Goal: Task Accomplishment & Management: Manage account settings

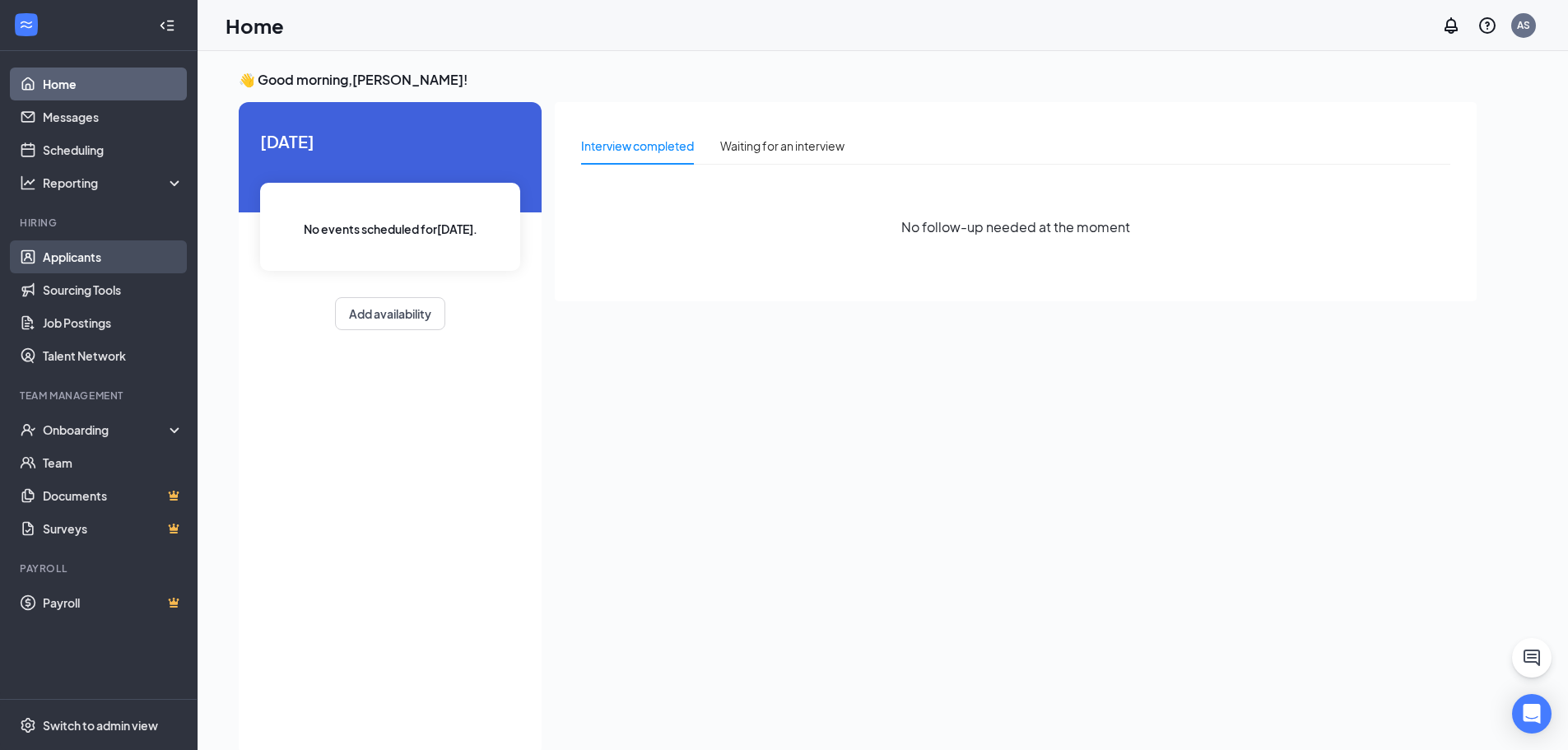
click at [149, 258] on link "Applicants" at bounding box center [113, 256] width 141 height 33
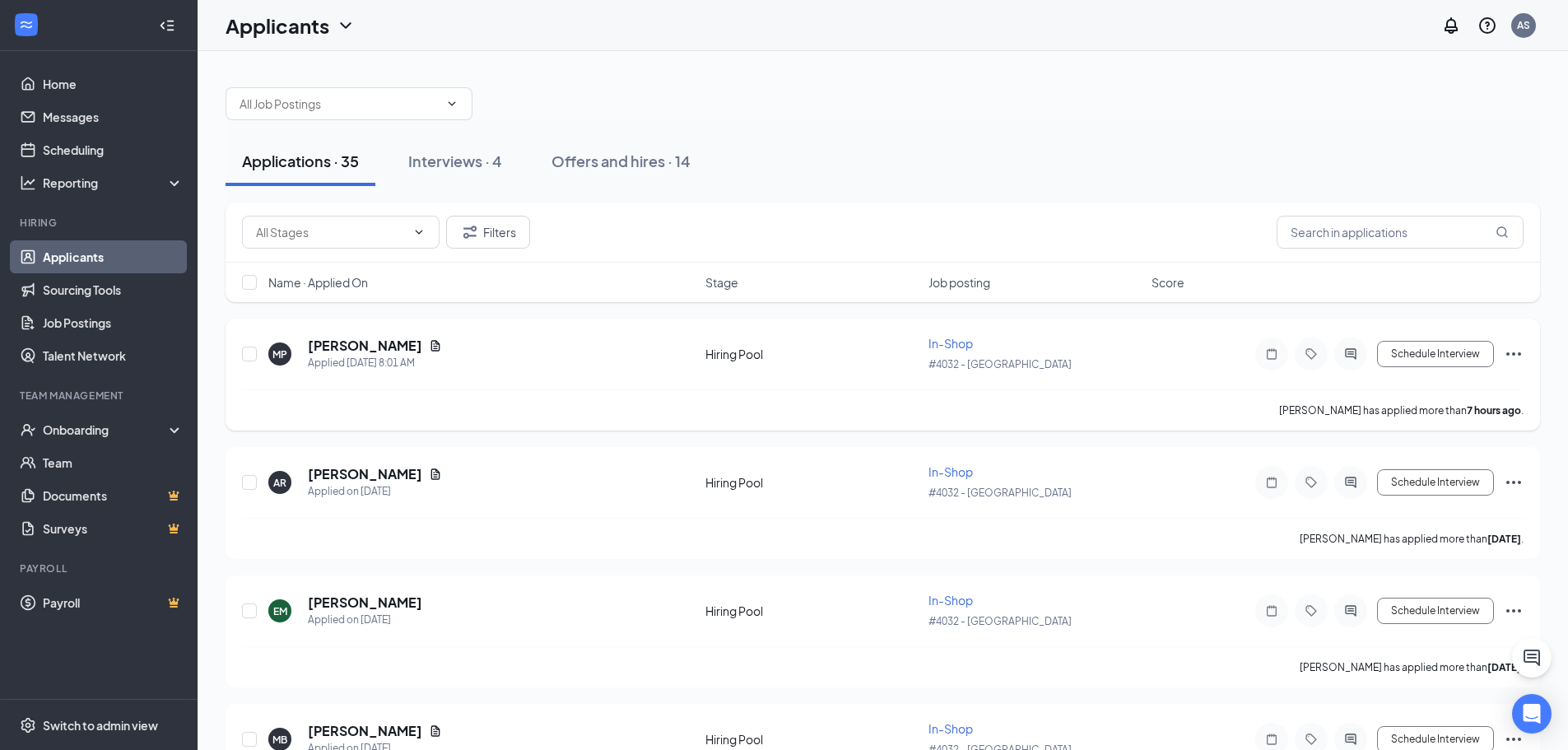
click at [1522, 353] on icon "Ellipses" at bounding box center [1514, 354] width 20 height 20
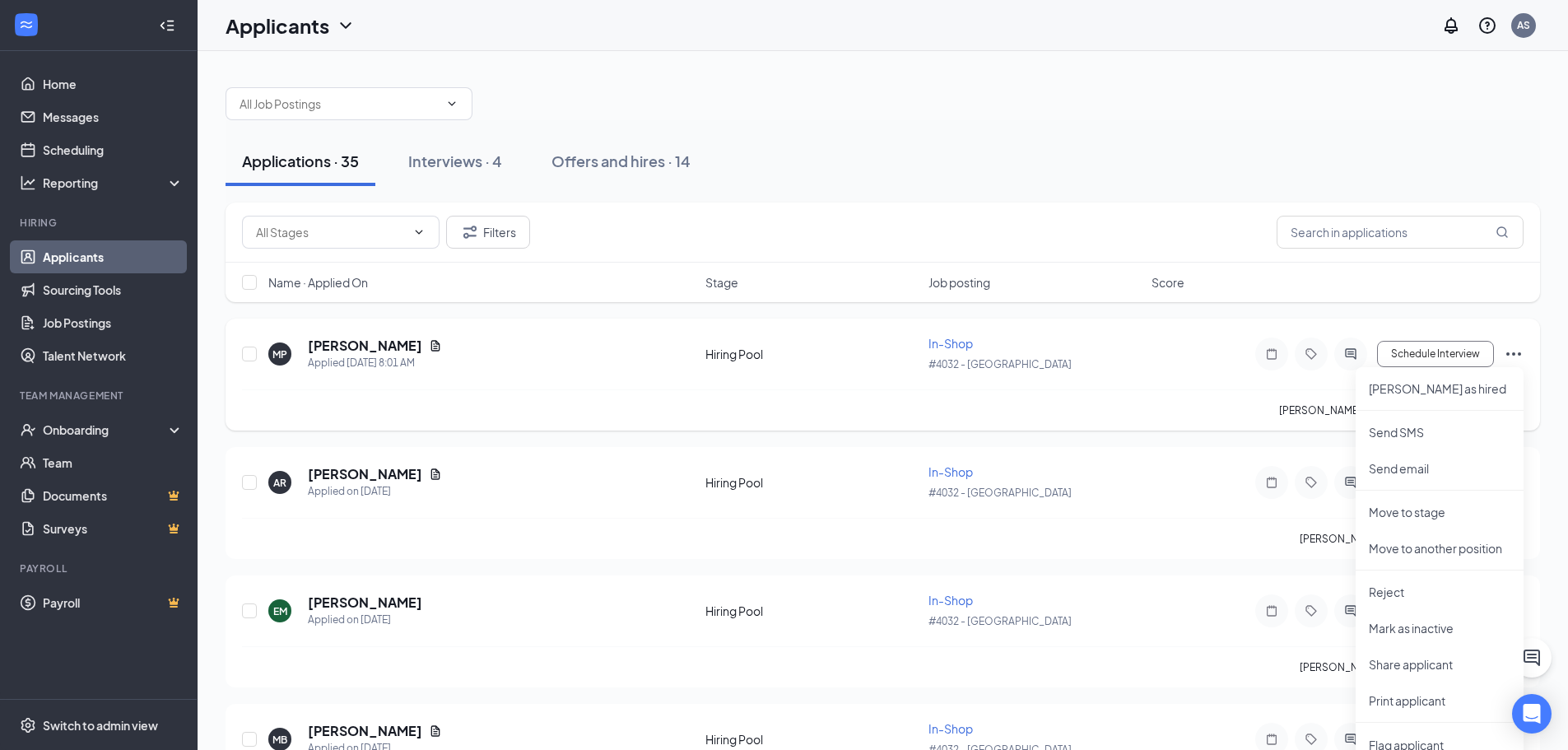
click at [937, 341] on span "In-Shop" at bounding box center [951, 343] width 44 height 15
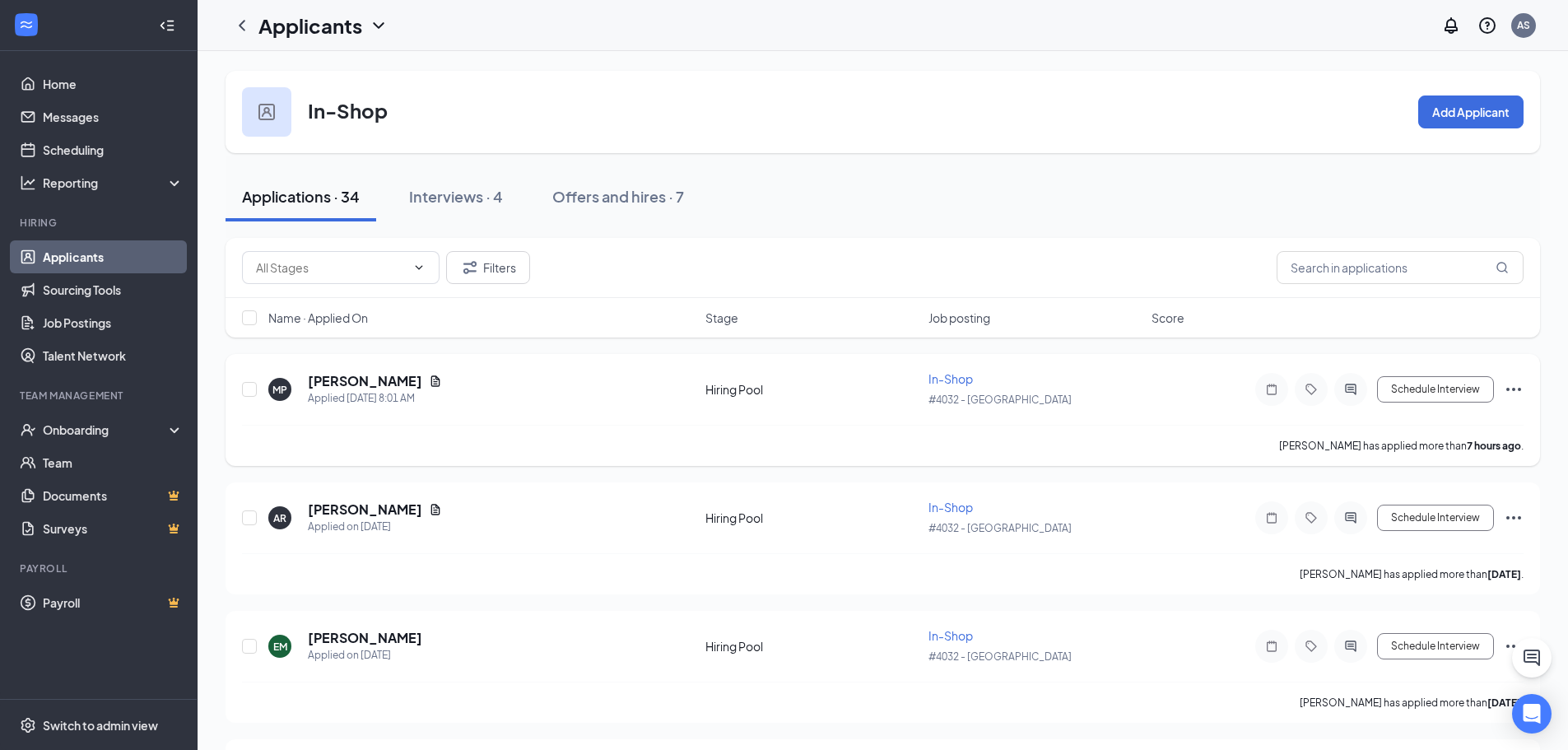
click at [1050, 404] on div "#4032 - [GEOGRAPHIC_DATA]" at bounding box center [1035, 399] width 213 height 18
click at [418, 383] on div "[PERSON_NAME]" at bounding box center [374, 381] width 134 height 18
click at [1461, 398] on button "Schedule Interview" at bounding box center [1435, 390] width 117 height 27
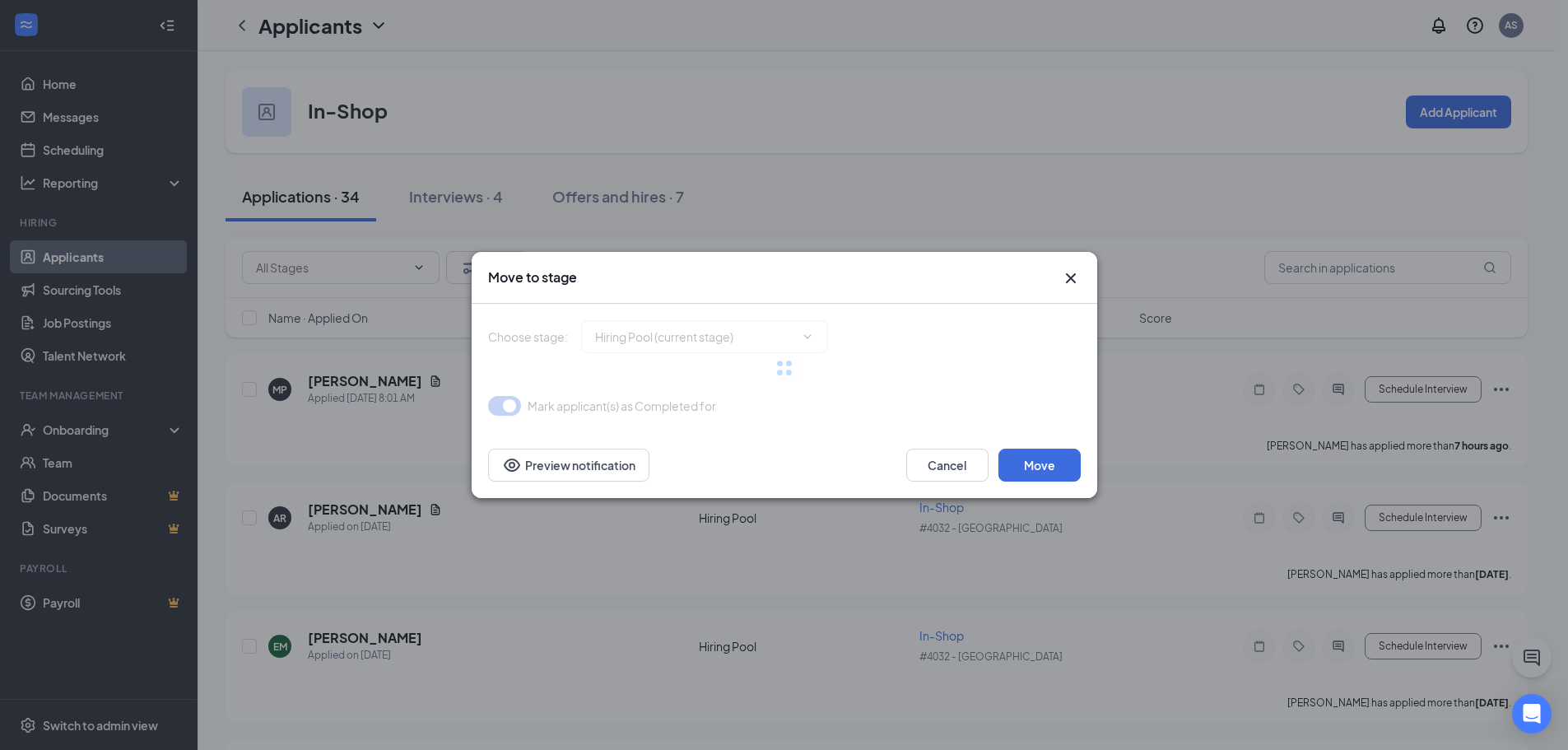
type input "Onsite Interview (next stage)"
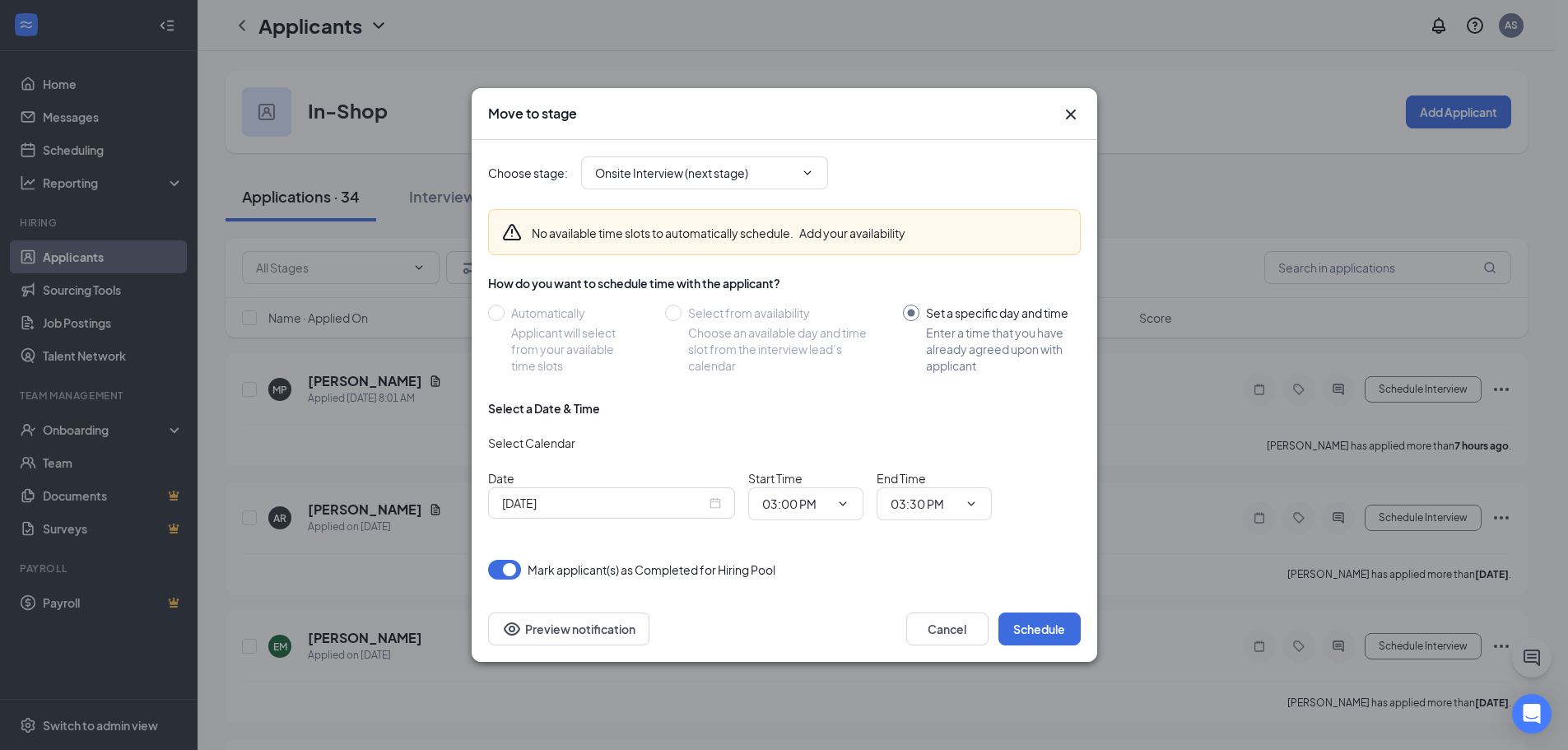
click at [709, 498] on div "[DATE]" at bounding box center [612, 503] width 219 height 18
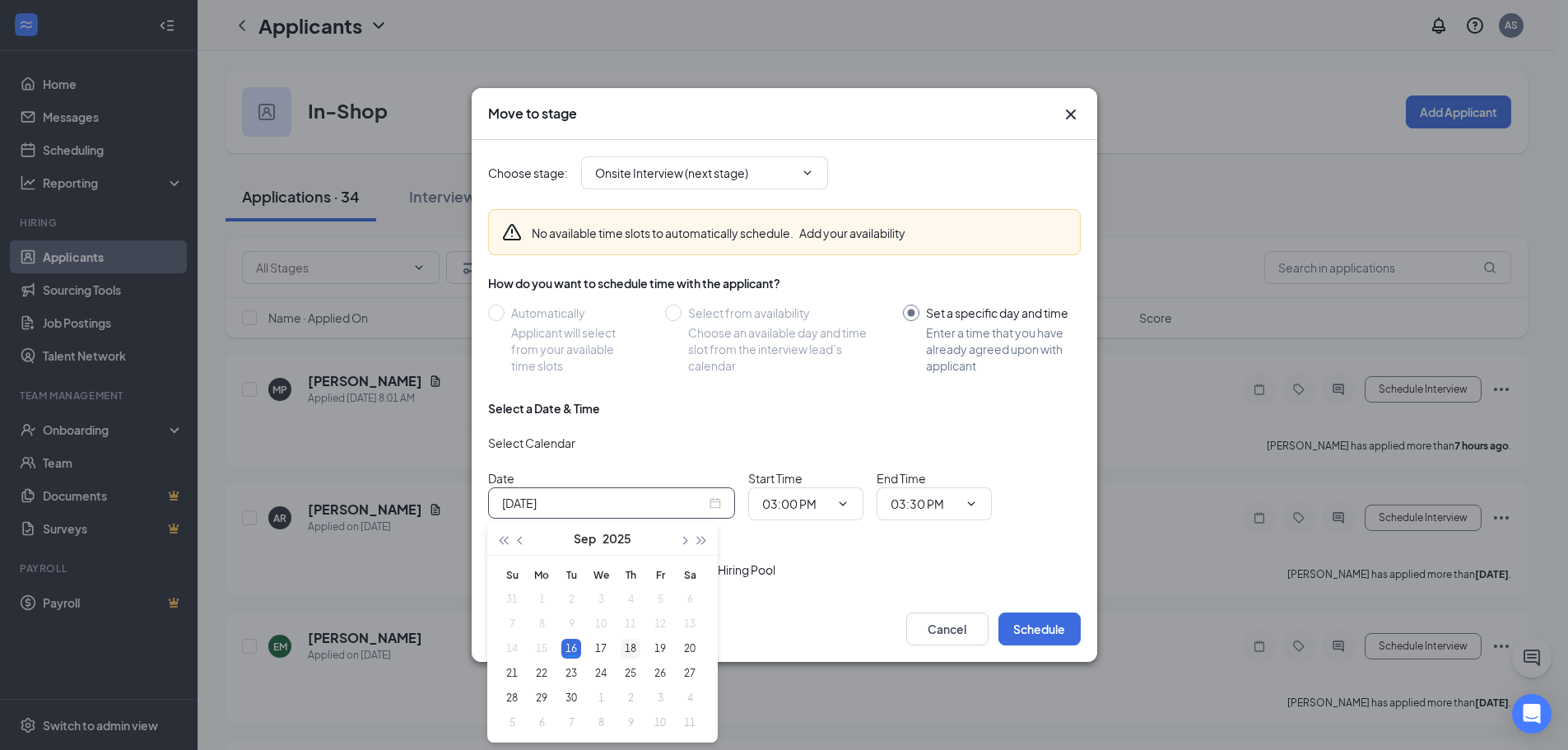
type input "[DATE]"
click at [623, 650] on div "18" at bounding box center [631, 649] width 20 height 20
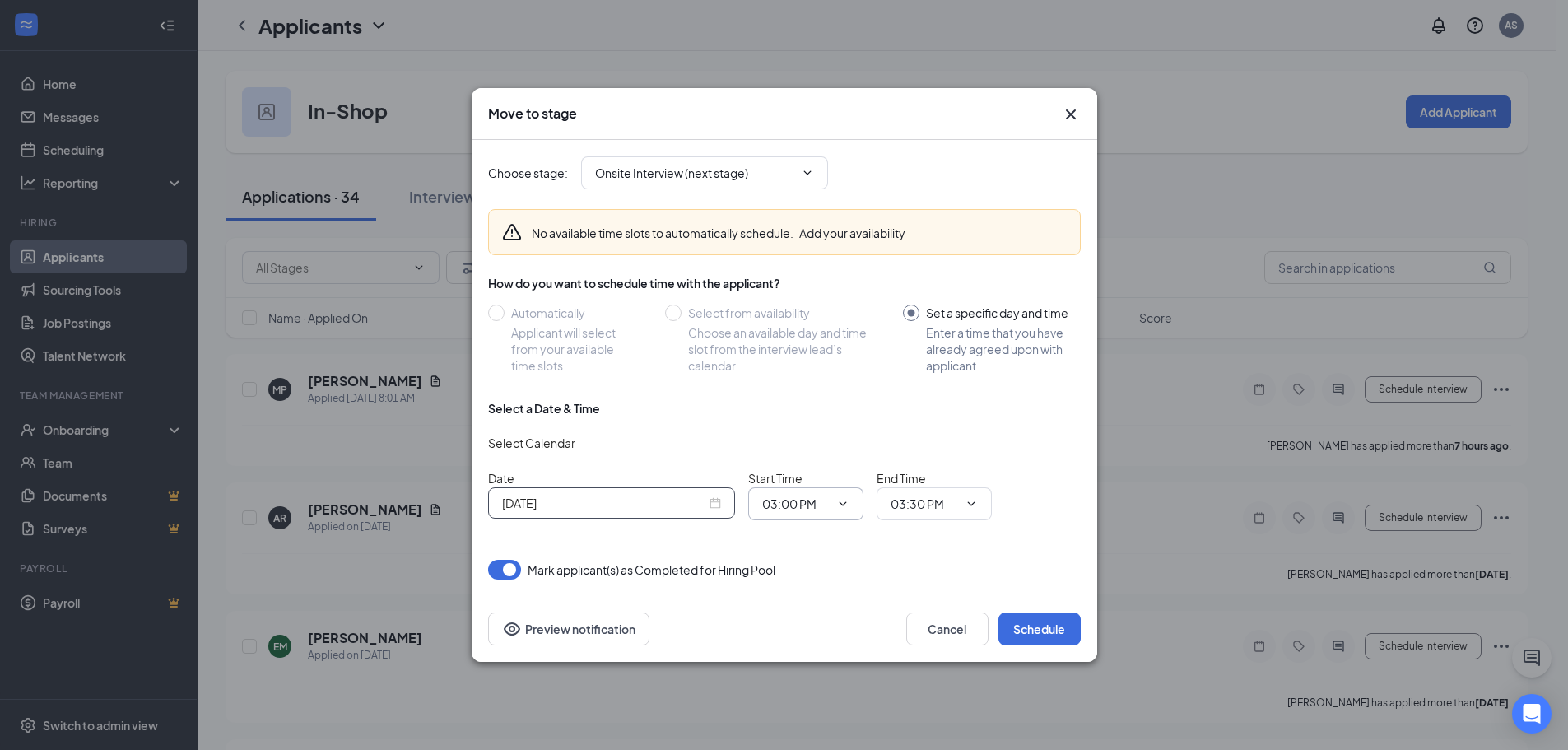
click at [805, 515] on span "03:00 PM" at bounding box center [806, 504] width 116 height 33
click at [814, 504] on input "03:00 PM" at bounding box center [796, 504] width 68 height 18
click at [825, 391] on div "09:00 AM" at bounding box center [820, 391] width 89 height 18
type input "09:00 AM"
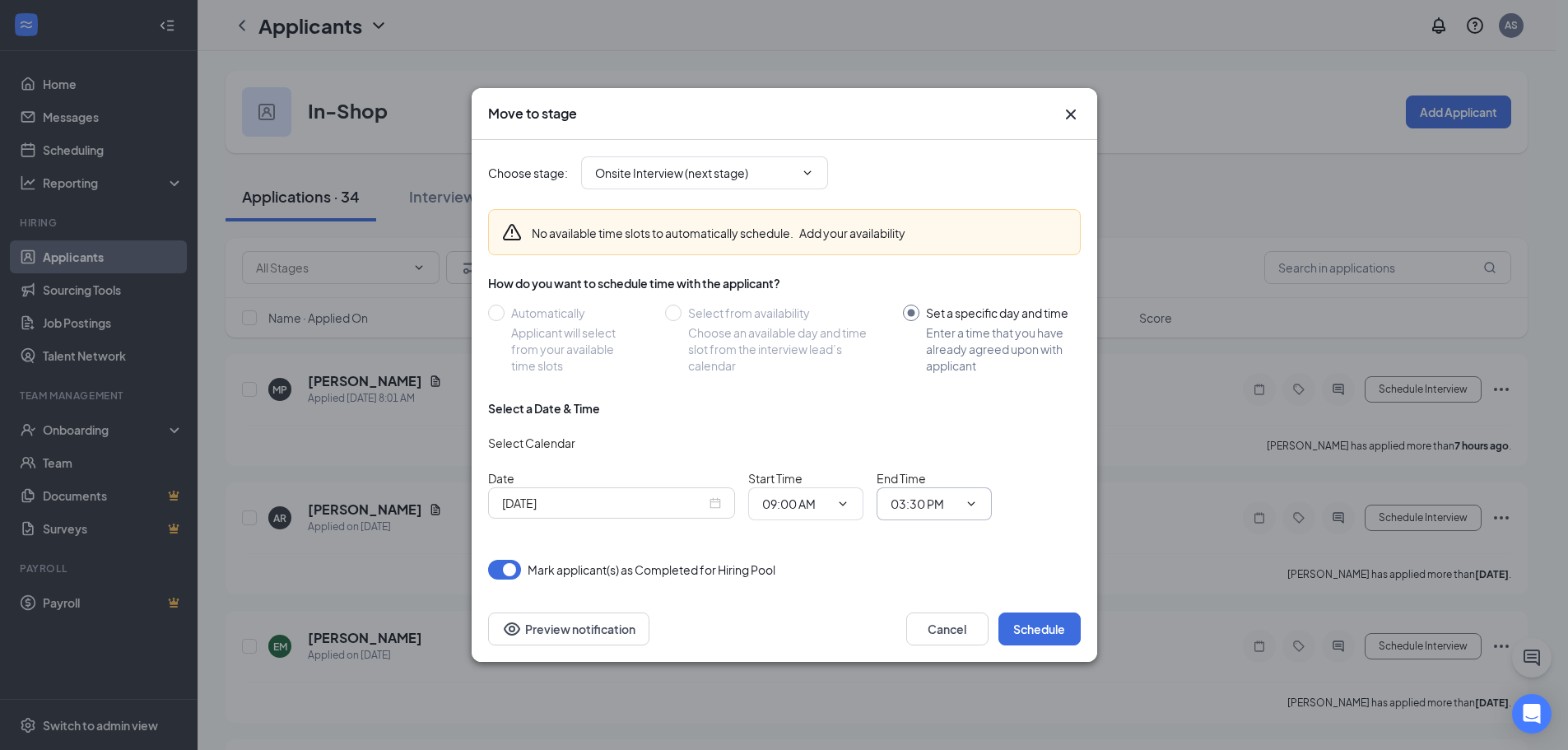
click at [943, 504] on input "03:30 PM" at bounding box center [925, 504] width 68 height 18
click at [946, 350] on div "09:15 AM" at bounding box center [928, 347] width 49 height 18
type input "09:15 AM"
click at [1027, 622] on button "Schedule" at bounding box center [1040, 629] width 83 height 33
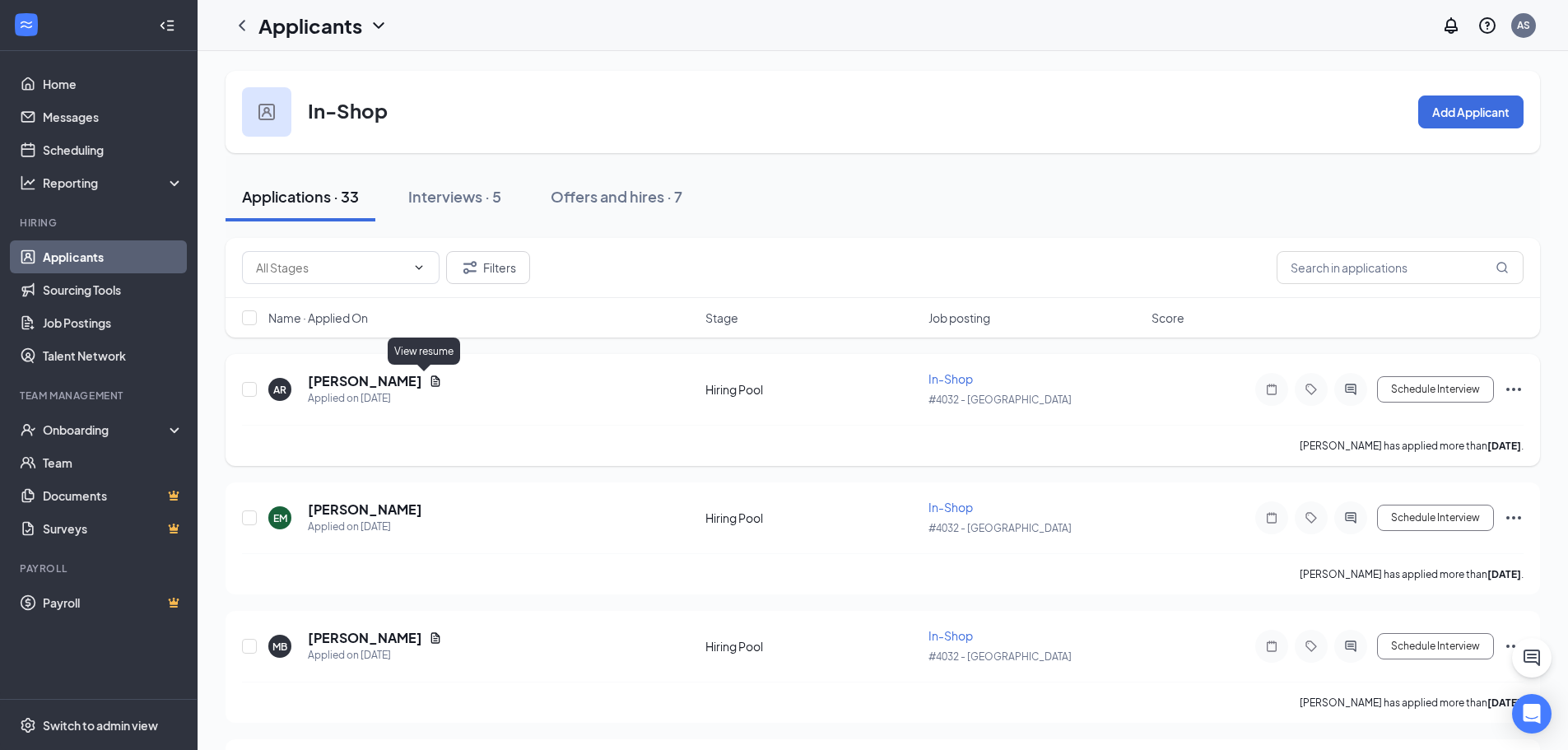
click at [429, 382] on icon "Document" at bounding box center [435, 381] width 13 height 13
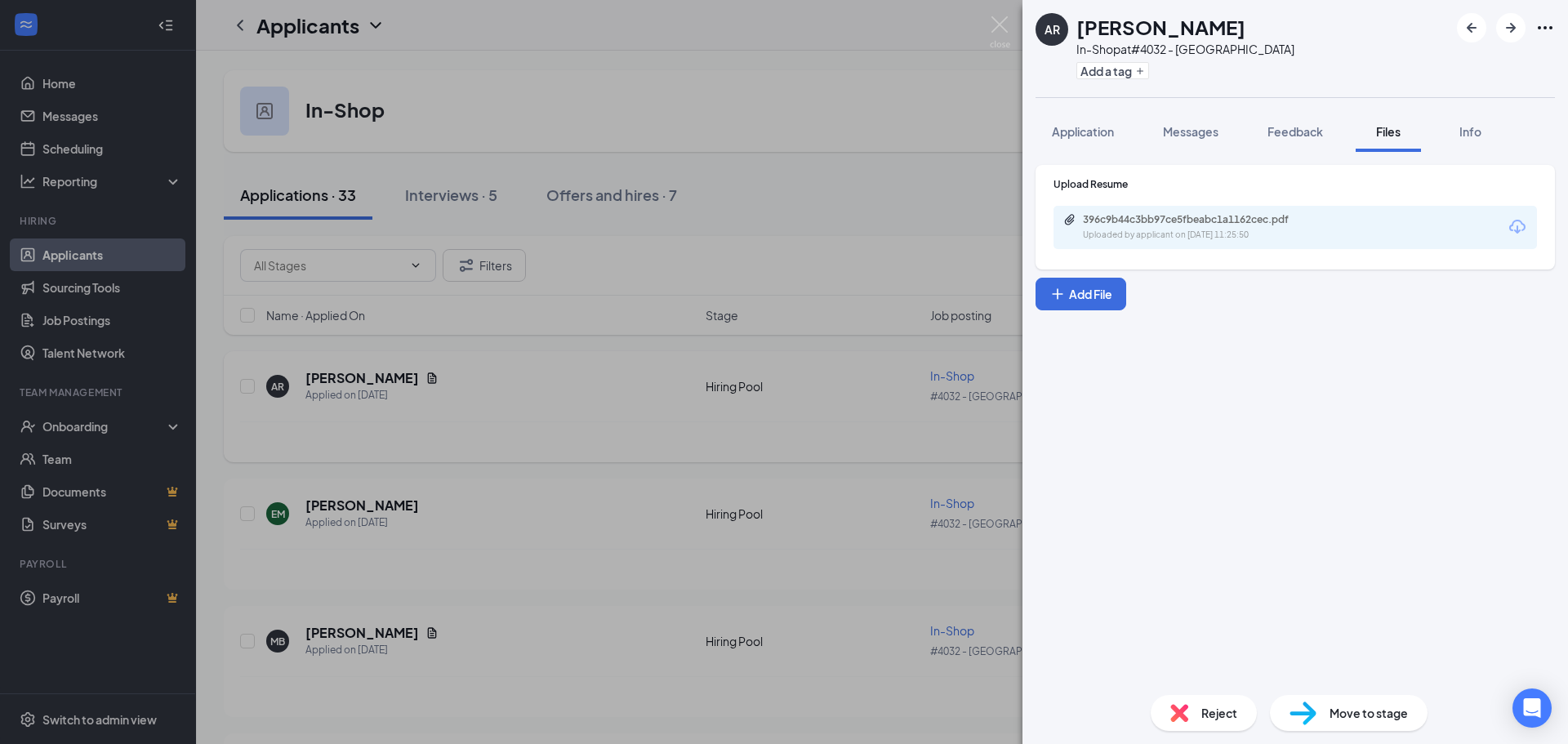
drag, startPoint x: 888, startPoint y: 457, endPoint x: 901, endPoint y: 454, distance: 13.3
click at [888, 457] on div "AR [PERSON_NAME] In-Shop at #4032 - Memphis Add a tag Application Messages Feed…" at bounding box center [784, 372] width 1568 height 744
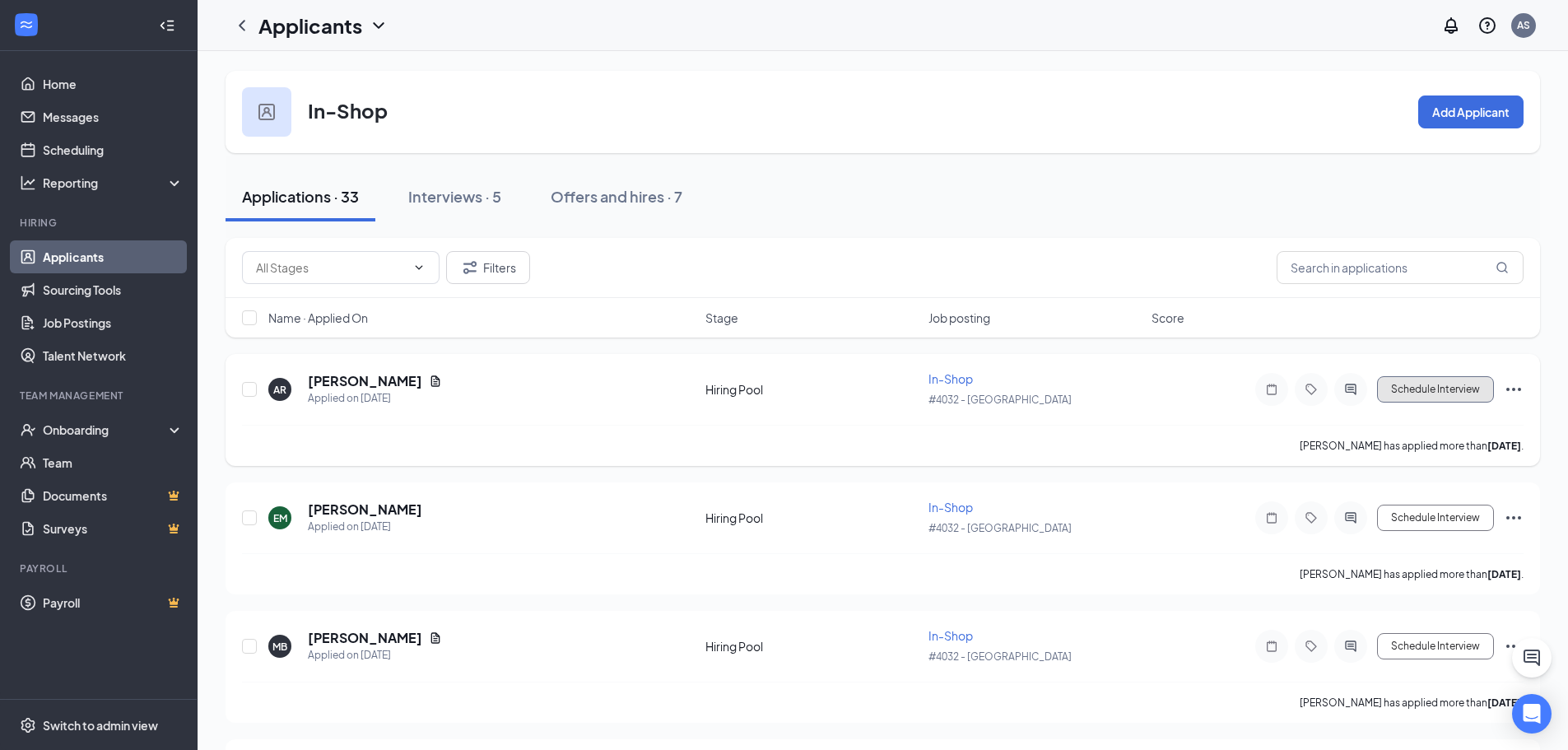
click at [1455, 398] on button "Schedule Interview" at bounding box center [1435, 390] width 117 height 27
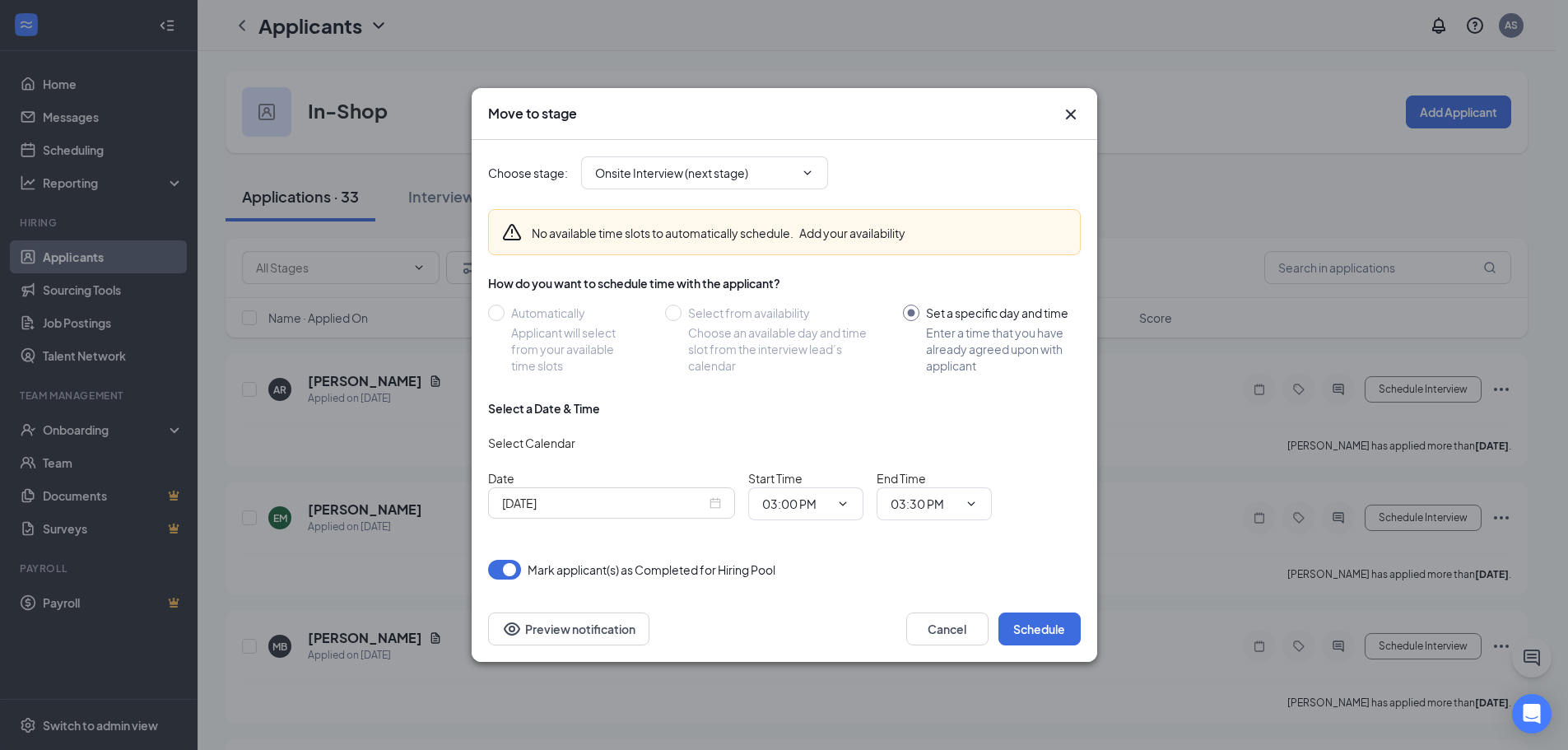
click at [1069, 114] on icon "Cross" at bounding box center [1070, 114] width 10 height 10
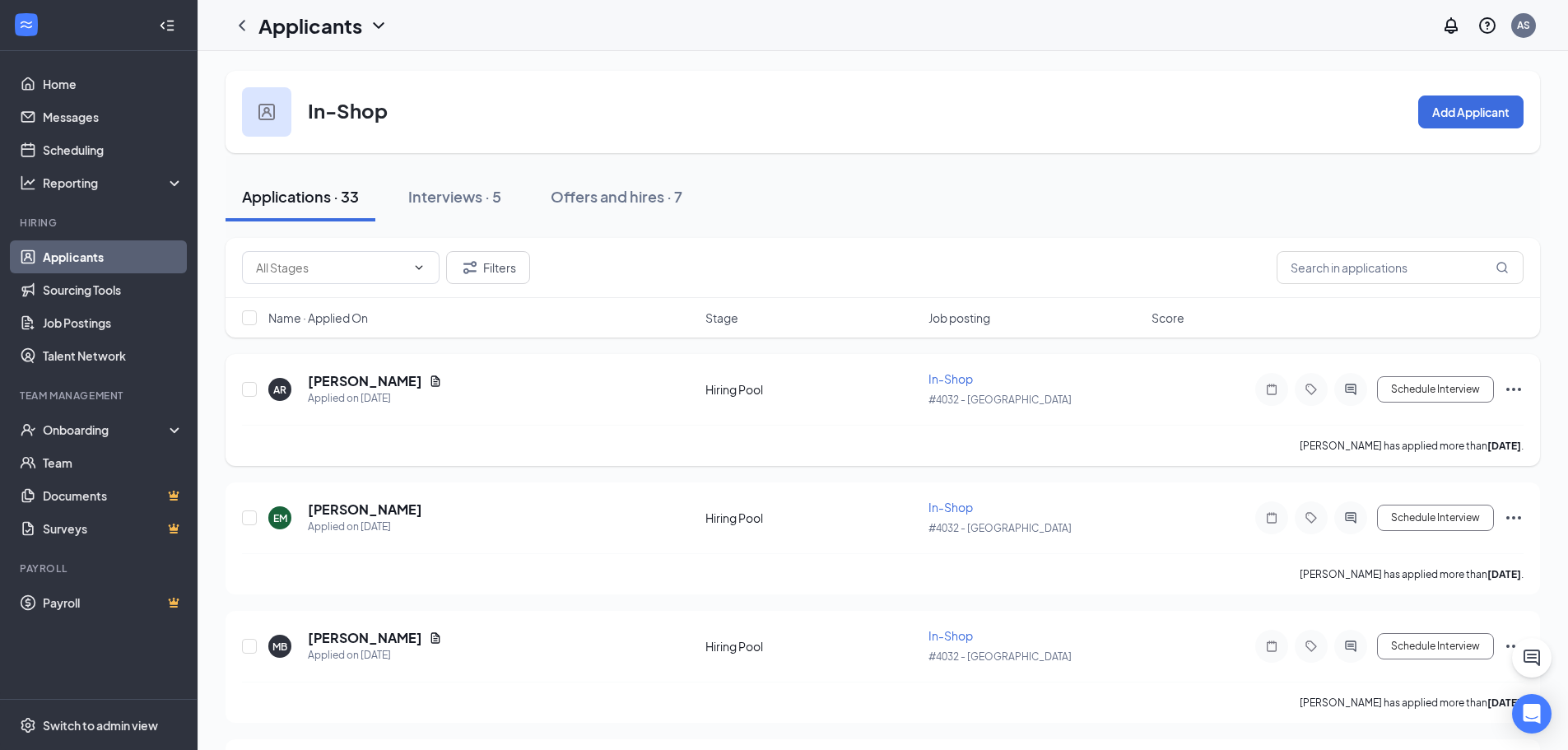
click at [1512, 393] on icon "Ellipses" at bounding box center [1514, 390] width 20 height 20
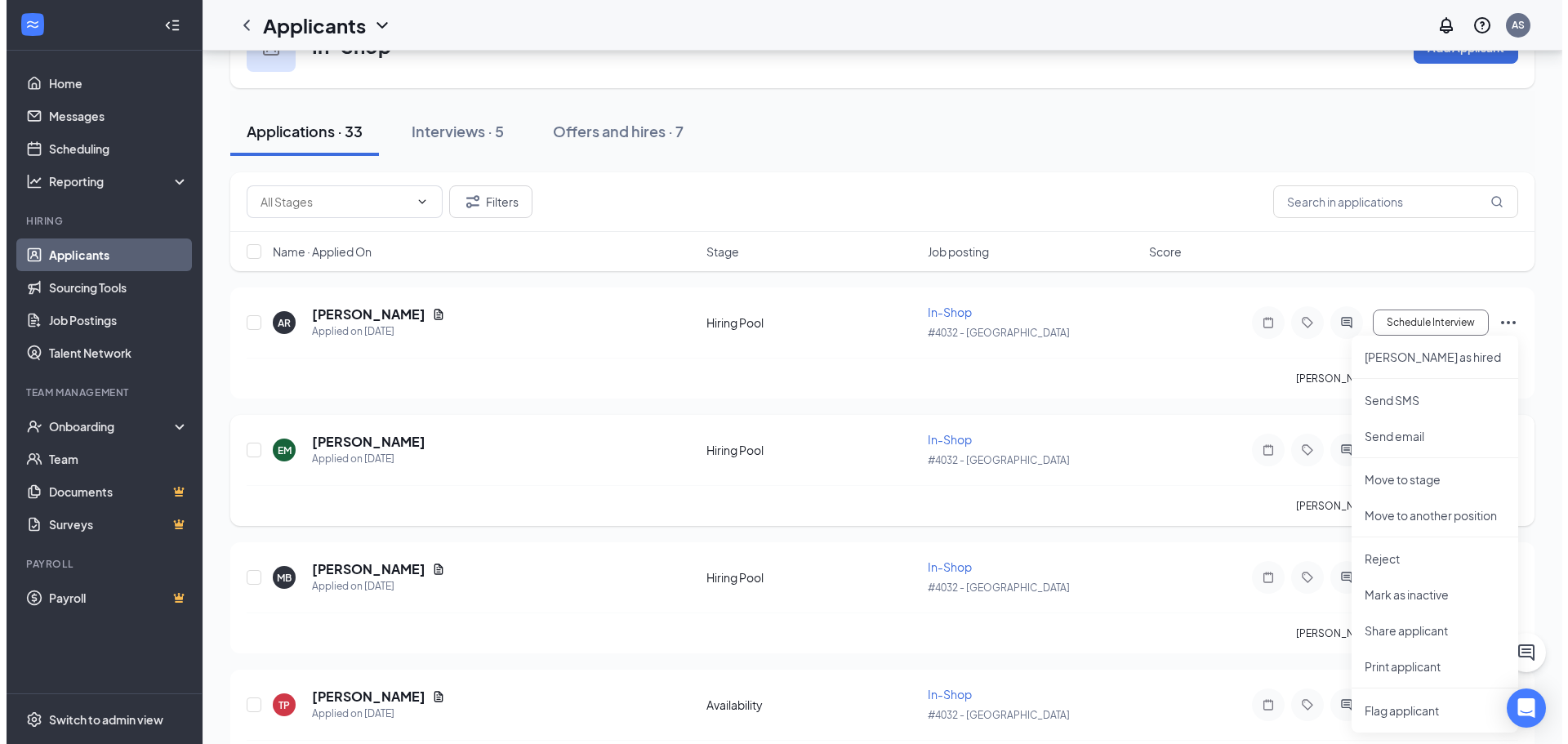
scroll to position [82, 0]
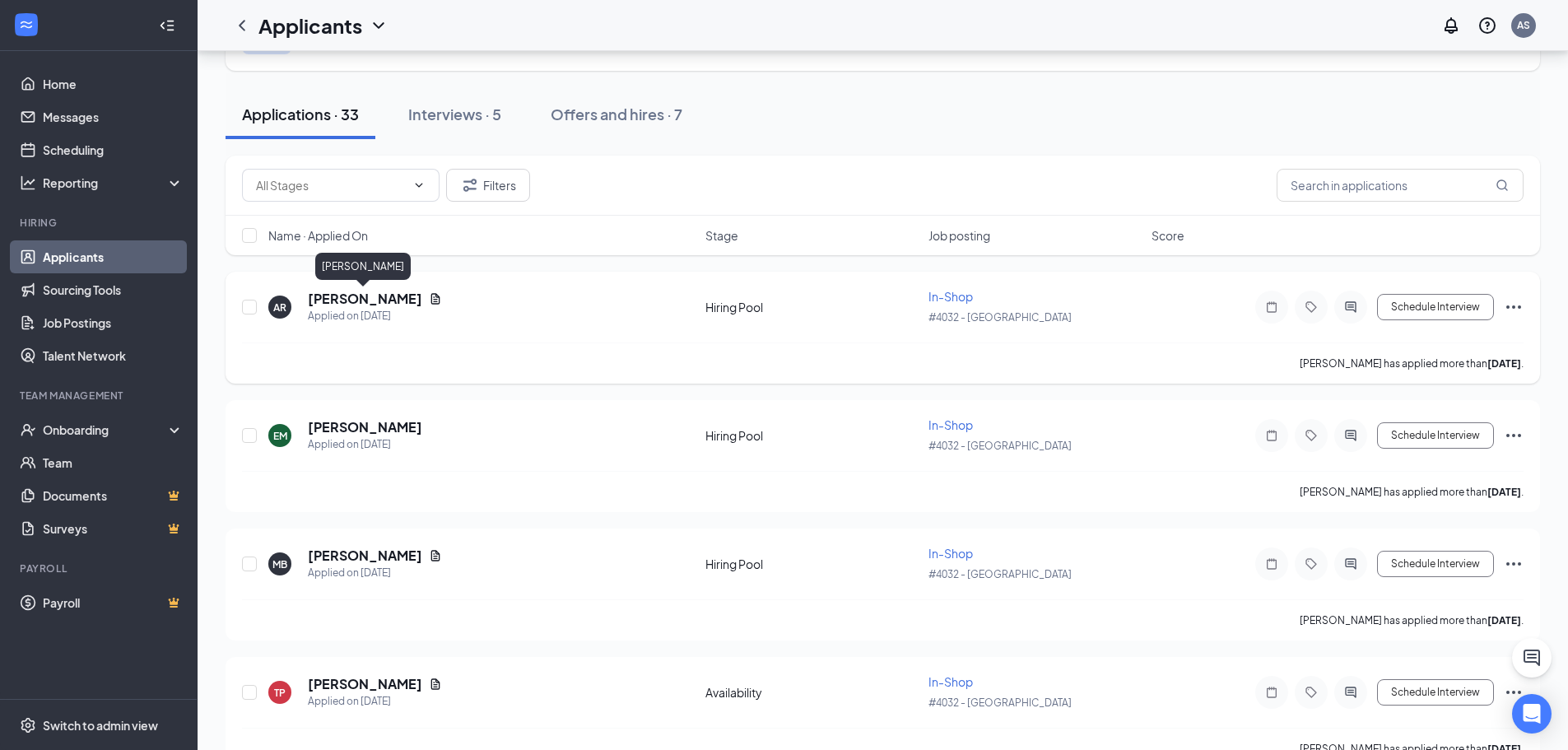
click at [402, 304] on h5 "[PERSON_NAME]" at bounding box center [365, 299] width 115 height 18
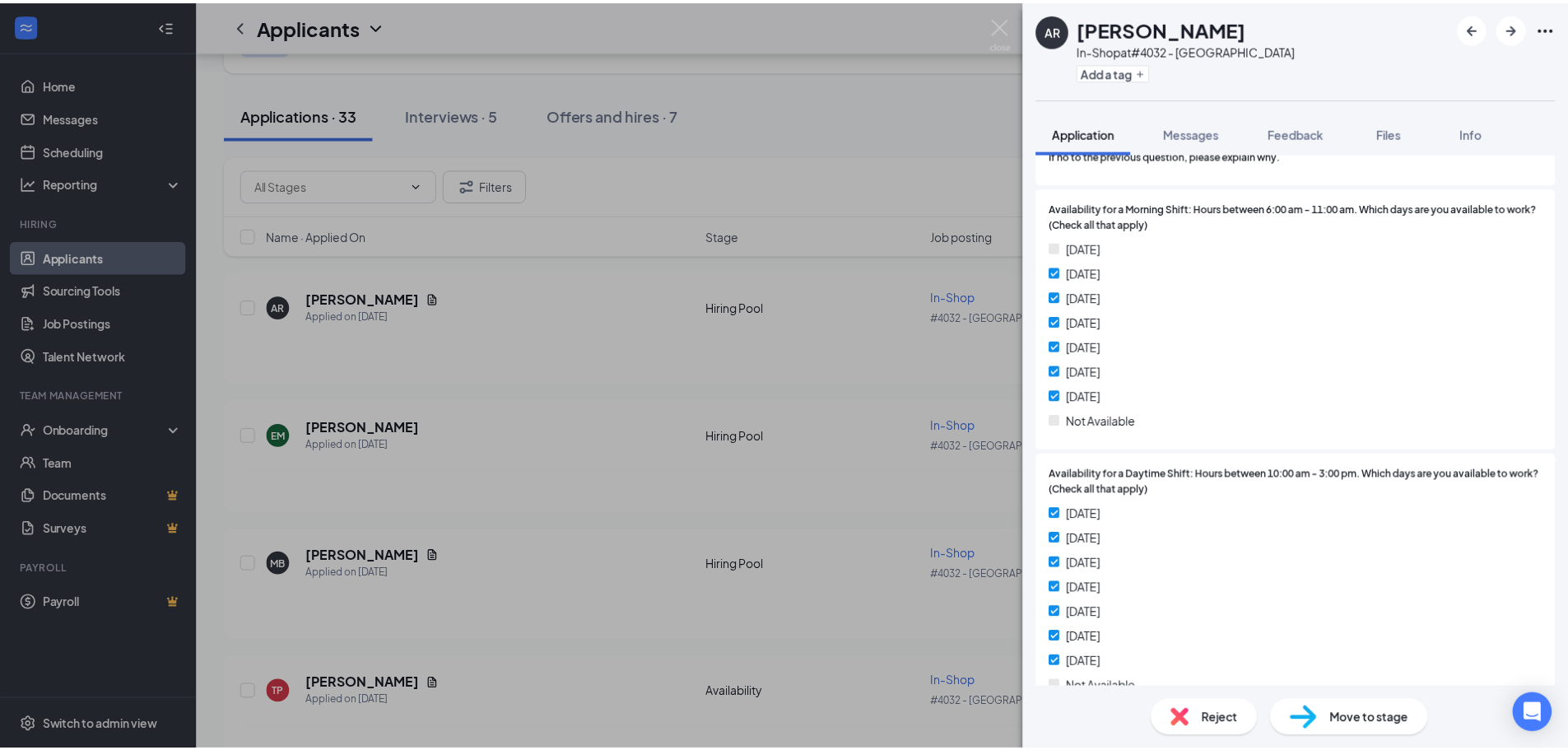
scroll to position [1070, 0]
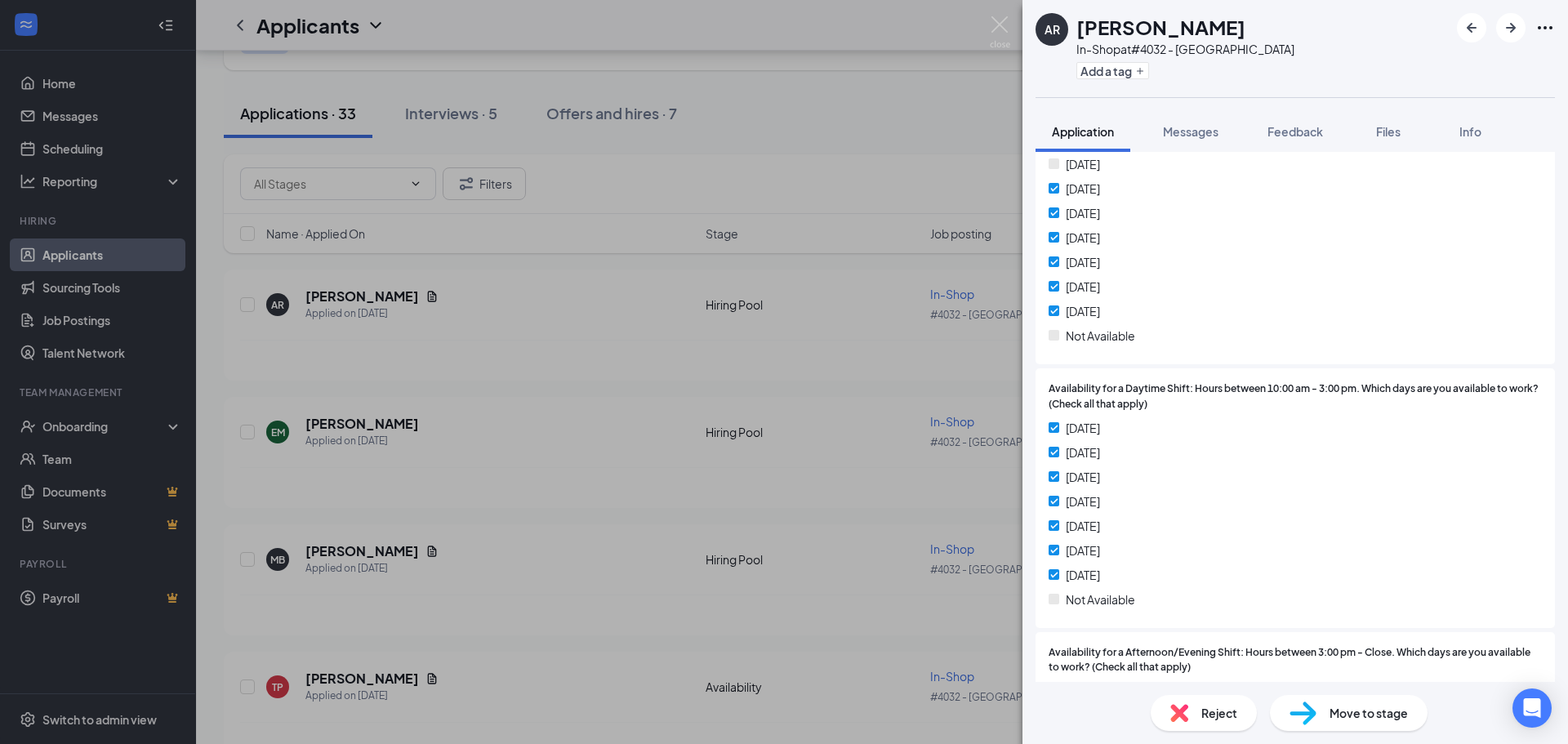
click at [968, 521] on div "AR [PERSON_NAME] In-Shop at #4032 - [GEOGRAPHIC_DATA] Add a tag Application Mes…" at bounding box center [784, 372] width 1568 height 744
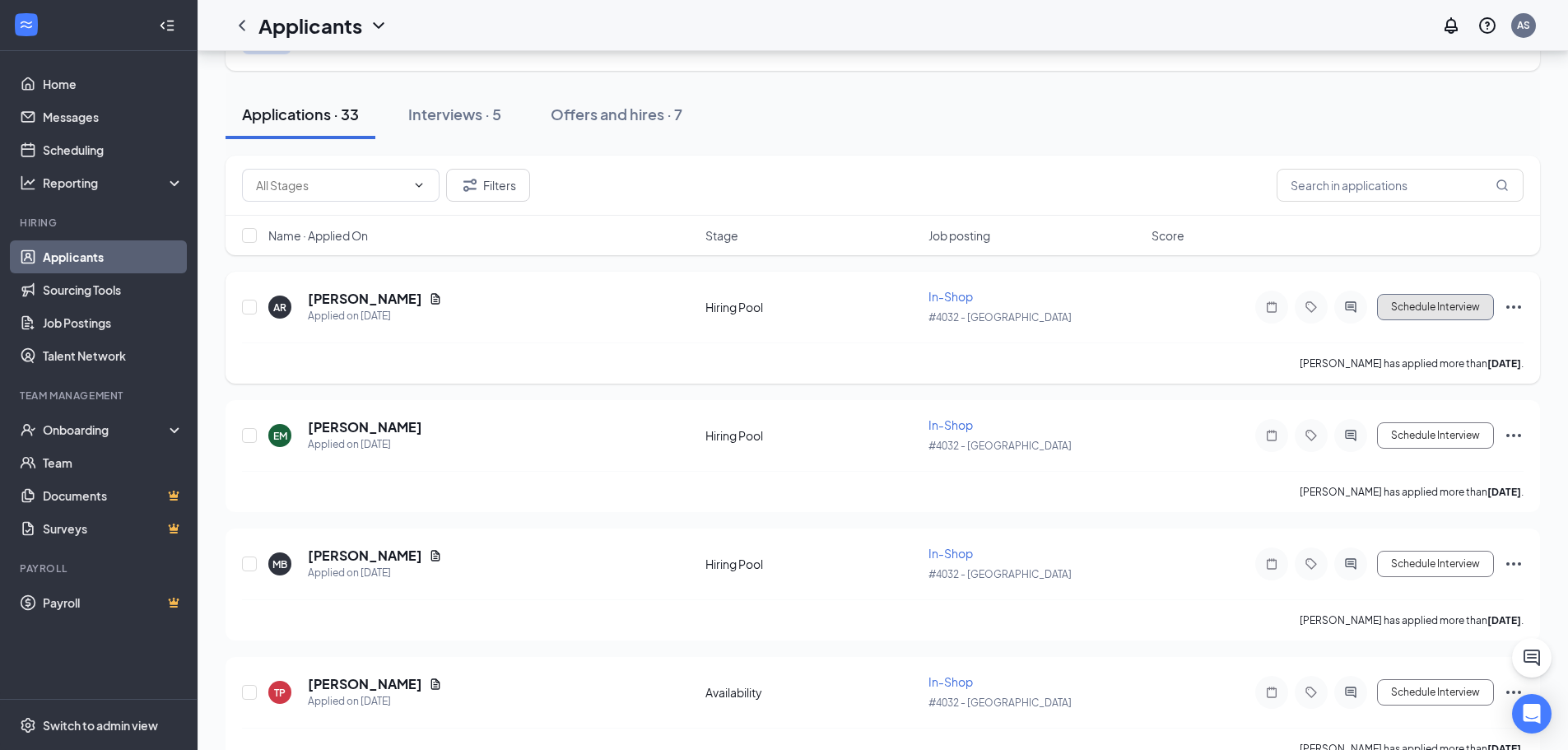
click at [1420, 307] on button "Schedule Interview" at bounding box center [1435, 307] width 117 height 27
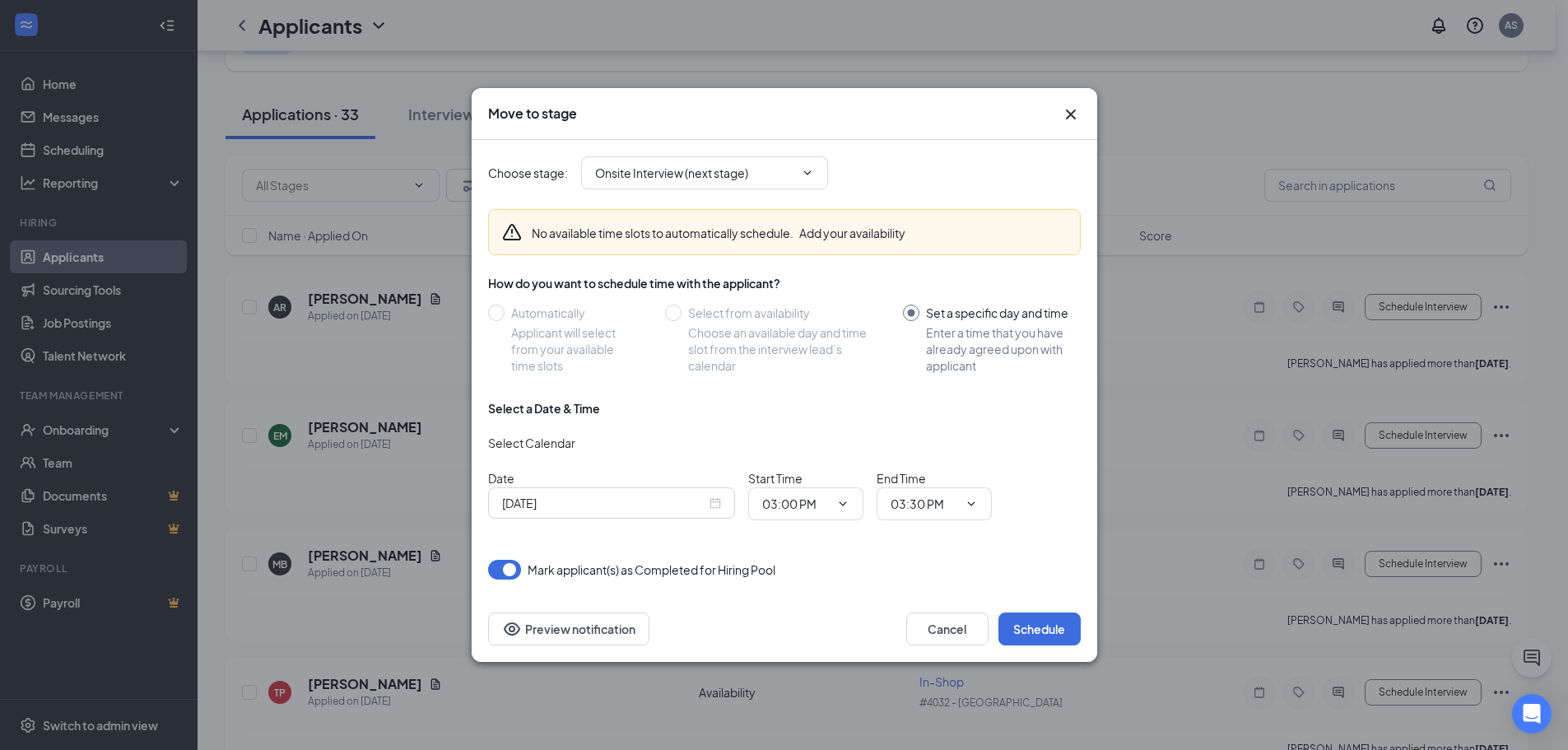
click at [670, 504] on input "[DATE]" at bounding box center [605, 503] width 205 height 18
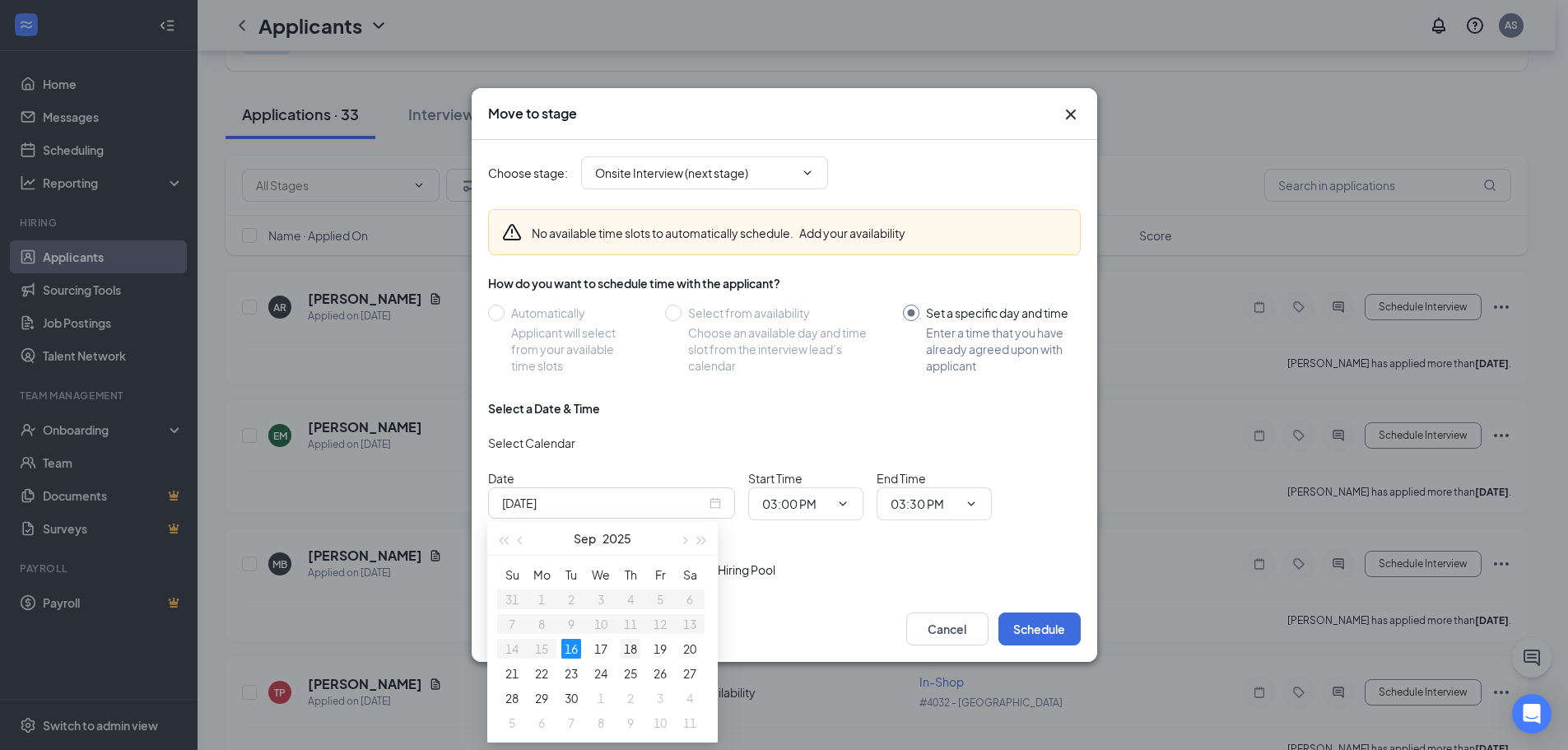
type input "[DATE]"
click at [630, 649] on div "18" at bounding box center [631, 649] width 20 height 20
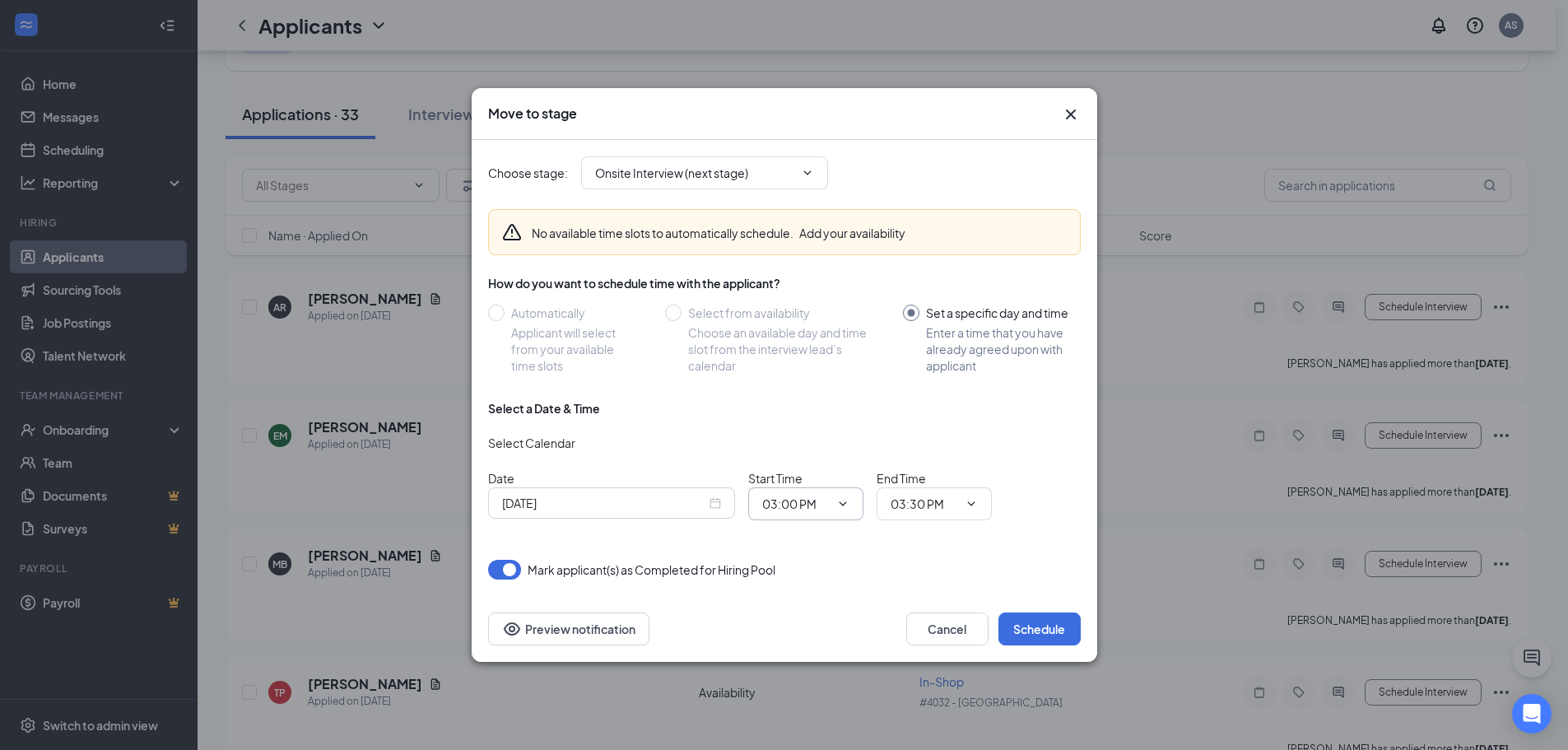
click at [813, 504] on input "03:00 PM" at bounding box center [796, 504] width 68 height 18
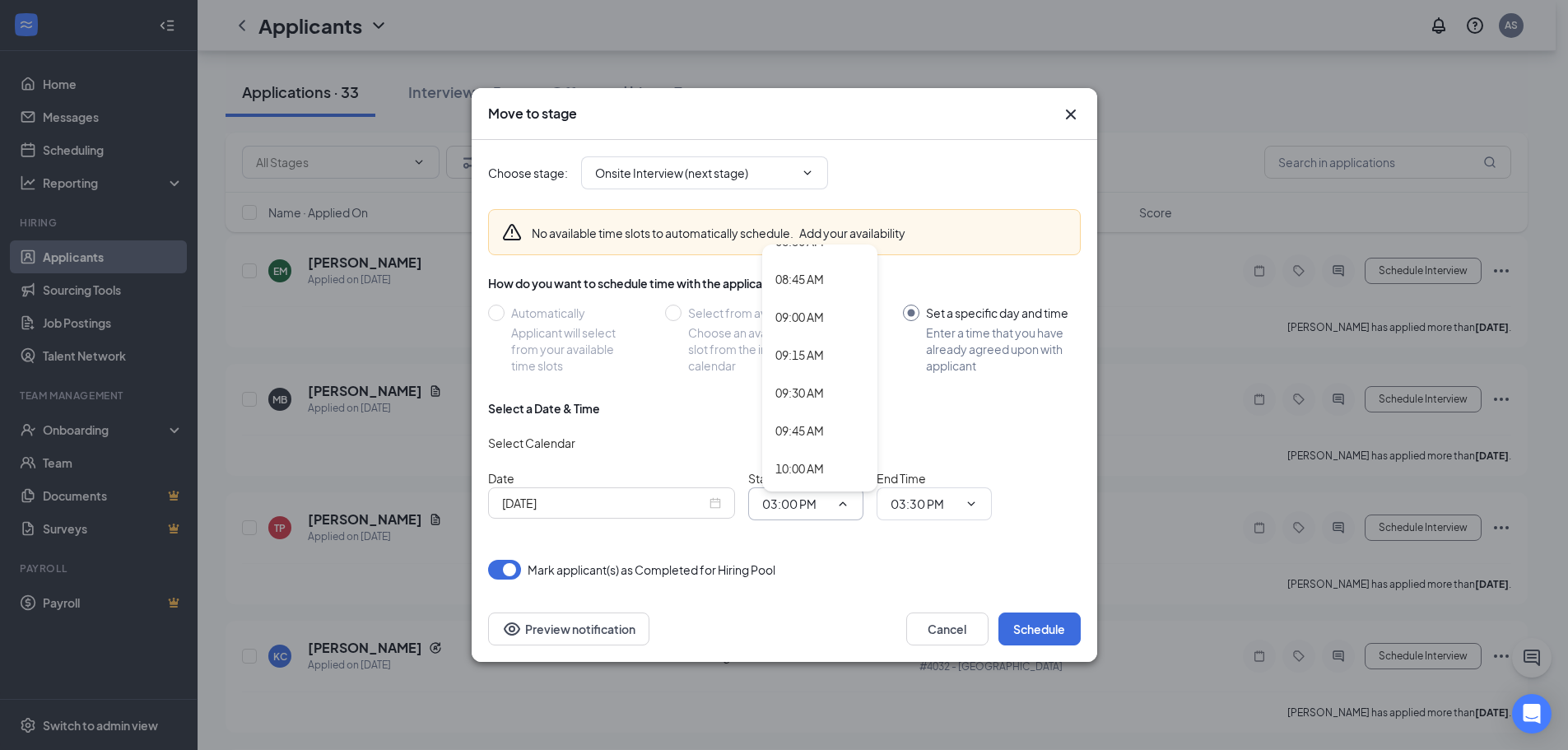
scroll to position [1318, 0]
click at [820, 356] on div "09:15 AM" at bounding box center [800, 347] width 49 height 18
type input "09:15 AM"
click at [938, 504] on input "03:30 PM" at bounding box center [925, 504] width 68 height 18
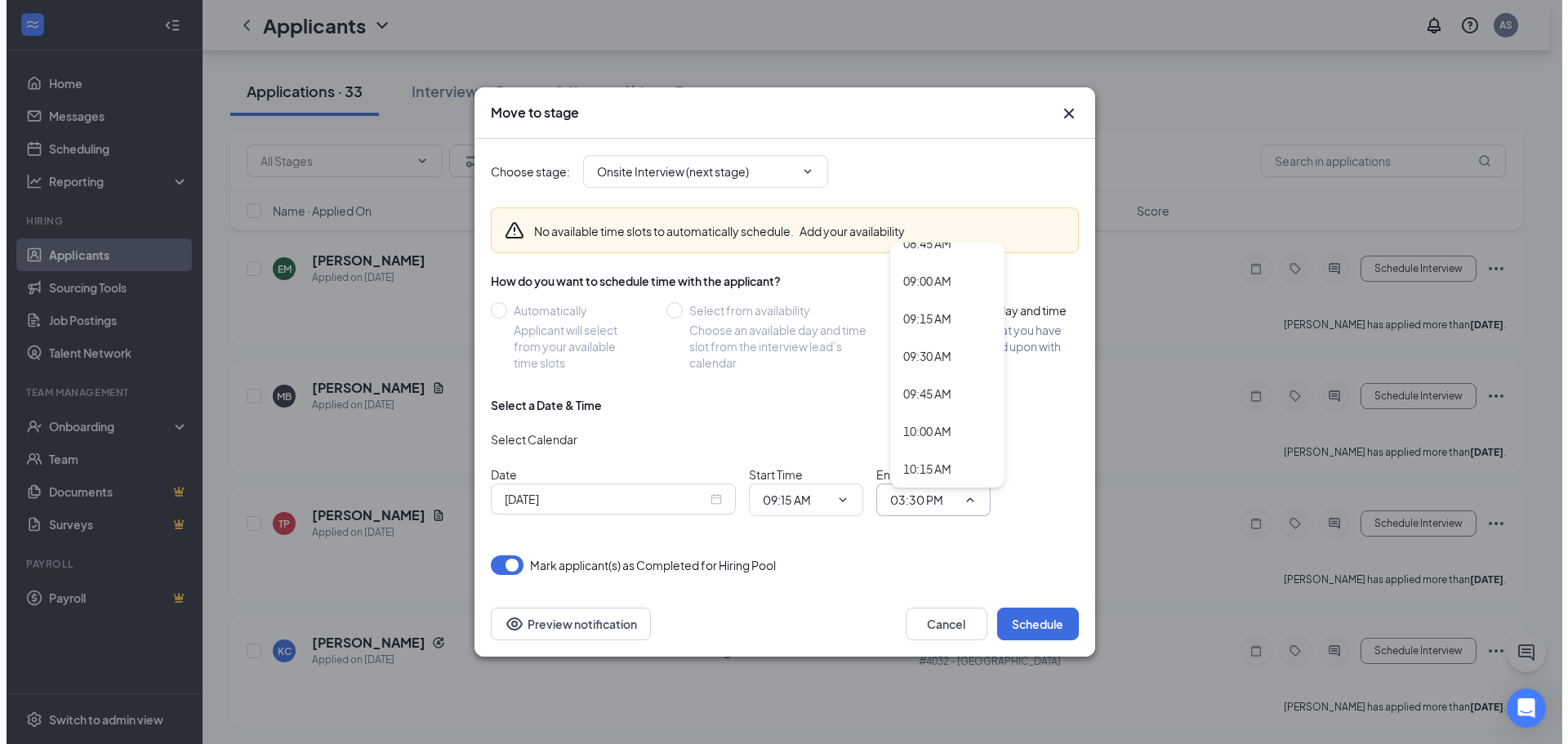
scroll to position [1389, 0]
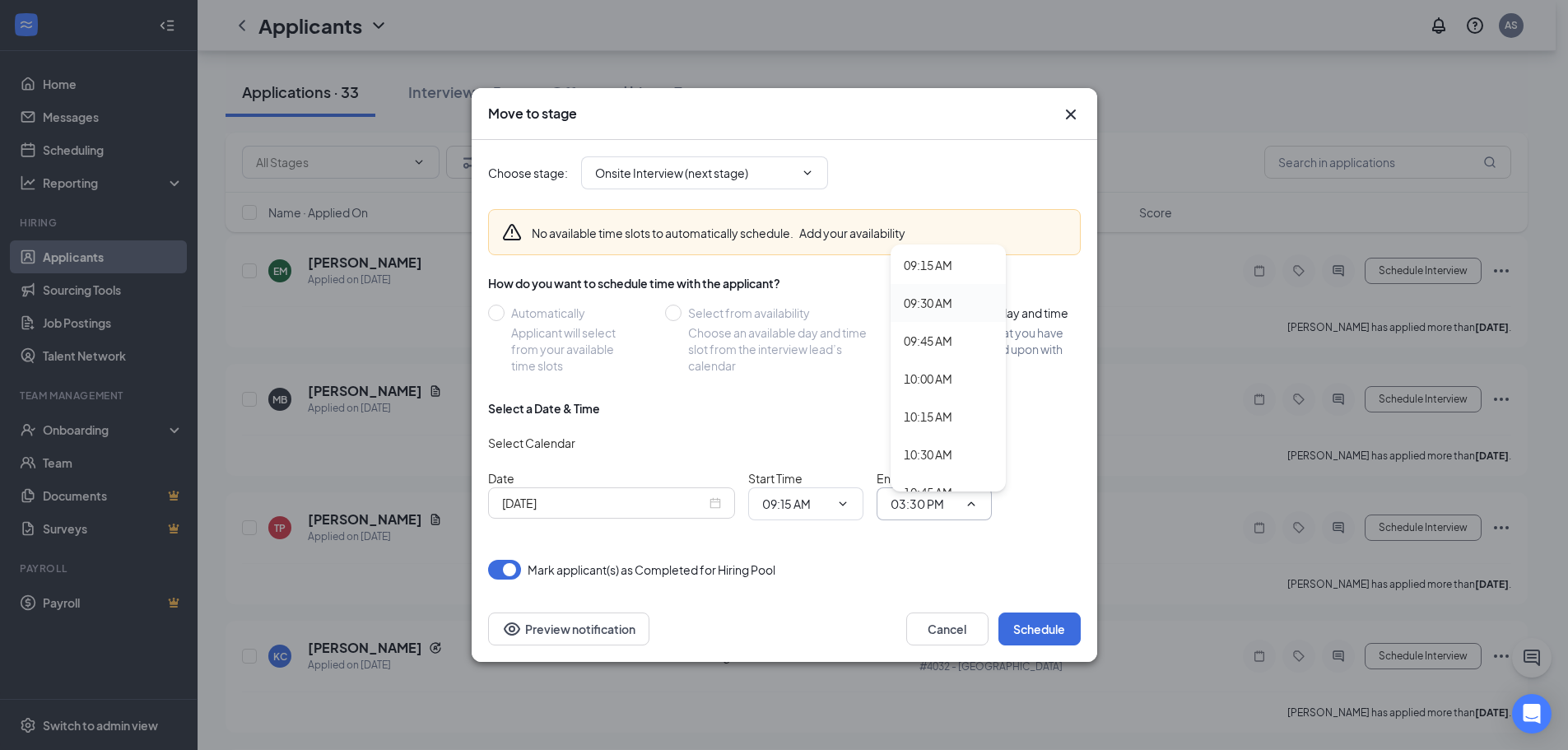
click at [949, 304] on div "09:30 AM" at bounding box center [928, 302] width 49 height 18
type input "09:30 AM"
click at [1027, 625] on button "Schedule" at bounding box center [1040, 629] width 83 height 33
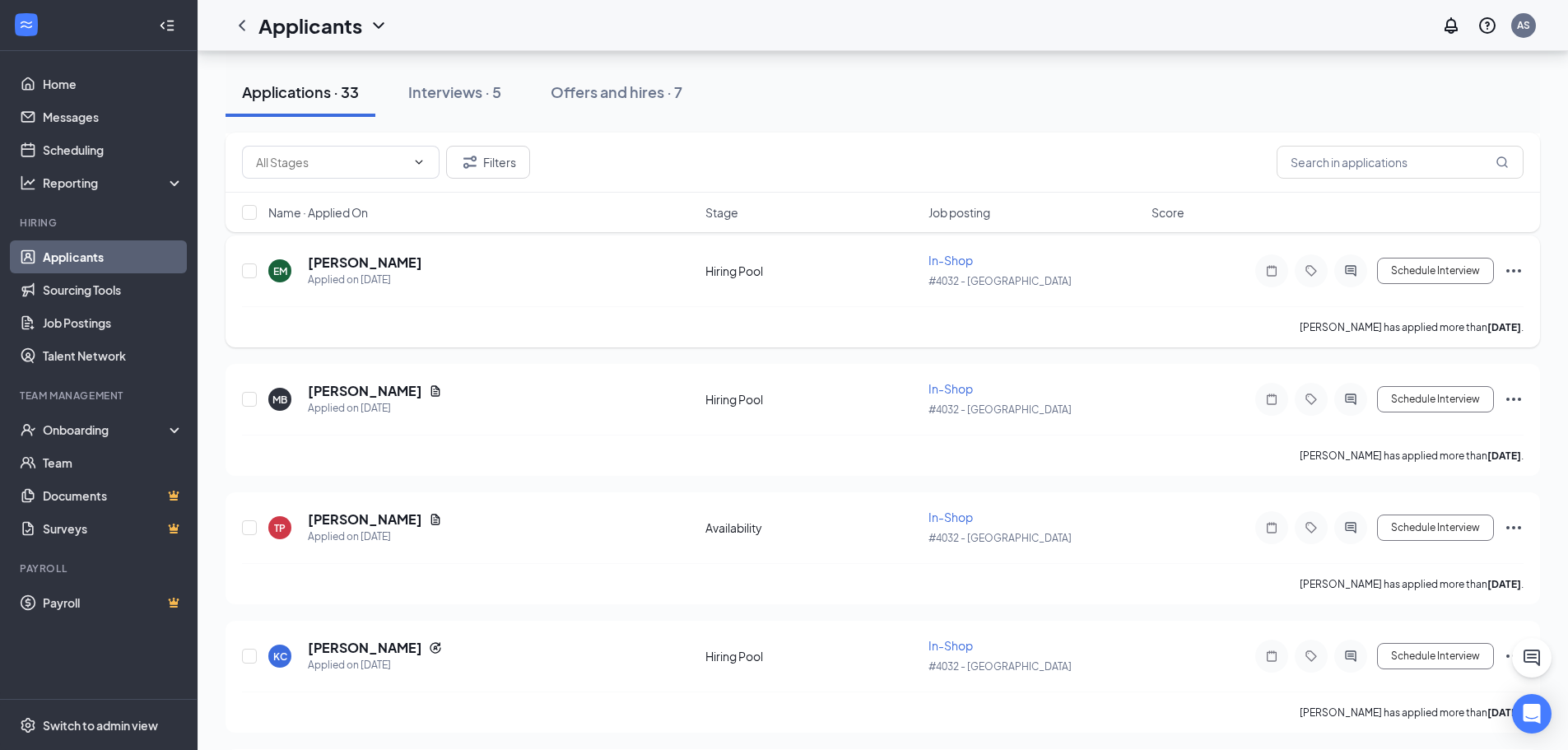
click at [1520, 266] on icon "Ellipses" at bounding box center [1514, 270] width 20 height 20
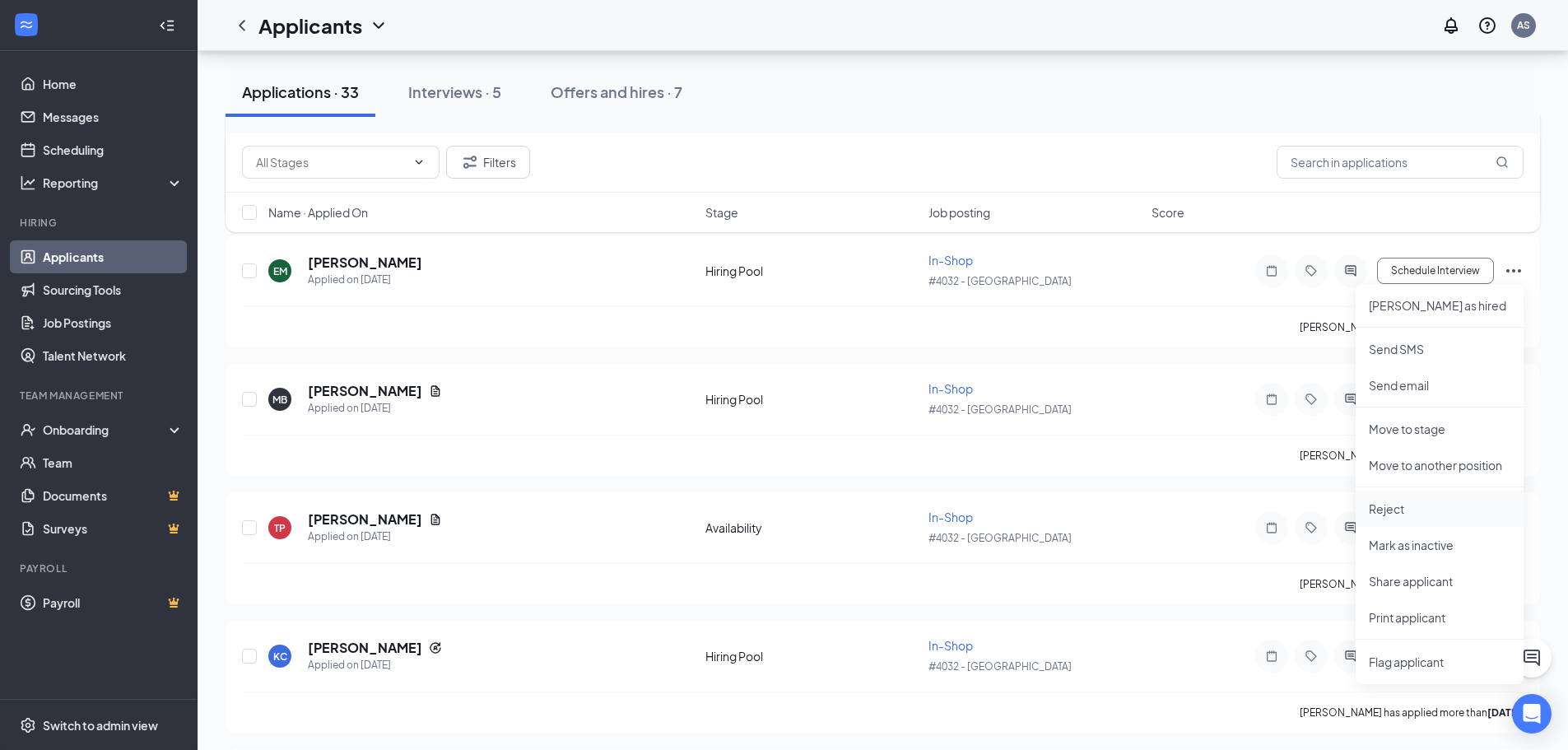
click at [1402, 513] on p "Reject" at bounding box center [1439, 509] width 141 height 17
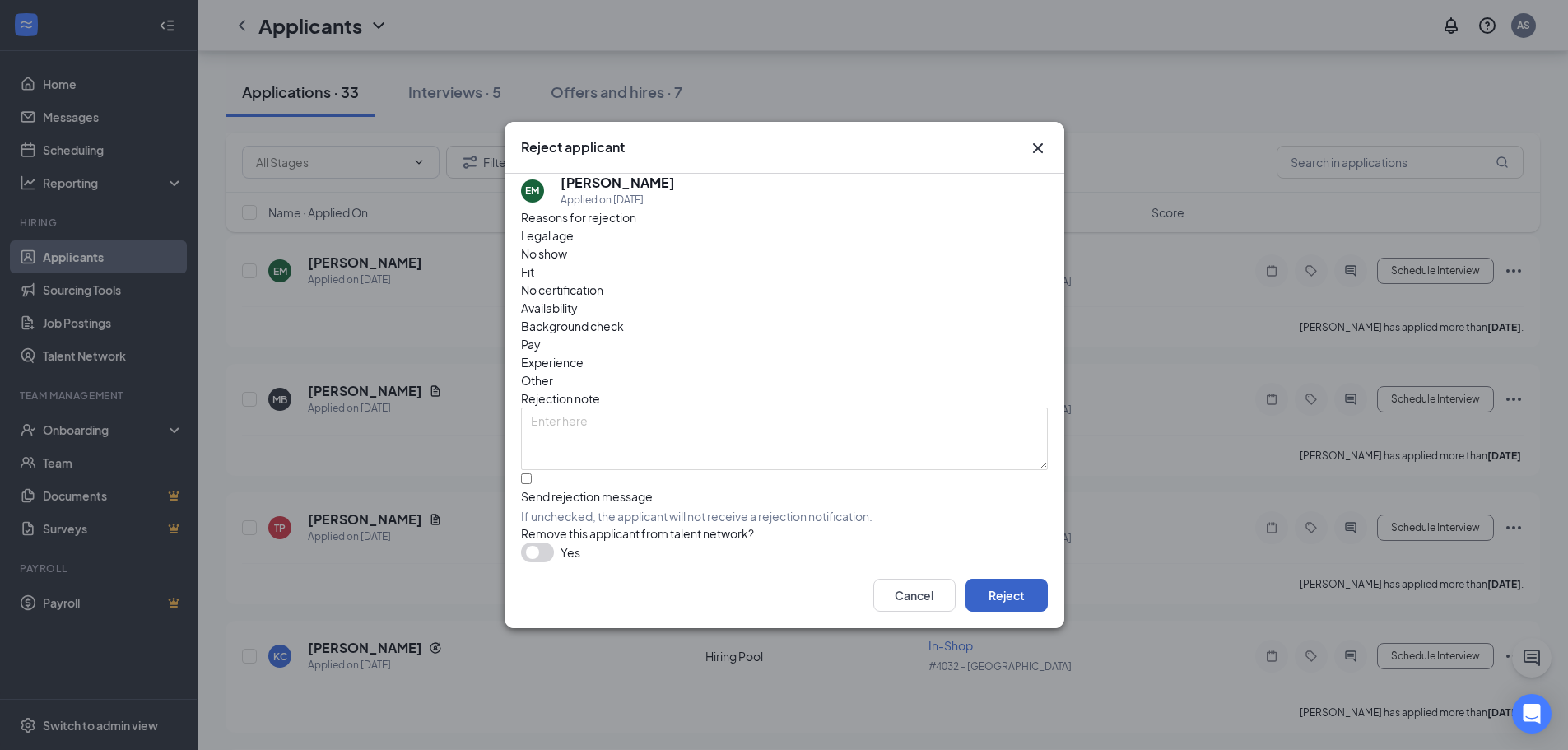
click at [986, 596] on button "Reject" at bounding box center [1007, 595] width 83 height 33
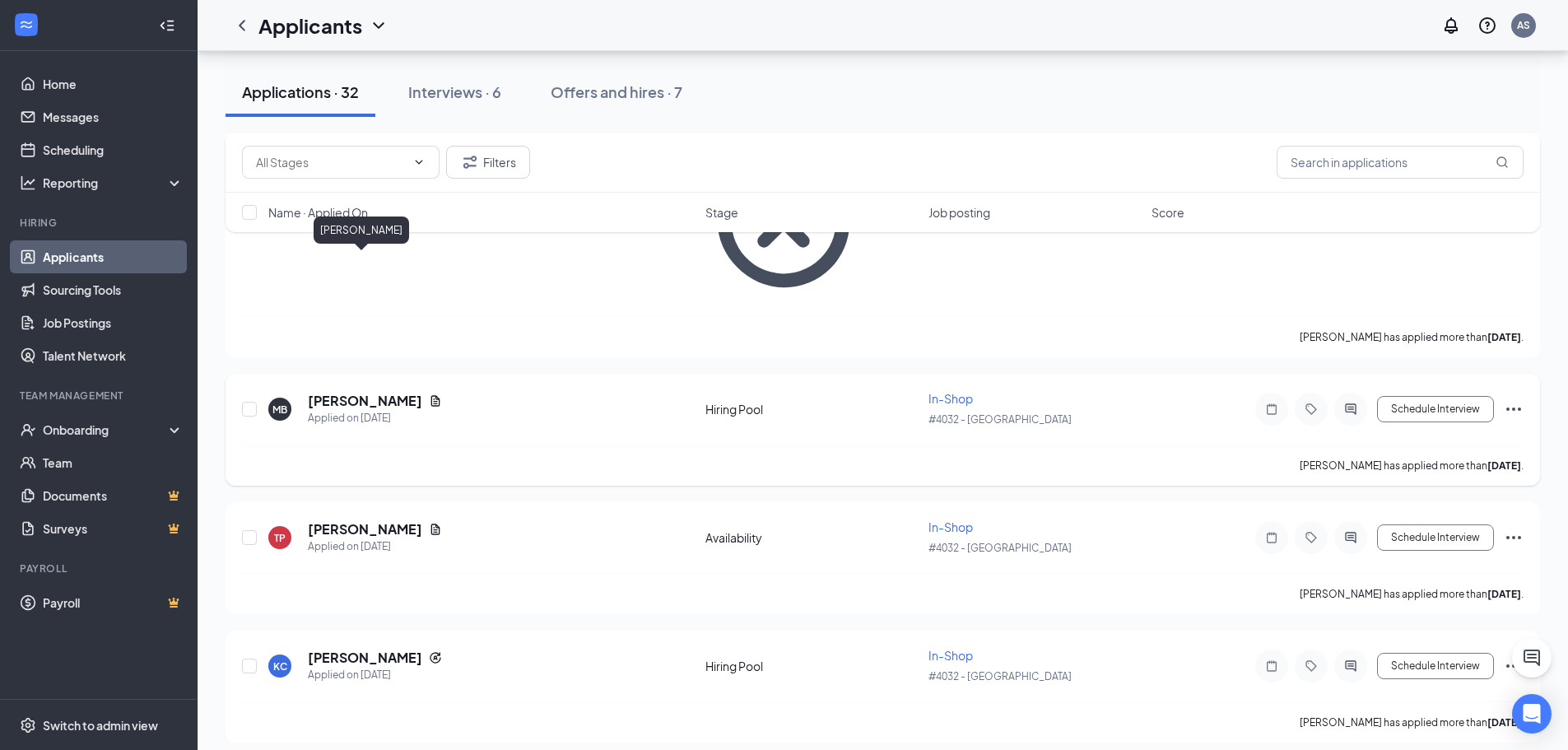
click at [382, 392] on h5 "[PERSON_NAME]" at bounding box center [365, 401] width 115 height 18
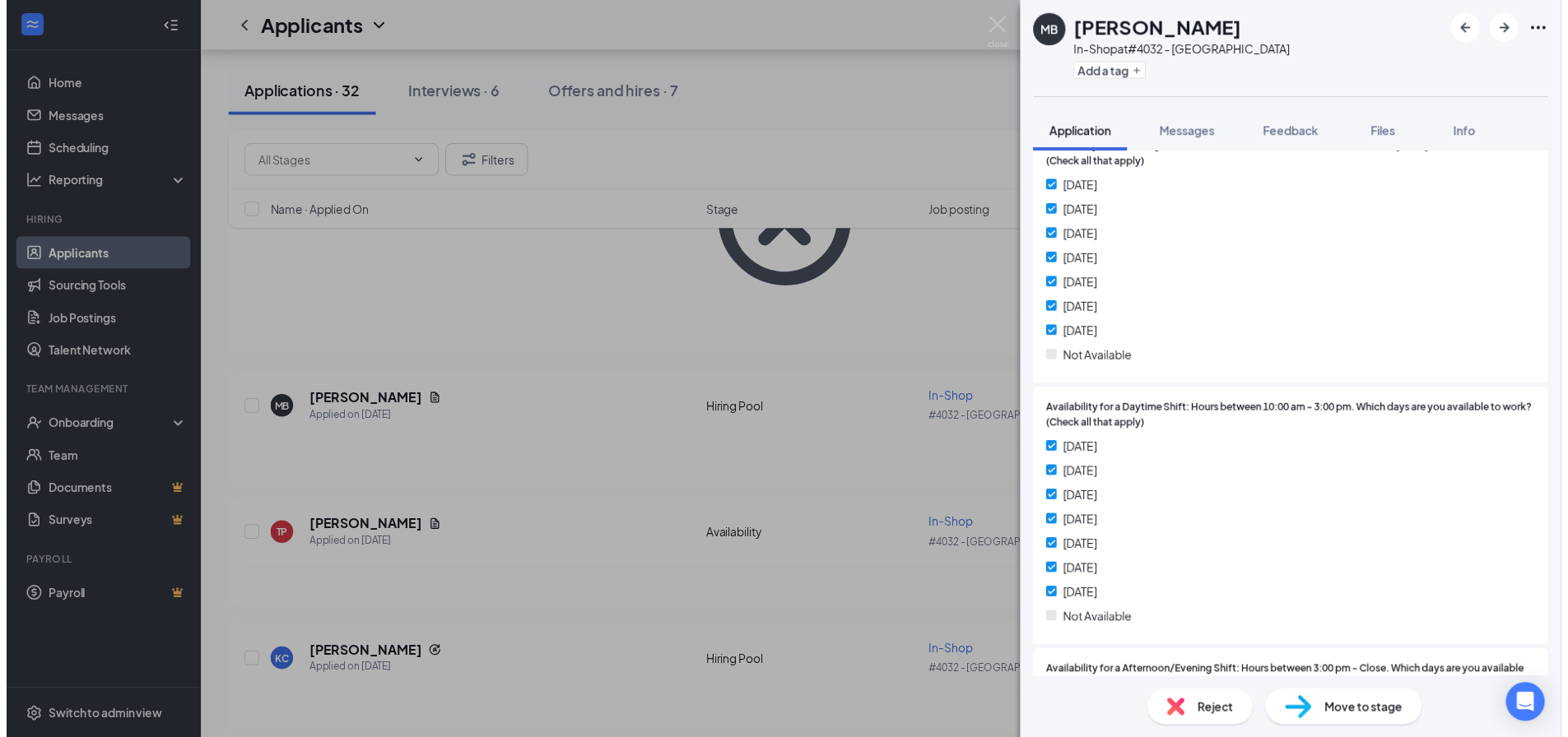
scroll to position [1158, 0]
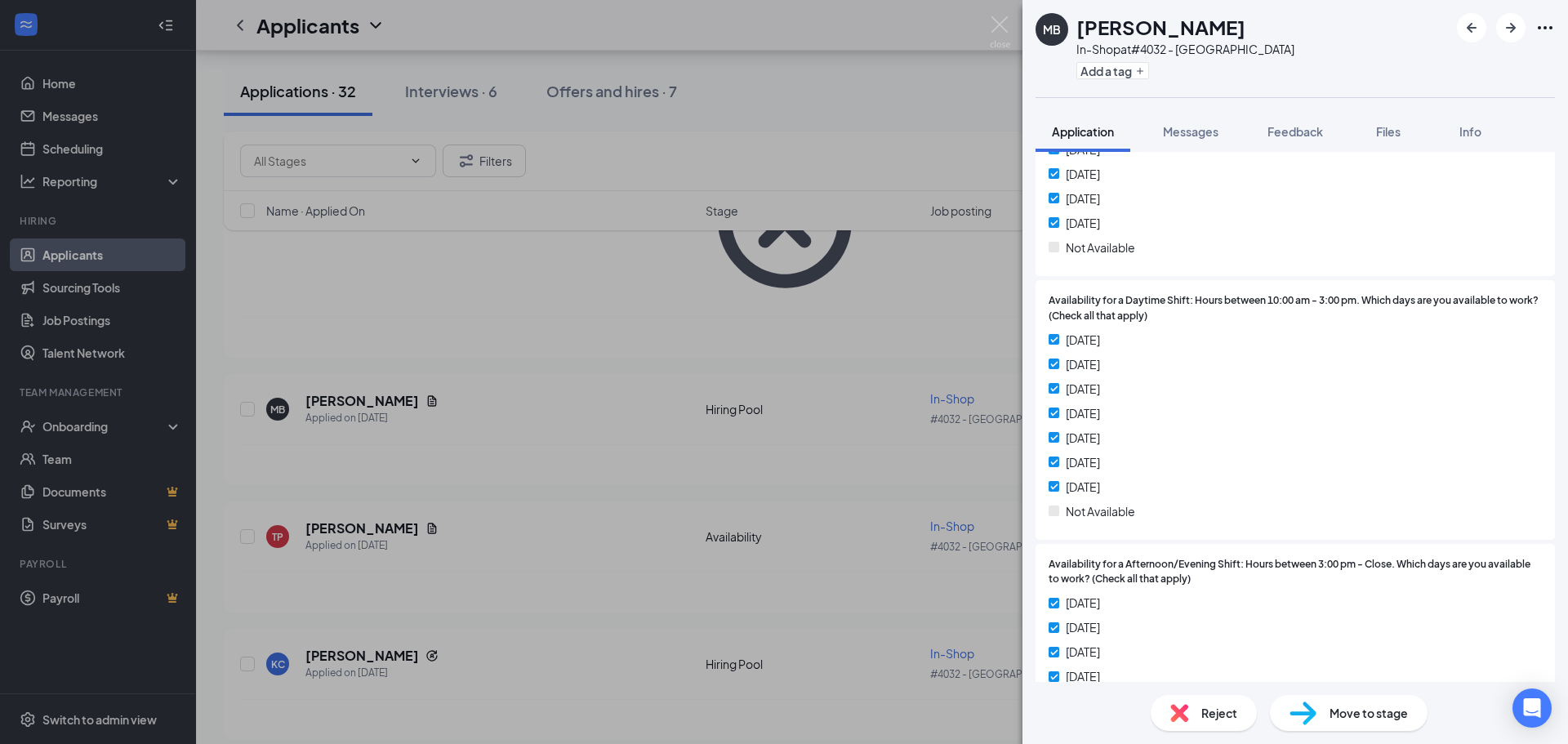
click at [853, 533] on div "MB [PERSON_NAME] In-Shop at #4032 - [GEOGRAPHIC_DATA] Add a tag Application Mes…" at bounding box center [784, 372] width 1568 height 744
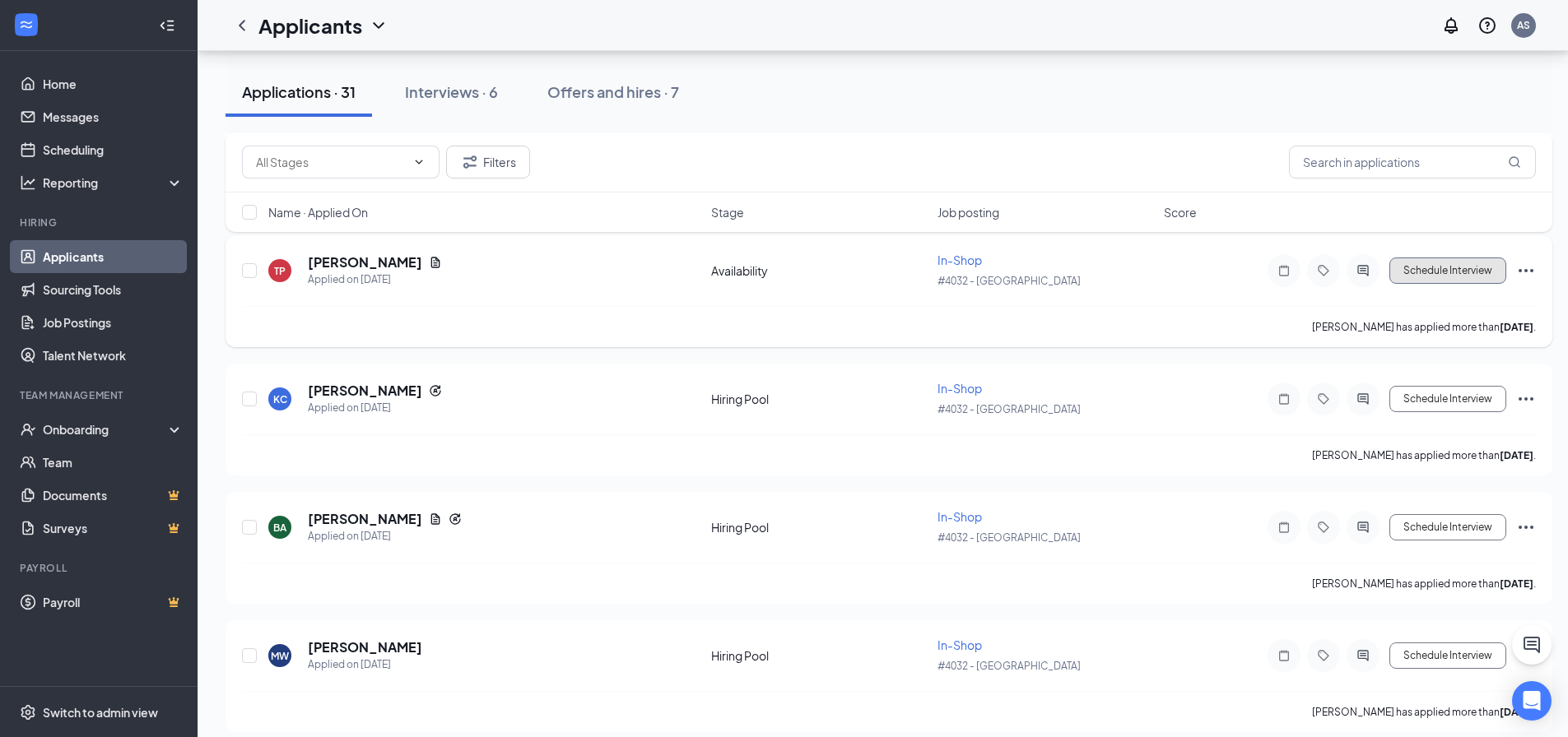
click at [1470, 279] on button "Schedule Interview" at bounding box center [1447, 271] width 117 height 27
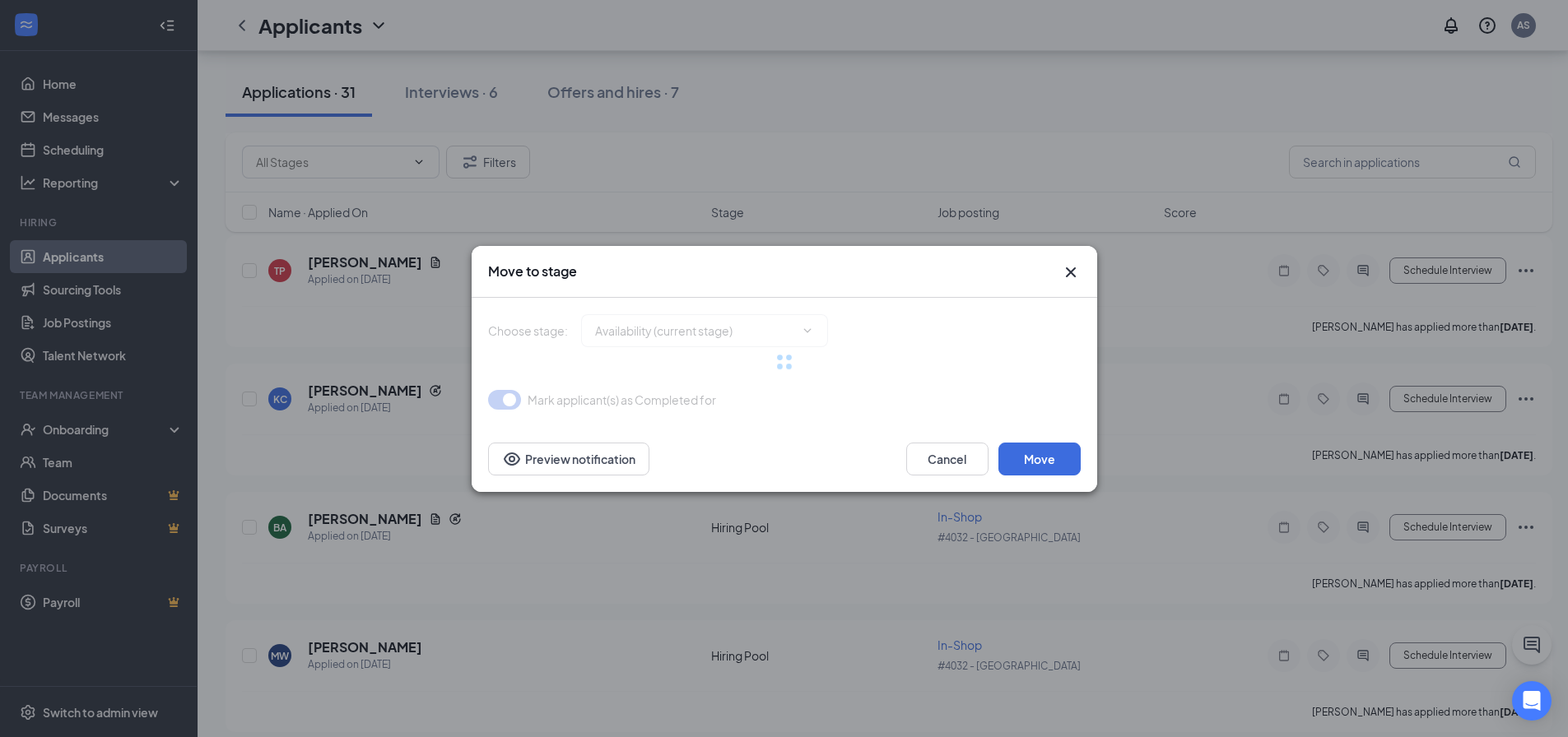
type input "Hiring Pool (next stage)"
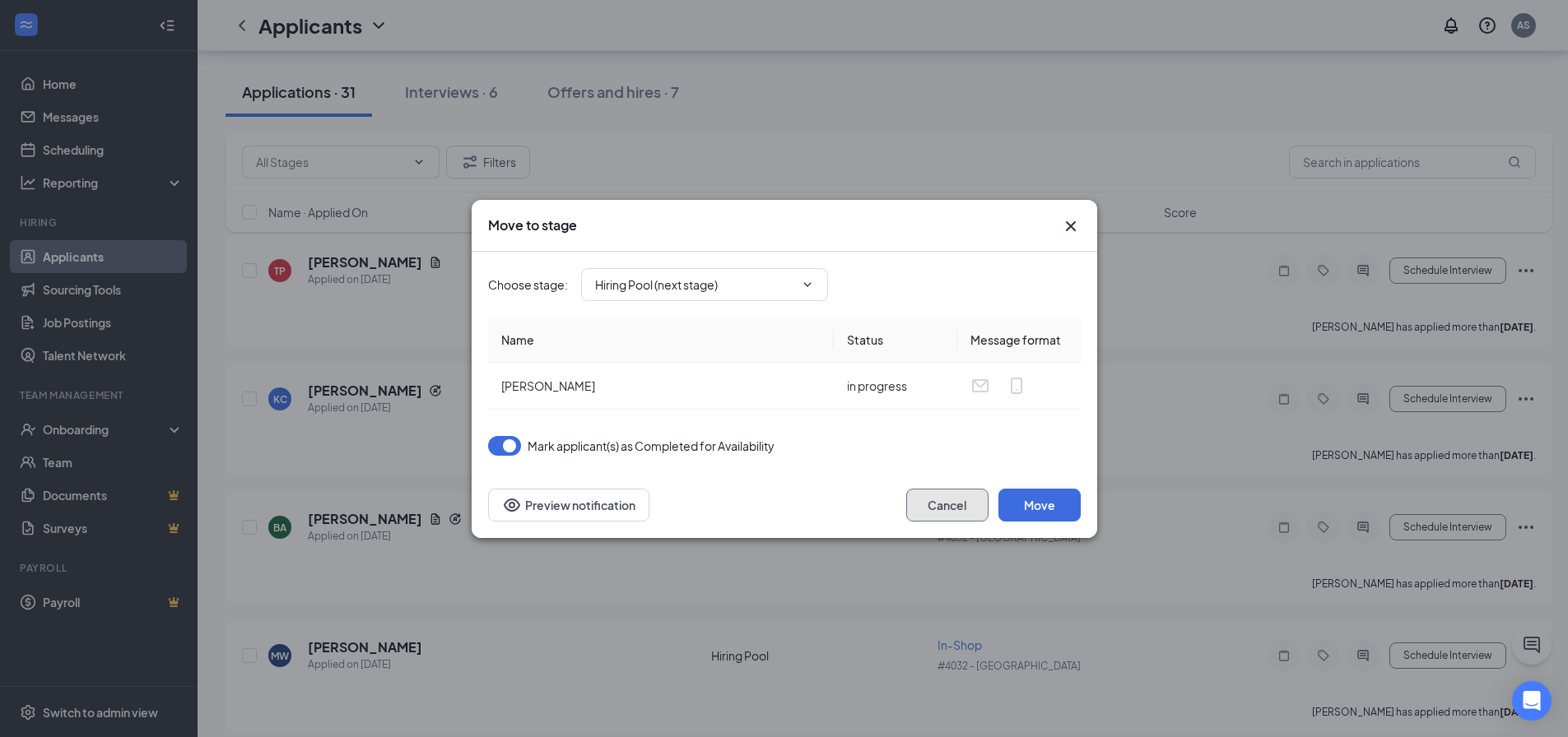
click at [960, 497] on button "Cancel" at bounding box center [947, 505] width 83 height 33
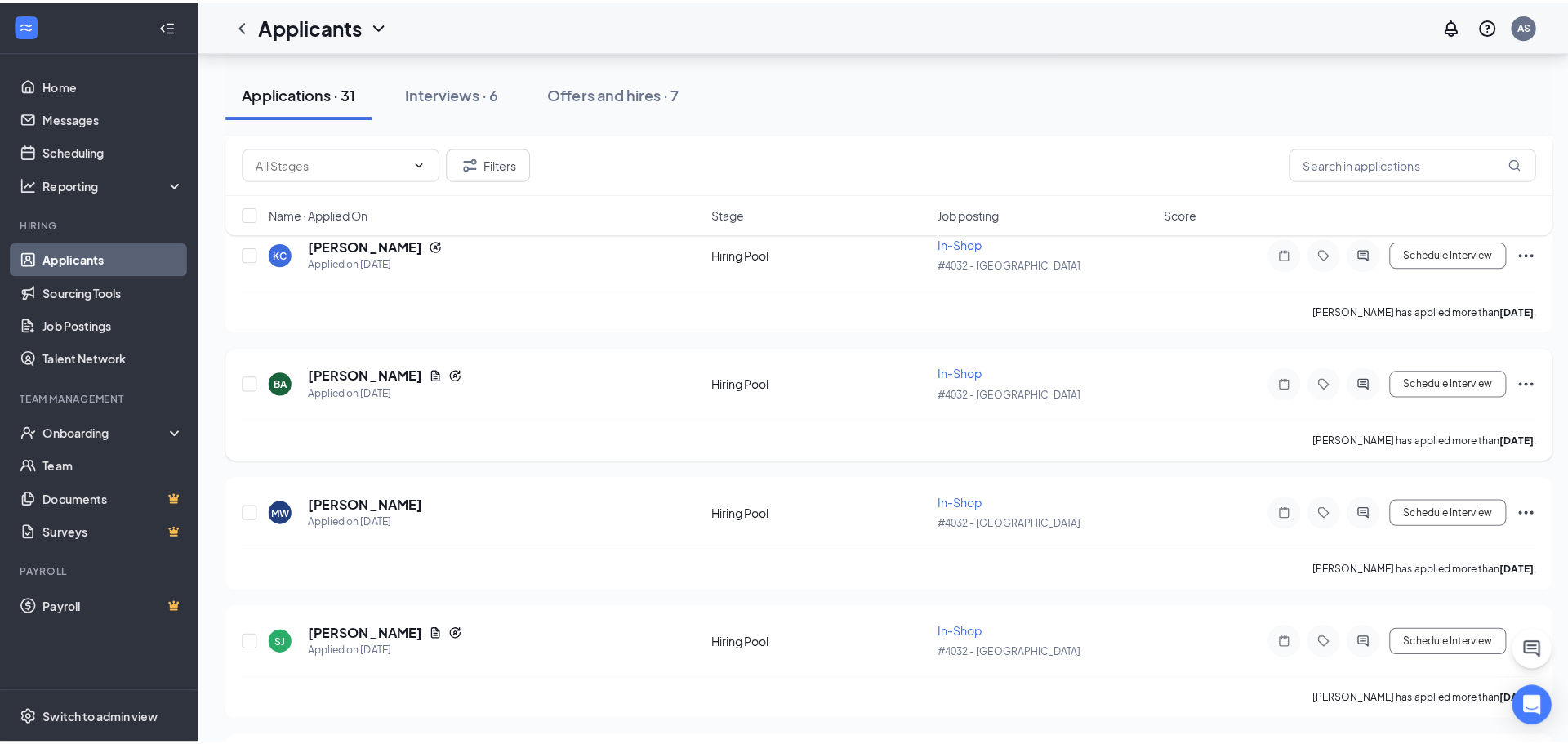
scroll to position [409, 0]
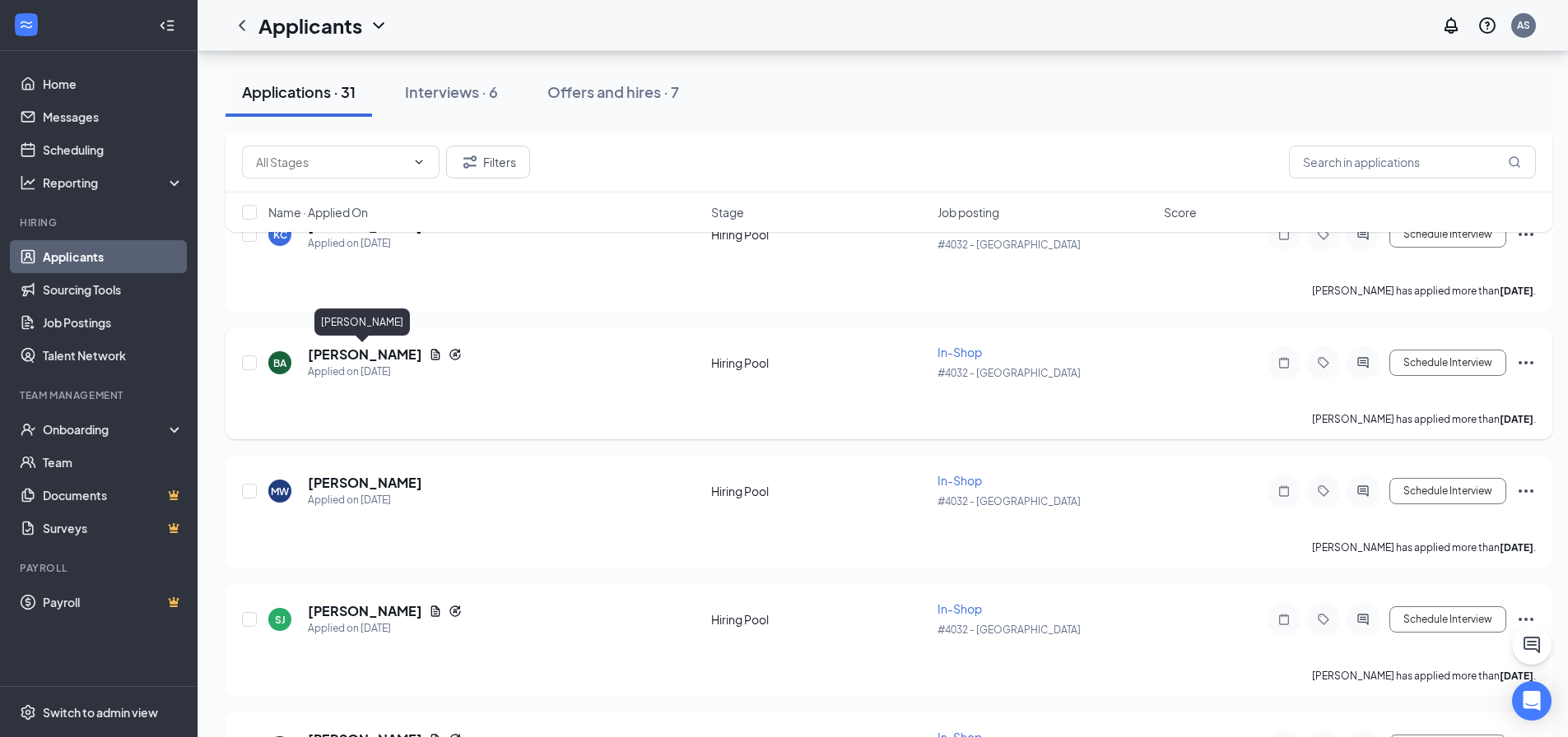
click at [368, 352] on h5 "[PERSON_NAME]" at bounding box center [365, 355] width 115 height 18
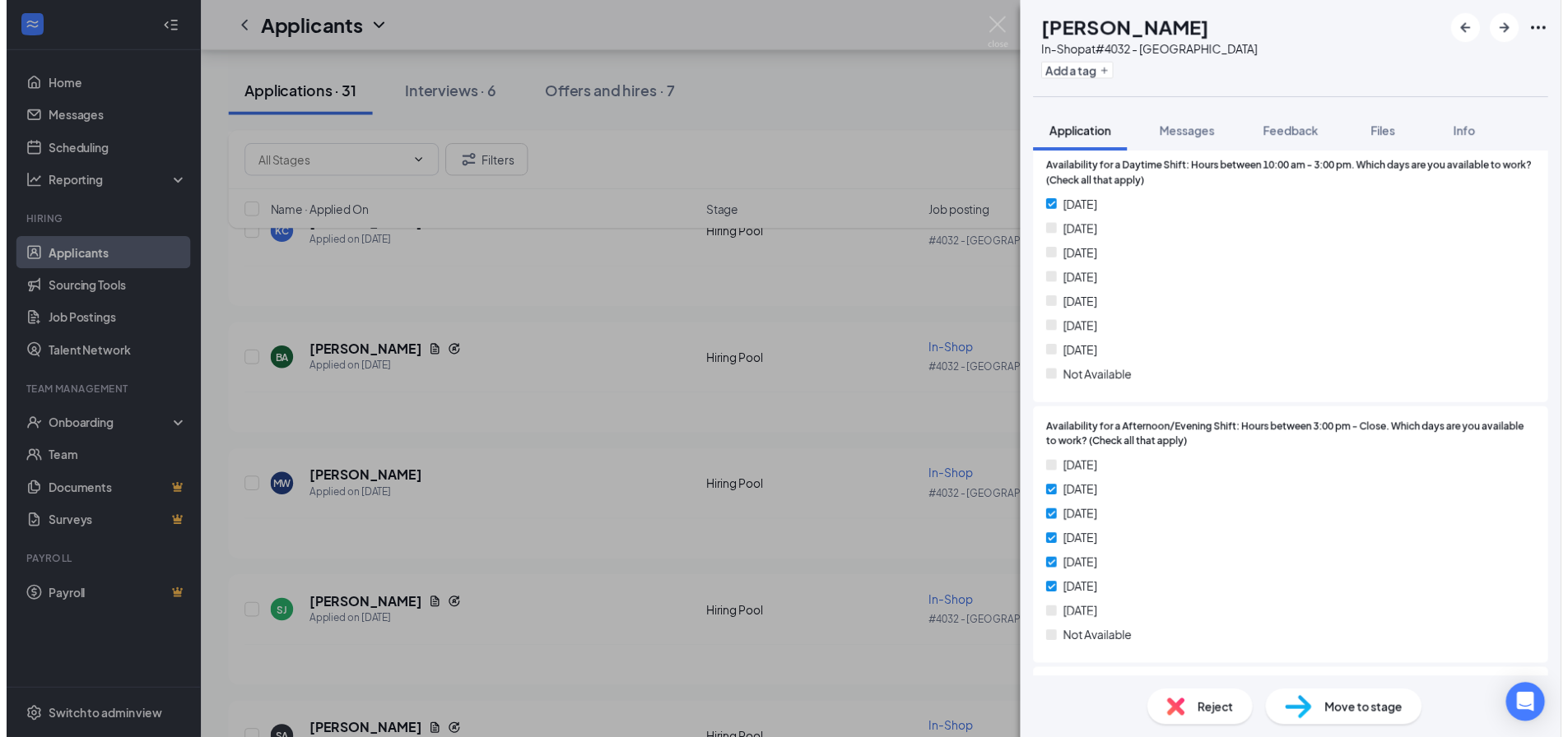
scroll to position [1439, 0]
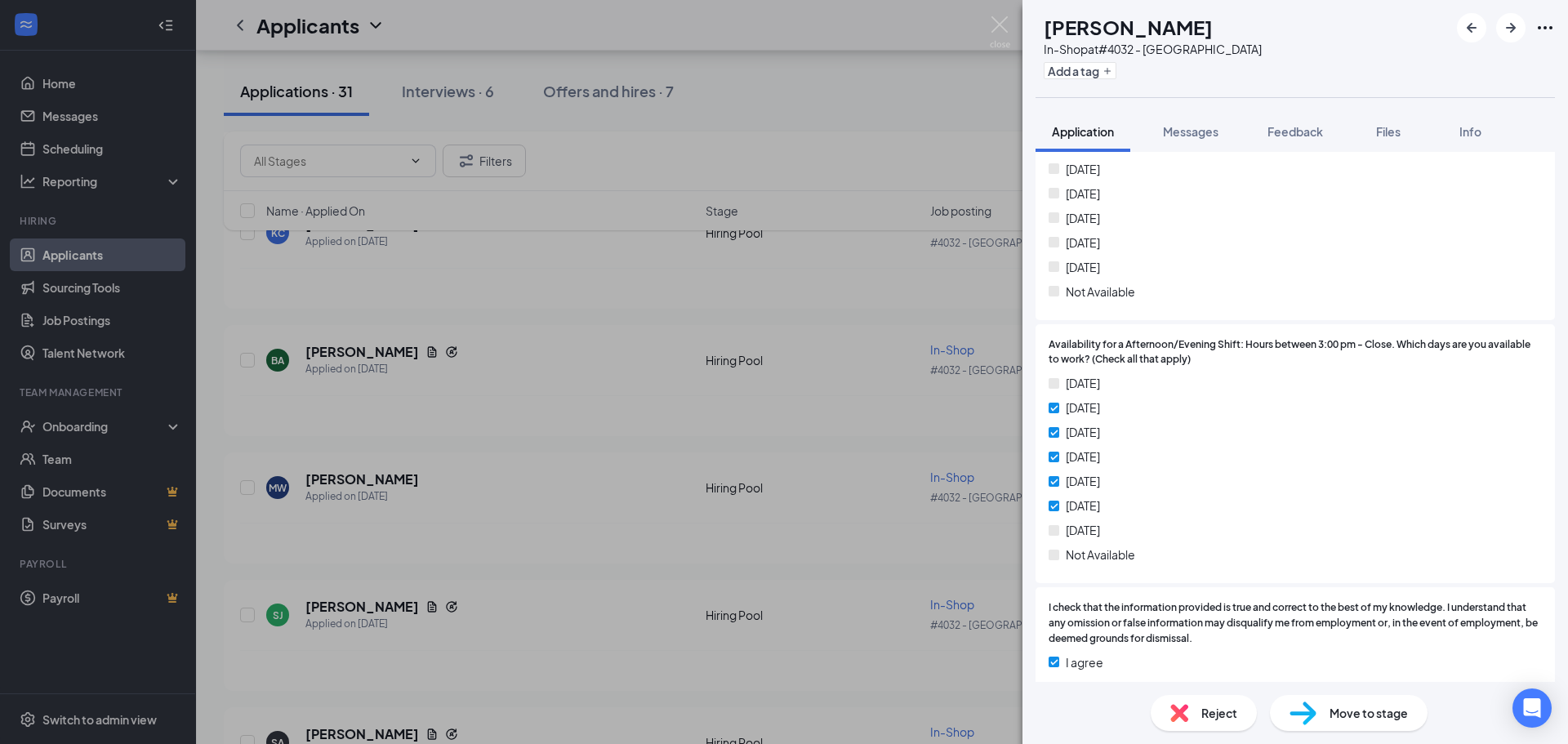
click at [851, 440] on div "BA [PERSON_NAME] In-Shop at #4032 - [GEOGRAPHIC_DATA] Add a tag Application Mes…" at bounding box center [784, 372] width 1568 height 744
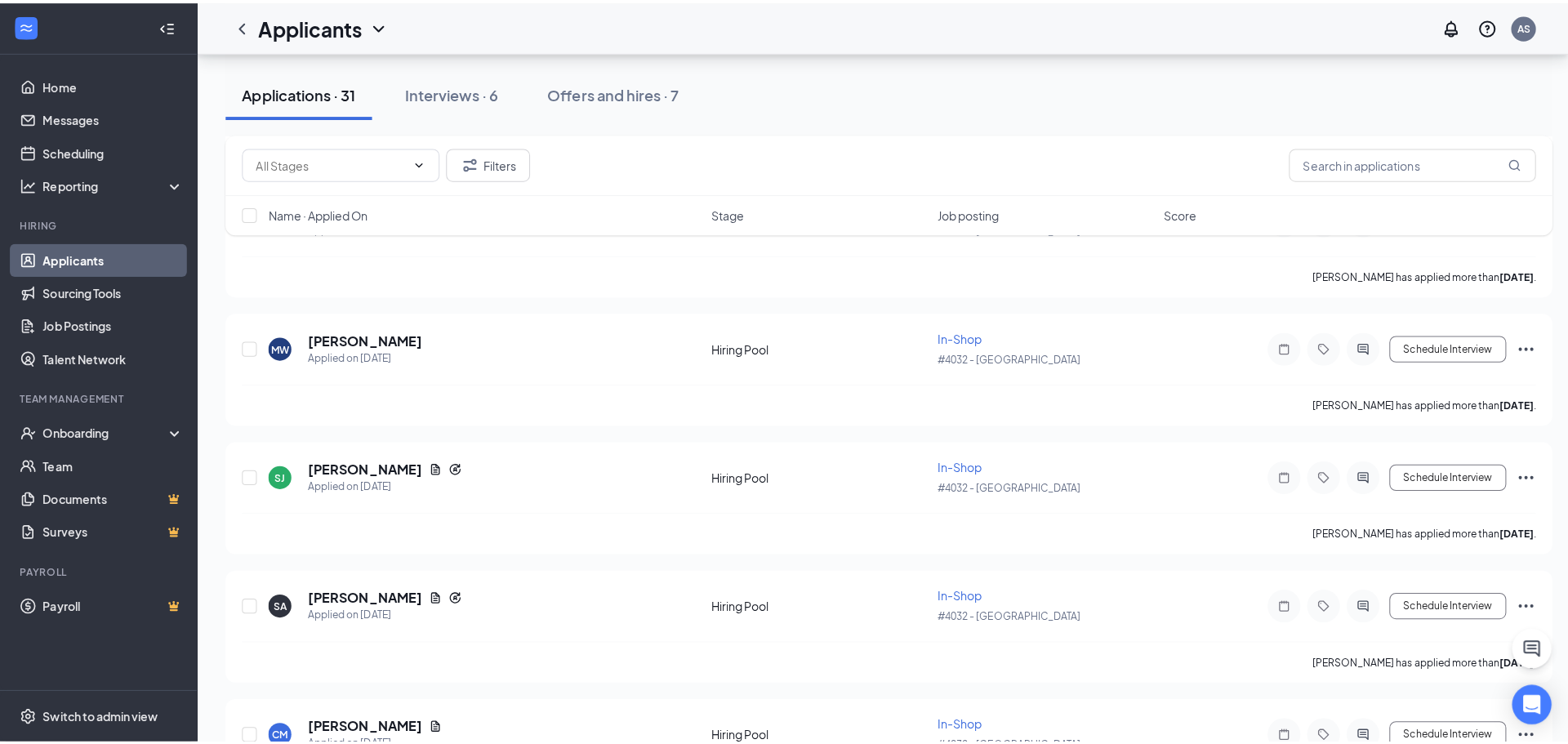
scroll to position [572, 0]
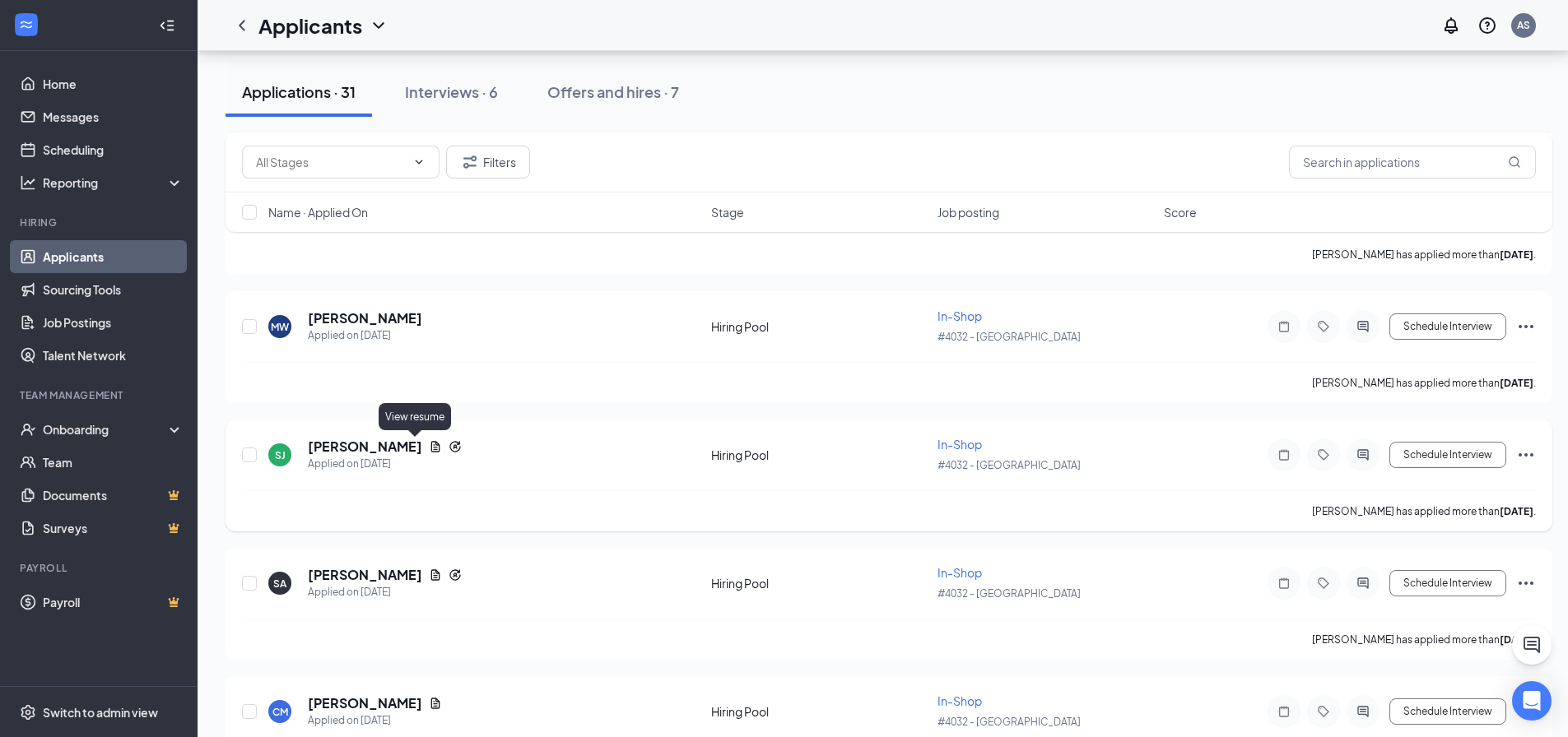
click at [431, 448] on icon "Document" at bounding box center [436, 446] width 9 height 11
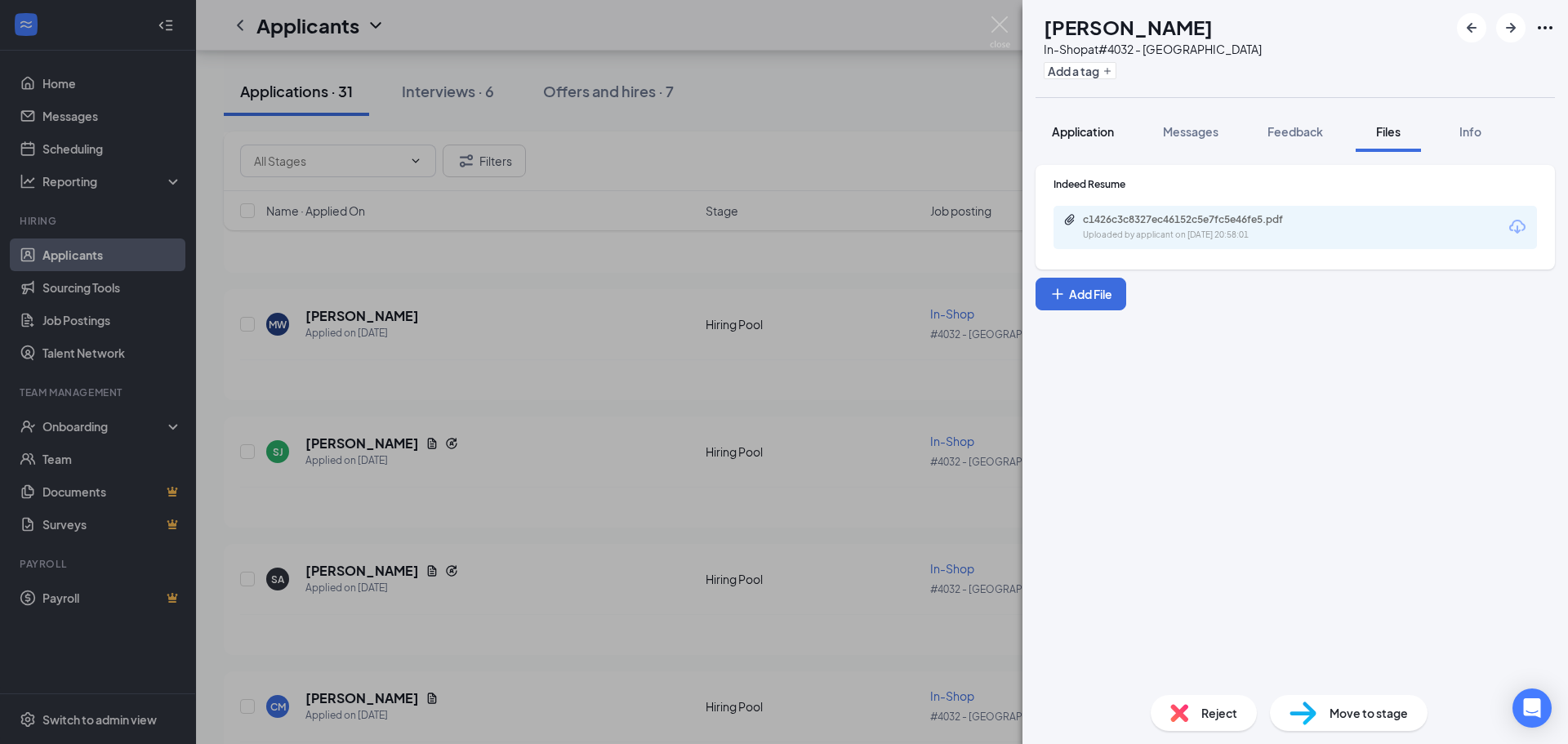
click at [1071, 132] on span "Application" at bounding box center [1083, 132] width 62 height 15
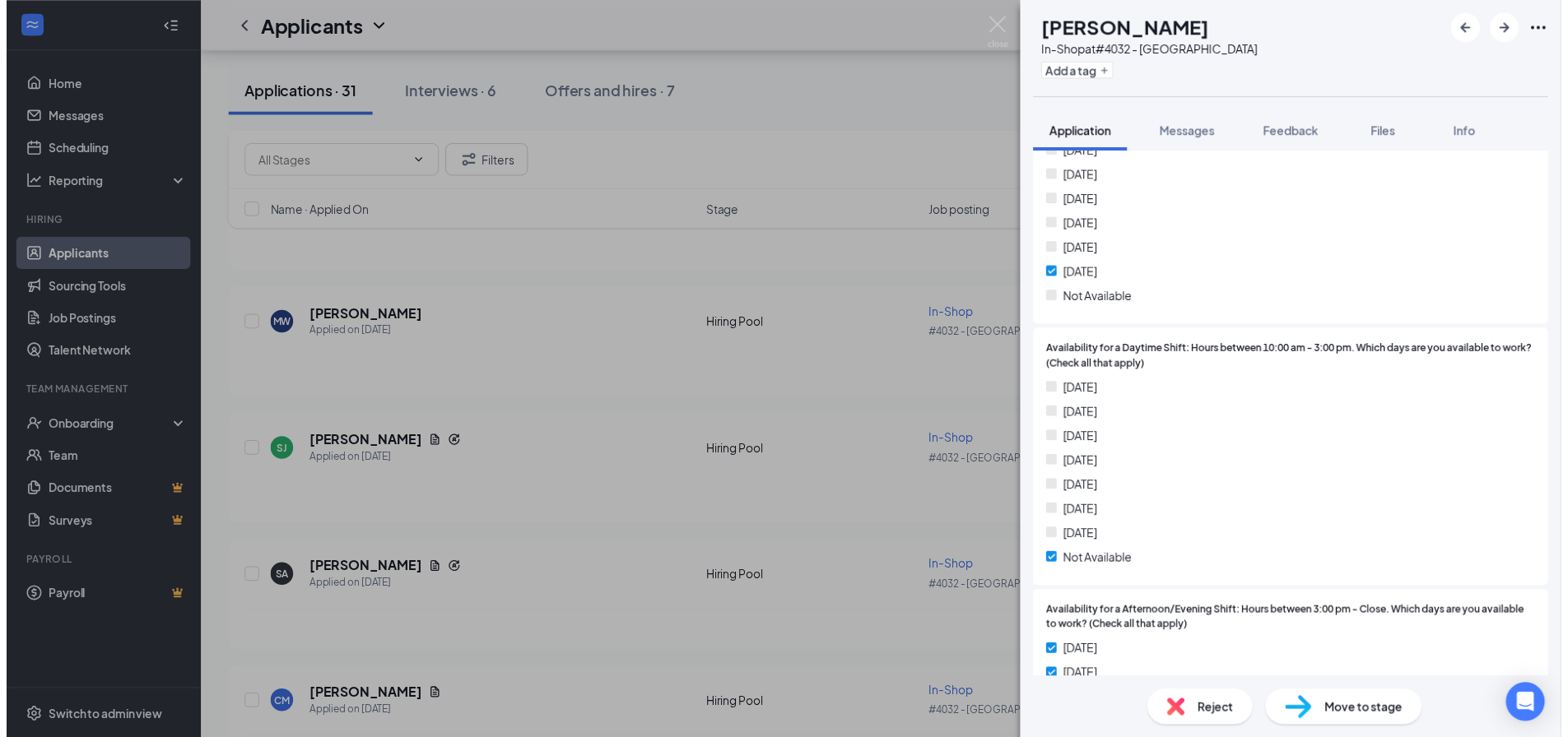
scroll to position [1241, 0]
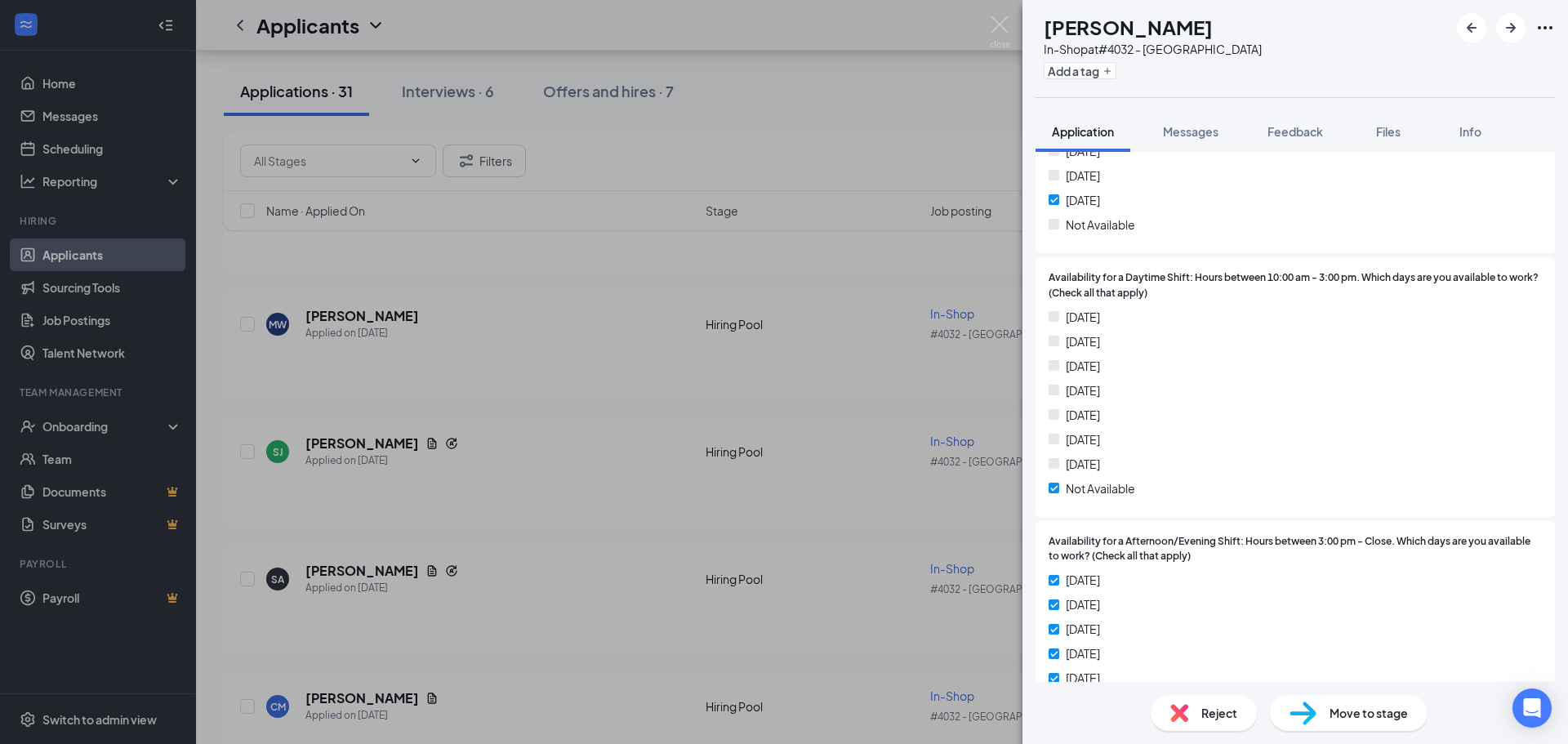
click at [823, 513] on div "SJ [PERSON_NAME] In-Shop at #4032 - Memphis Add a tag Application Messages Feed…" at bounding box center [784, 372] width 1568 height 744
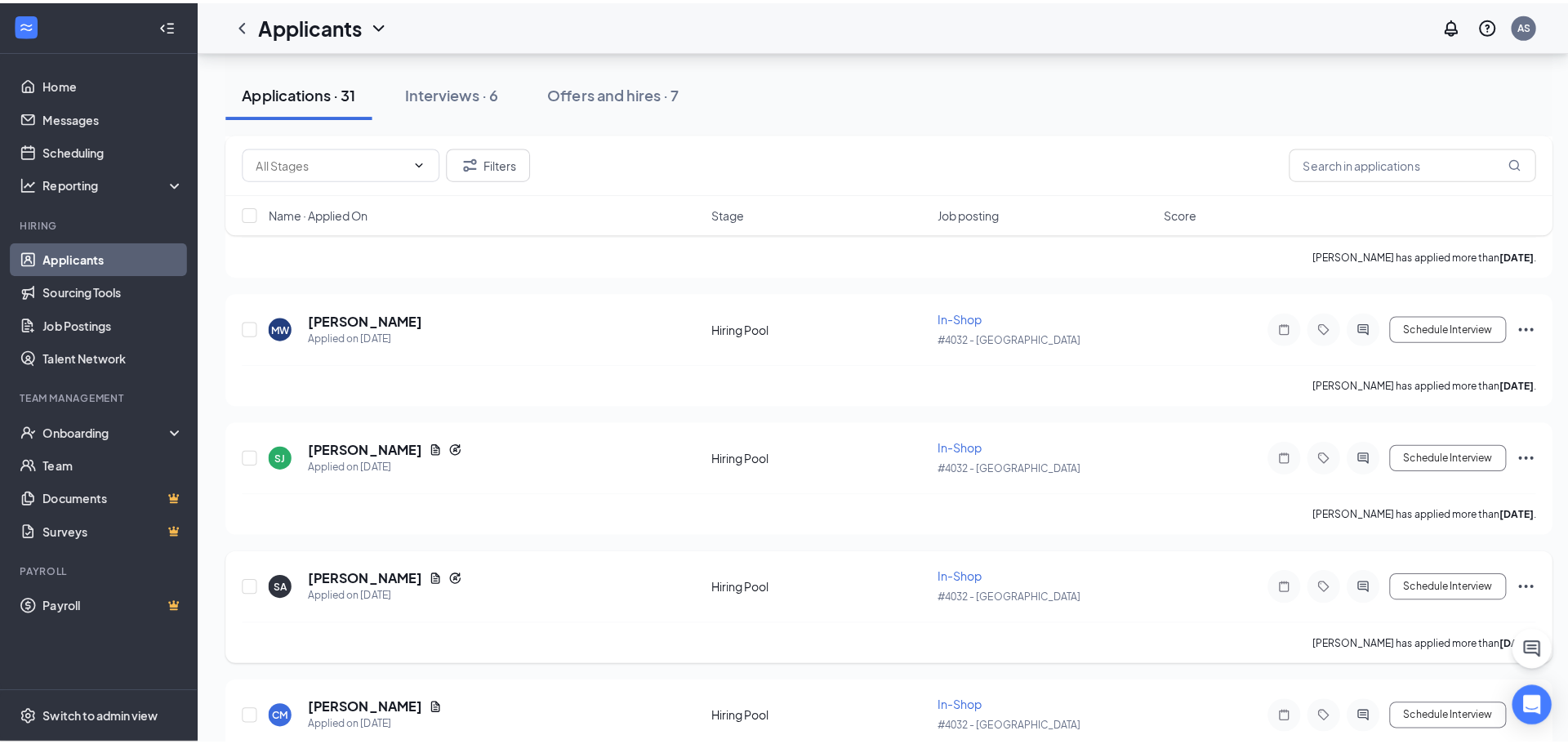
scroll to position [735, 0]
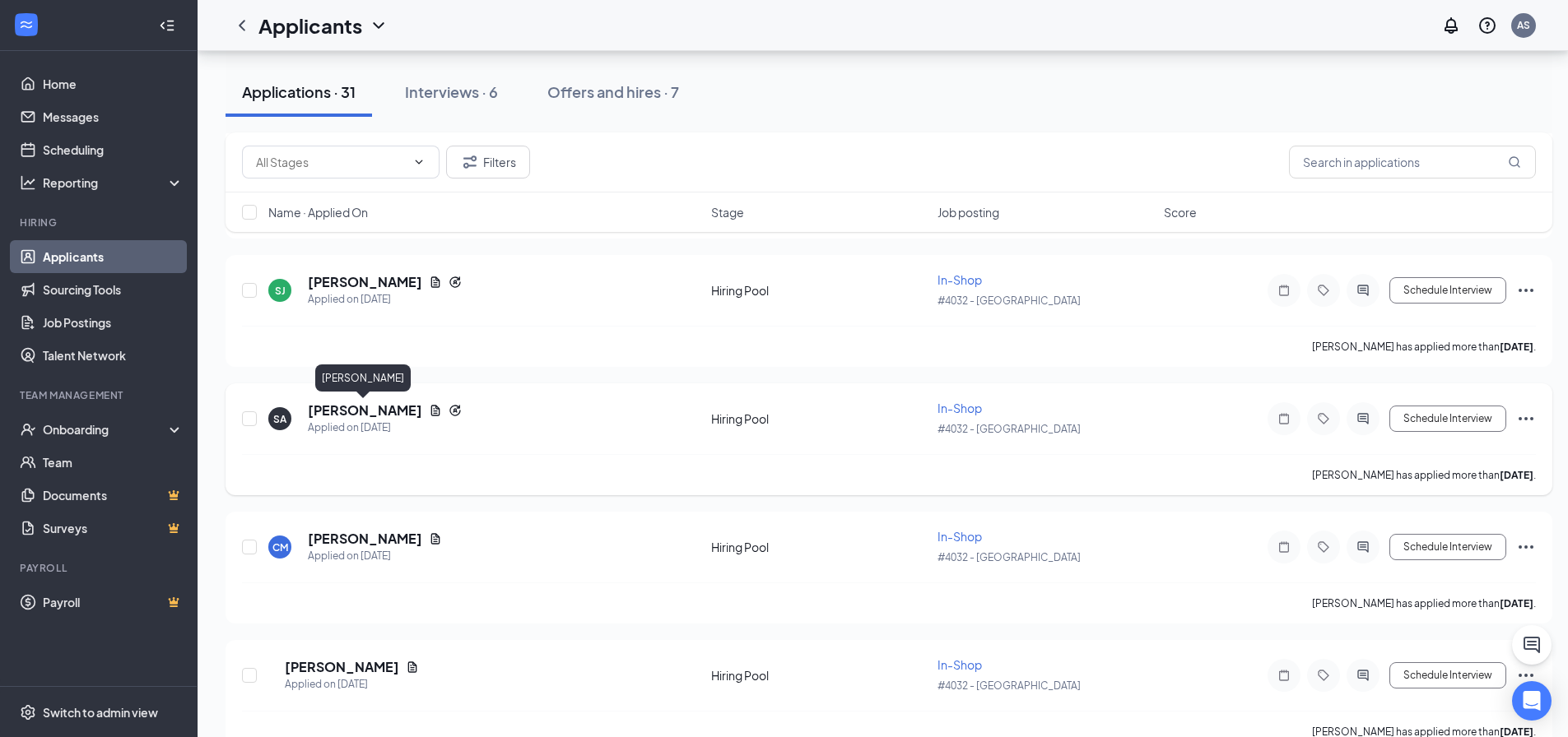
click at [399, 411] on h5 "[PERSON_NAME]" at bounding box center [365, 411] width 115 height 18
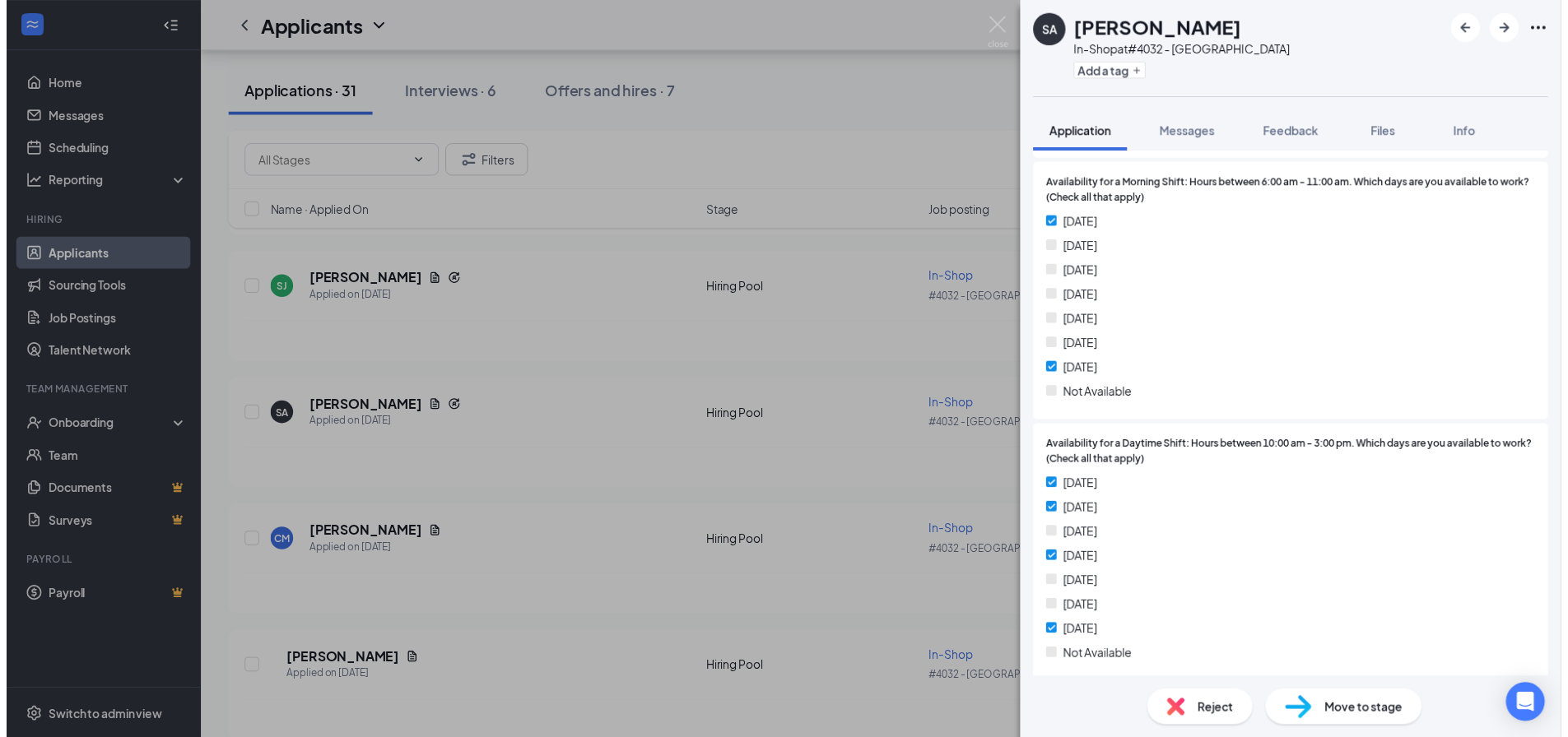
scroll to position [1152, 0]
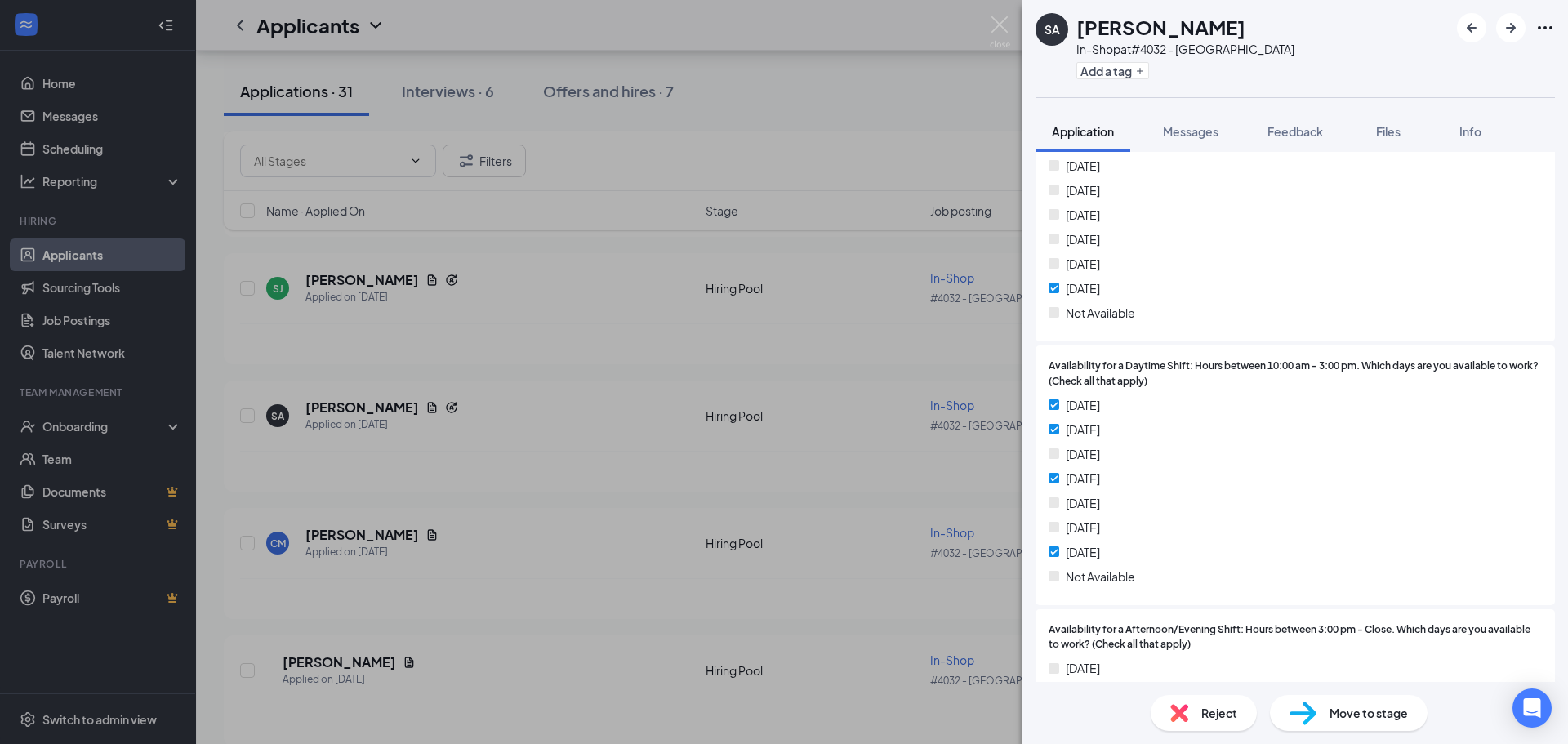
click at [867, 500] on div "SA Serenity [PERSON_NAME] In-Shop at #4032 - [GEOGRAPHIC_DATA] Add a tag Applic…" at bounding box center [784, 372] width 1568 height 744
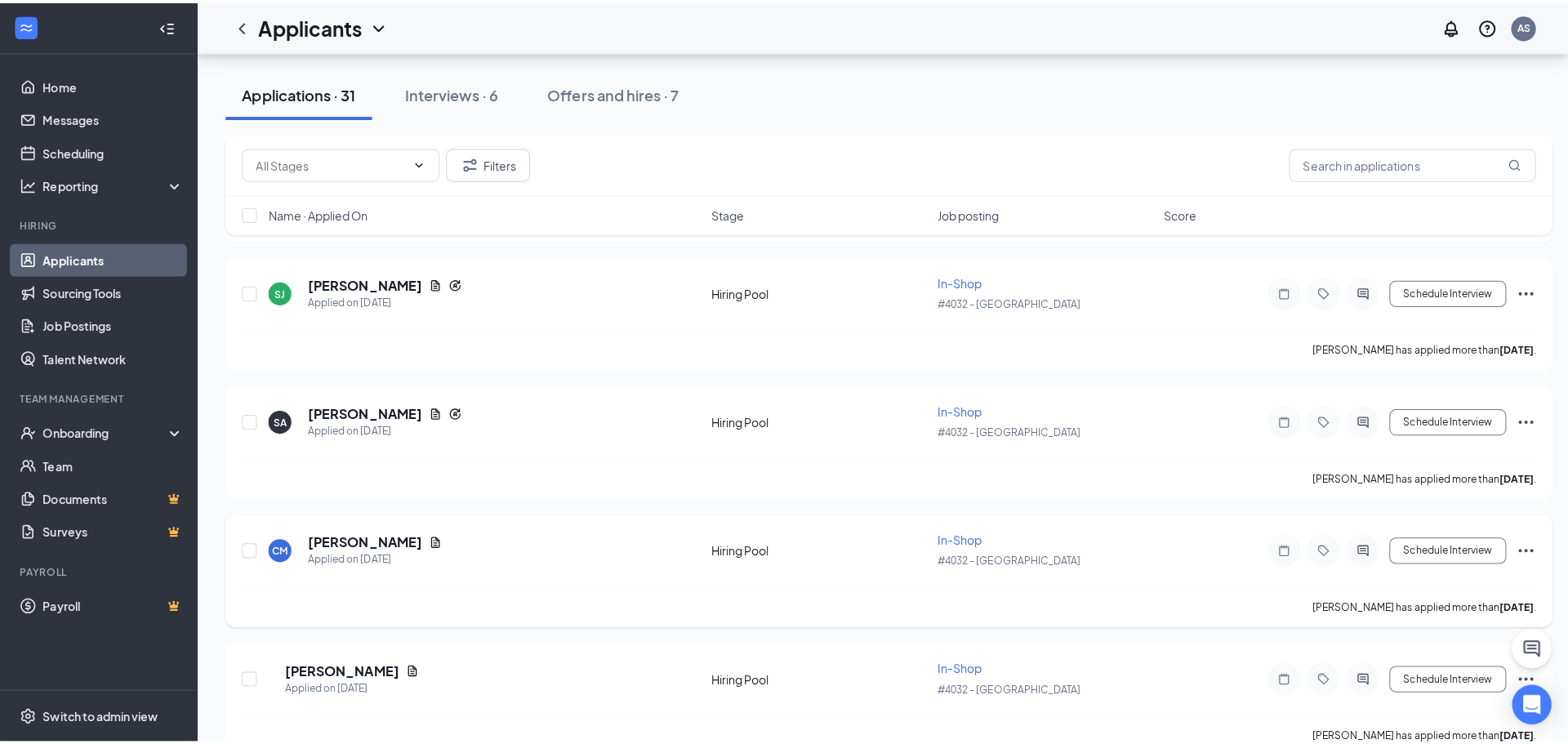
scroll to position [817, 0]
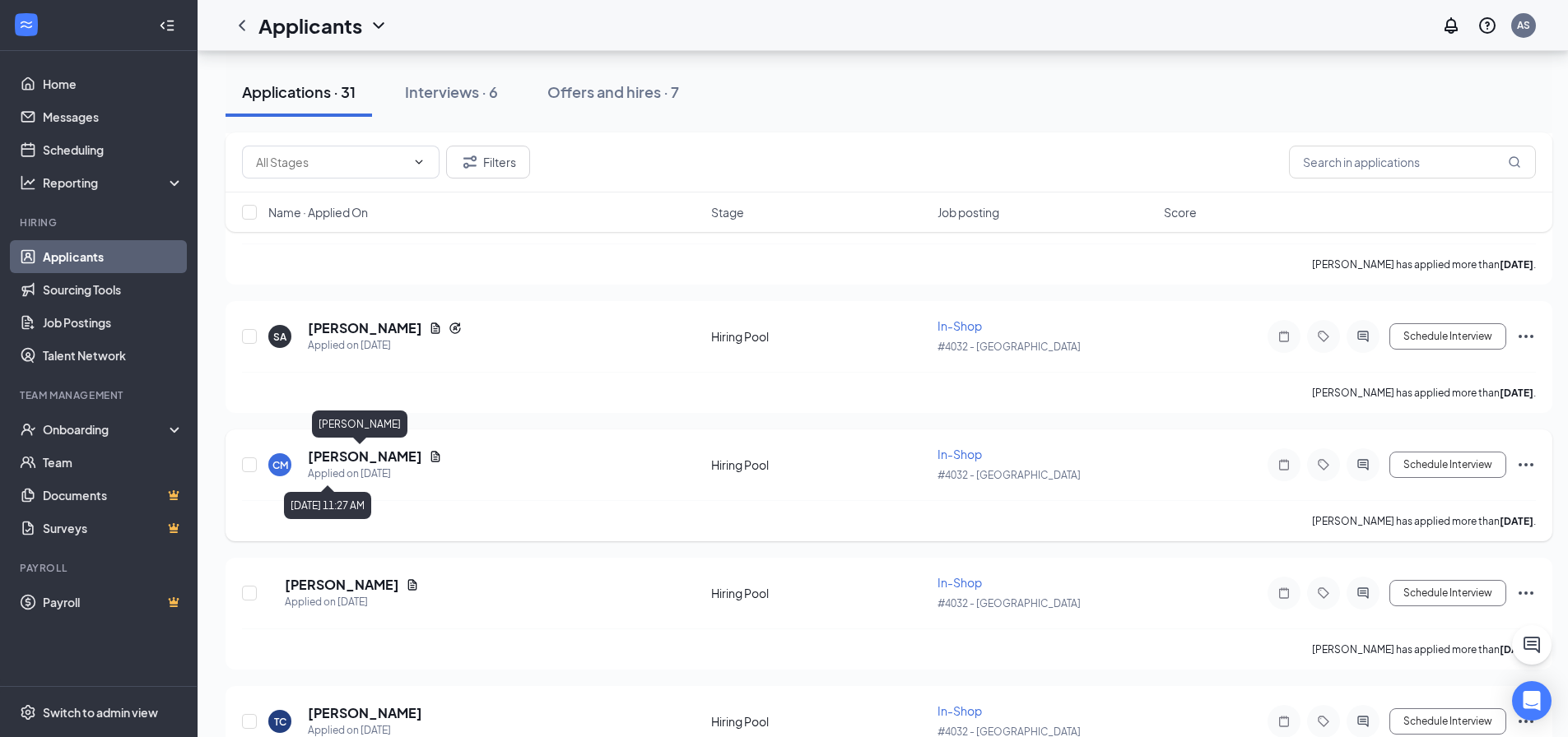
click at [358, 462] on h5 "[PERSON_NAME]" at bounding box center [365, 457] width 115 height 18
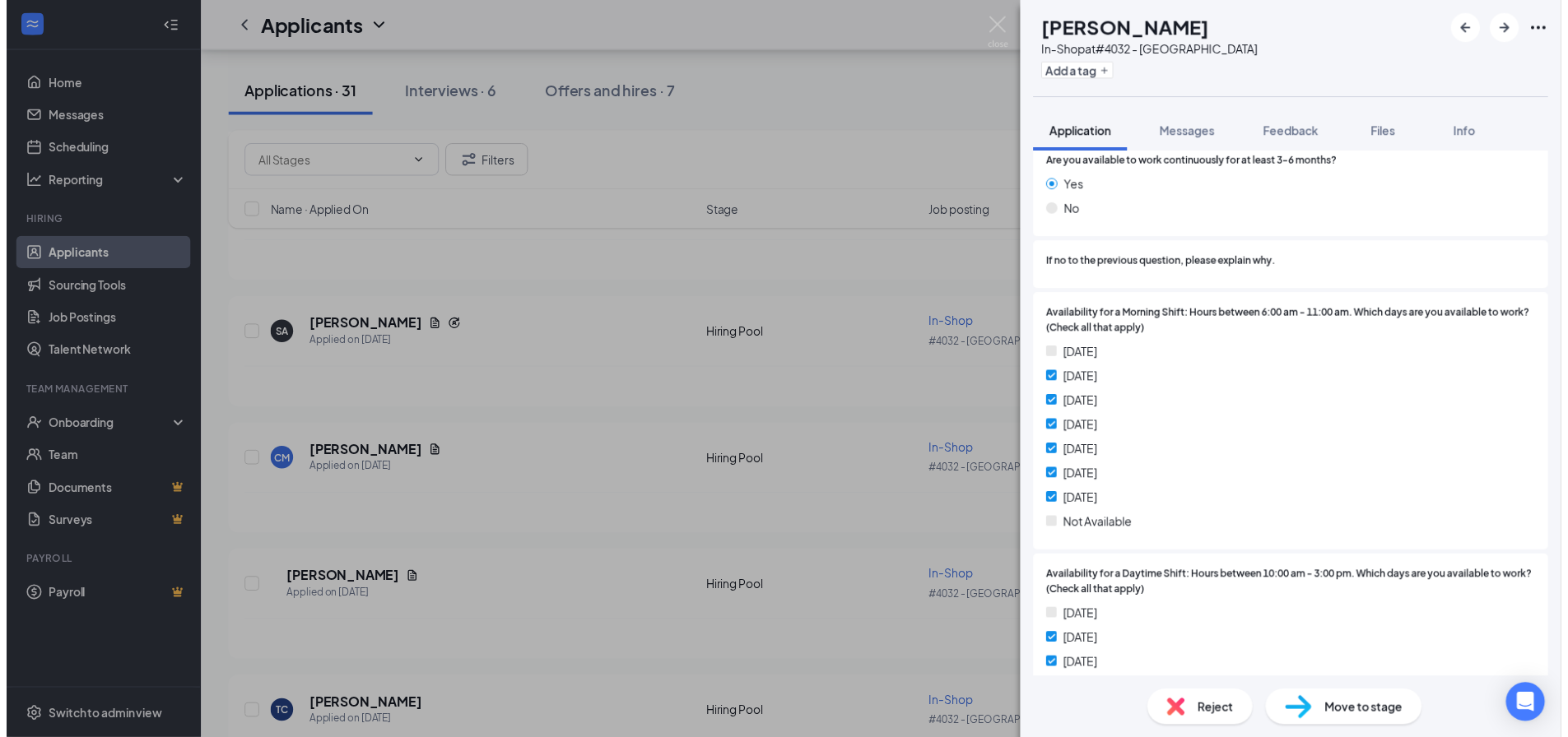
scroll to position [1069, 0]
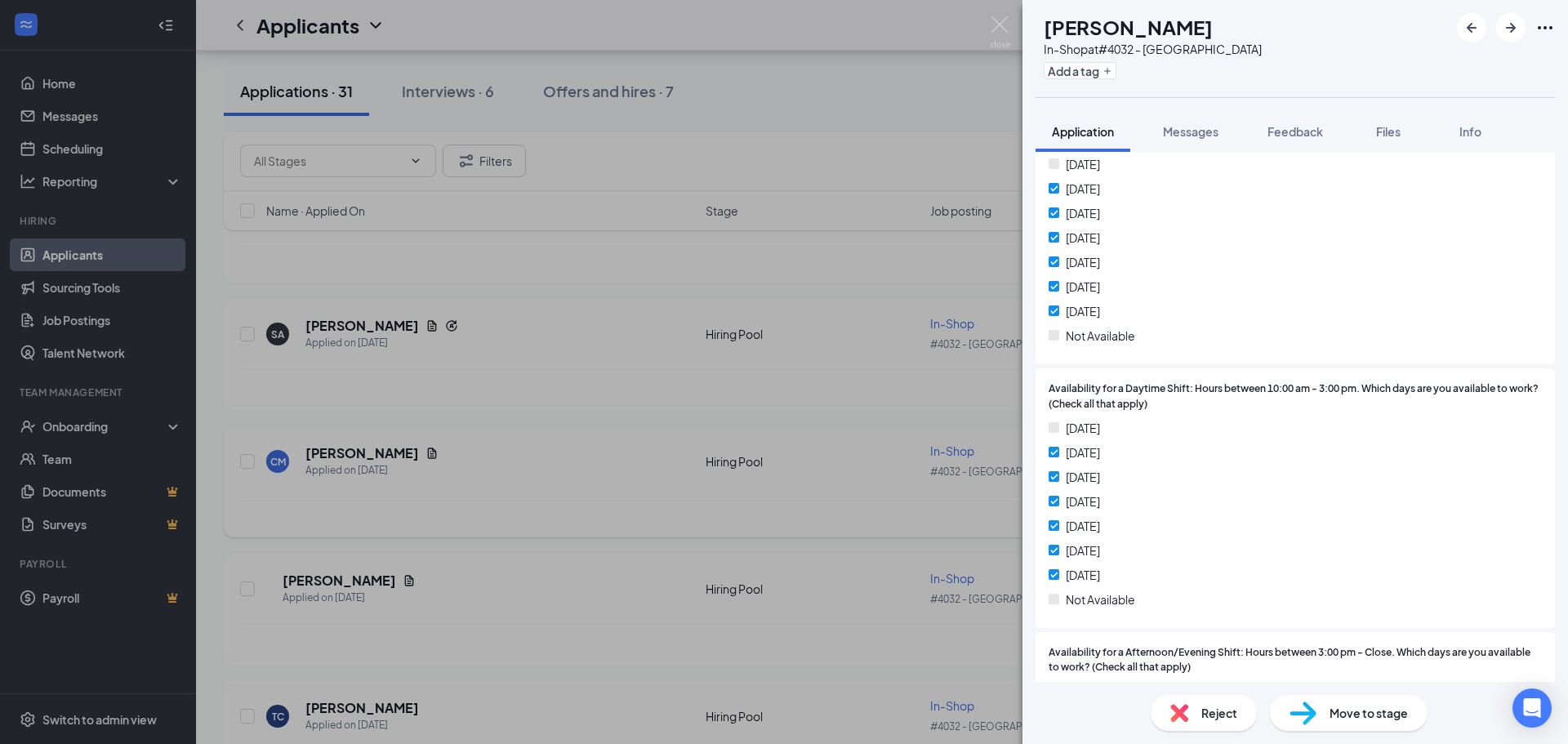
drag, startPoint x: 858, startPoint y: 507, endPoint x: 1056, endPoint y: 501, distance: 198.1
click at [858, 507] on div "CM [PERSON_NAME] In-Shop at #4032 - [GEOGRAPHIC_DATA] Add a tag Application Mes…" at bounding box center [784, 372] width 1568 height 744
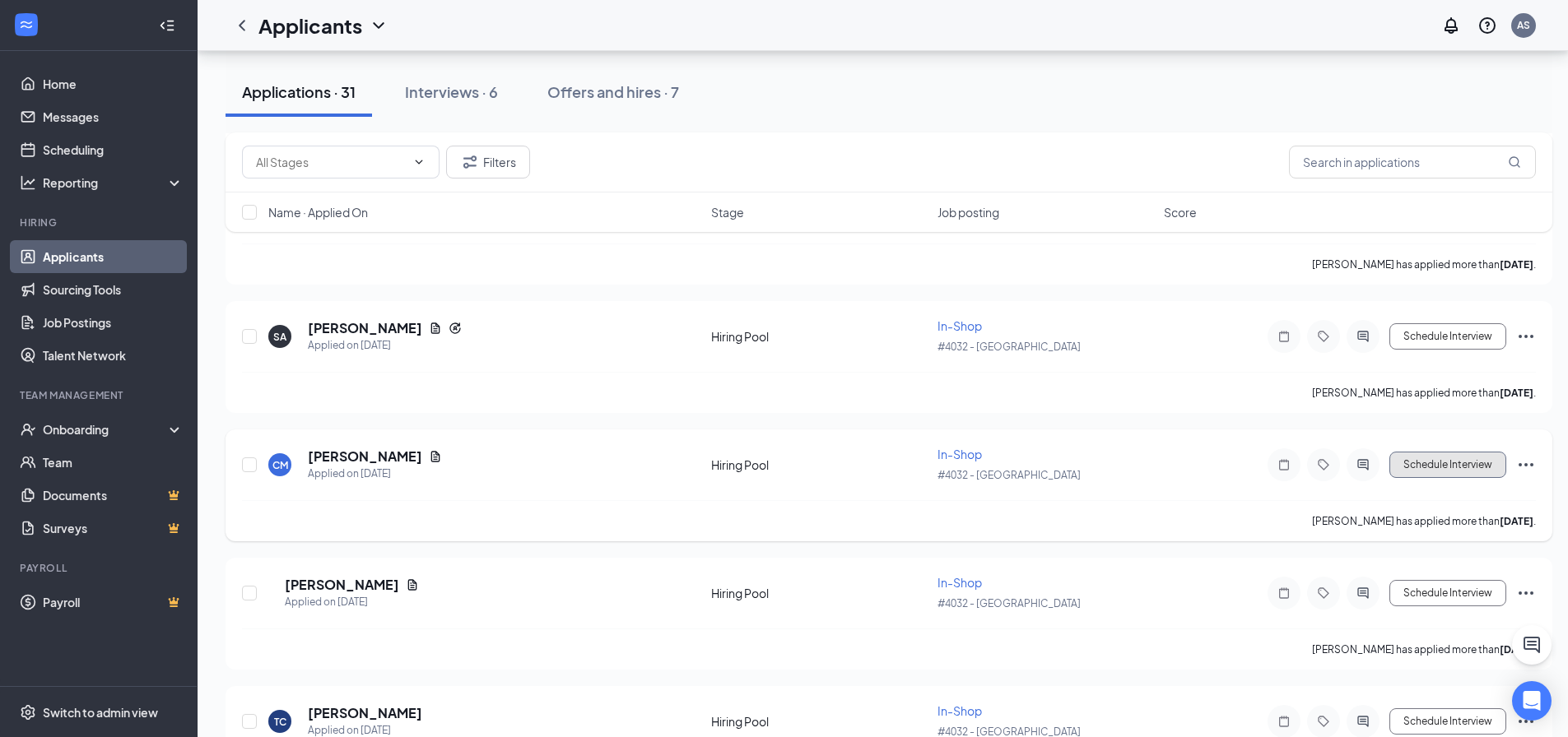
click at [1418, 470] on button "Schedule Interview" at bounding box center [1447, 465] width 117 height 27
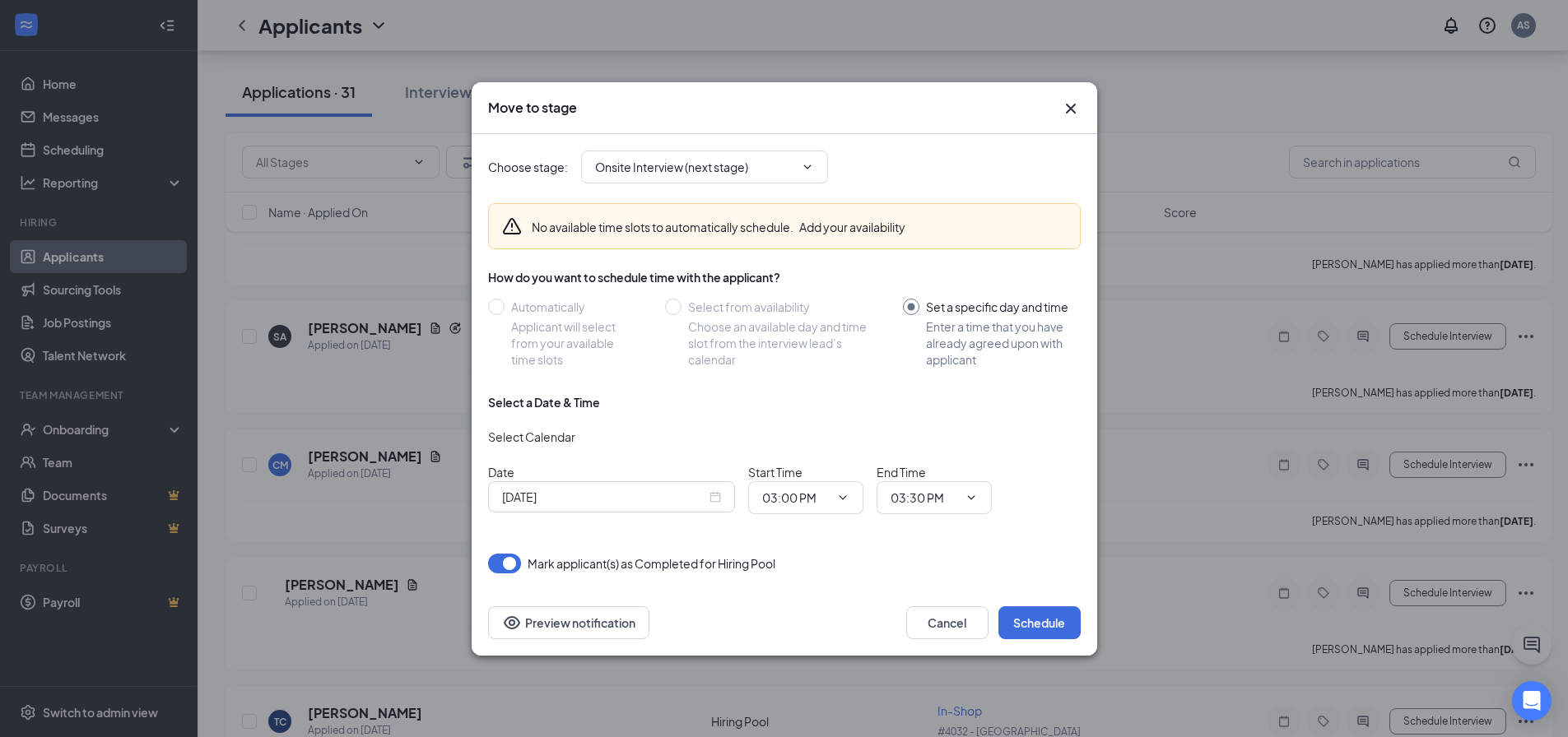
click at [710, 509] on div "[DATE]" at bounding box center [612, 496] width 247 height 31
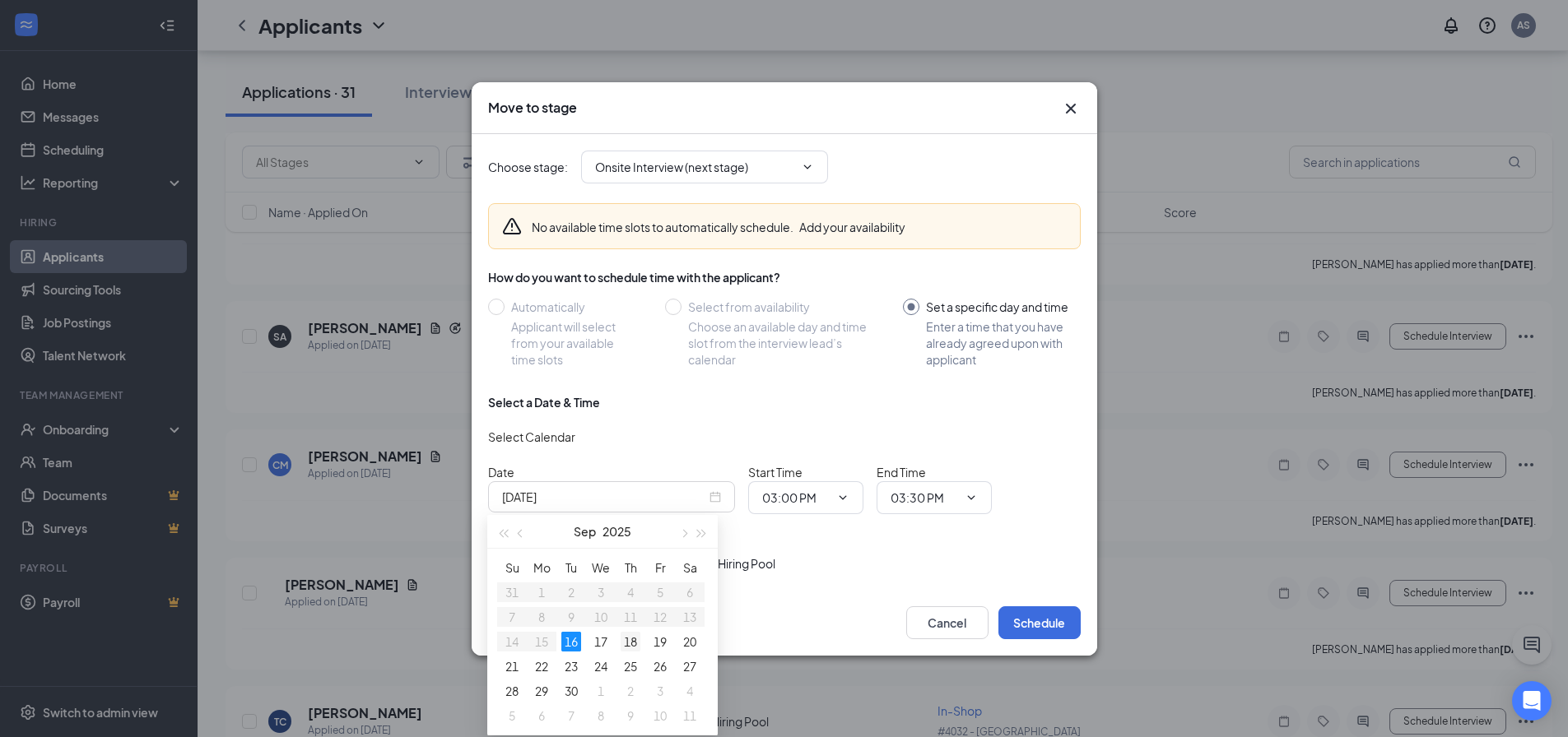
type input "[DATE]"
click at [631, 642] on div "18" at bounding box center [631, 642] width 20 height 20
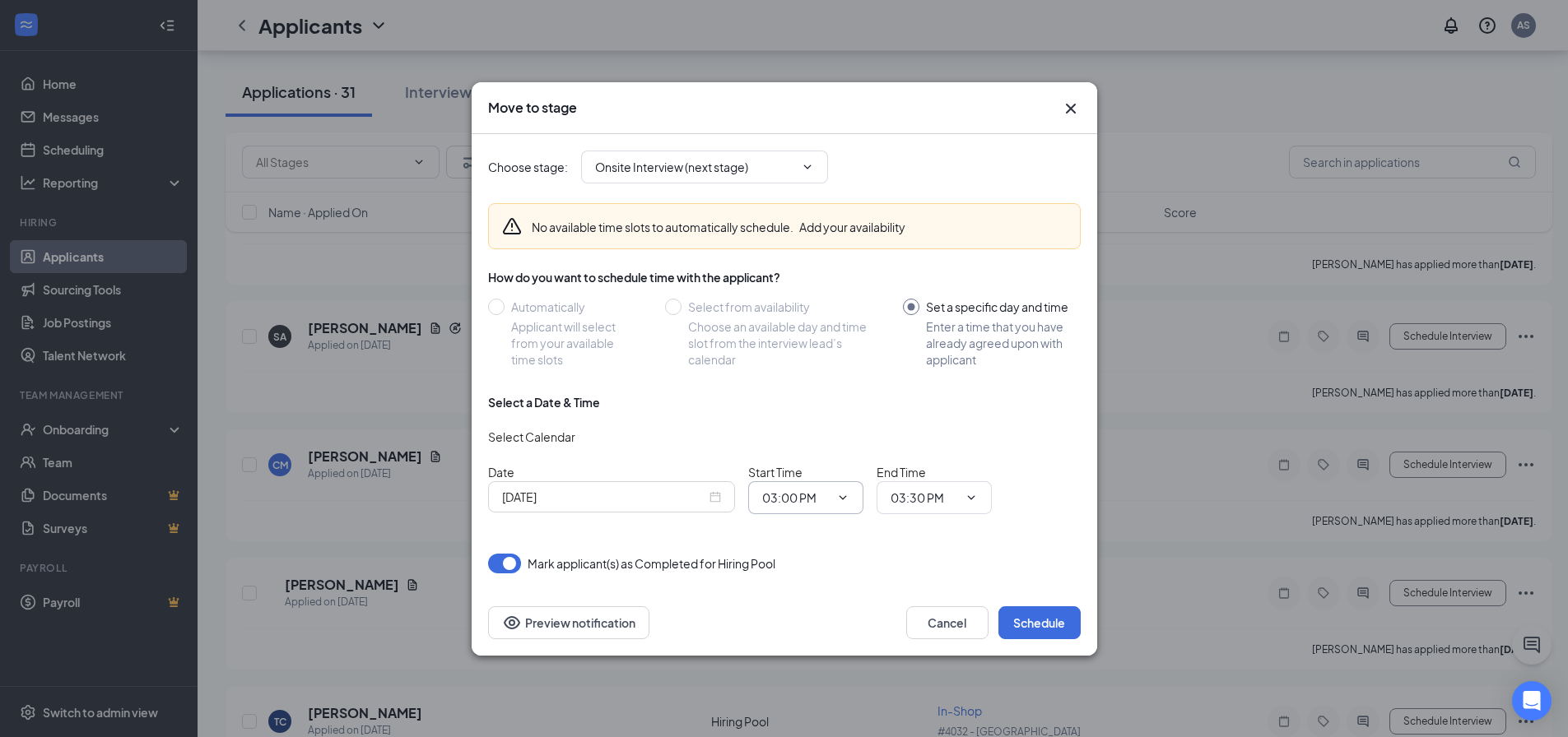
click at [813, 507] on span "03:00 PM" at bounding box center [806, 497] width 116 height 33
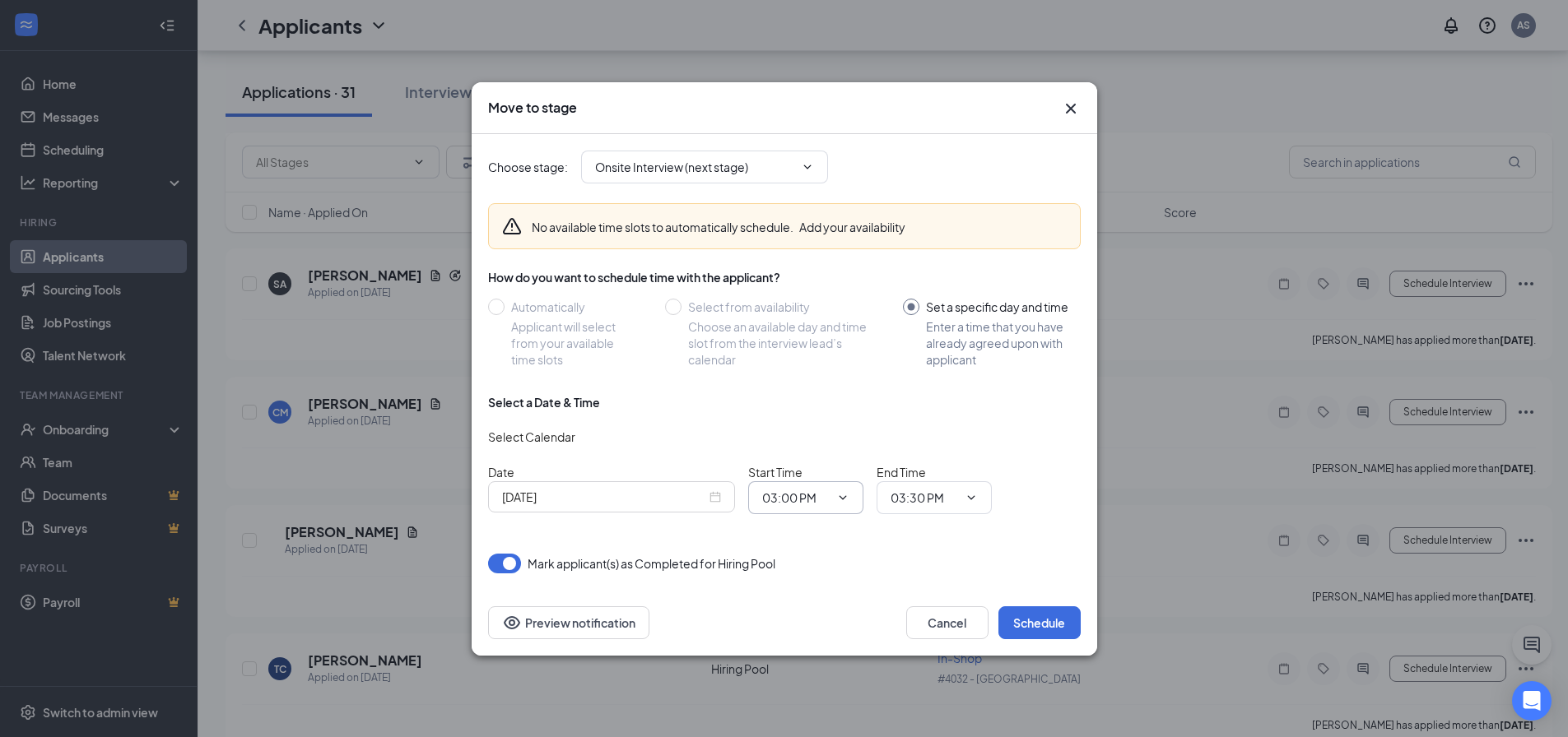
scroll to position [905, 0]
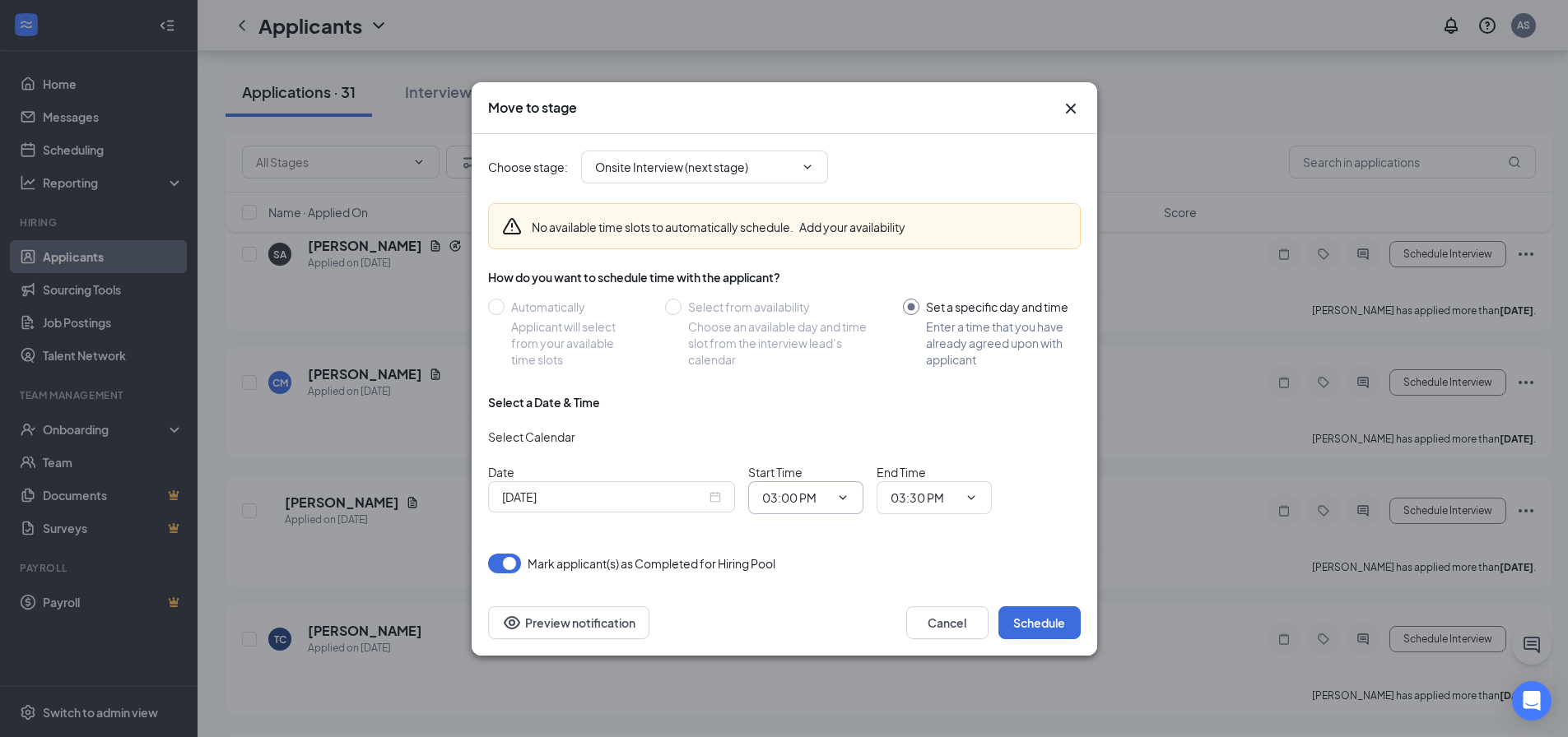
click at [834, 496] on span at bounding box center [841, 498] width 17 height 13
click at [850, 493] on span "03:00 PM" at bounding box center [806, 497] width 116 height 33
click at [840, 501] on icon "ChevronDown" at bounding box center [842, 498] width 13 height 13
click at [780, 498] on input "03:00 PM" at bounding box center [796, 498] width 68 height 18
click at [813, 496] on input "03:00 PM" at bounding box center [796, 498] width 68 height 18
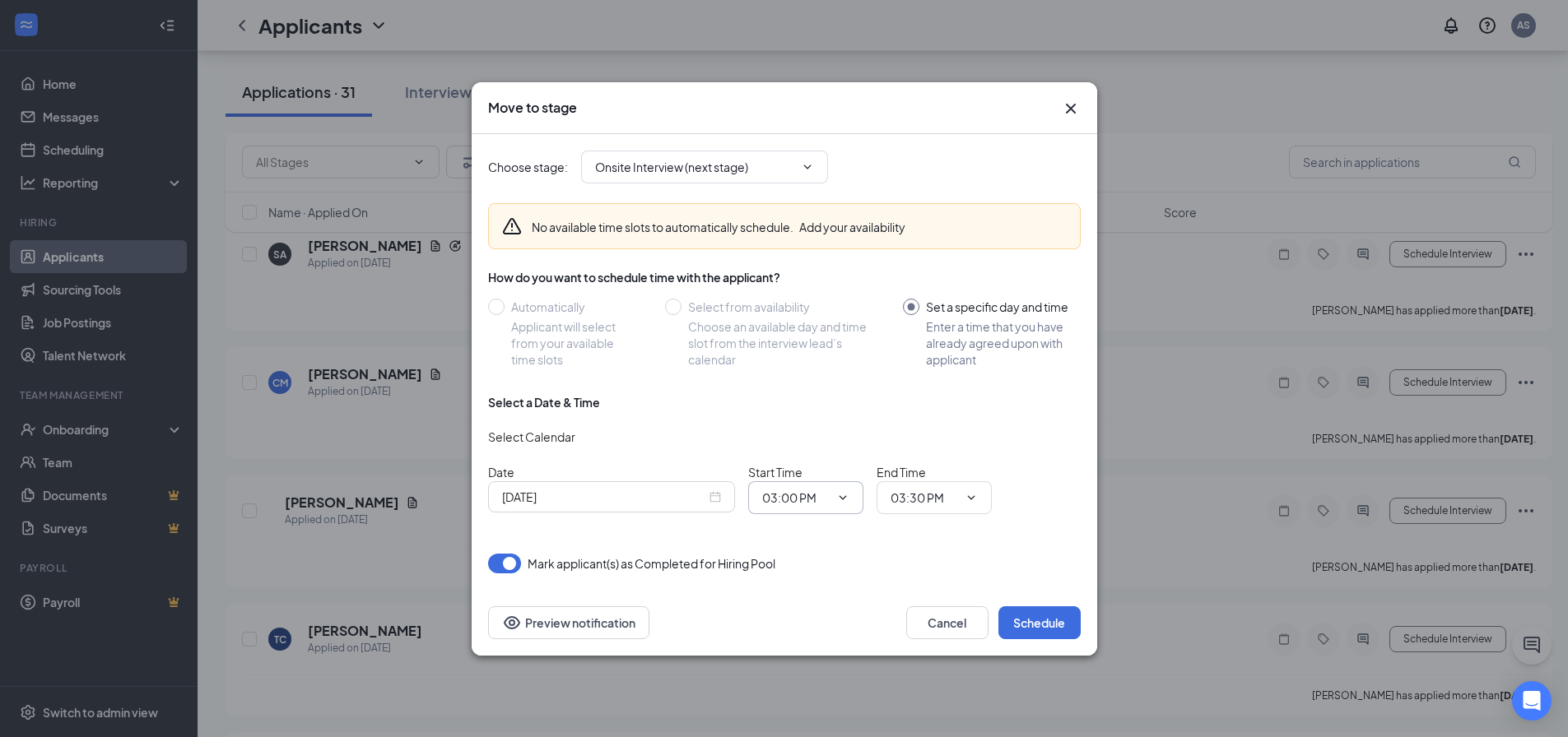
click at [837, 486] on span "03:00 PM 12:00 AM 12:15 AM 12:30 AM 12:45 AM 01:00 AM 01:15 AM 01:30 AM 01:45 A…" at bounding box center [806, 497] width 116 height 33
click at [840, 501] on icon "ChevronDown" at bounding box center [842, 498] width 13 height 13
click at [840, 495] on icon "ChevronDown" at bounding box center [842, 498] width 13 height 13
click at [825, 501] on input "03:00 PM" at bounding box center [796, 498] width 68 height 18
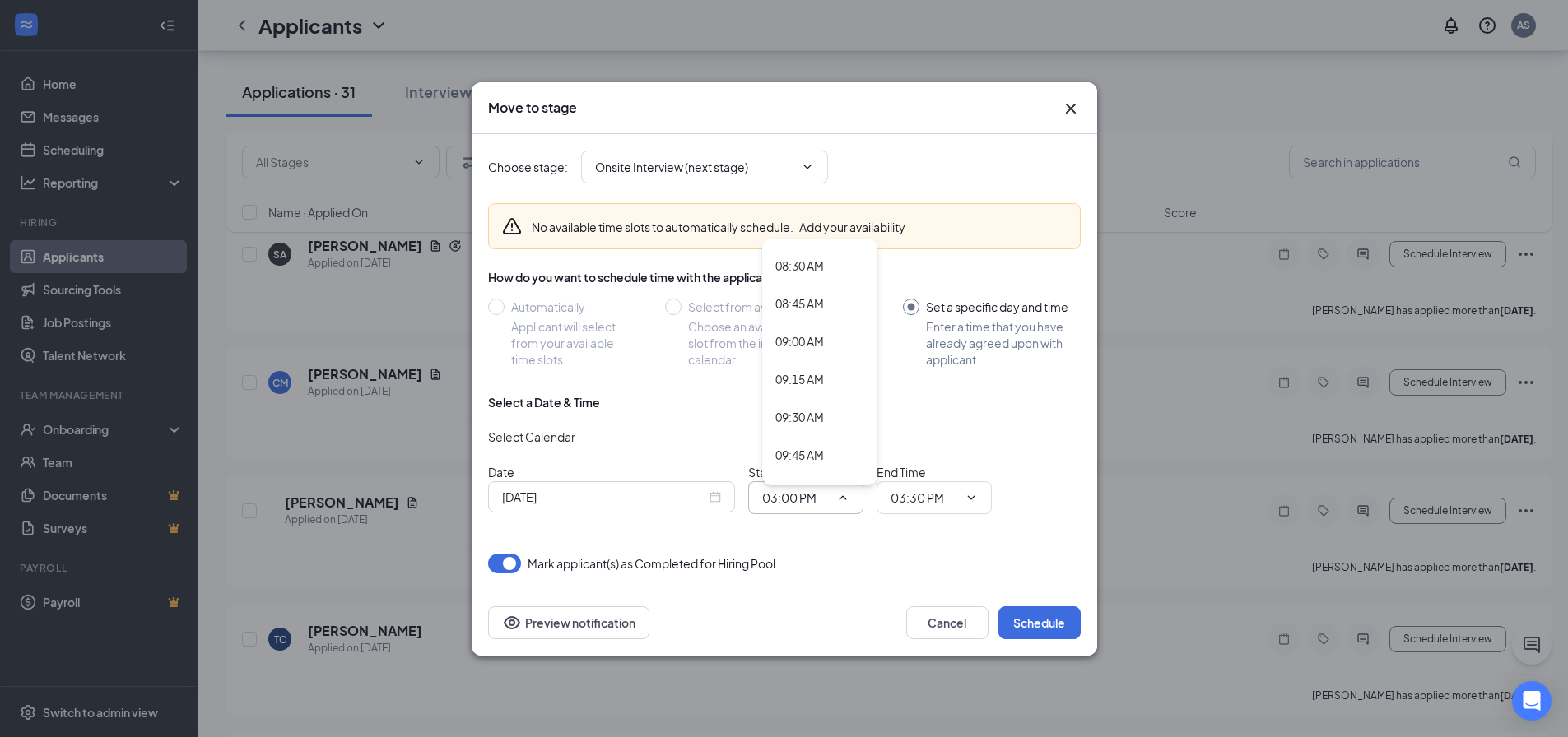
scroll to position [1317, 0]
click at [816, 387] on div "09:30 AM" at bounding box center [800, 380] width 49 height 18
type input "09:30 AM"
click at [929, 501] on input "03:30 PM" at bounding box center [925, 498] width 68 height 18
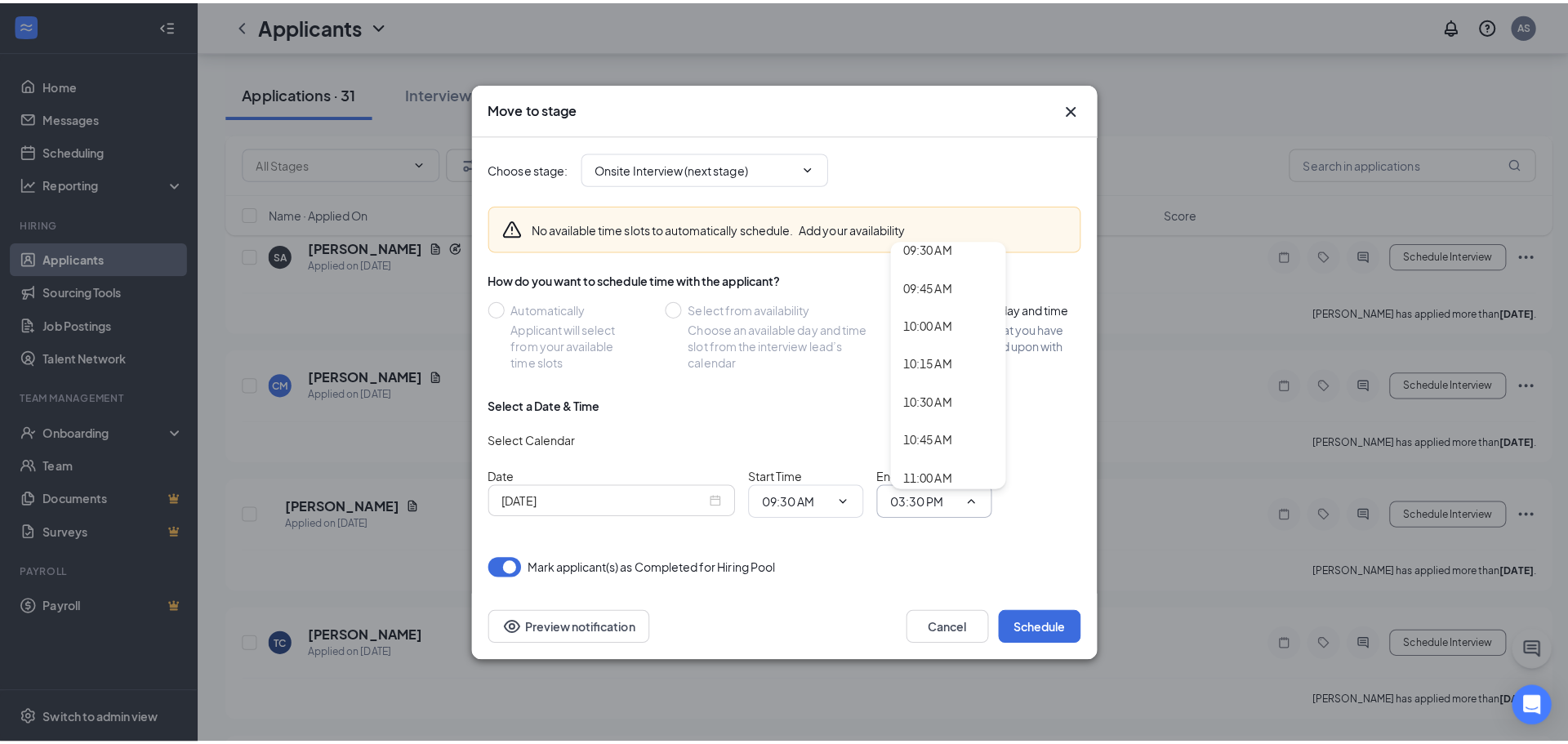
scroll to position [1470, 0]
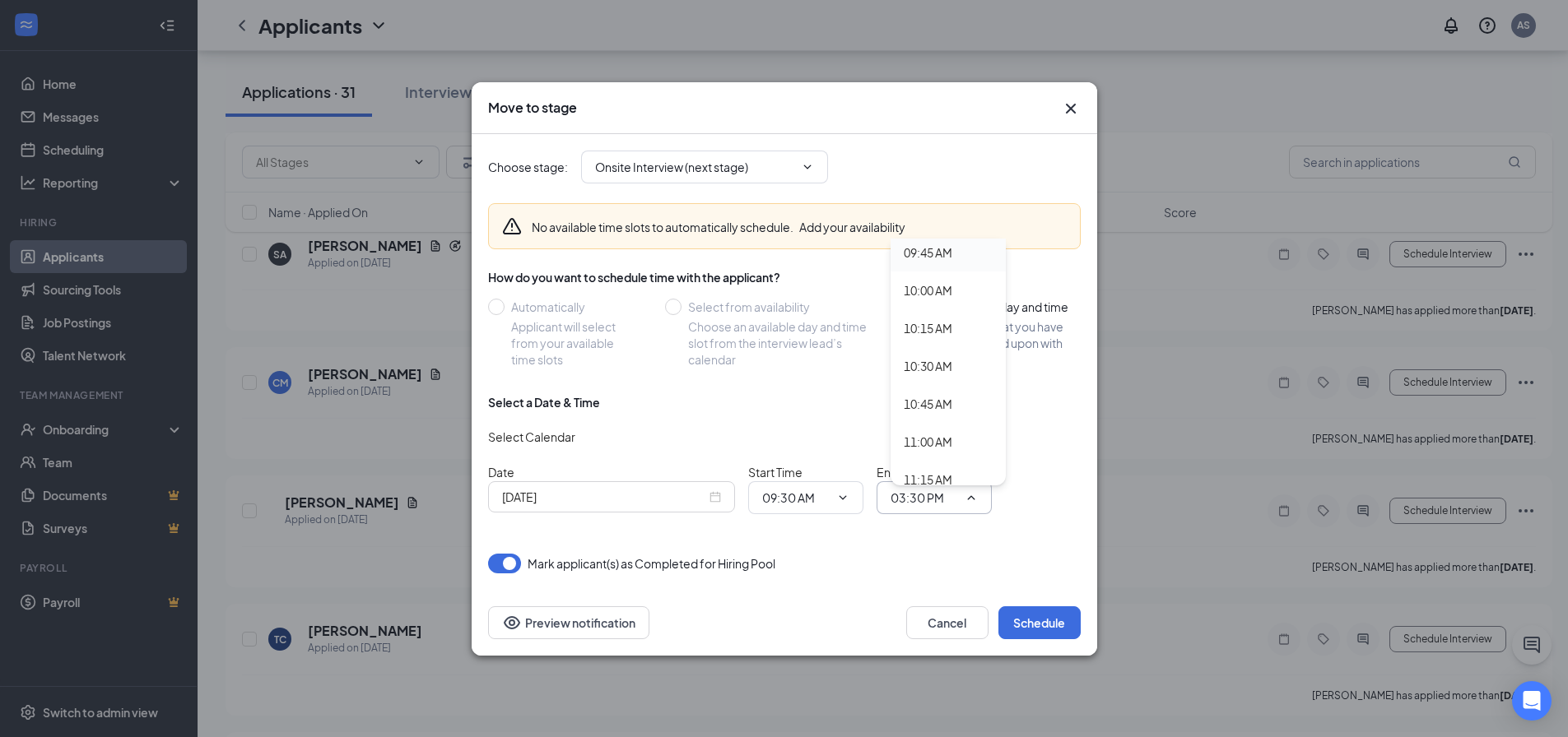
click at [951, 253] on div "09:45 AM" at bounding box center [928, 252] width 49 height 18
type input "09:45 AM"
click at [1025, 632] on button "Schedule" at bounding box center [1040, 622] width 83 height 33
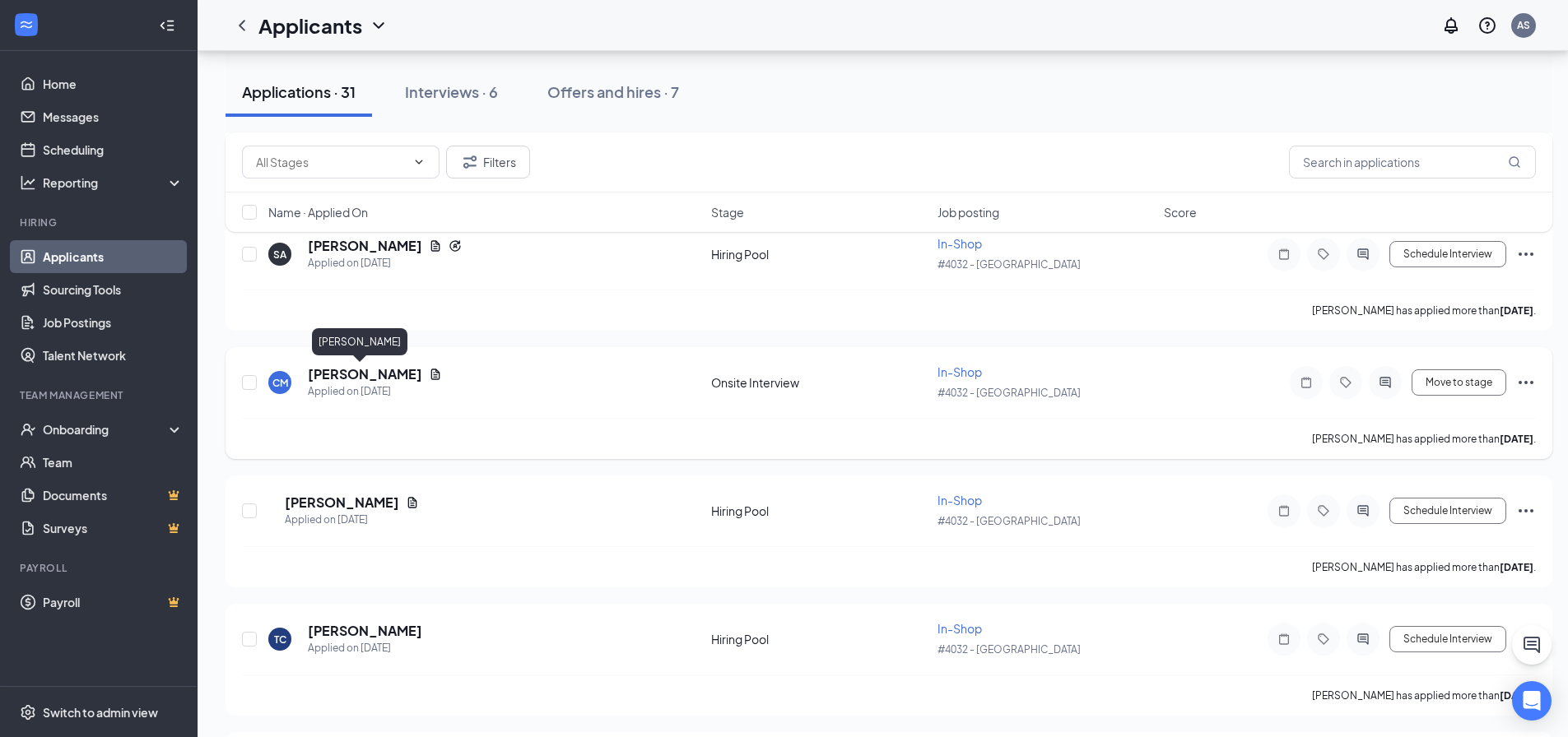
click at [364, 374] on h5 "[PERSON_NAME]" at bounding box center [365, 374] width 115 height 18
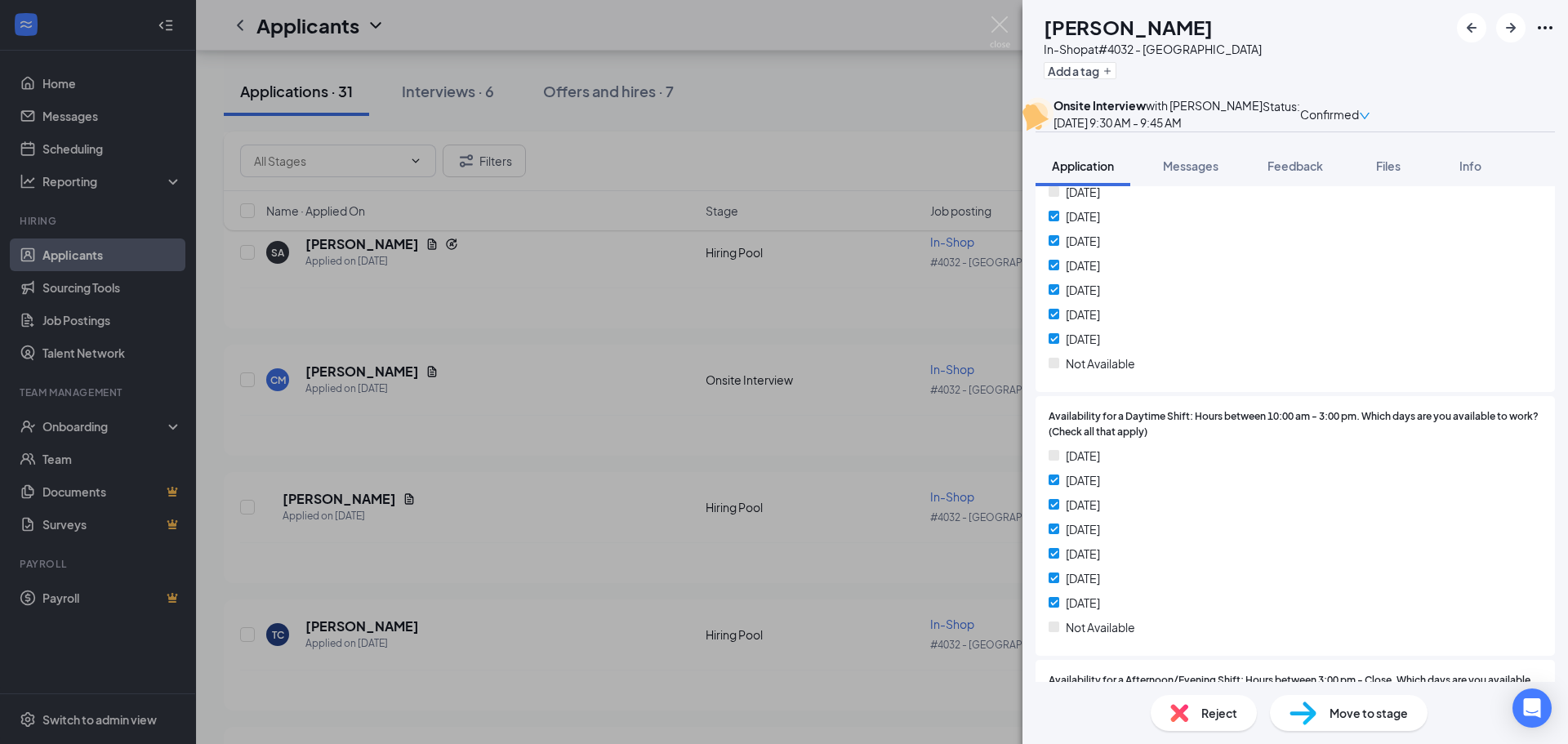
scroll to position [987, 0]
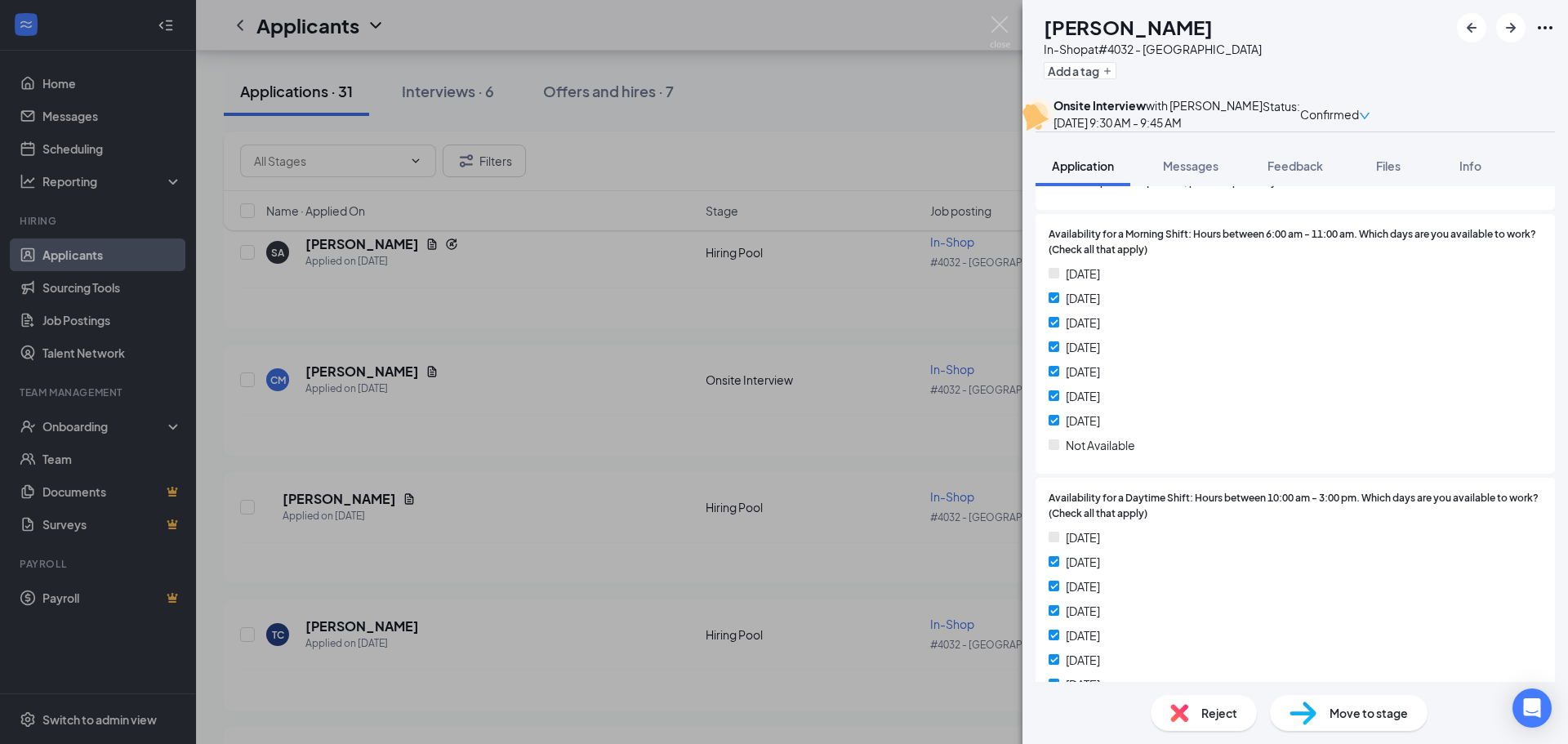
drag, startPoint x: 808, startPoint y: 447, endPoint x: 909, endPoint y: 418, distance: 105.1
click at [808, 447] on div "CM [PERSON_NAME] In-Shop at #4032 - [GEOGRAPHIC_DATA] Add a tag Onsite Intervie…" at bounding box center [784, 372] width 1568 height 744
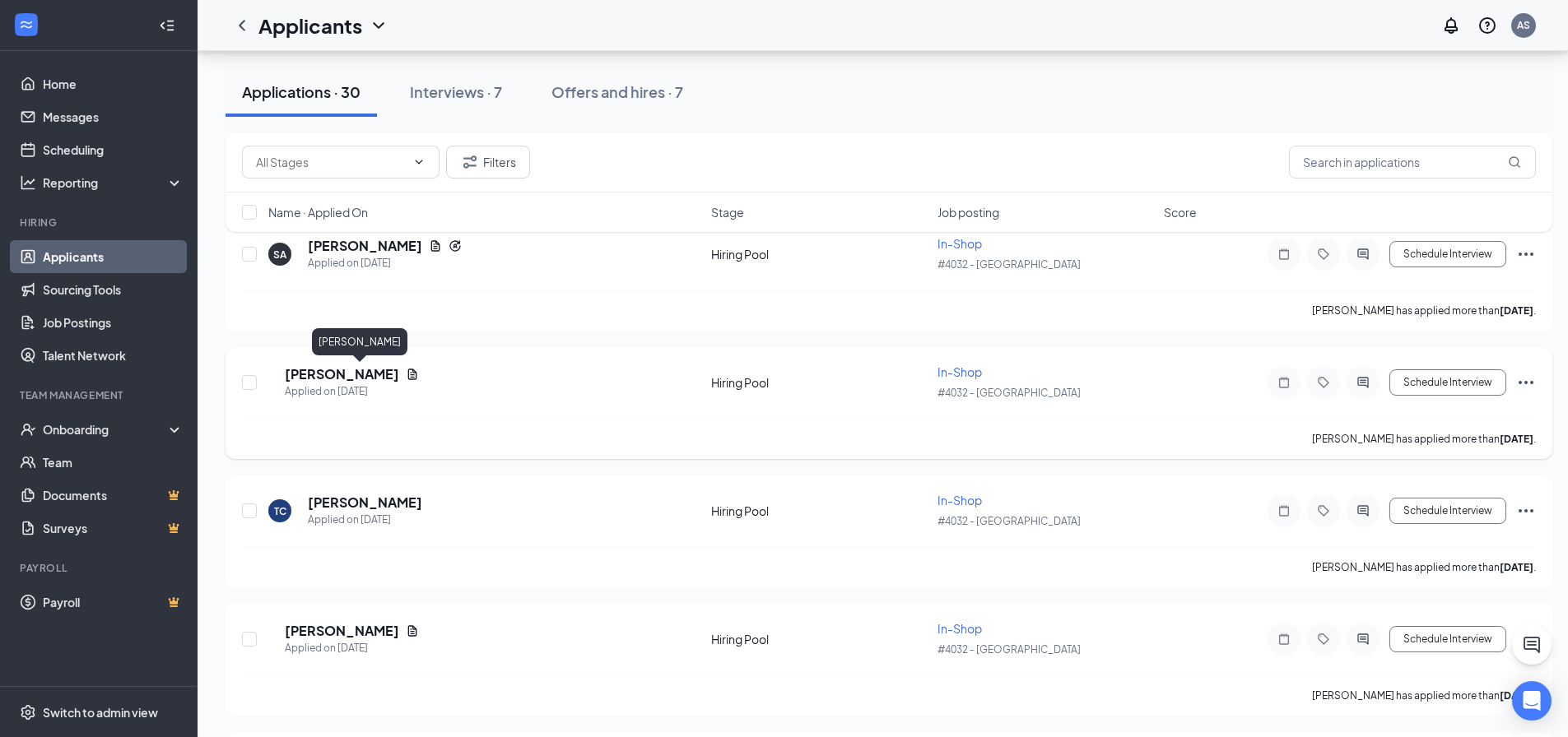
click at [358, 378] on h5 "[PERSON_NAME]" at bounding box center [342, 374] width 115 height 18
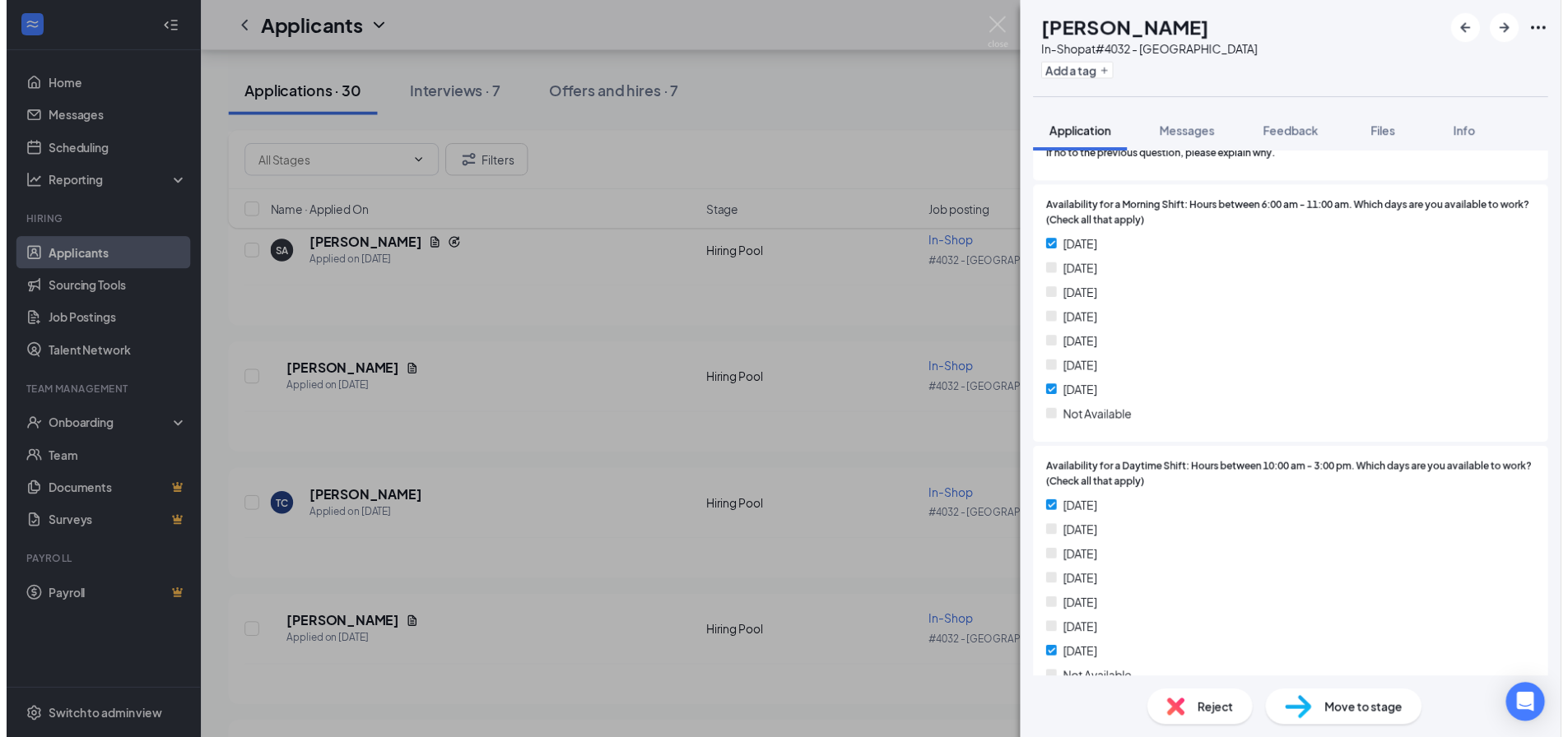
scroll to position [1069, 0]
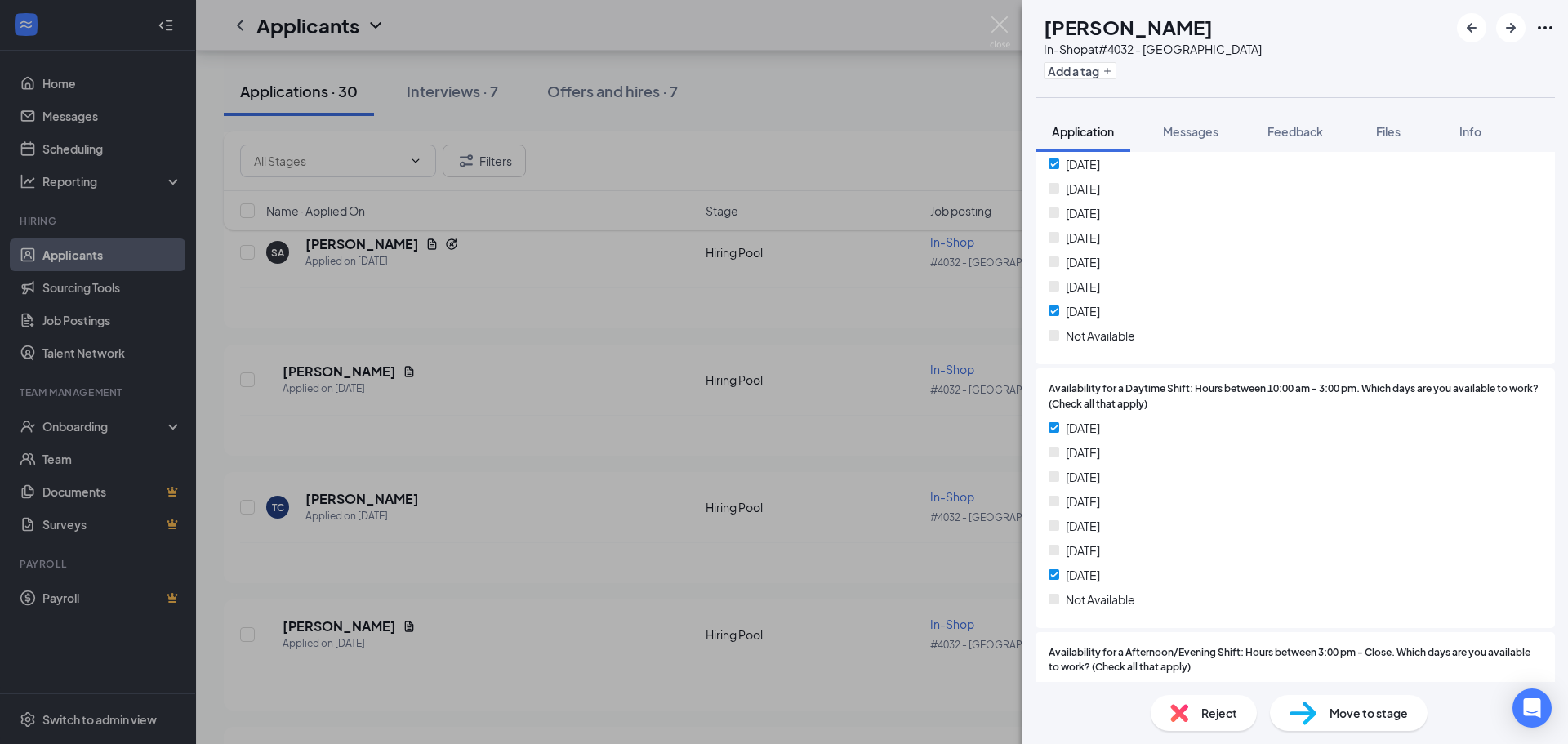
click at [792, 490] on div "KS [PERSON_NAME] In-Shop at #4032 - [GEOGRAPHIC_DATA] Add a tag Application Mes…" at bounding box center [784, 372] width 1568 height 744
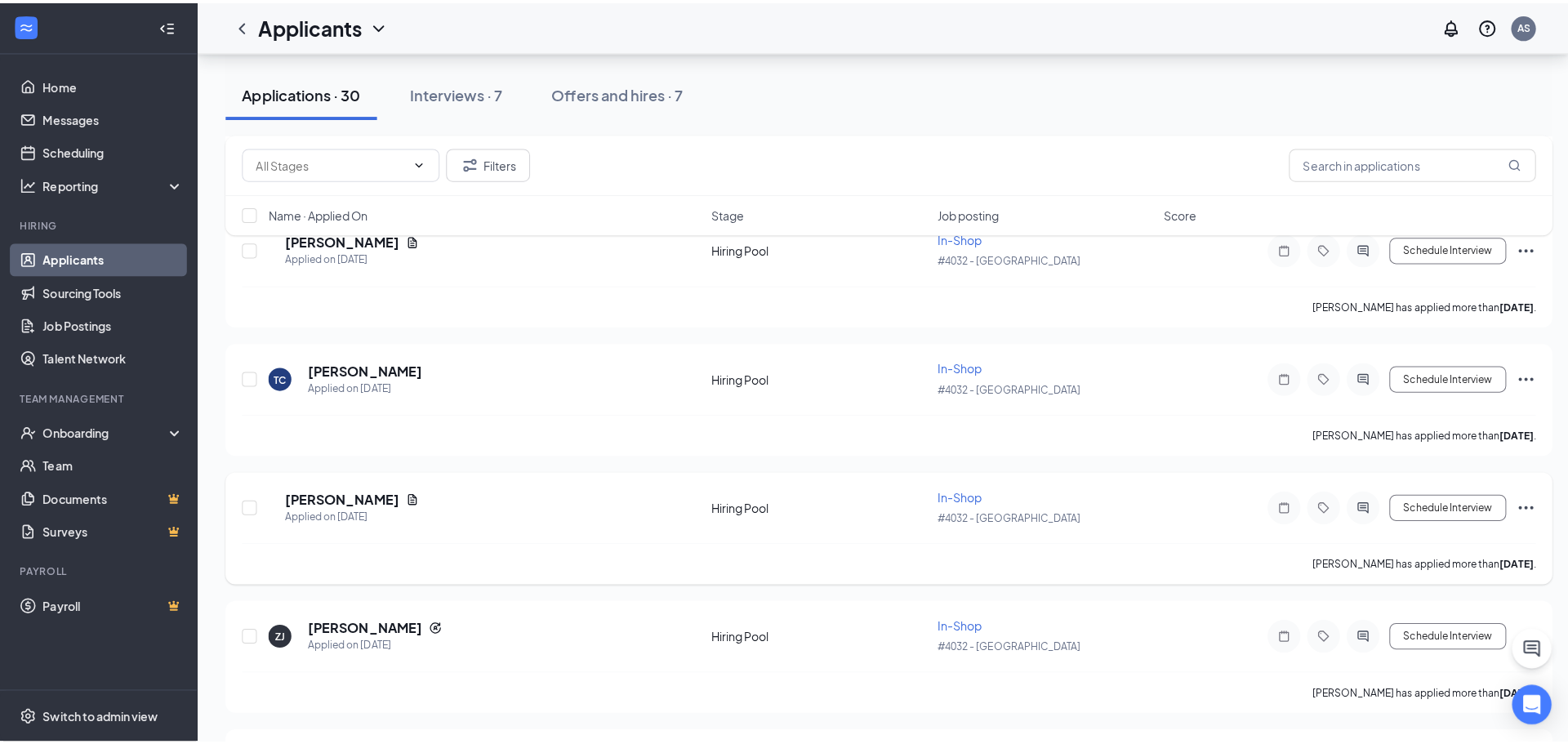
scroll to position [1062, 0]
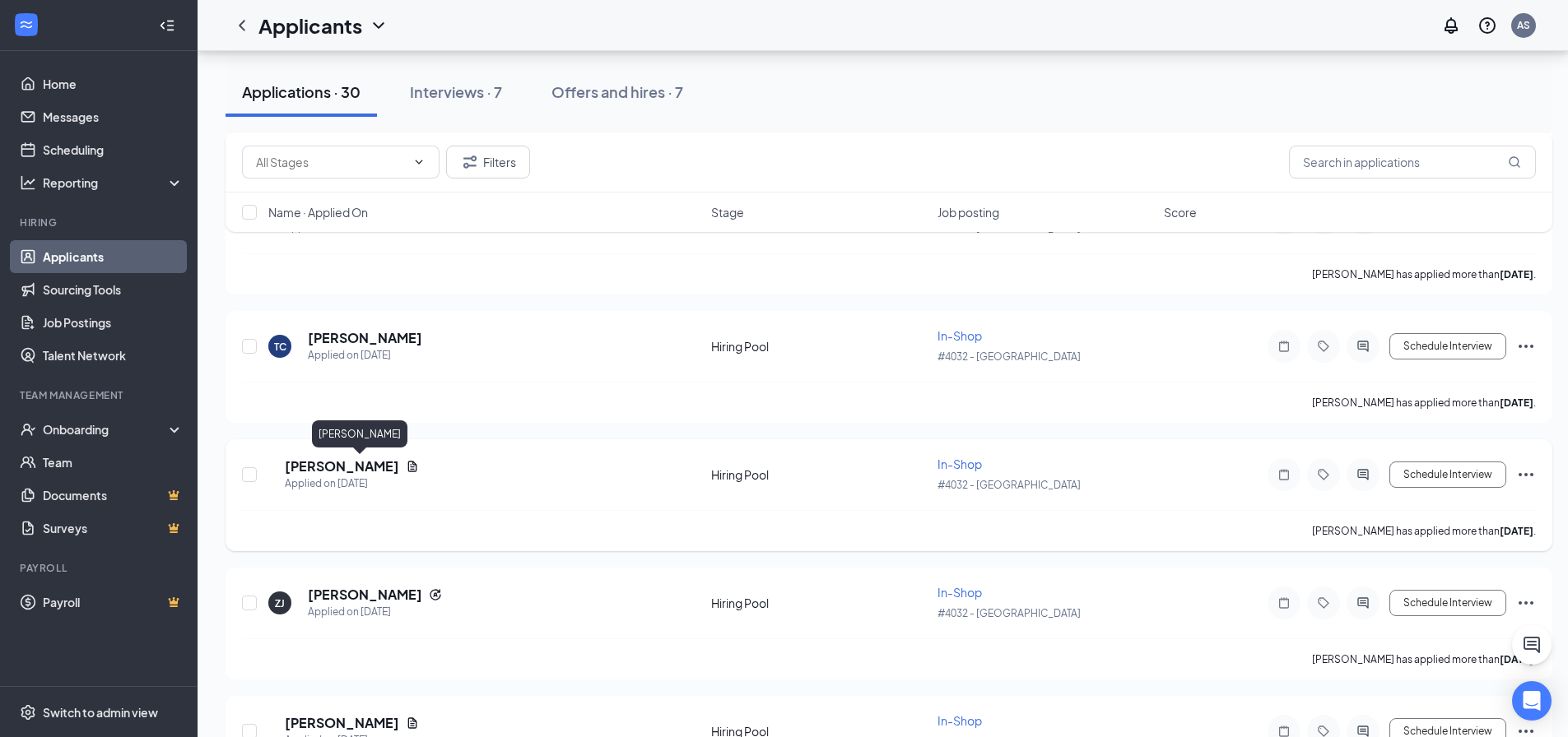
click at [347, 469] on h5 "[PERSON_NAME]" at bounding box center [342, 467] width 115 height 18
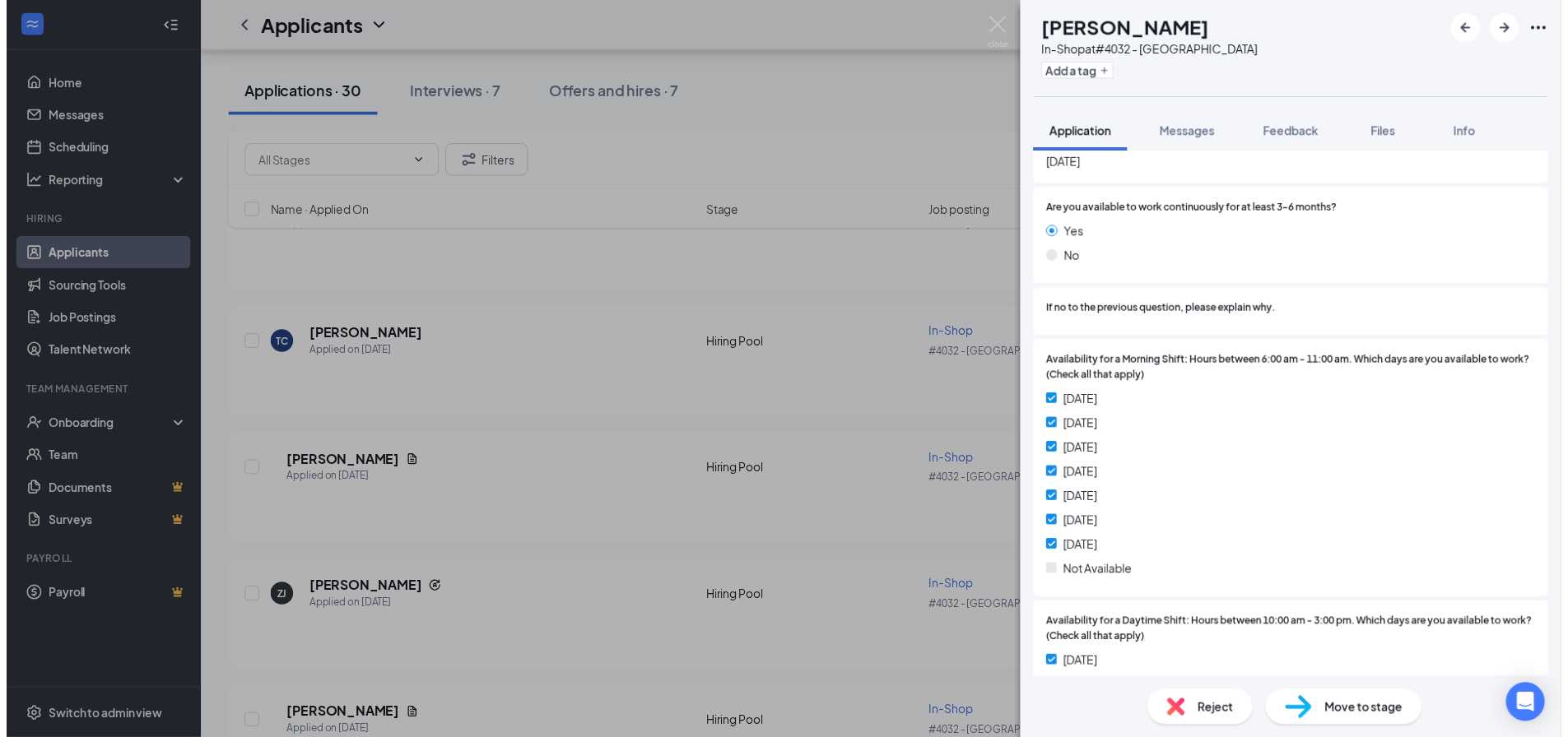
scroll to position [988, 0]
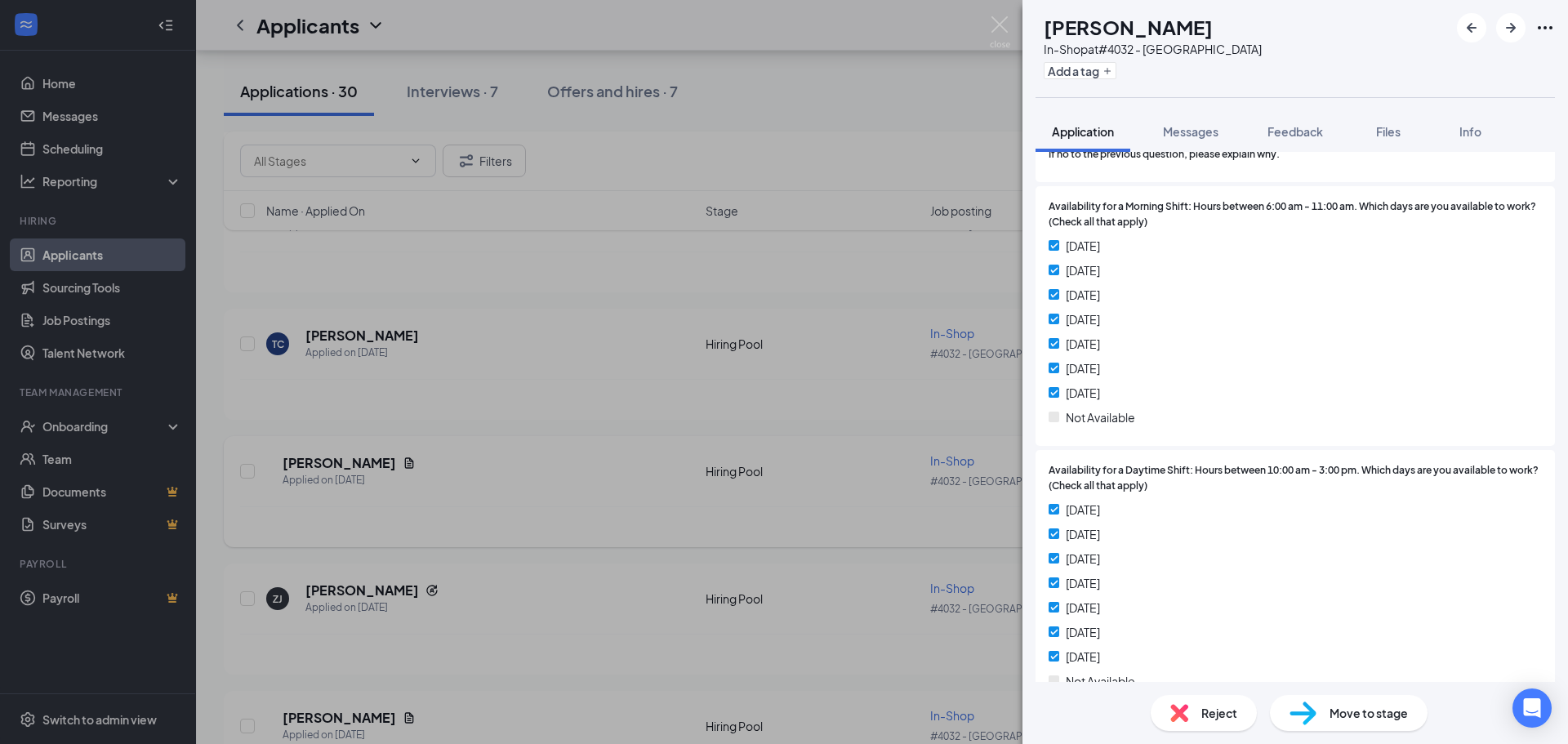
drag, startPoint x: 838, startPoint y: 528, endPoint x: 898, endPoint y: 504, distance: 64.6
click at [838, 528] on div "AS [PERSON_NAME] In-Shop at #4032 - [GEOGRAPHIC_DATA] Add a tag Application Mes…" at bounding box center [784, 372] width 1568 height 744
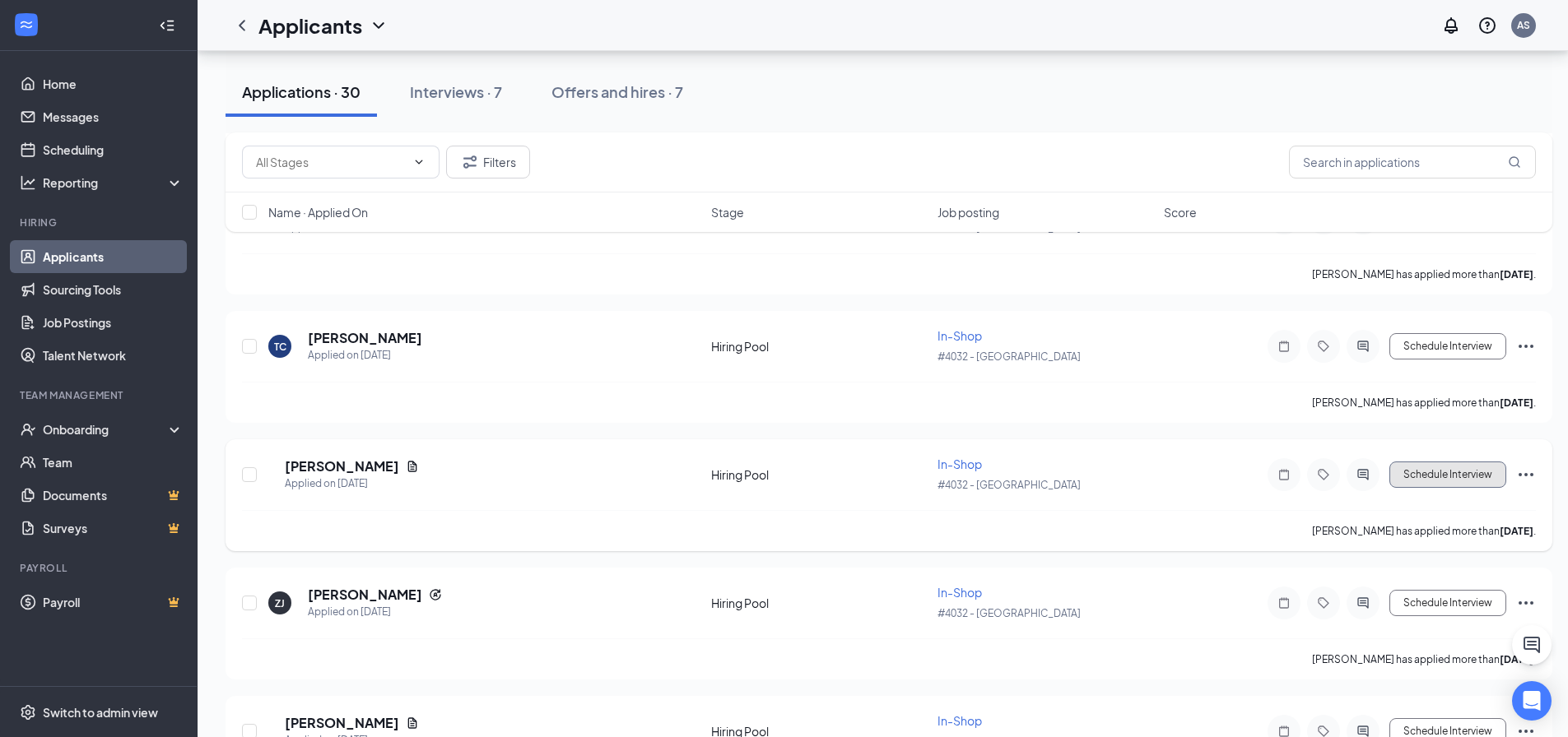
click at [1417, 468] on button "Schedule Interview" at bounding box center [1447, 475] width 117 height 27
type input "Onsite Interview (next stage)"
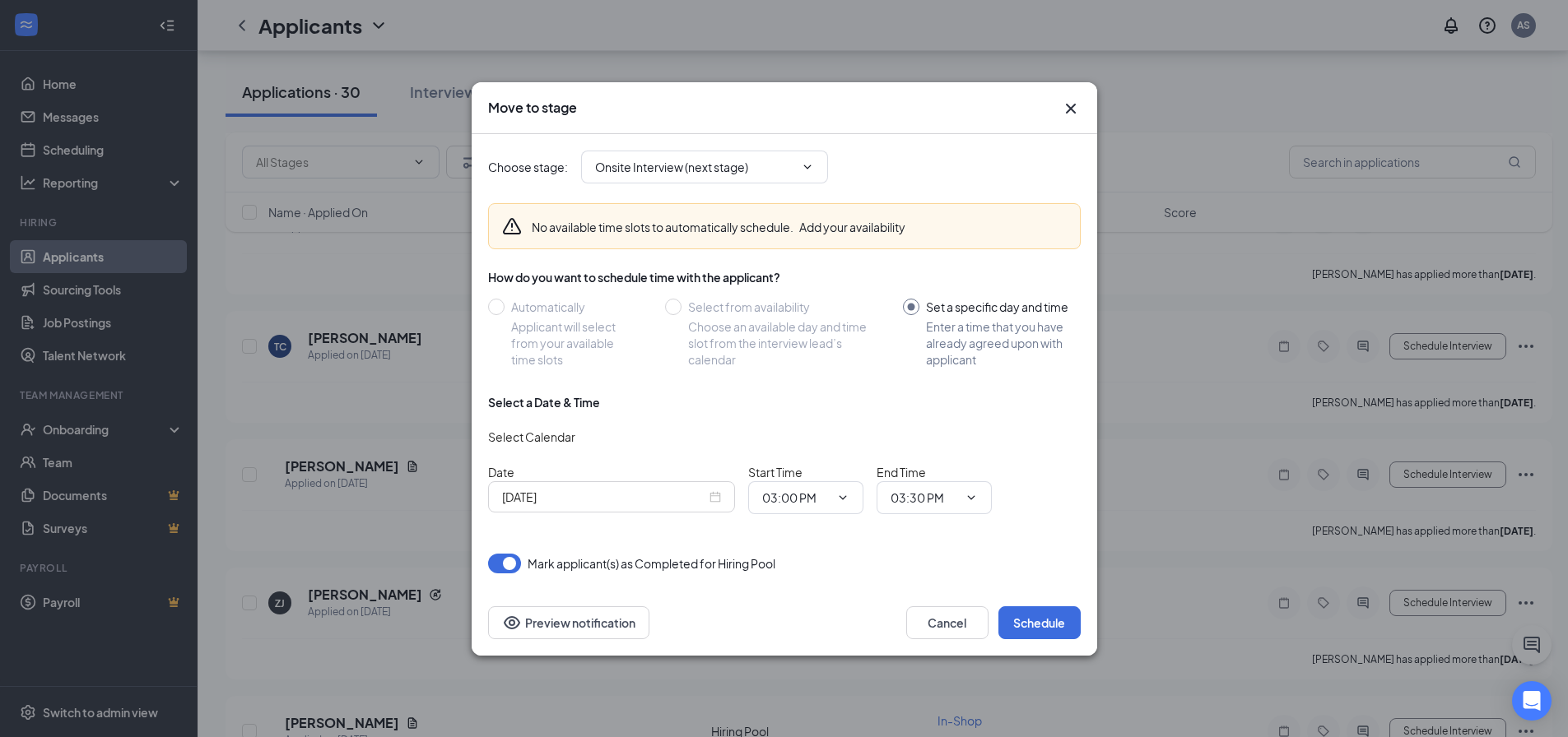
click at [717, 507] on div "[DATE]" at bounding box center [612, 496] width 247 height 31
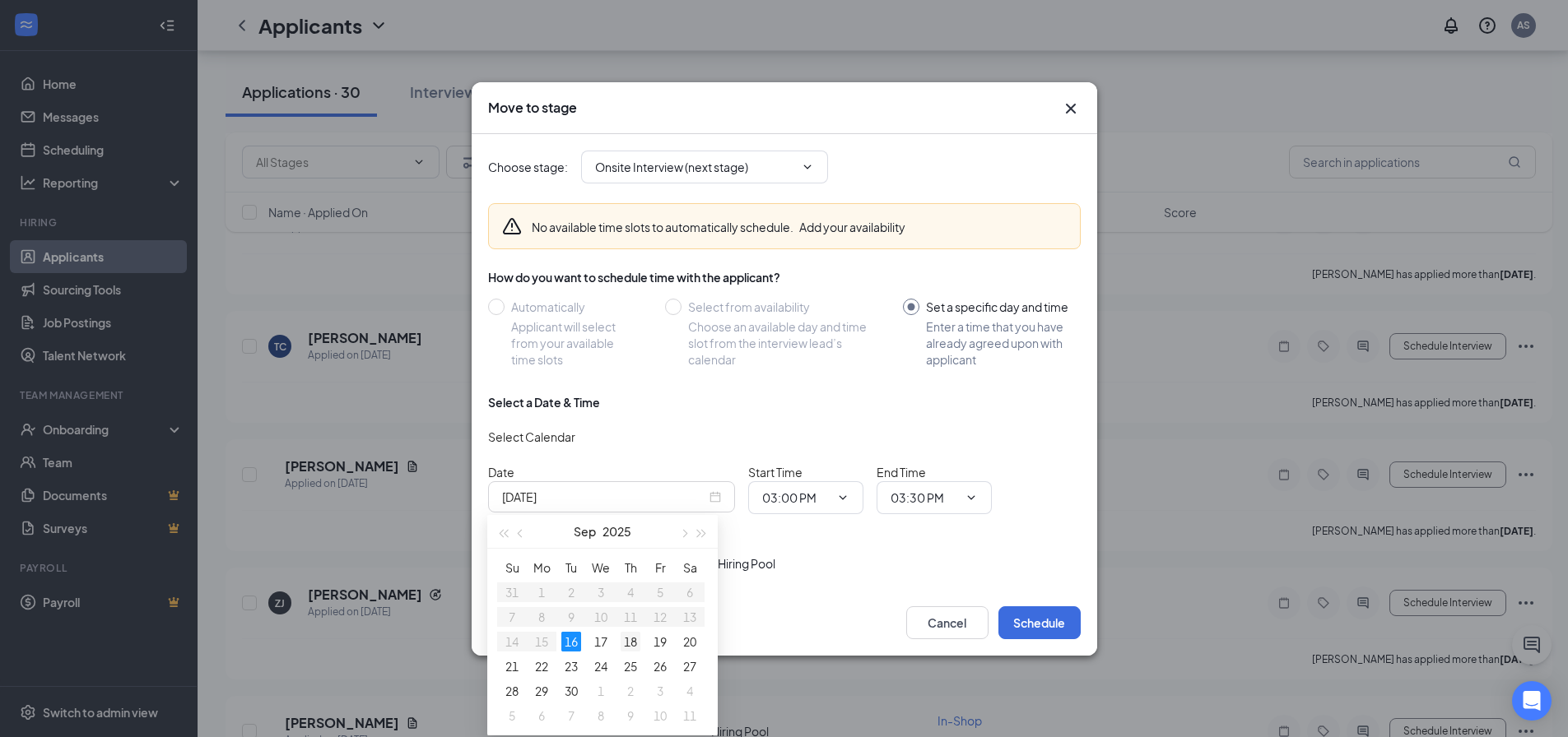
type input "[DATE]"
click at [637, 638] on div "18" at bounding box center [631, 642] width 20 height 20
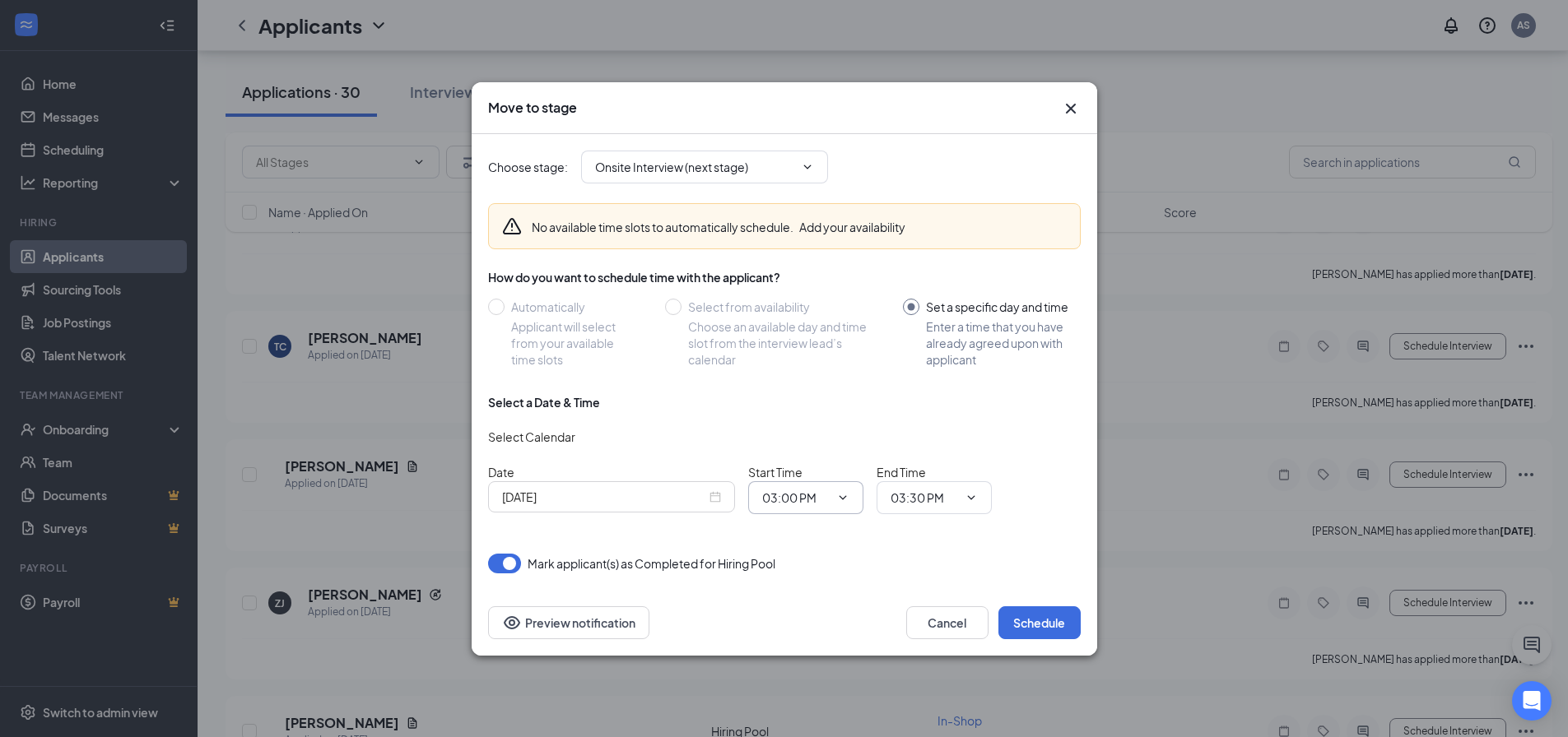
click at [818, 484] on span "03:00 PM" at bounding box center [806, 497] width 116 height 33
click at [834, 503] on span at bounding box center [841, 498] width 17 height 13
click at [834, 493] on span at bounding box center [841, 498] width 17 height 13
click at [853, 496] on span "03:00 PM" at bounding box center [806, 497] width 116 height 33
click at [798, 493] on input "03:00 PM" at bounding box center [796, 498] width 68 height 18
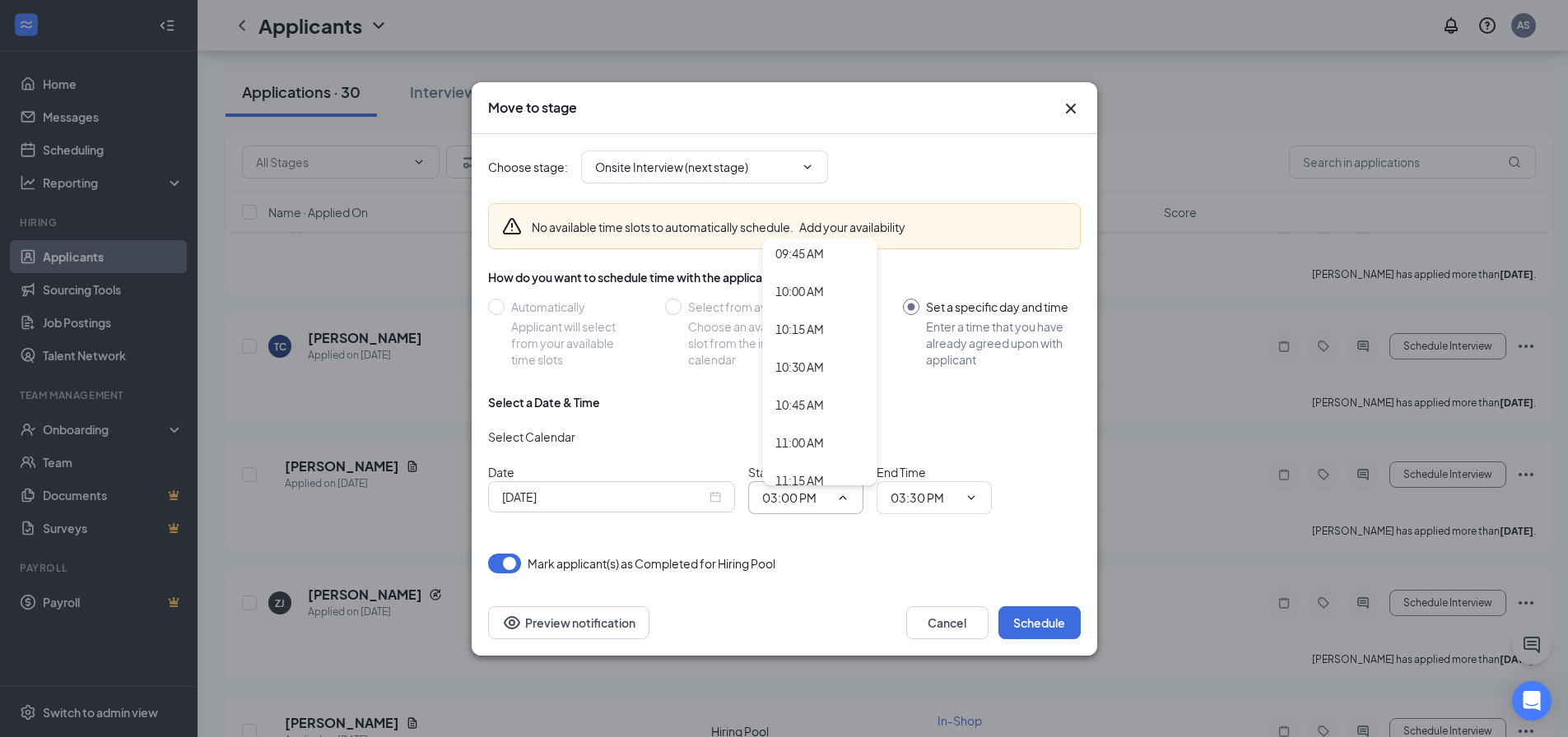
scroll to position [1481, 0]
click at [827, 255] on div "09:45 AM" at bounding box center [820, 252] width 89 height 18
type input "09:45 AM"
click at [924, 486] on span "03:30 PM" at bounding box center [935, 497] width 116 height 33
click at [953, 496] on input "03:30 PM" at bounding box center [925, 498] width 68 height 18
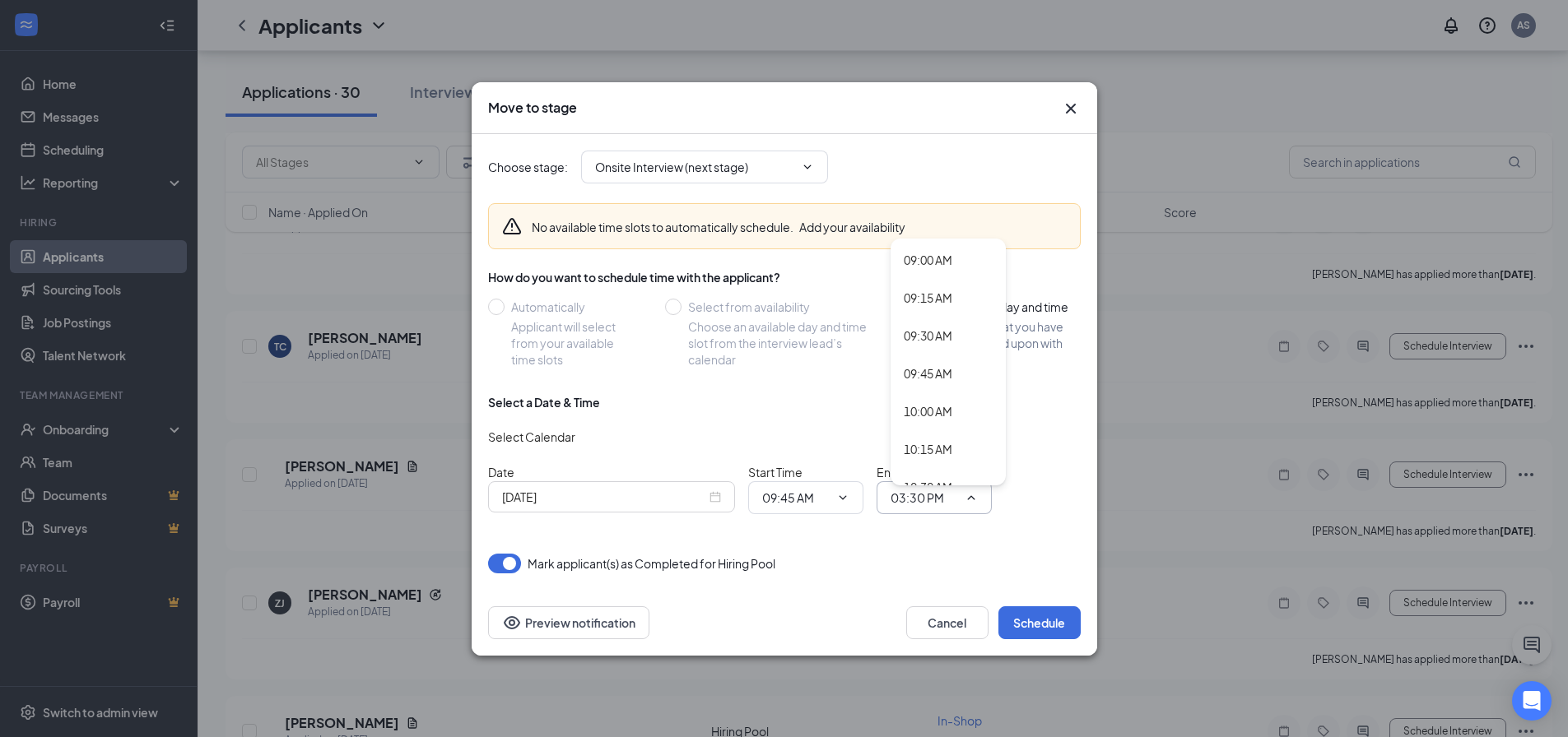
scroll to position [1399, 0]
click at [939, 368] on div "10:00 AM" at bounding box center [928, 373] width 49 height 18
type input "10:00 AM"
click at [1050, 624] on button "Schedule" at bounding box center [1040, 622] width 83 height 33
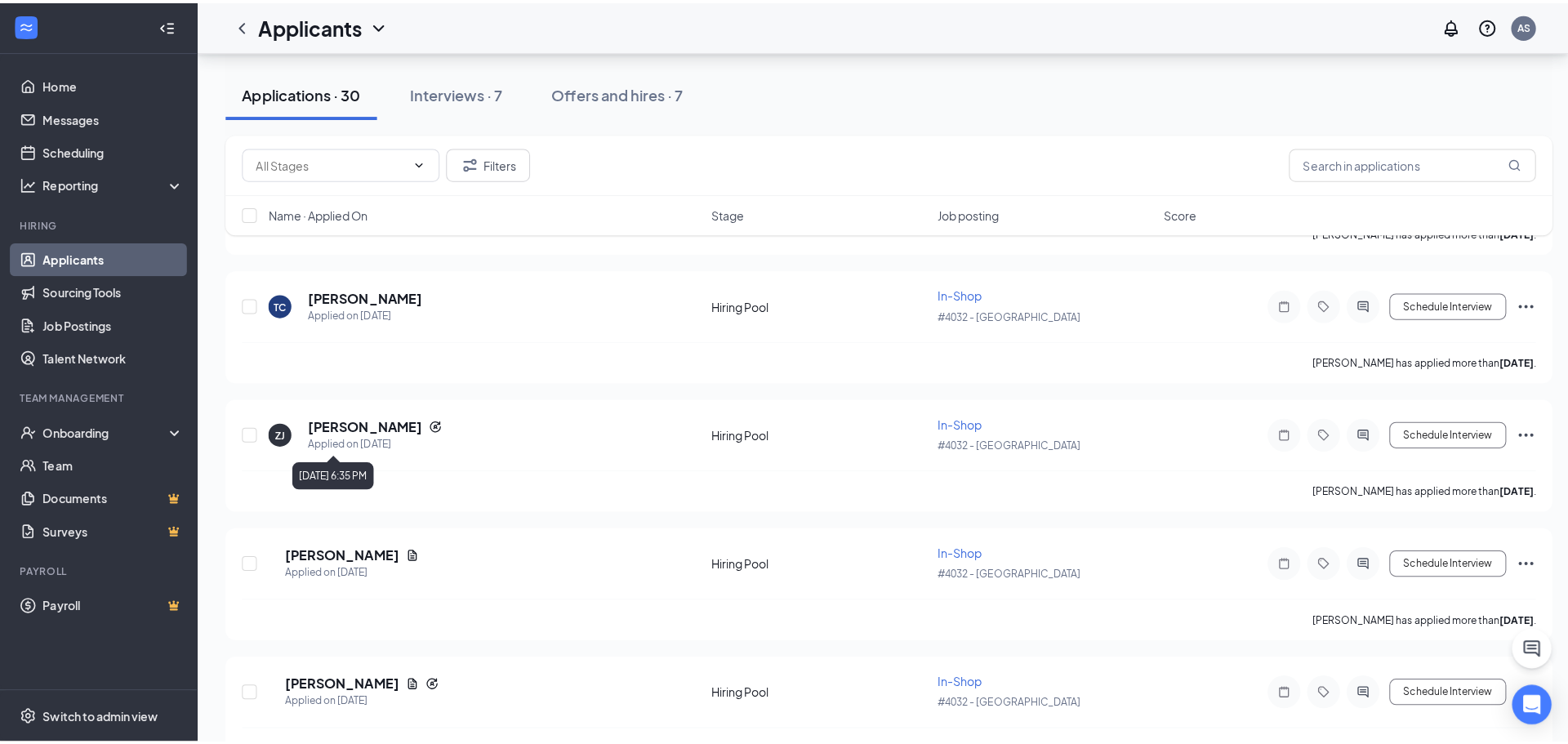
scroll to position [1144, 0]
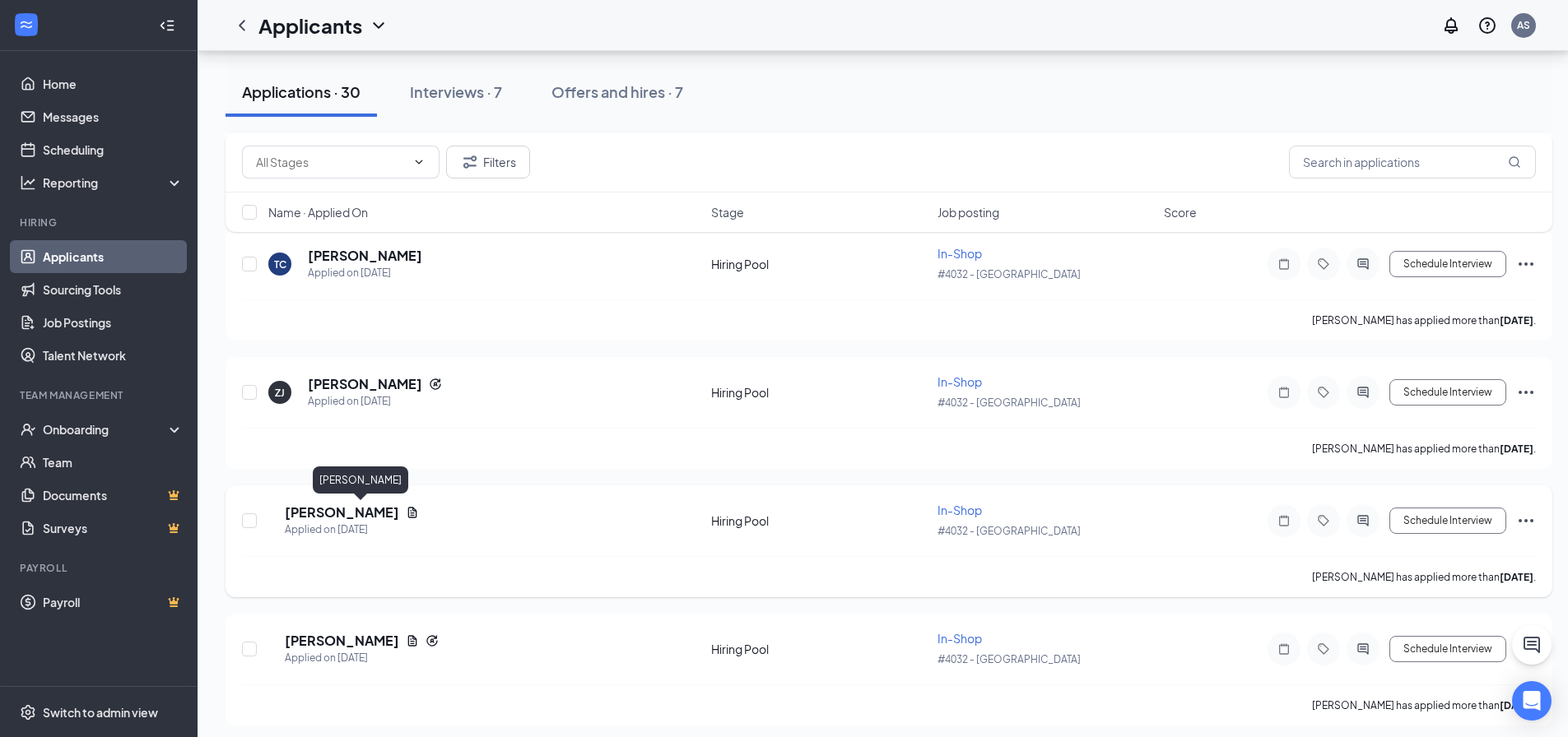
click at [376, 513] on h5 "[PERSON_NAME]" at bounding box center [342, 512] width 115 height 18
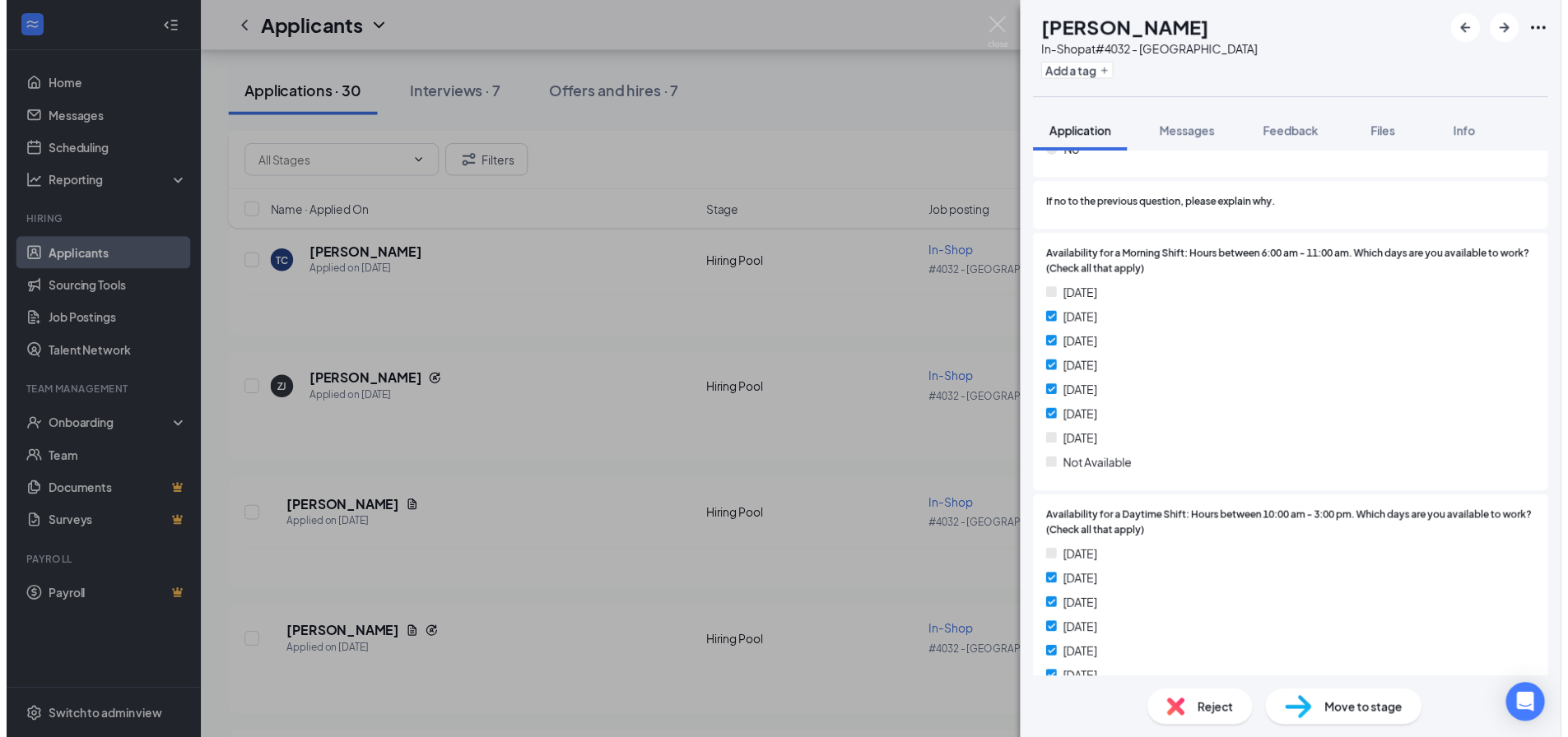
scroll to position [1069, 0]
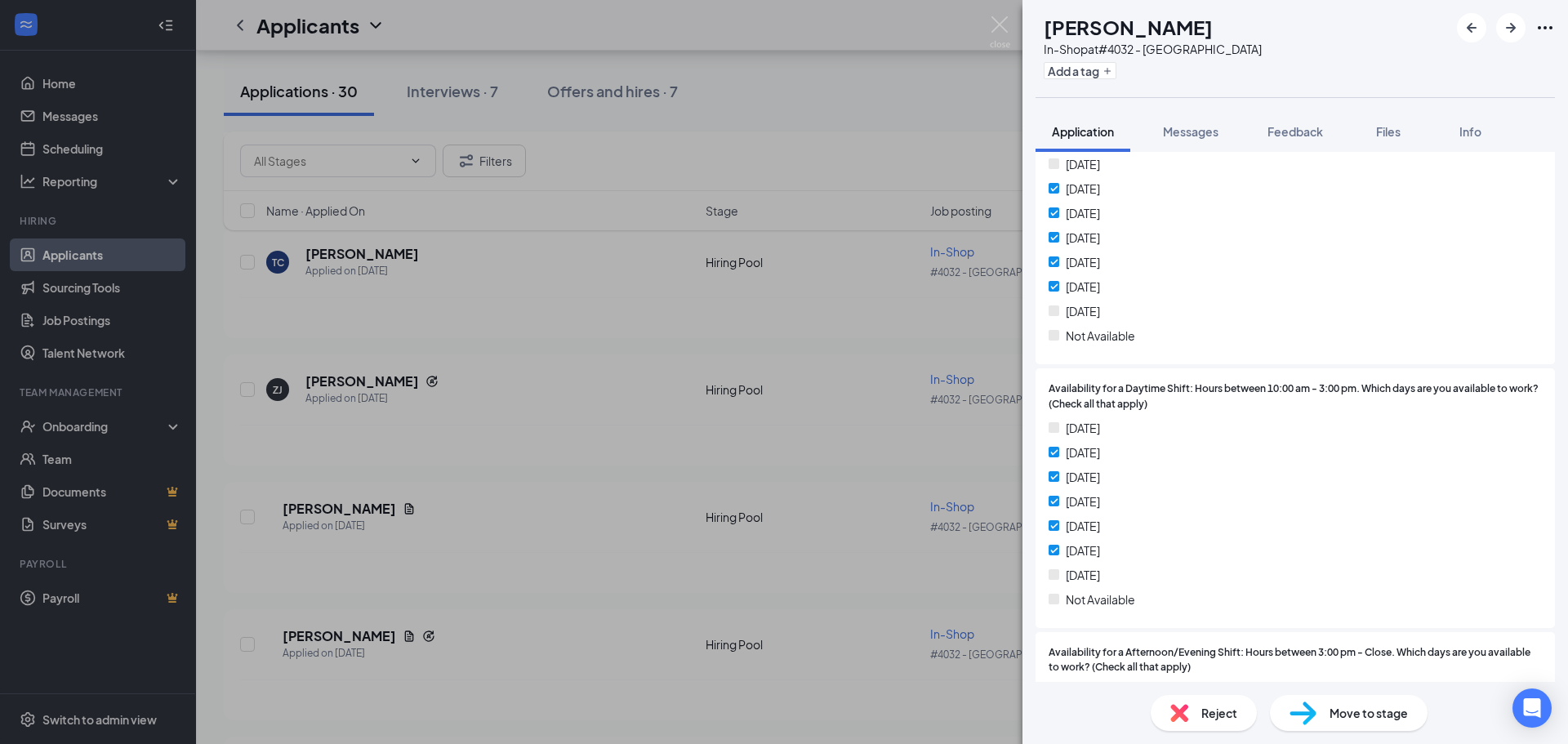
click at [950, 532] on div "ZM [PERSON_NAME] In-Shop at #4032 - [GEOGRAPHIC_DATA] Add a tag Application Mes…" at bounding box center [784, 372] width 1568 height 744
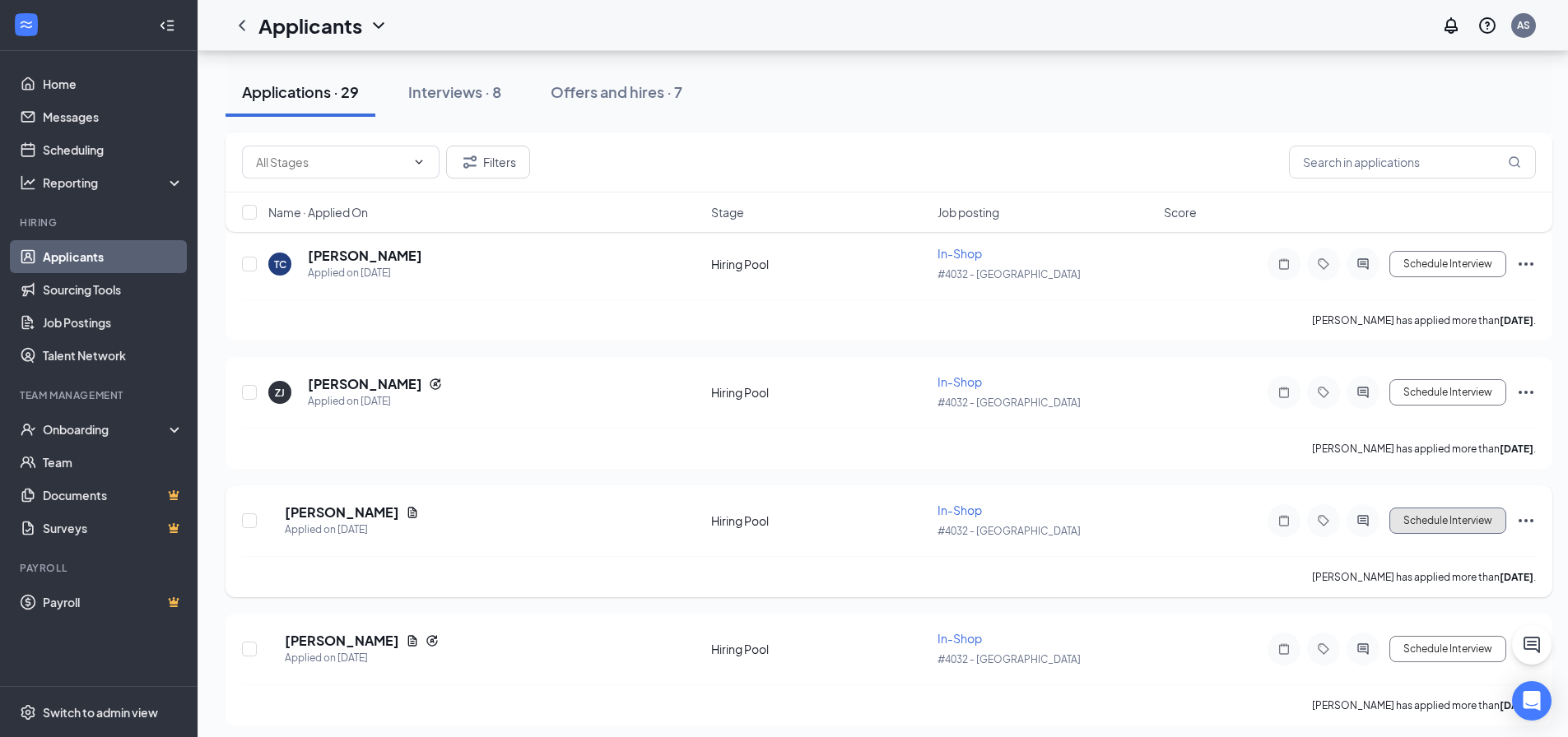
click at [1412, 527] on button "Schedule Interview" at bounding box center [1447, 521] width 117 height 27
type input "Onsite Interview (next stage)"
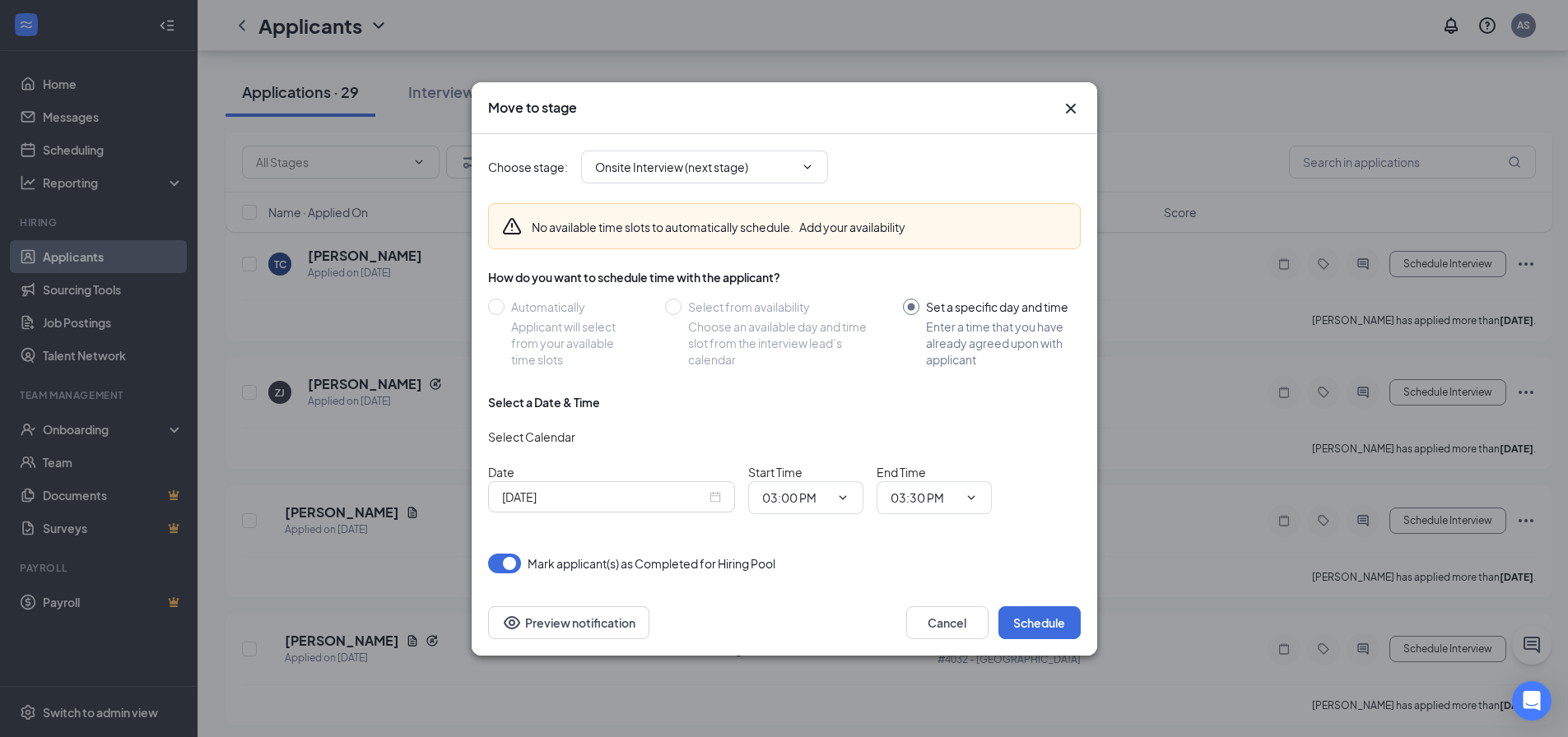
click at [724, 501] on div "[DATE]" at bounding box center [612, 496] width 247 height 31
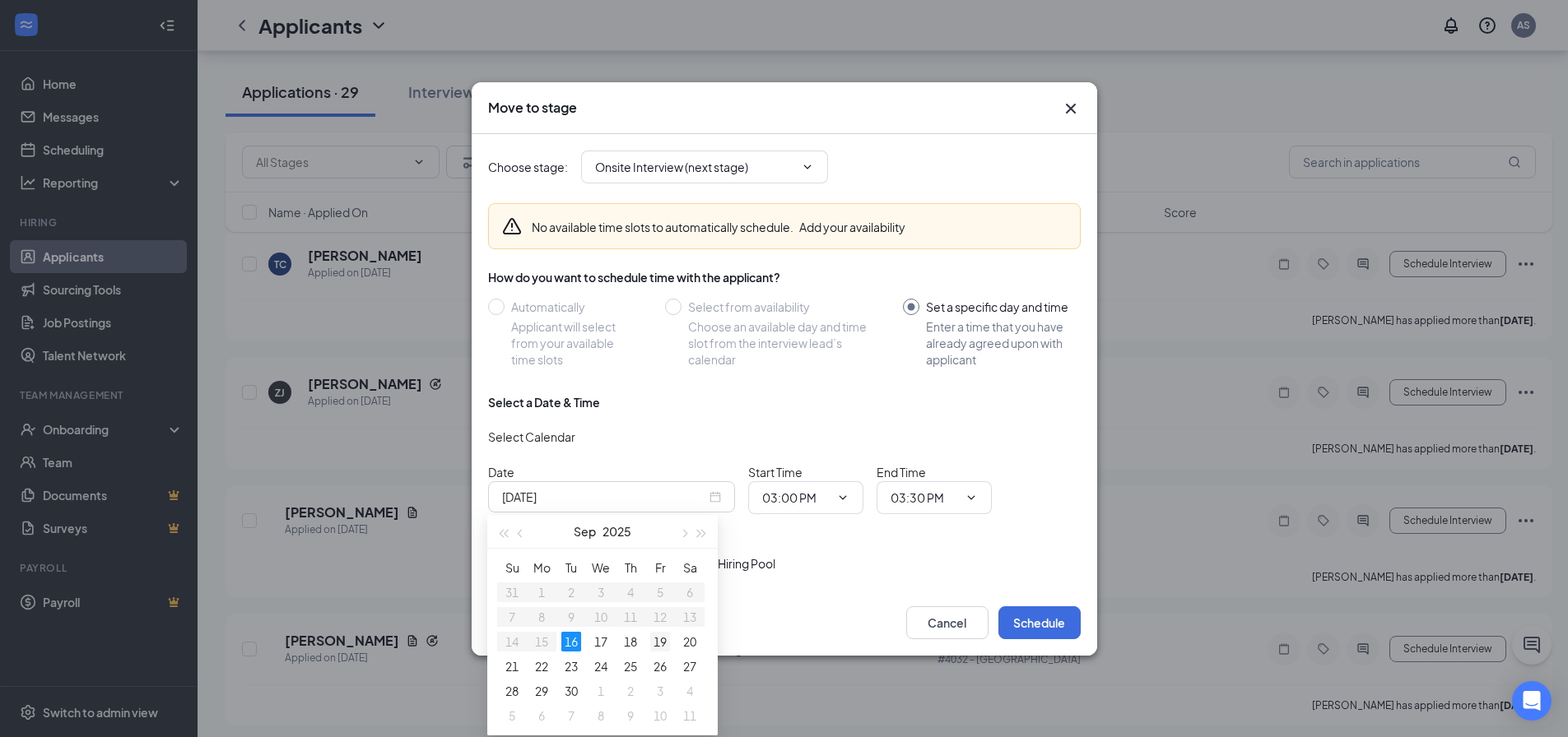
type input "[DATE]"
click at [659, 642] on div "19" at bounding box center [660, 642] width 20 height 20
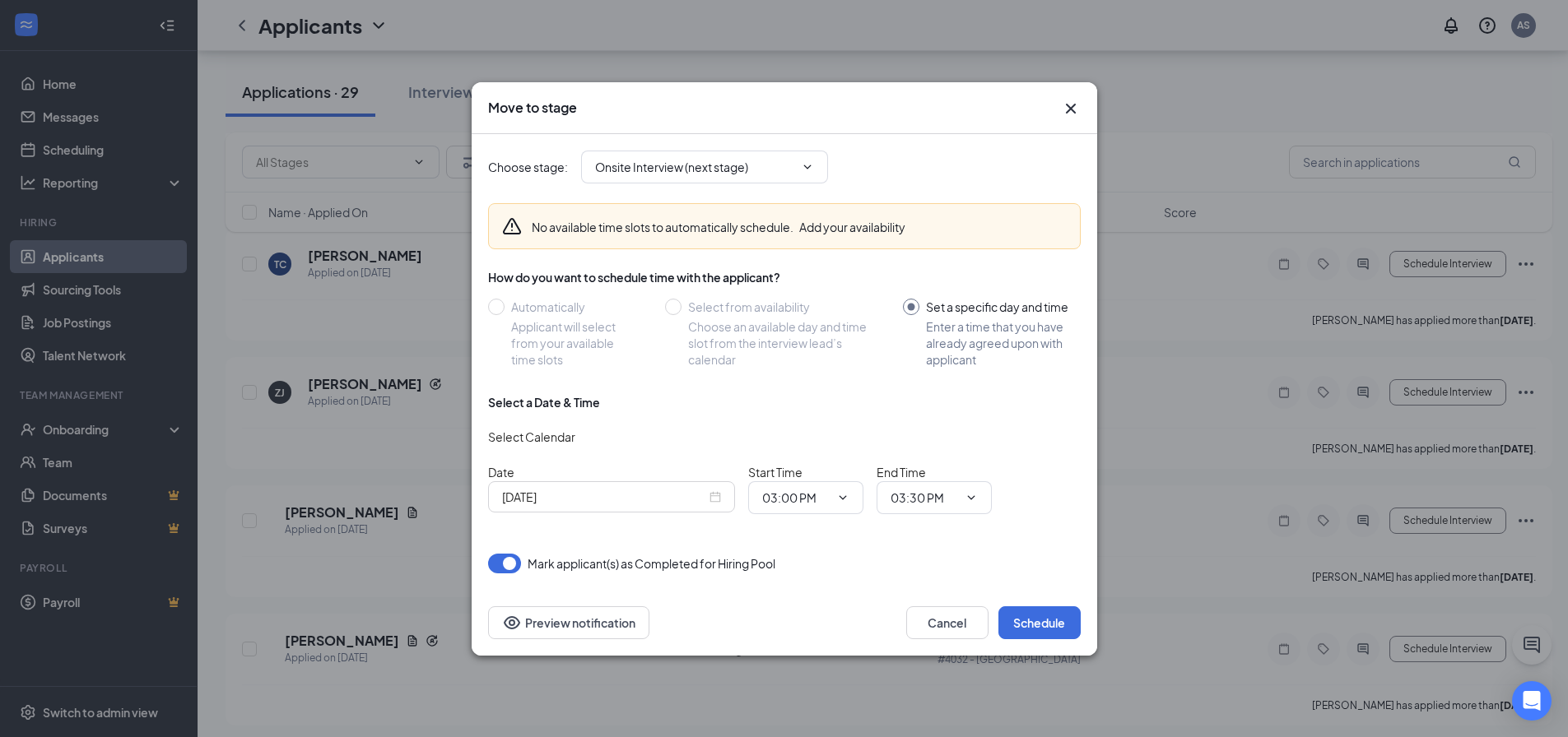
click at [783, 515] on div "Select a Date & Time Select Calendar Date [DATE] Start Time 03:00 PM End Time 0…" at bounding box center [784, 461] width 592 height 133
click at [802, 498] on input "03:00 PM" at bounding box center [796, 498] width 68 height 18
click at [835, 388] on div "09:00 AM" at bounding box center [820, 386] width 89 height 18
type input "09:00 AM"
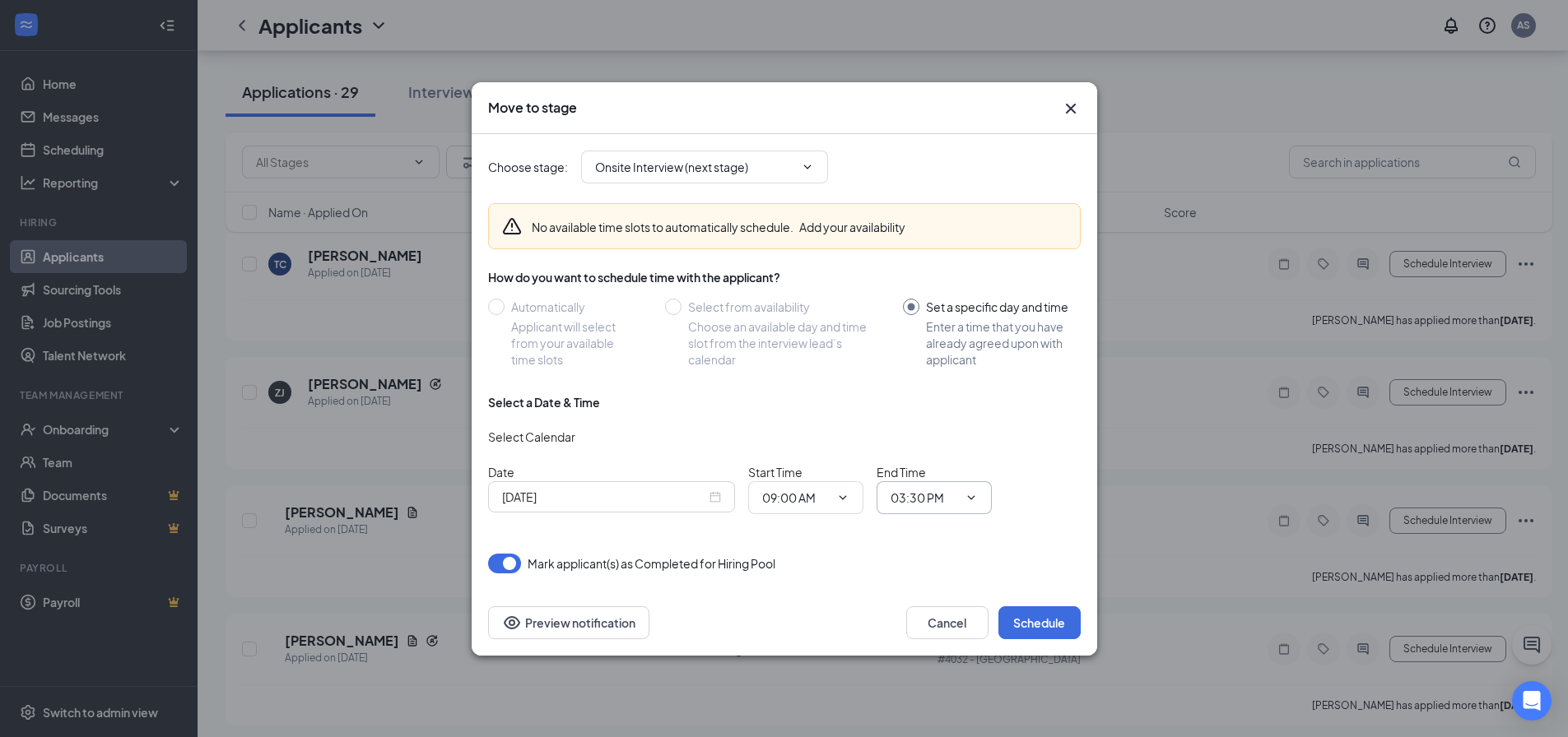
click at [946, 501] on input "03:30 PM" at bounding box center [925, 498] width 68 height 18
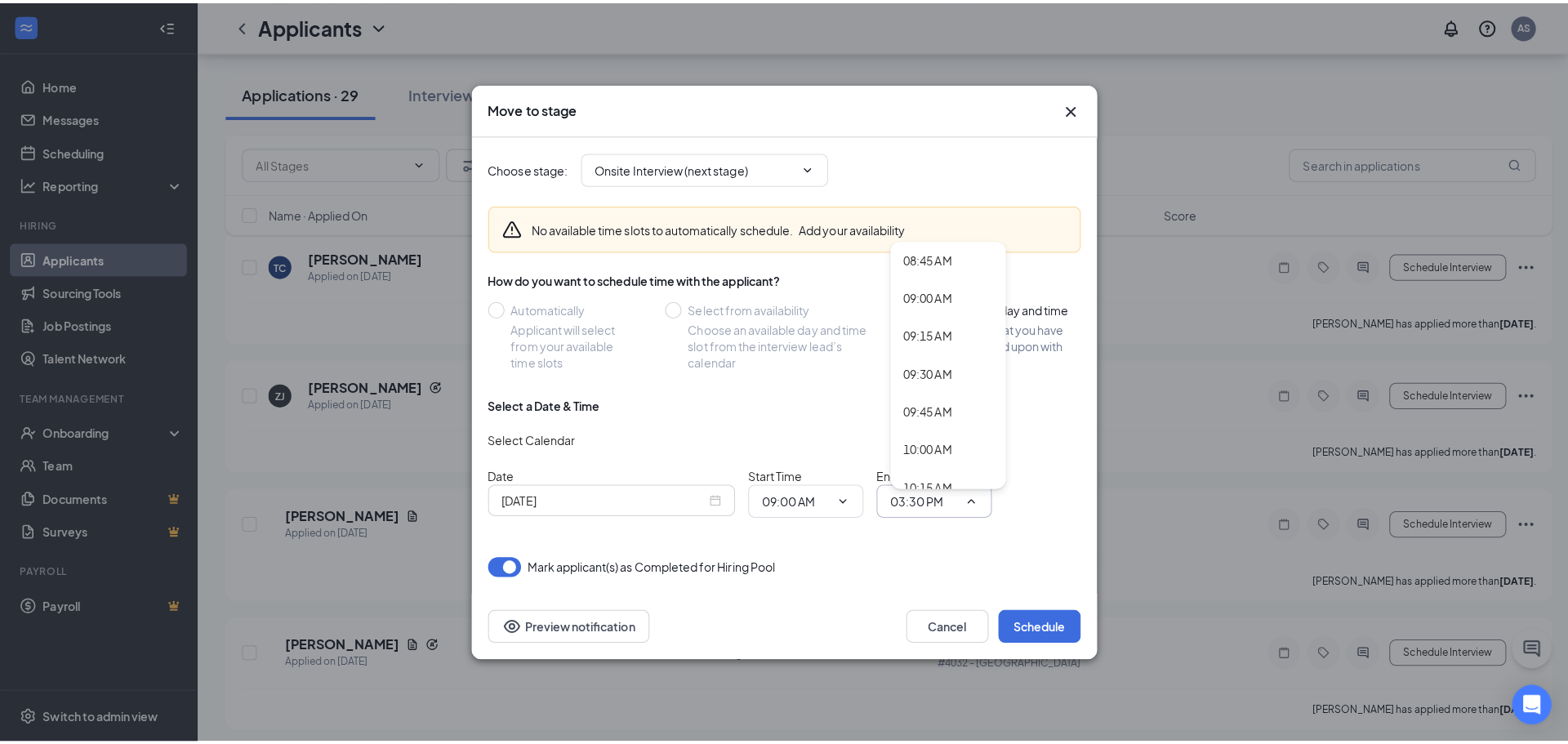
scroll to position [1389, 0]
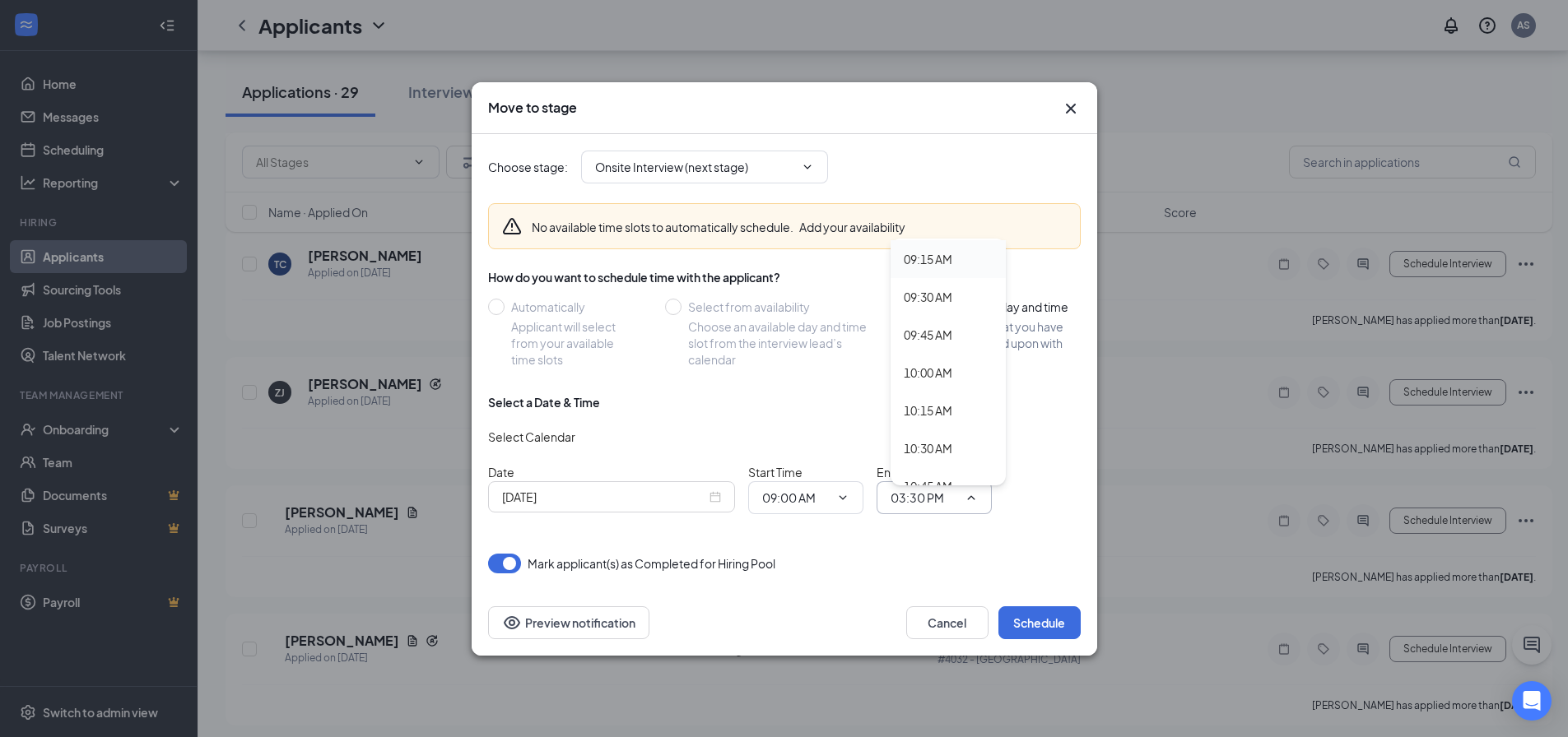
click at [929, 269] on div "09:15 AM" at bounding box center [949, 259] width 116 height 38
type input "09:15 AM"
click at [1029, 625] on button "Schedule" at bounding box center [1040, 622] width 83 height 33
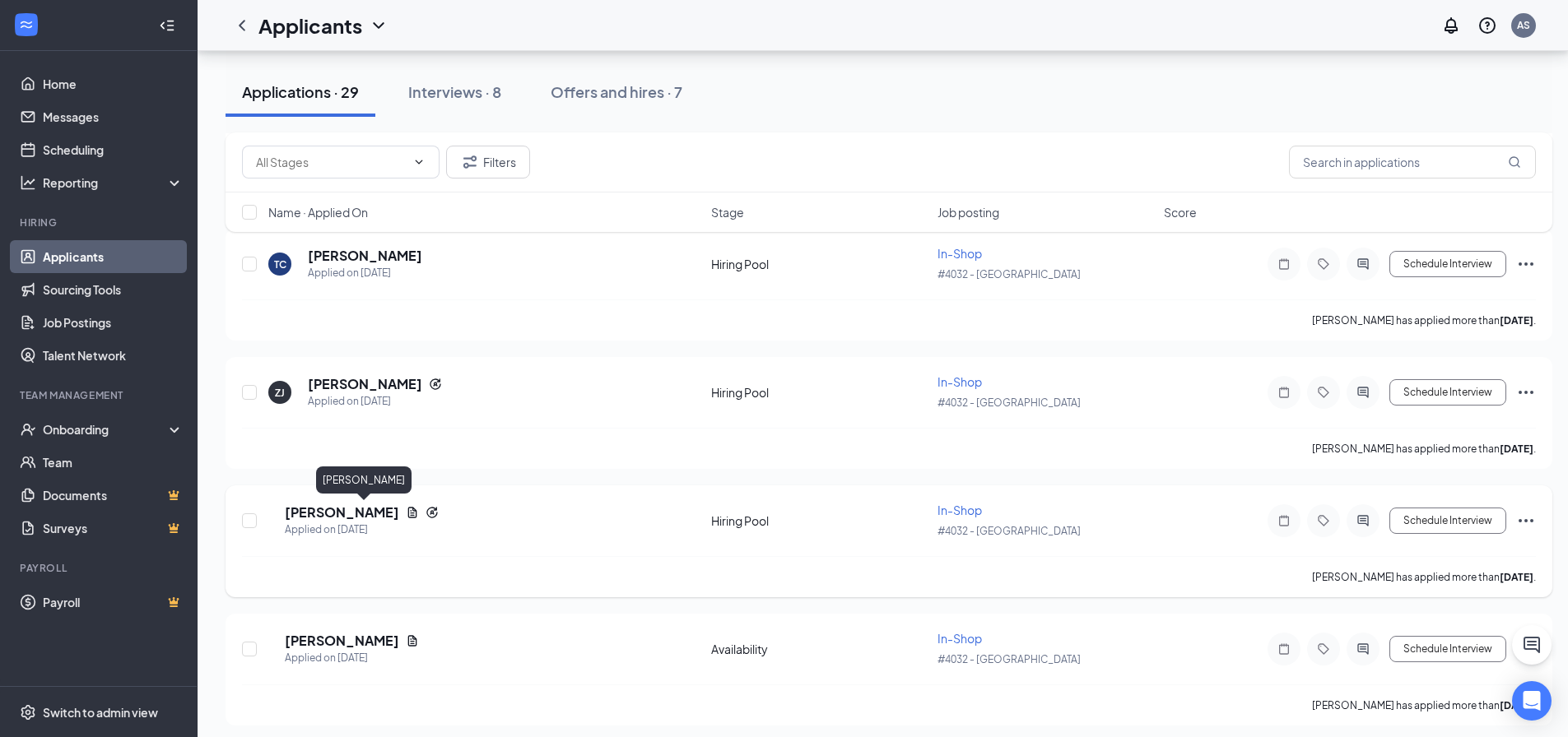
click at [386, 513] on h5 "[PERSON_NAME]" at bounding box center [342, 512] width 115 height 18
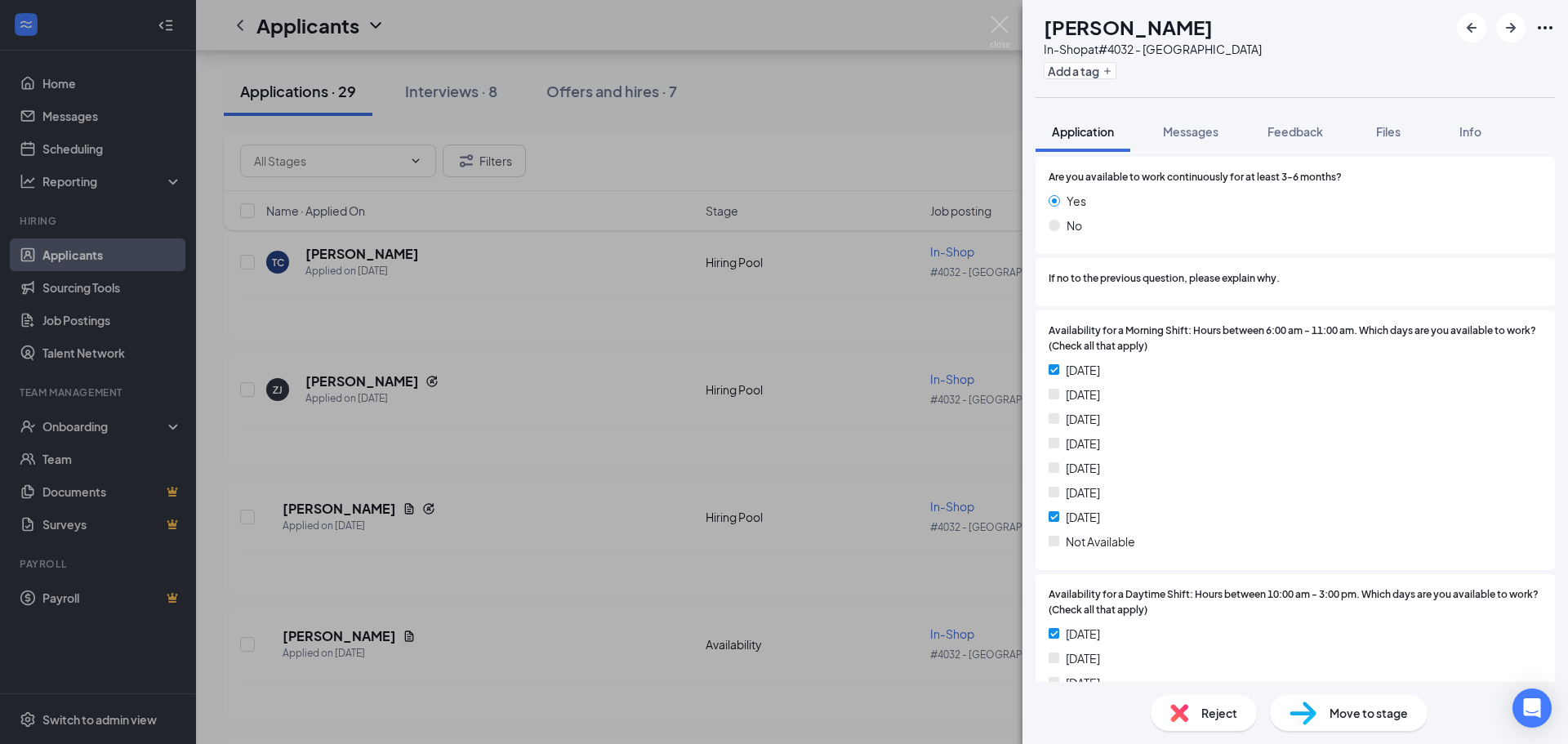
scroll to position [1062, 0]
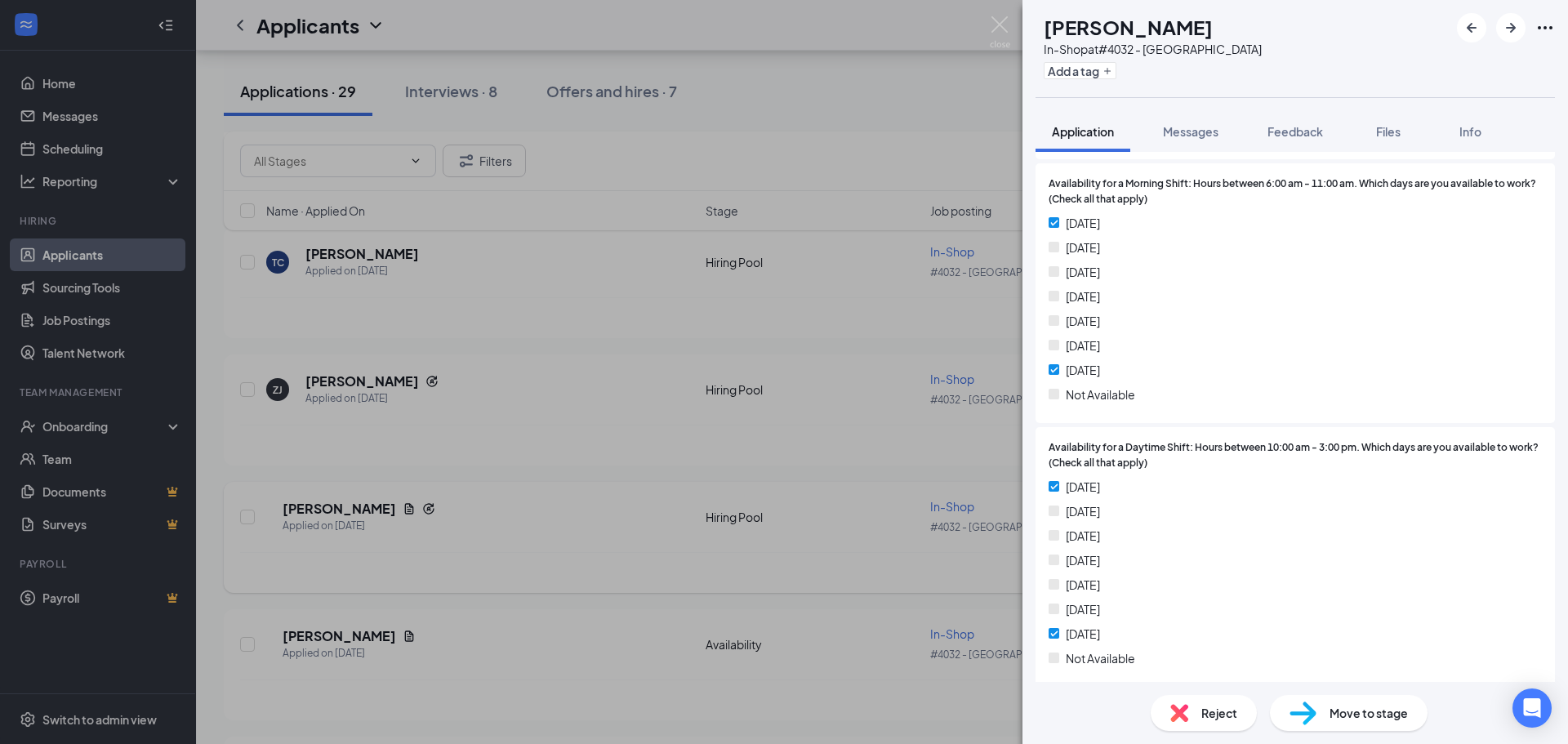
drag, startPoint x: 842, startPoint y: 552, endPoint x: 534, endPoint y: 515, distance: 310.2
click at [842, 552] on div "NT [PERSON_NAME] In-Shop at #4032 - [GEOGRAPHIC_DATA] Add a tag Application Mes…" at bounding box center [784, 372] width 1568 height 744
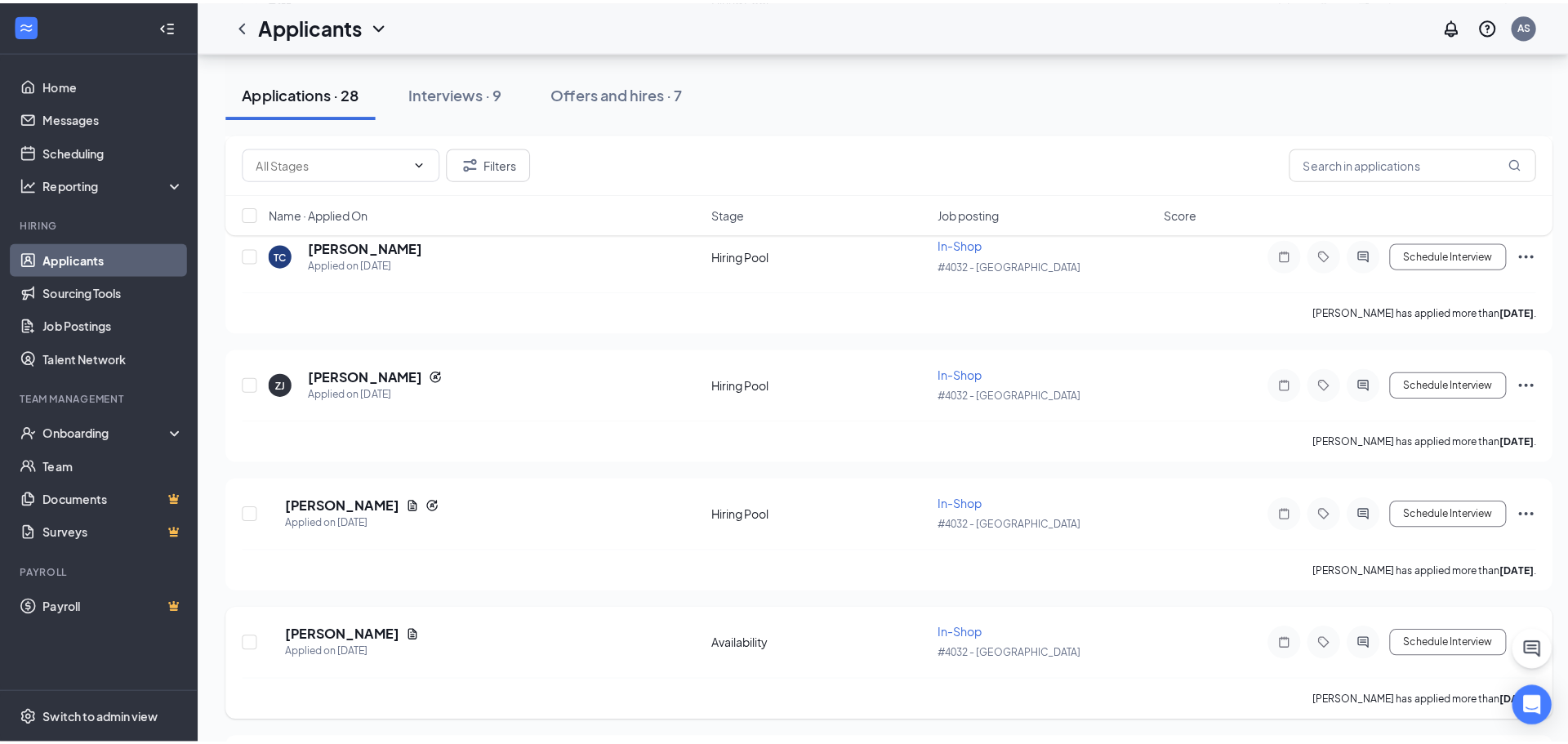
scroll to position [1307, 0]
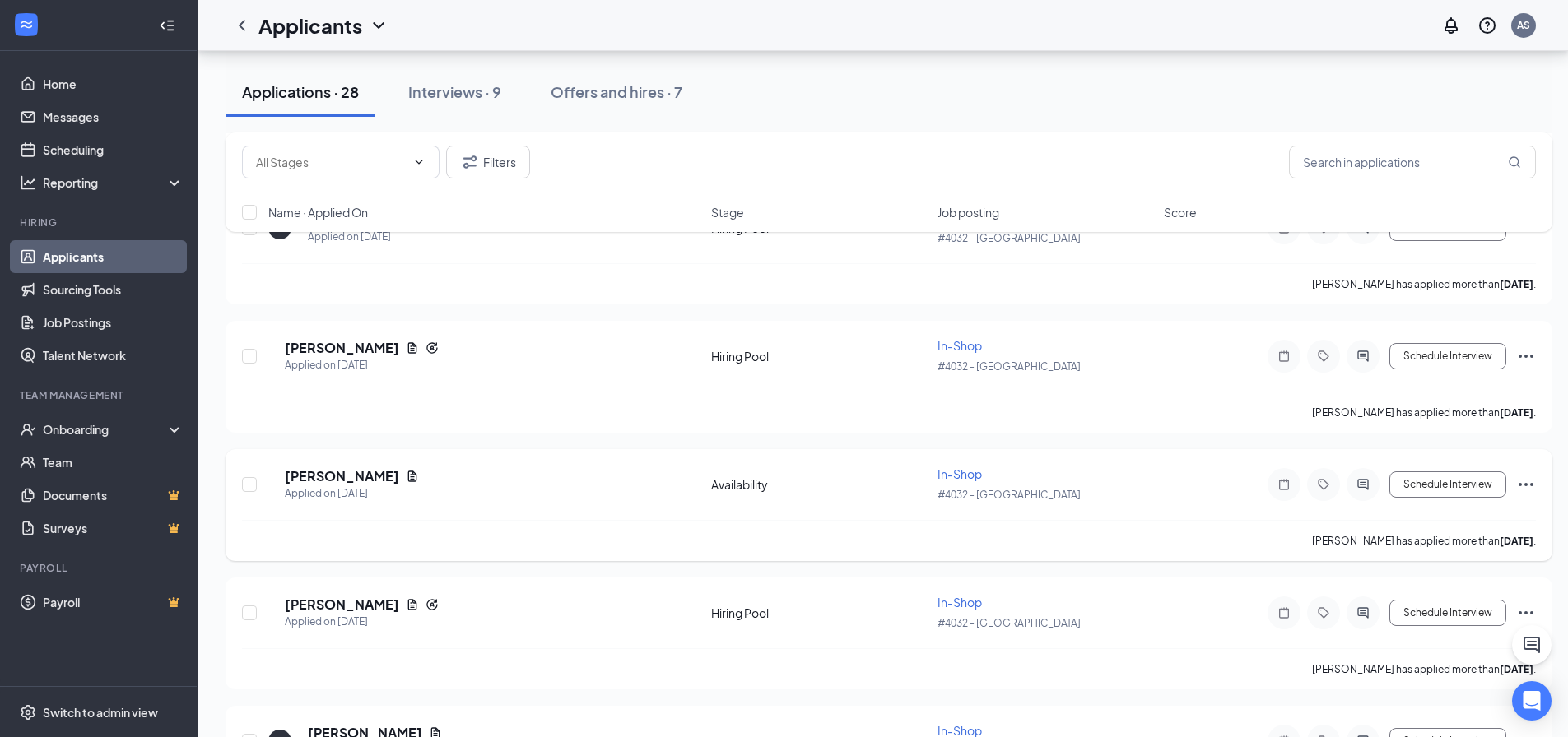
click at [368, 472] on h5 "[PERSON_NAME]" at bounding box center [342, 477] width 115 height 18
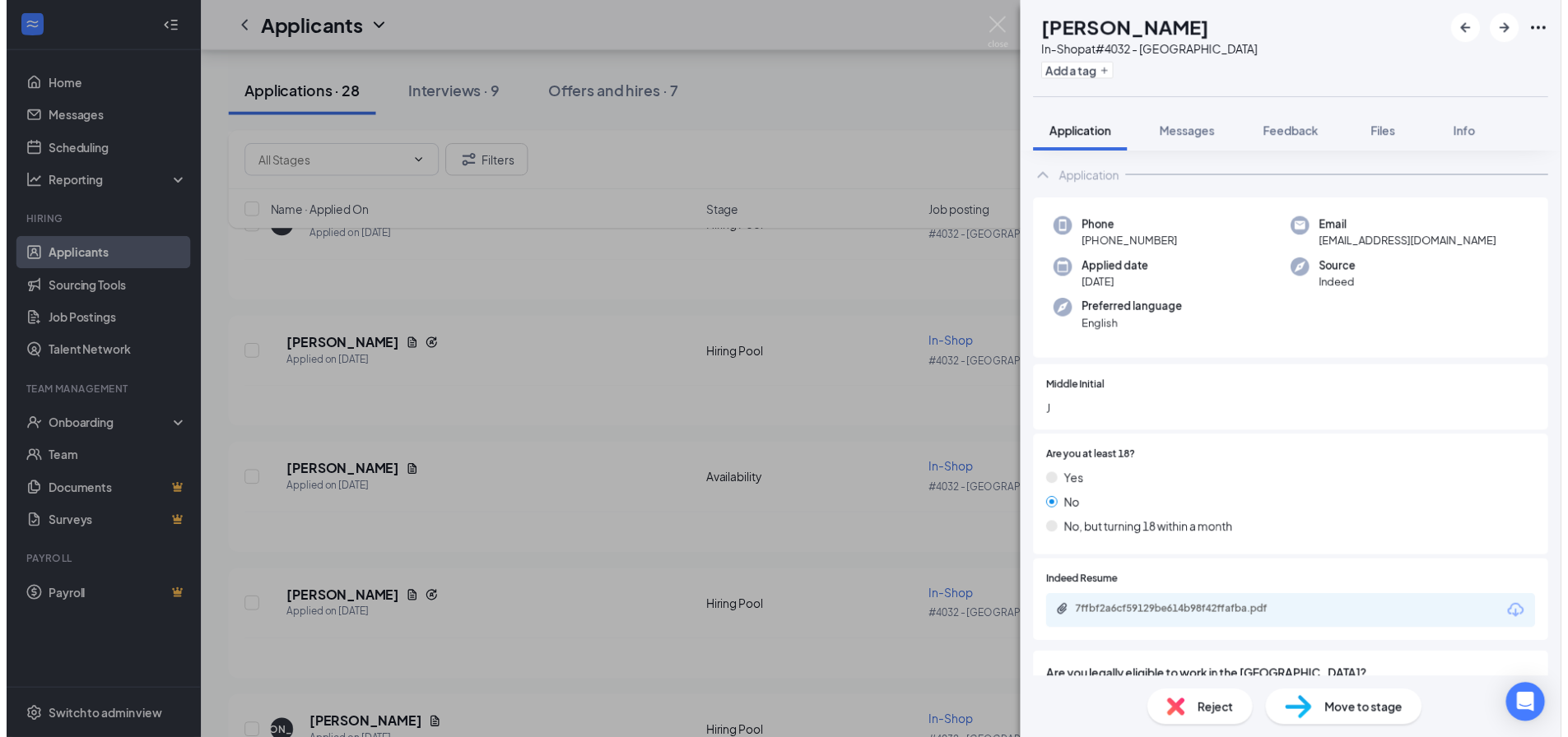
scroll to position [182, 0]
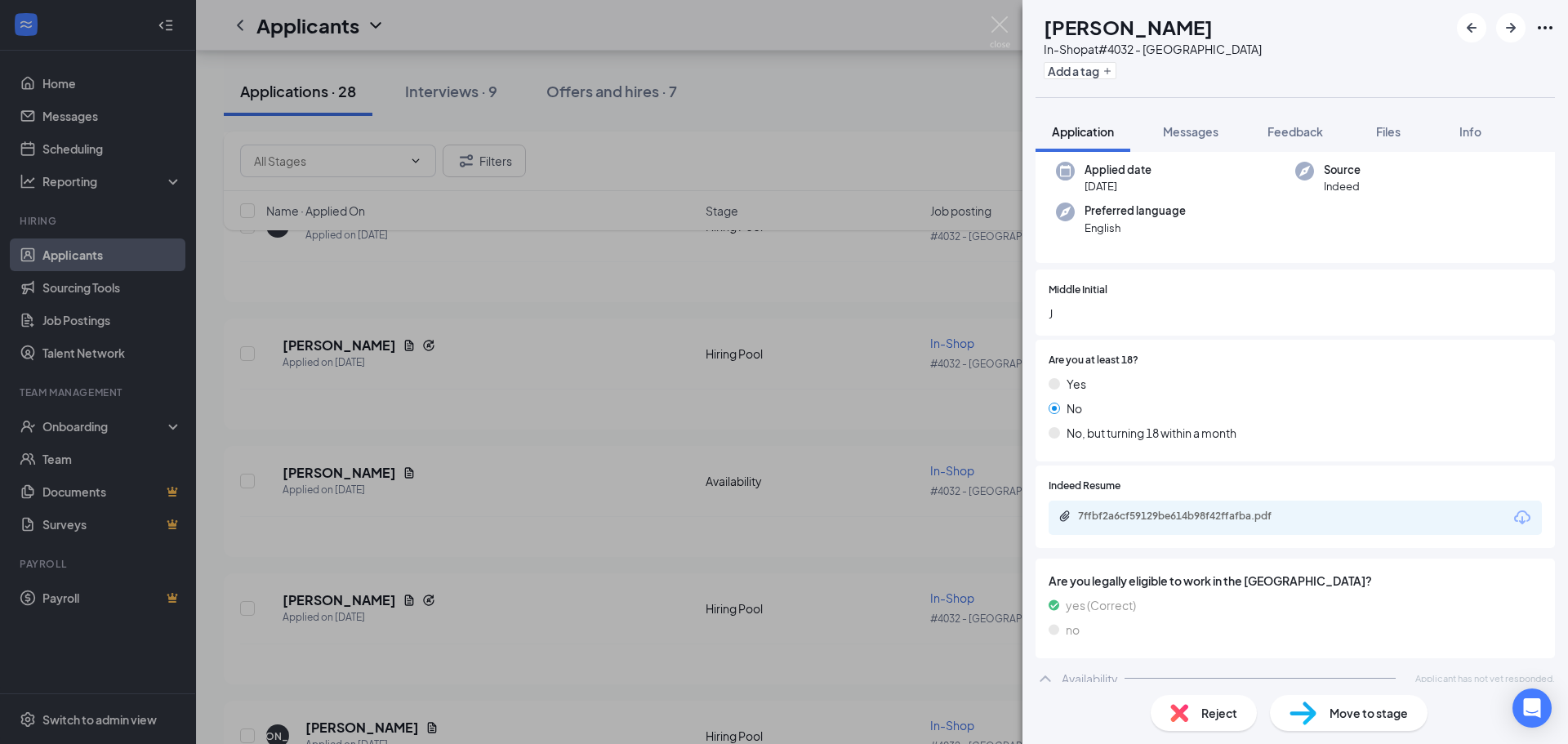
click at [780, 545] on div "NH [PERSON_NAME] In-Shop at #4032 - [GEOGRAPHIC_DATA] Add a tag Application Mes…" at bounding box center [784, 372] width 1568 height 744
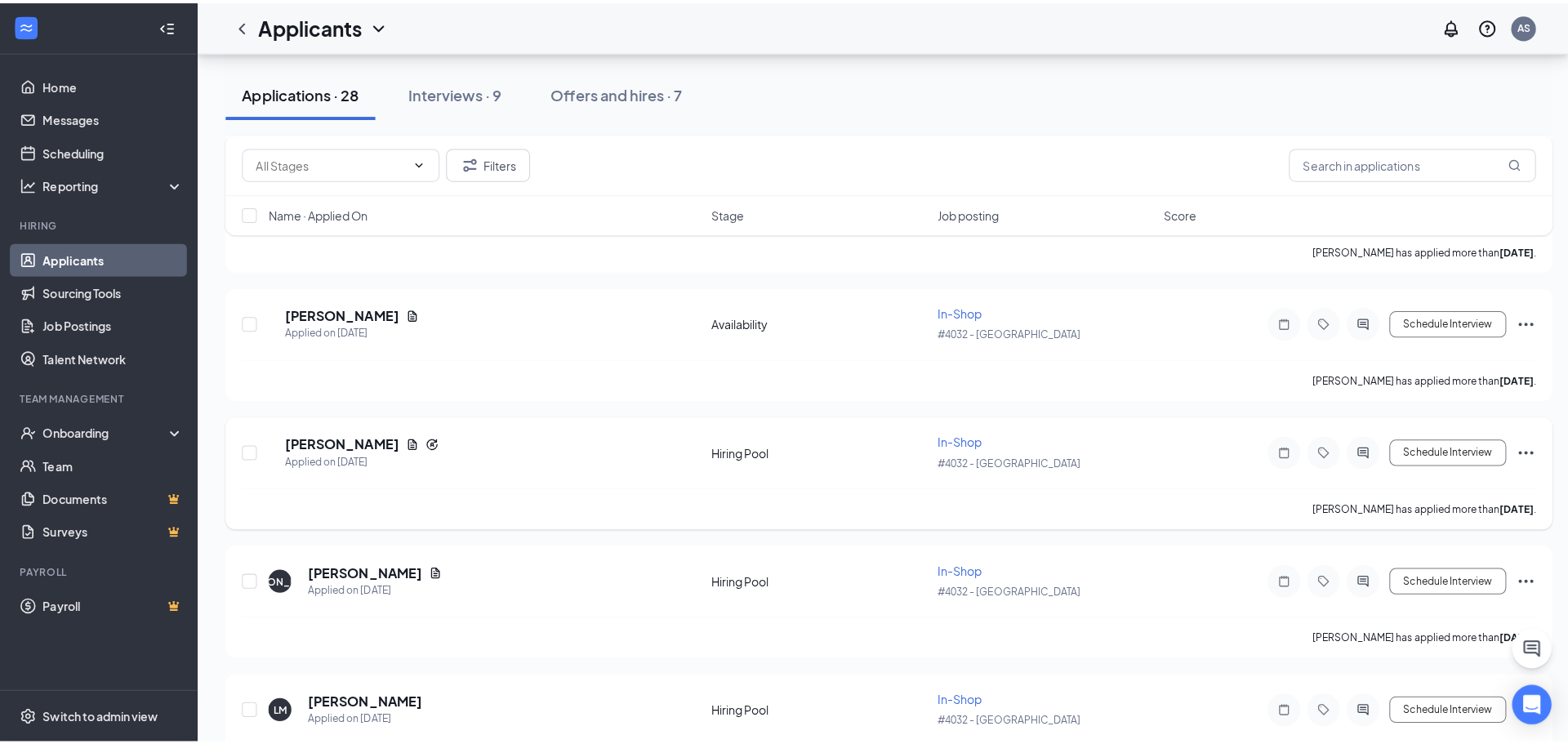
scroll to position [1470, 0]
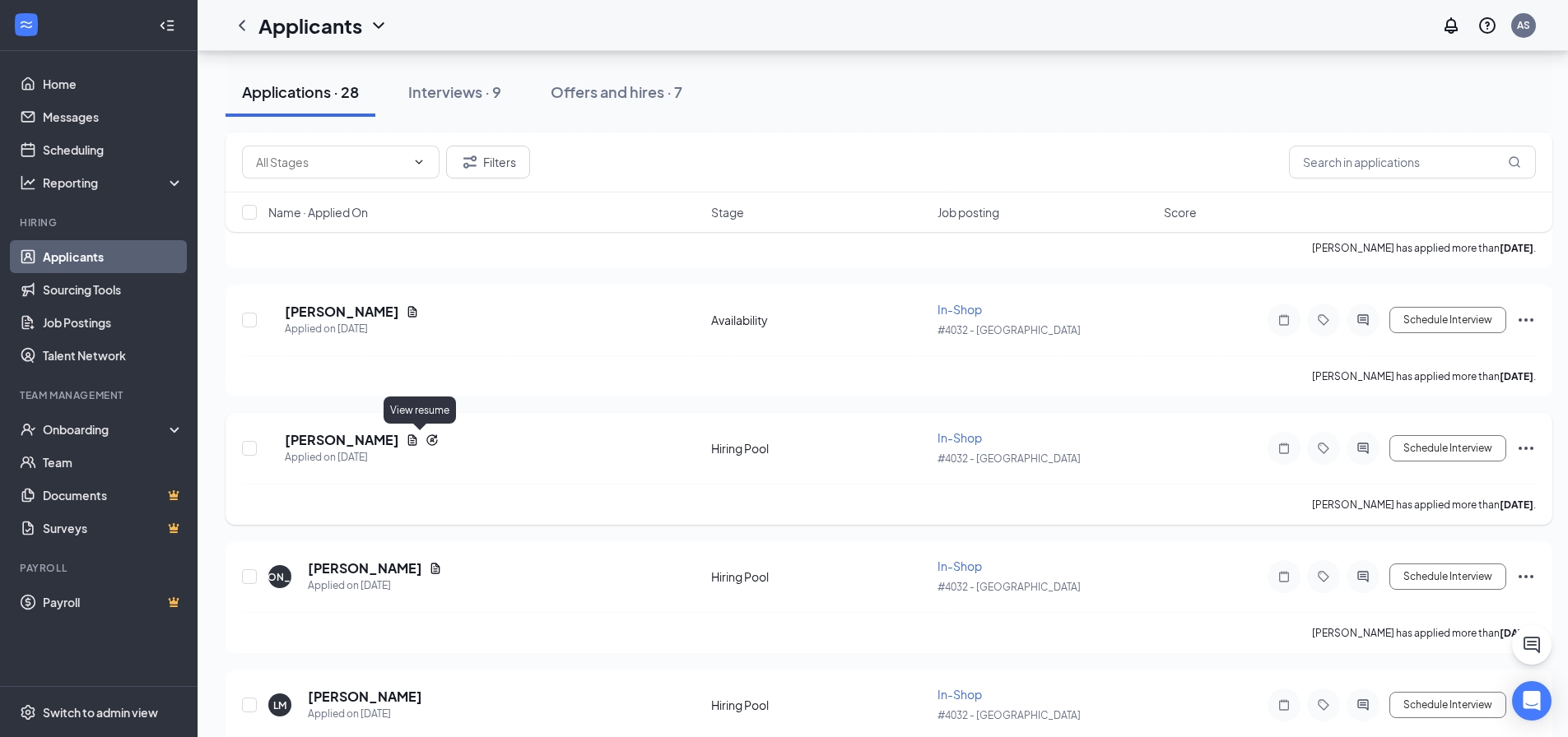
click at [416, 438] on icon "Document" at bounding box center [413, 440] width 9 height 11
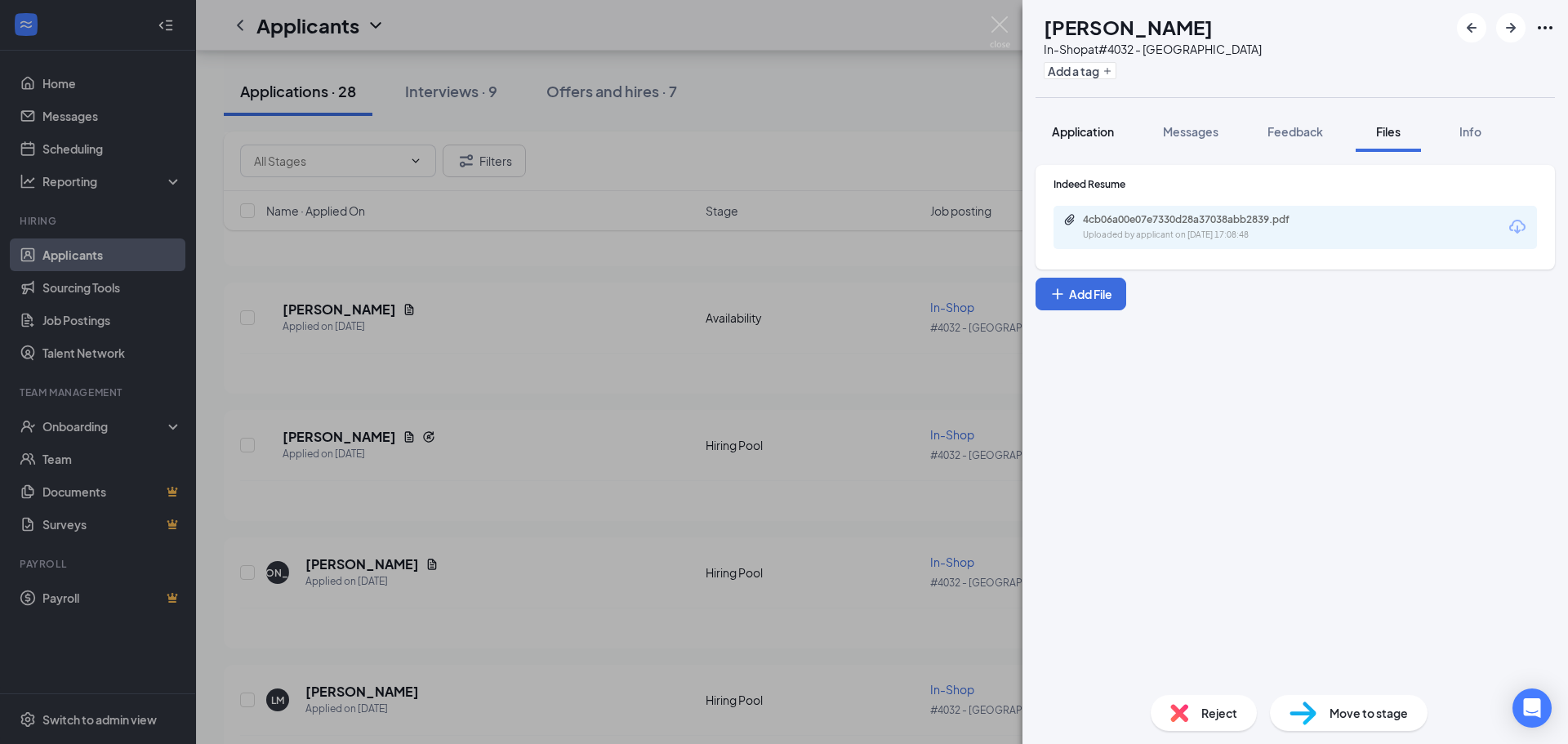
click at [1084, 133] on span "Application" at bounding box center [1083, 132] width 62 height 15
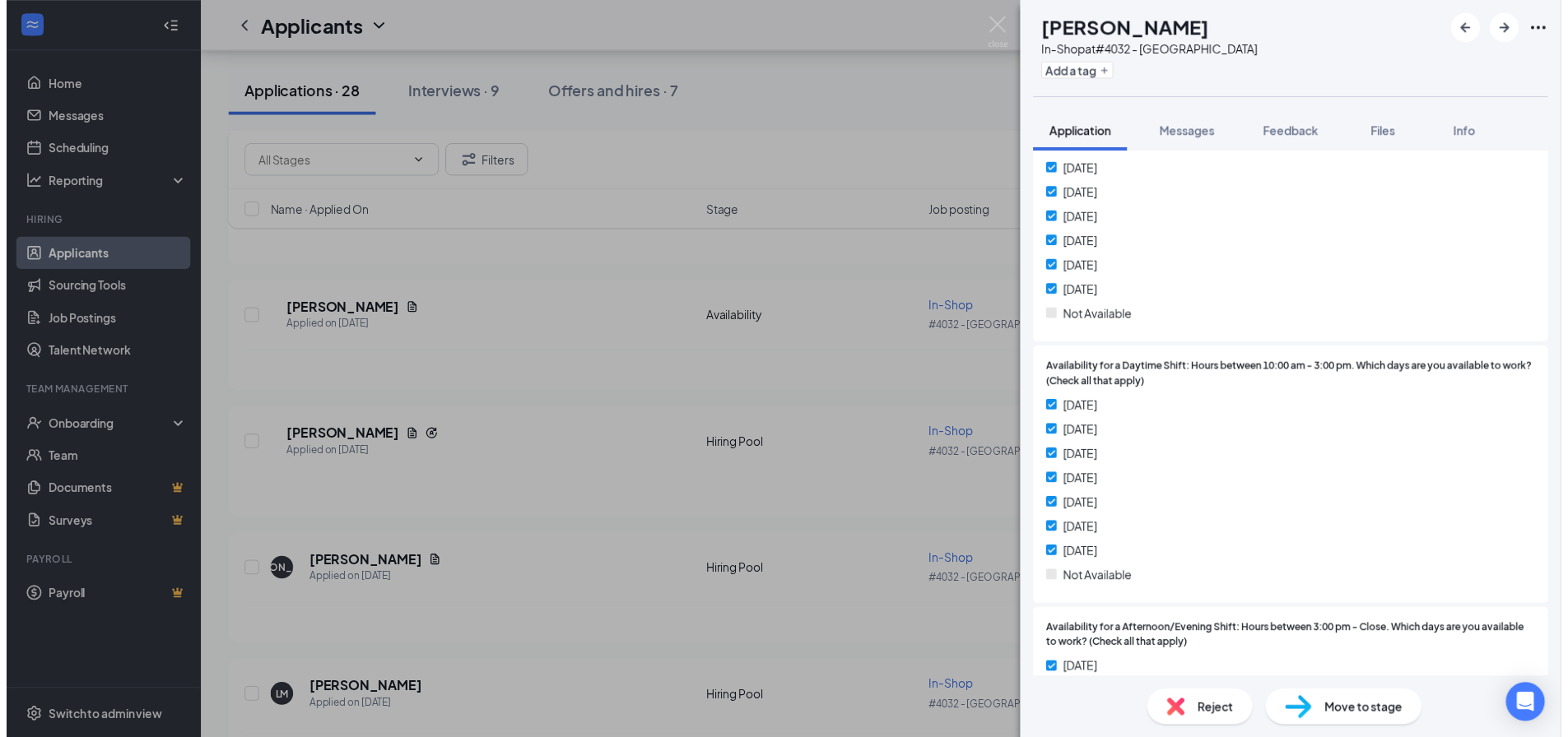
scroll to position [1152, 0]
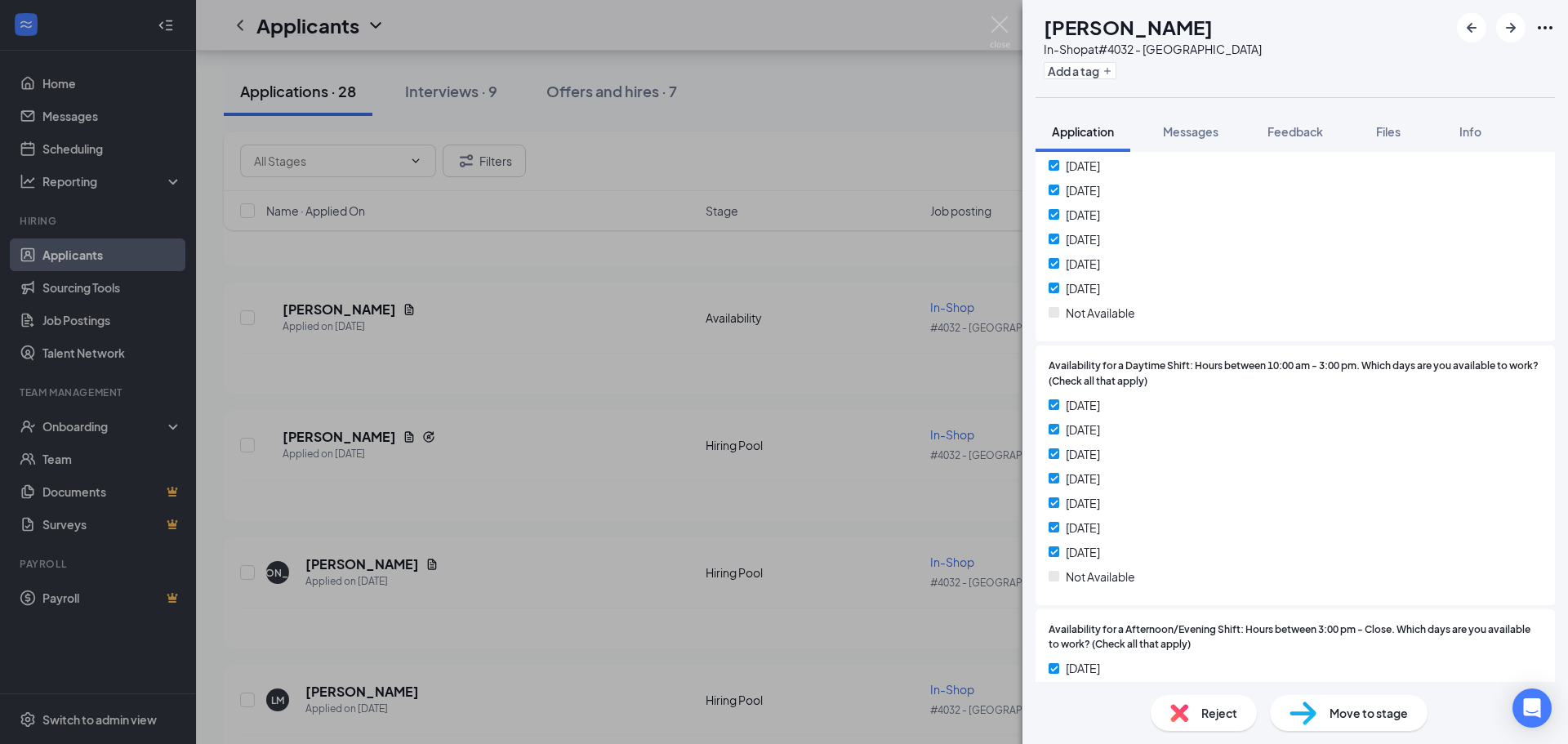
click at [698, 460] on div "TS [PERSON_NAME] In-Shop at #4032 - [GEOGRAPHIC_DATA] Add a tag Application Mes…" at bounding box center [784, 372] width 1568 height 744
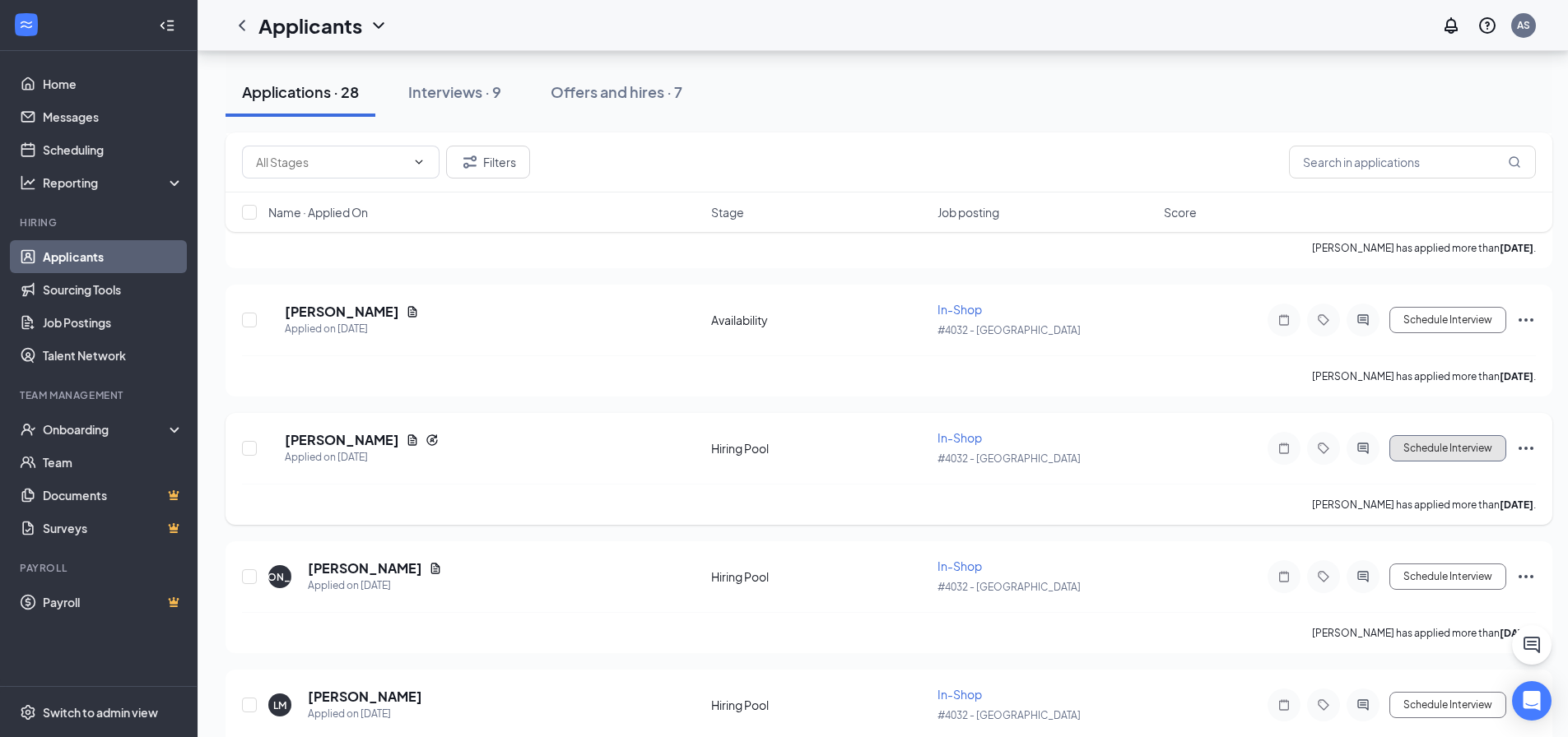
click at [1427, 447] on button "Schedule Interview" at bounding box center [1447, 449] width 117 height 27
type input "Onsite Interview (next stage)"
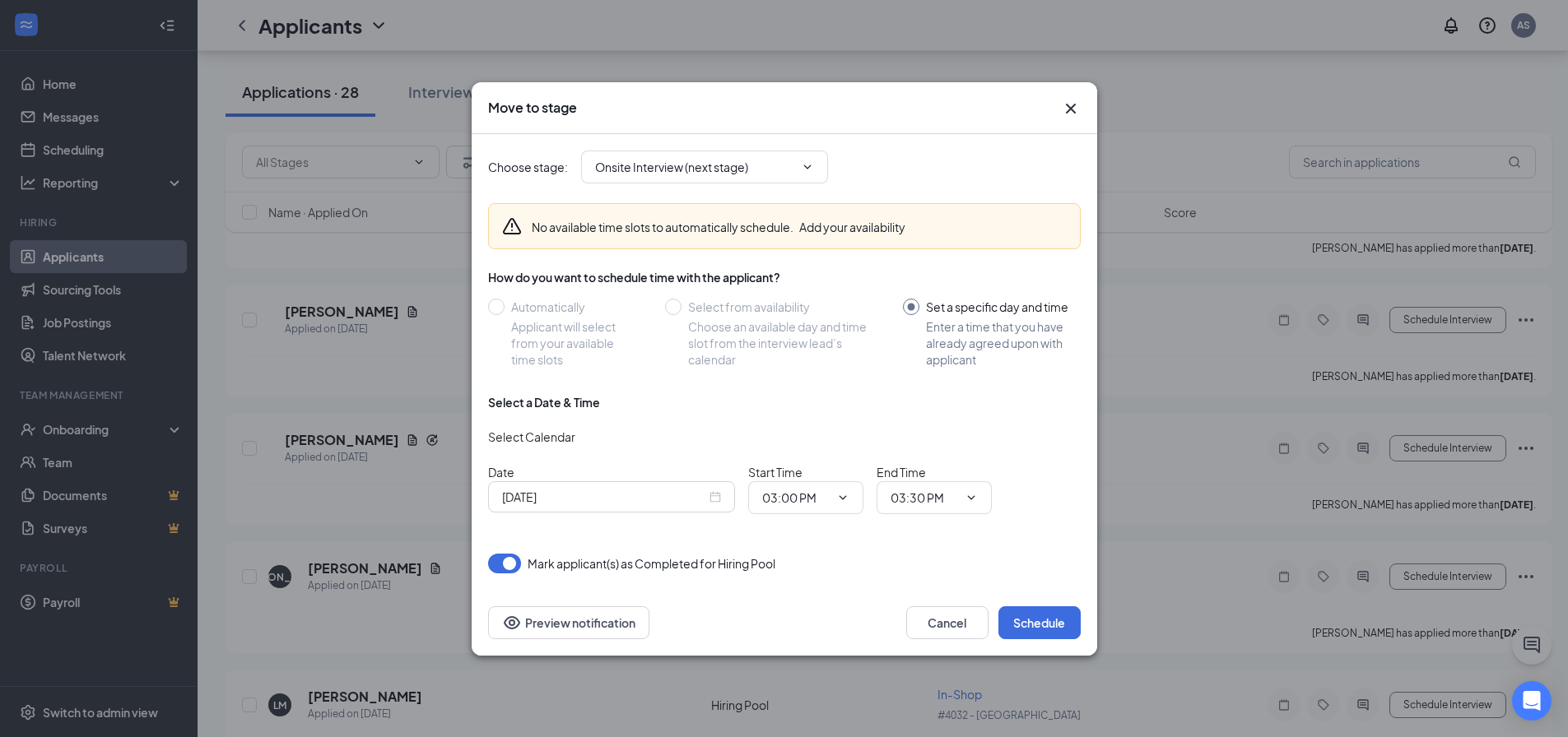
click at [717, 499] on div "[DATE]" at bounding box center [612, 497] width 219 height 18
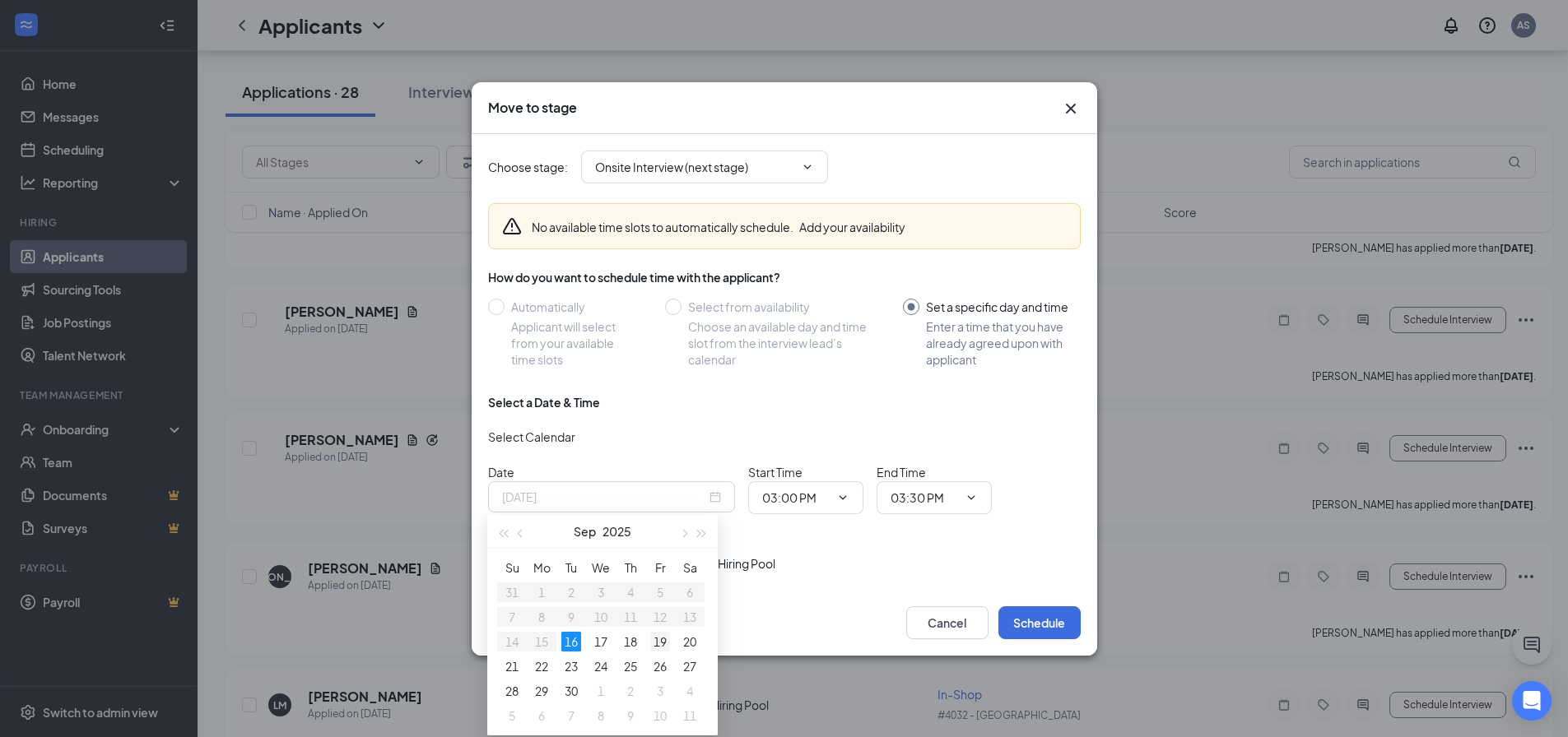
type input "[DATE]"
click at [654, 645] on div "19" at bounding box center [660, 642] width 20 height 20
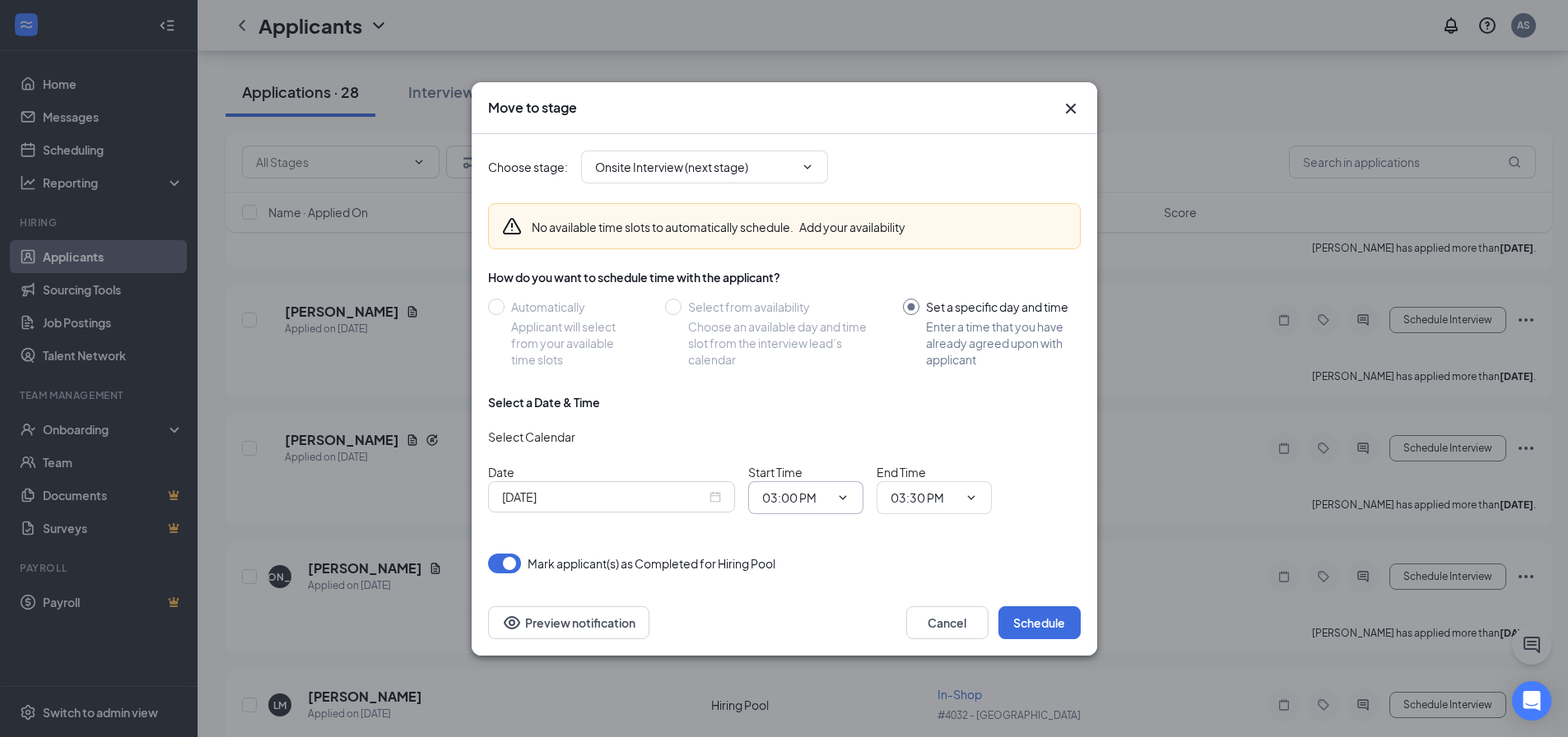
click at [792, 502] on input "03:00 PM" at bounding box center [796, 498] width 68 height 18
click at [806, 350] on div "09:15 AM" at bounding box center [820, 341] width 116 height 38
type input "09:15 AM"
click at [915, 504] on input "03:30 PM" at bounding box center [925, 498] width 68 height 18
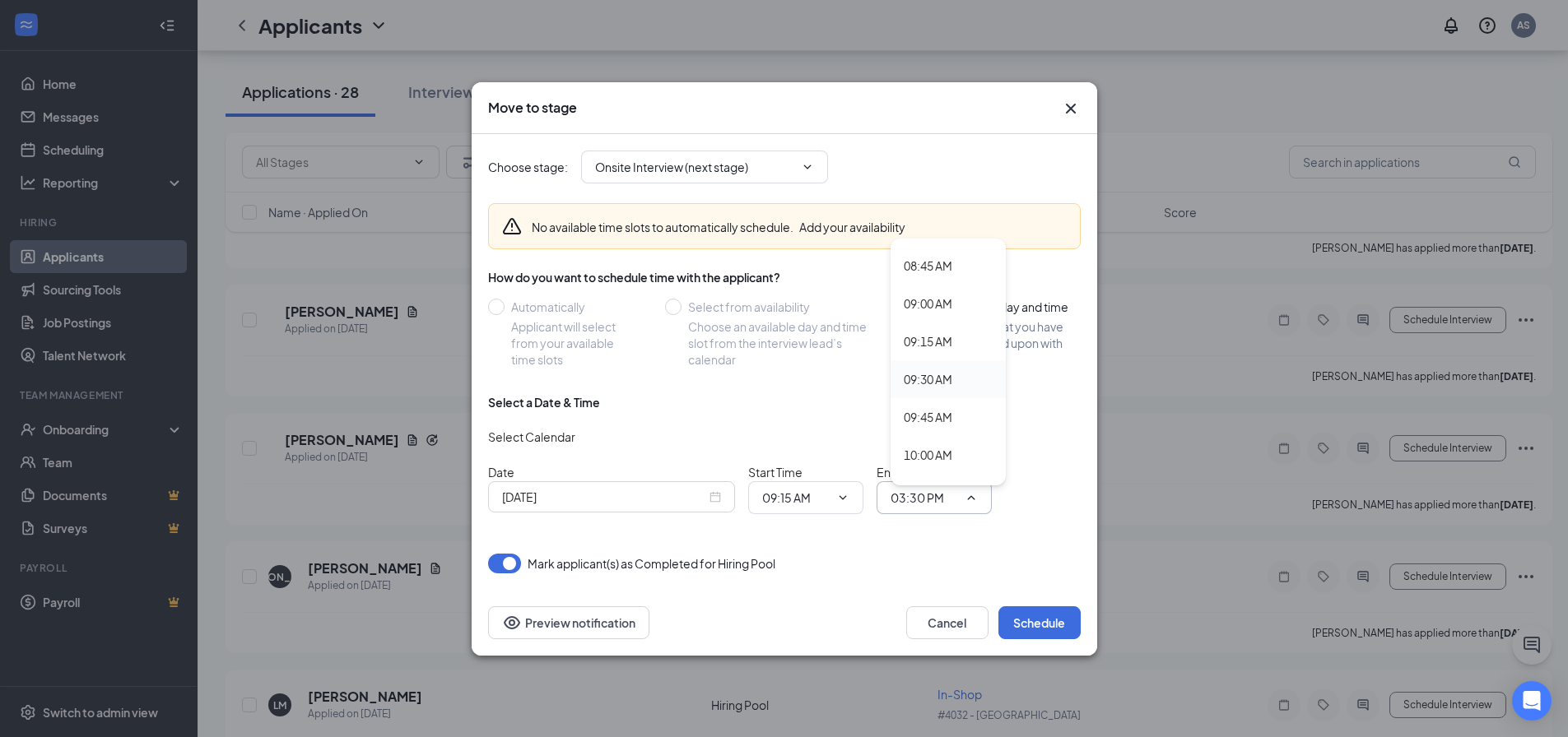
click at [934, 383] on div "09:30 AM" at bounding box center [928, 380] width 49 height 18
type input "09:30 AM"
click at [1027, 622] on button "Schedule" at bounding box center [1040, 622] width 83 height 33
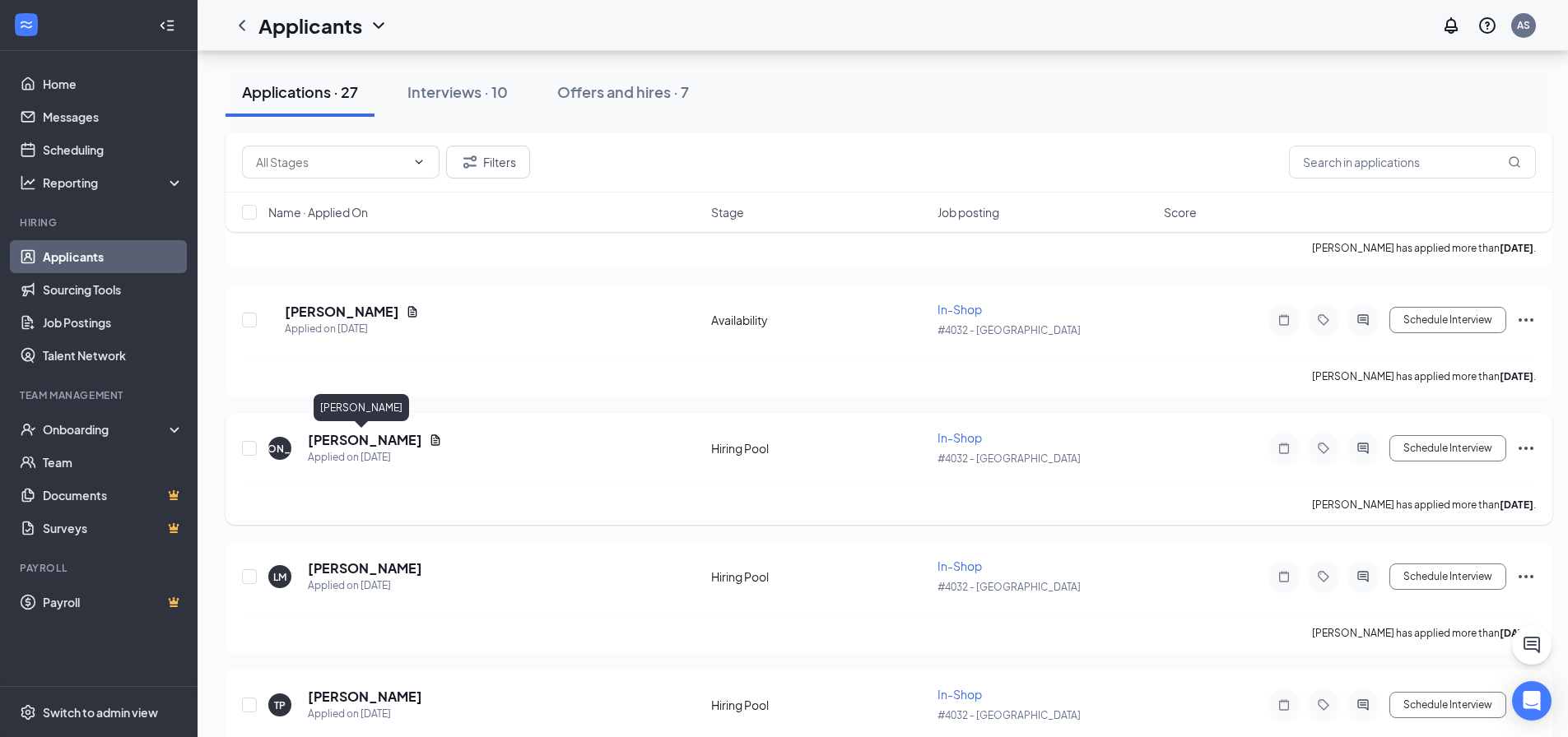
click at [370, 442] on h5 "[PERSON_NAME]" at bounding box center [365, 440] width 115 height 18
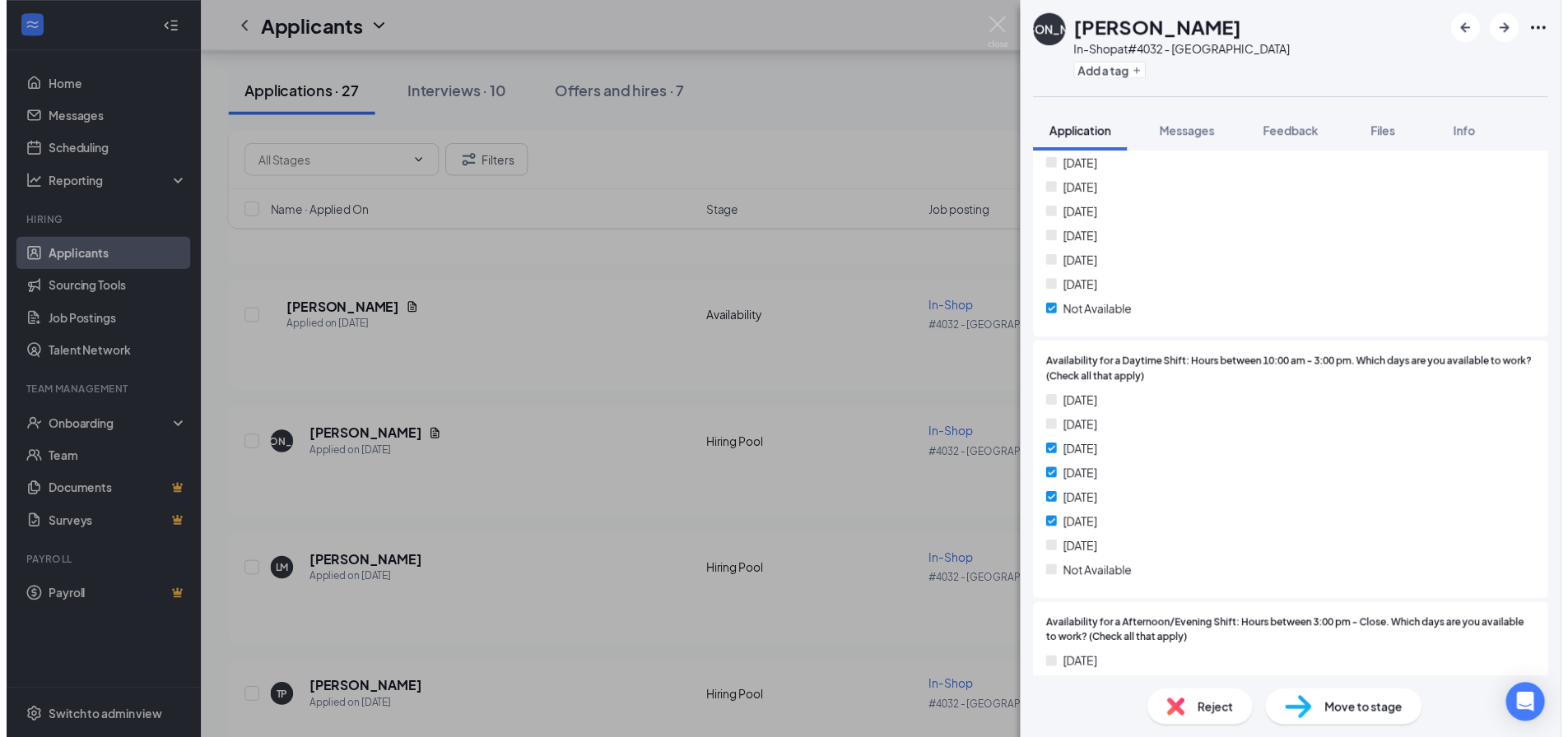
scroll to position [1159, 0]
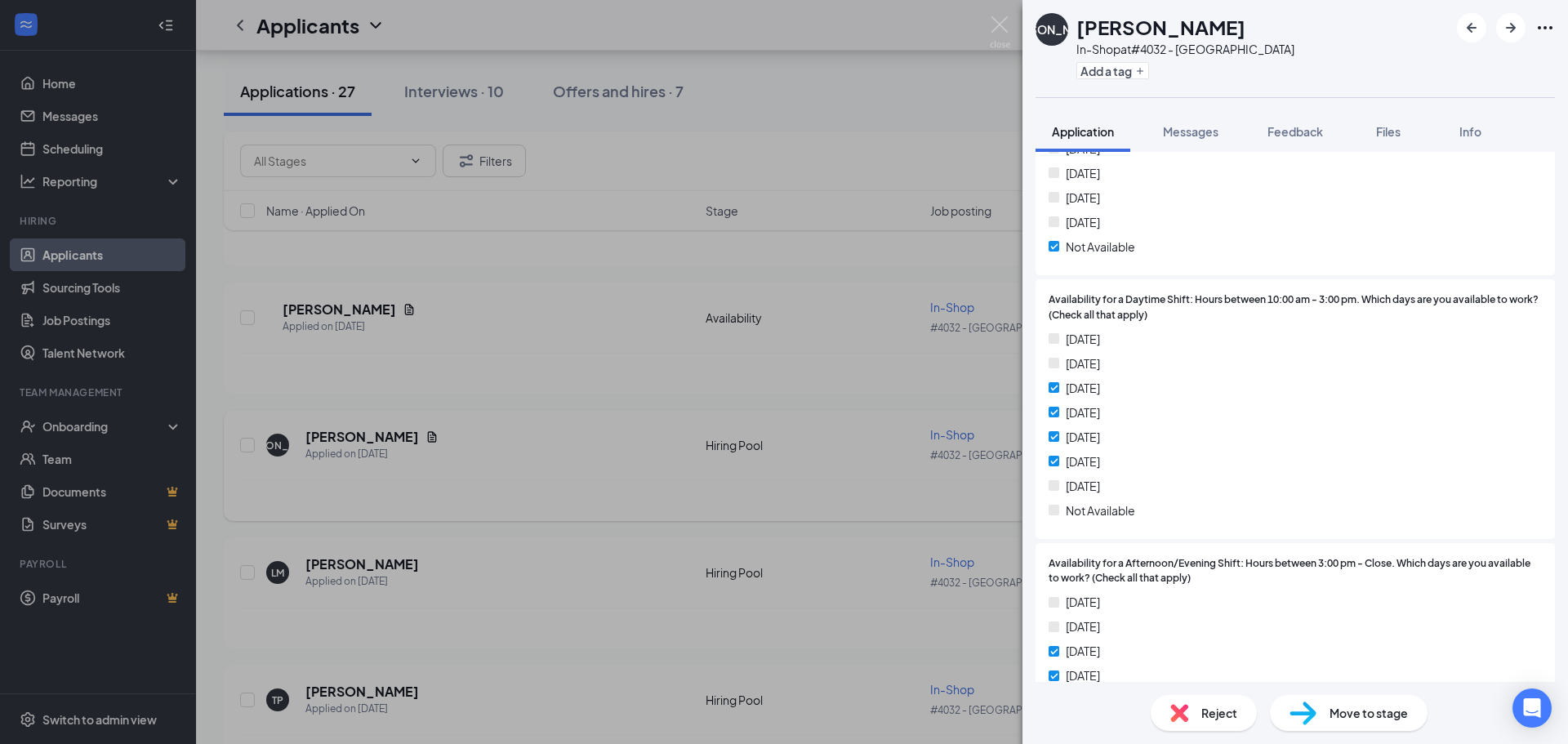
drag, startPoint x: 841, startPoint y: 481, endPoint x: 667, endPoint y: 503, distance: 175.4
click at [841, 481] on div "[PERSON_NAME] In-Shop at #4032 - [GEOGRAPHIC_DATA] Add a tag Application Messag…" at bounding box center [784, 372] width 1568 height 744
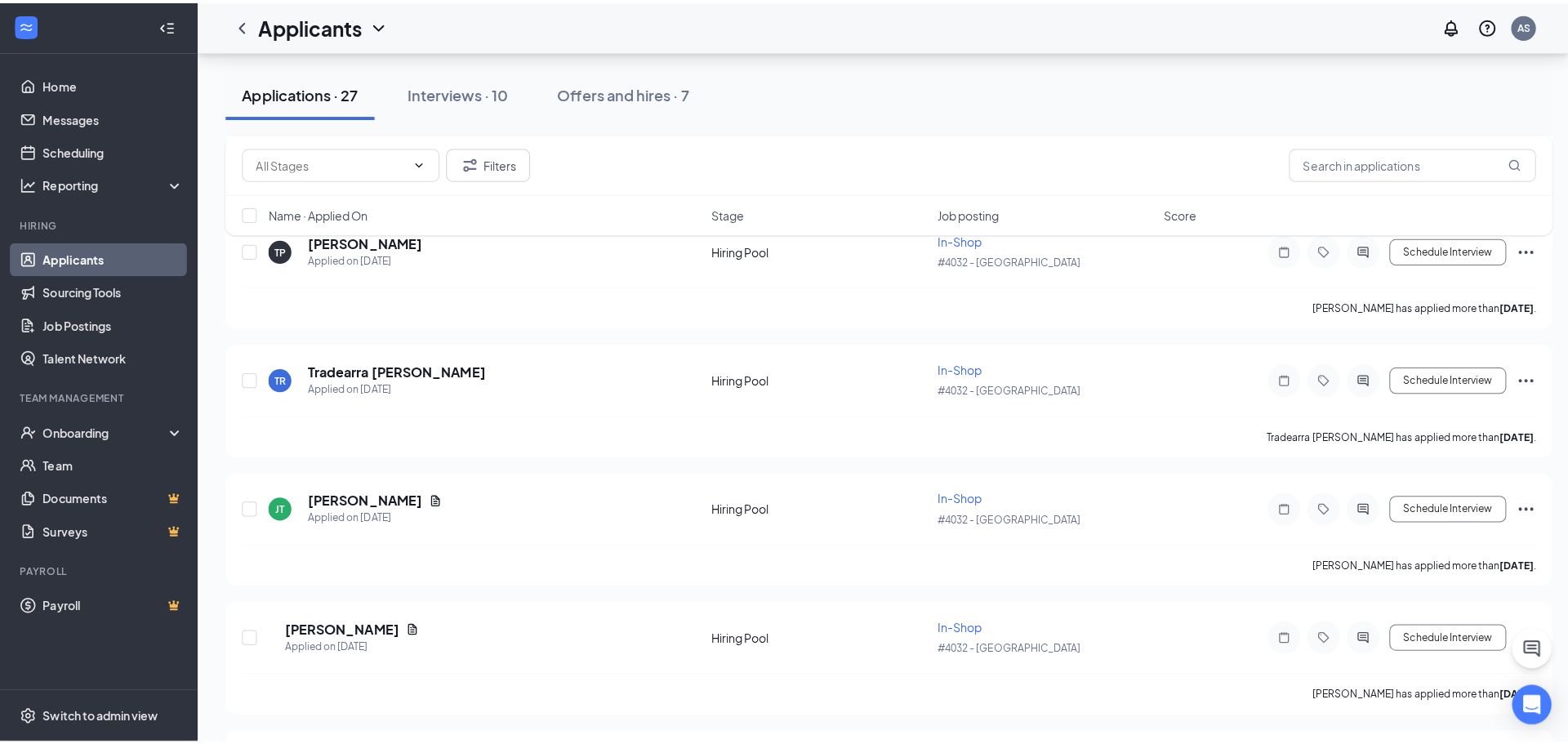
scroll to position [1960, 0]
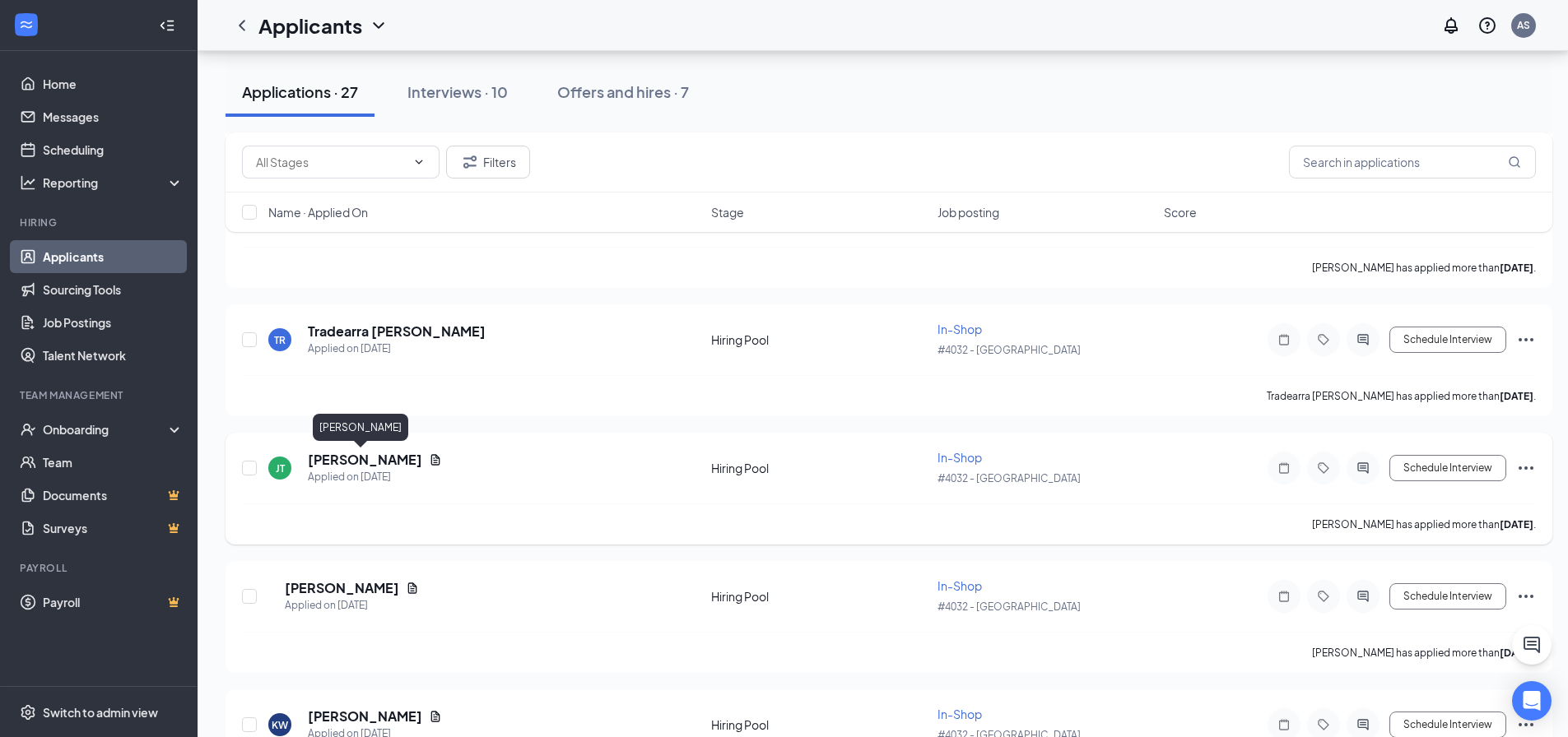
click at [324, 459] on h5 "[PERSON_NAME]" at bounding box center [365, 460] width 115 height 18
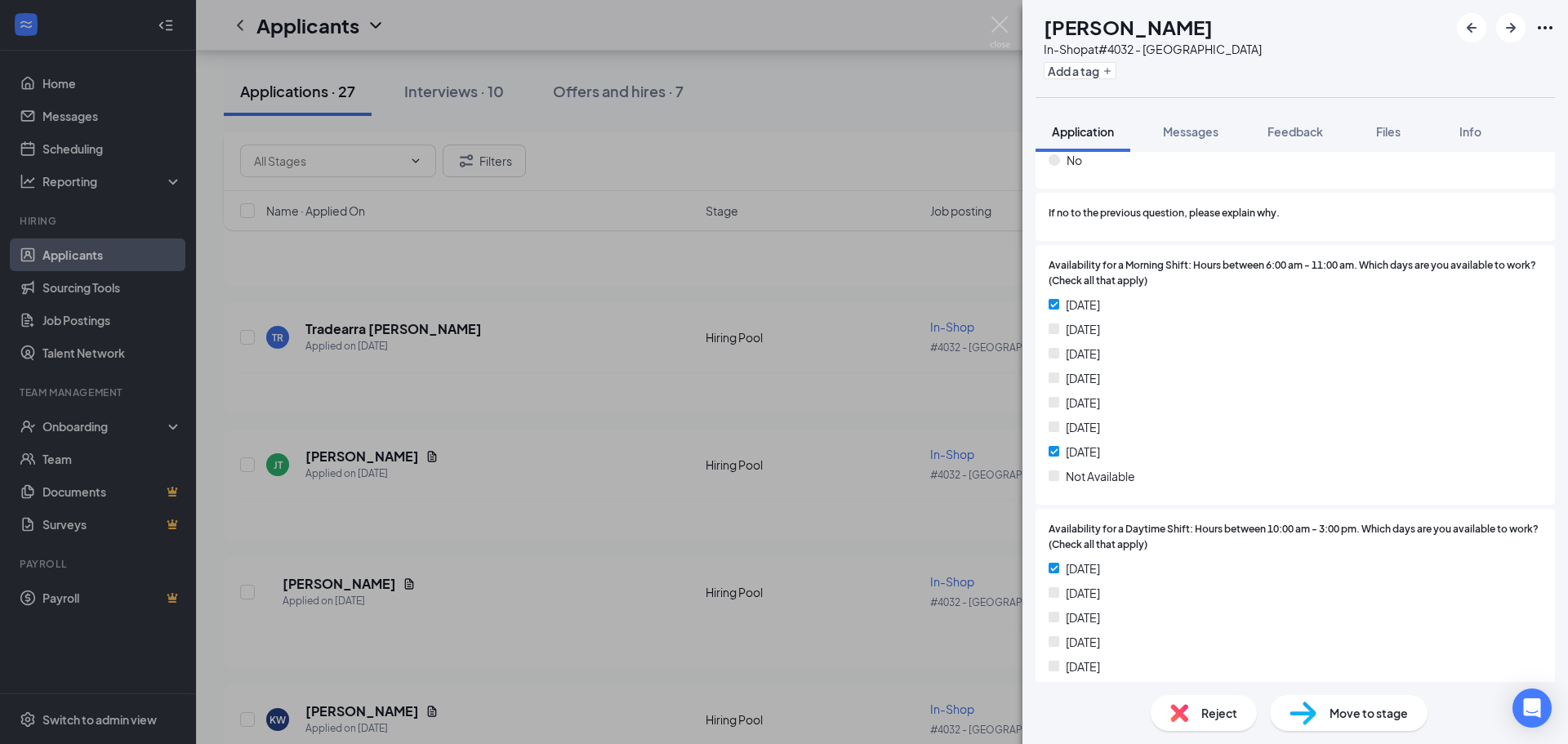
scroll to position [1062, 0]
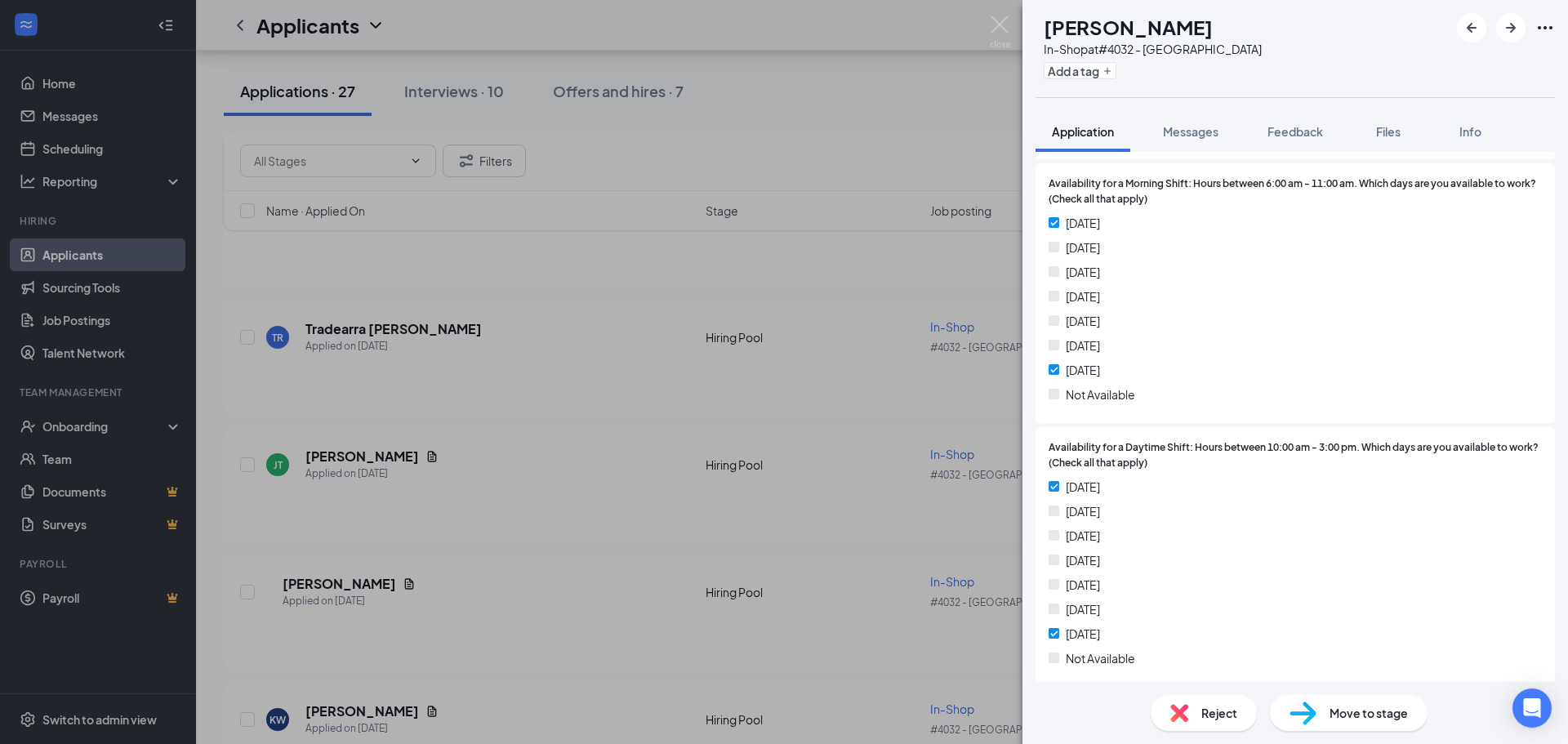
click at [676, 522] on div "[PERSON_NAME] In-Shop at #4032 - [GEOGRAPHIC_DATA] Add a tag Application Messag…" at bounding box center [784, 372] width 1568 height 744
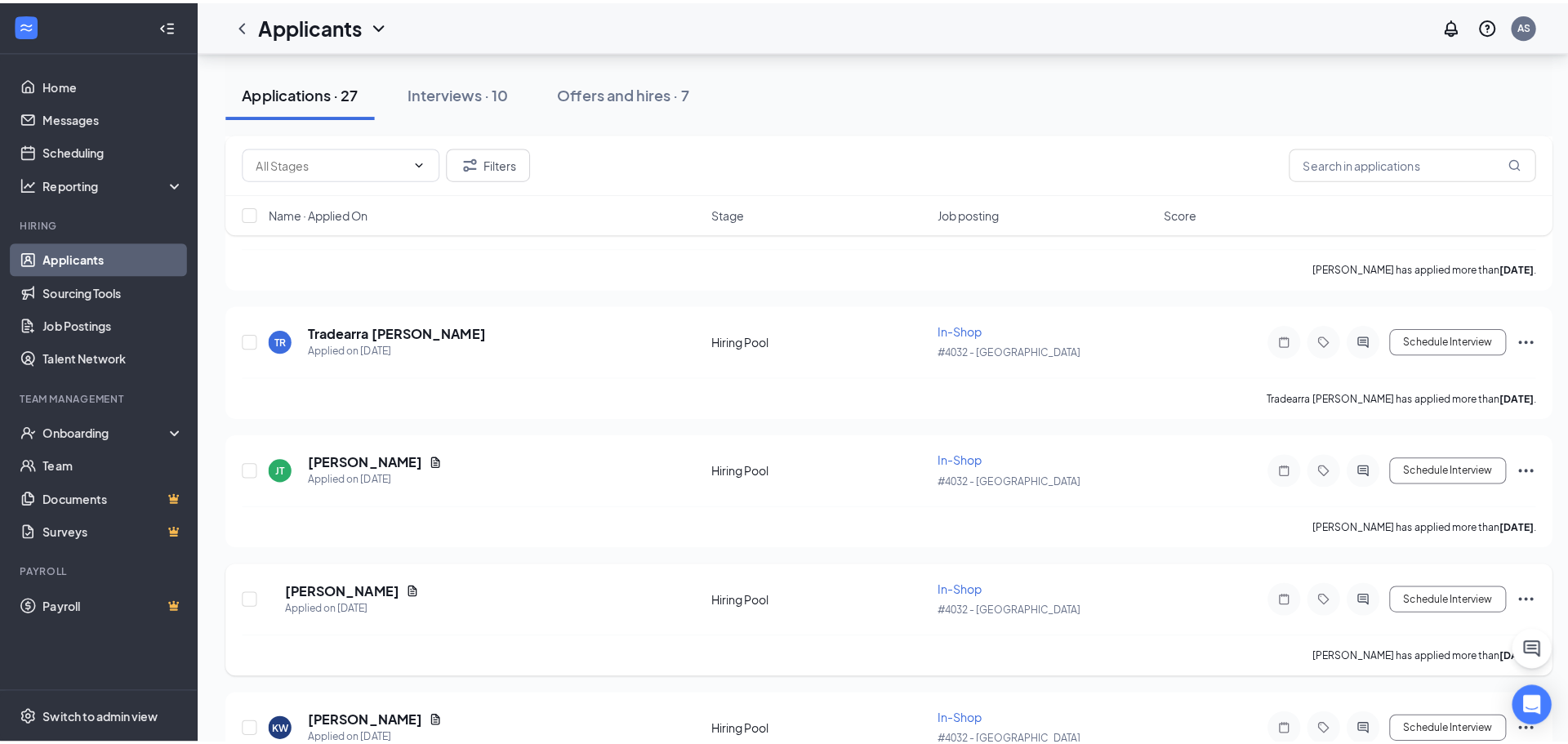
scroll to position [2042, 0]
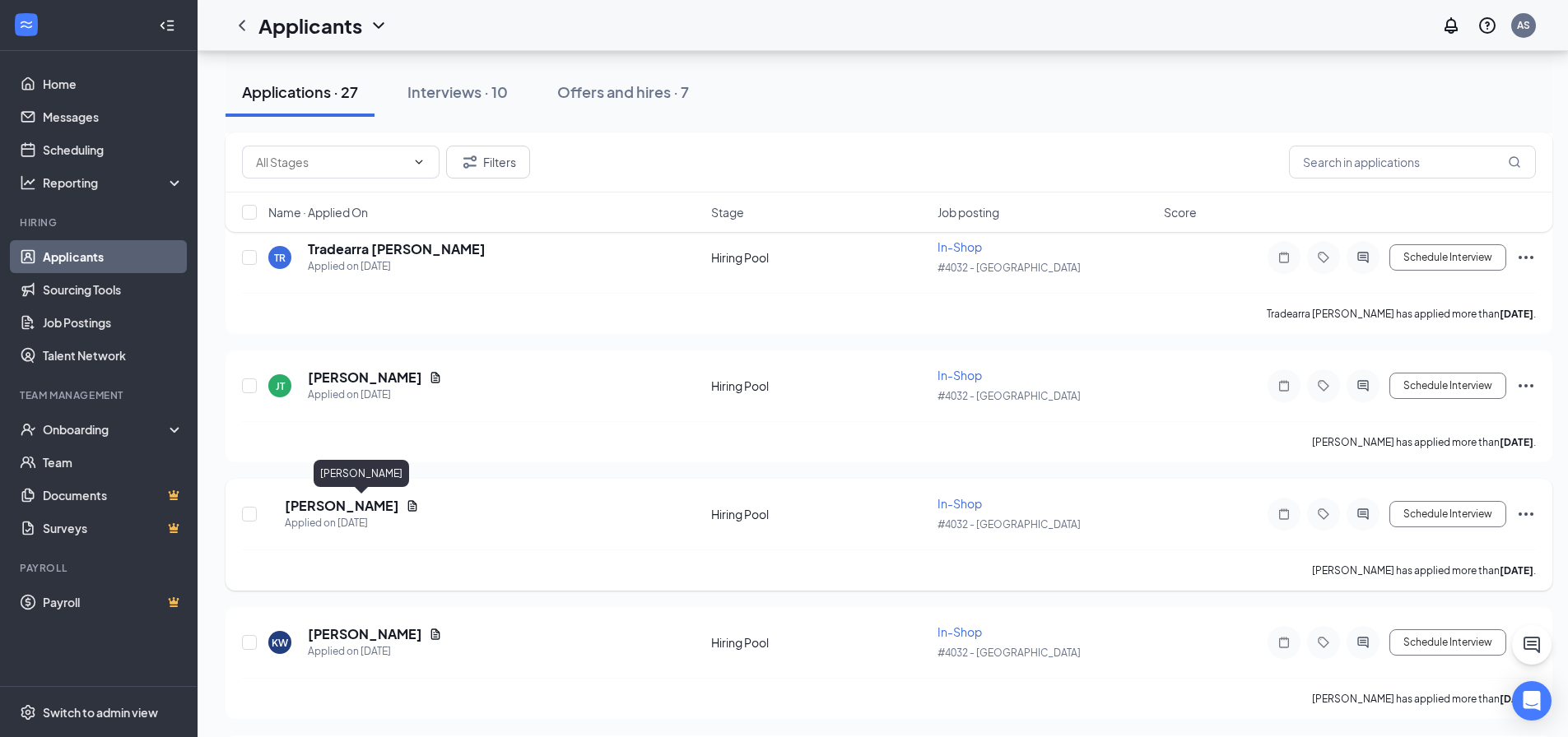
click at [348, 502] on h5 "[PERSON_NAME]" at bounding box center [342, 506] width 115 height 18
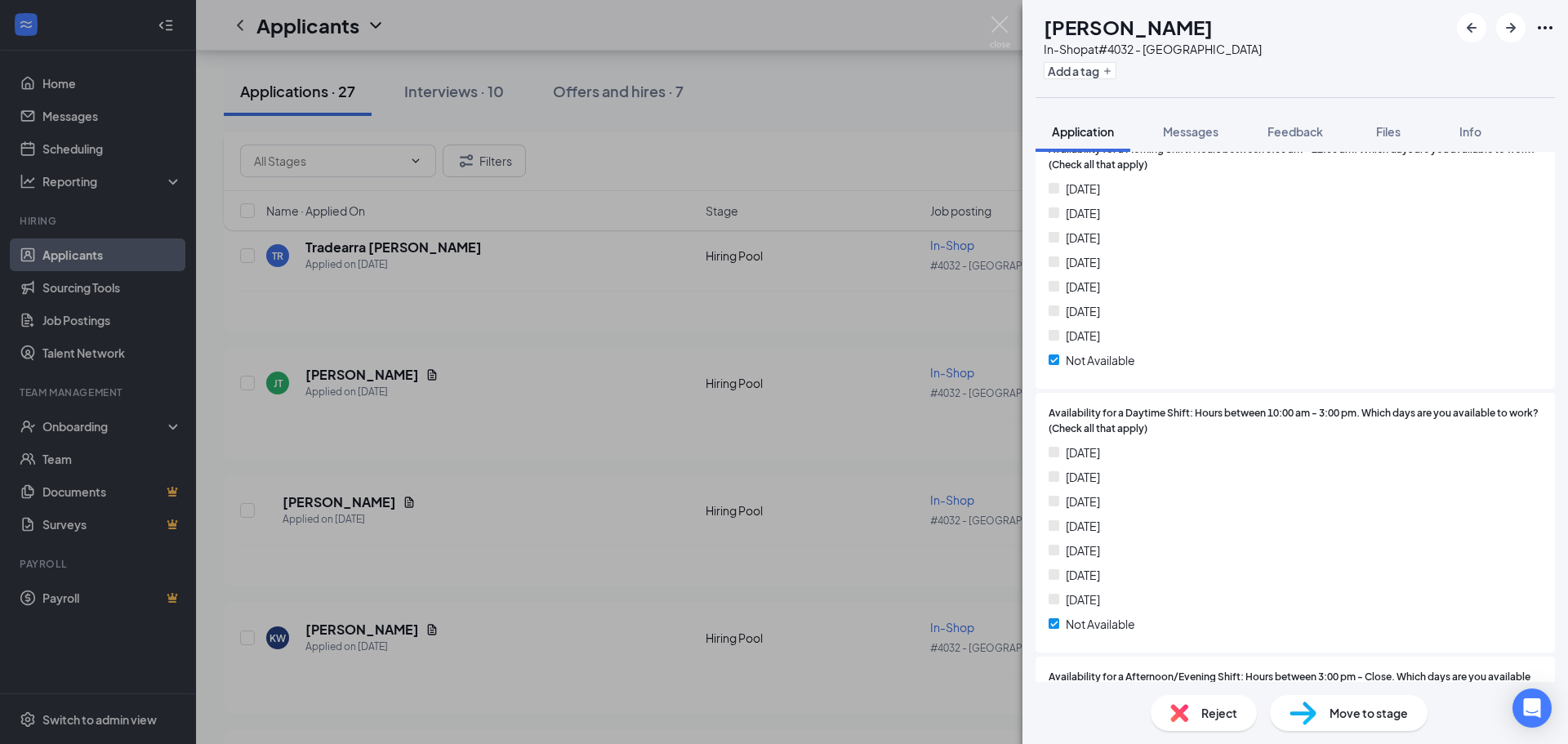
scroll to position [1062, 0]
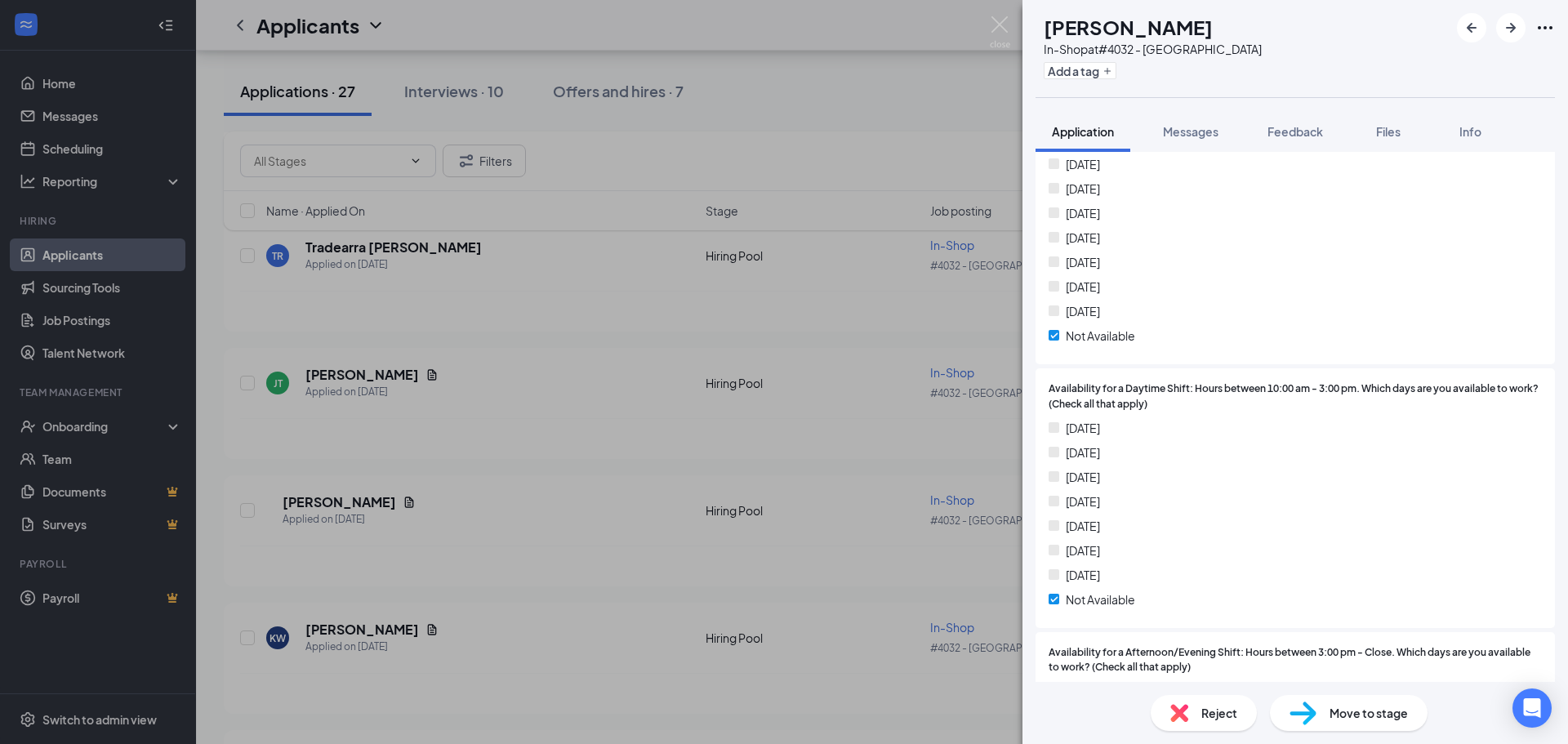
click at [731, 519] on div "LA [PERSON_NAME] In-Shop at #4032 - [GEOGRAPHIC_DATA] Add a tag Application Mes…" at bounding box center [784, 372] width 1568 height 744
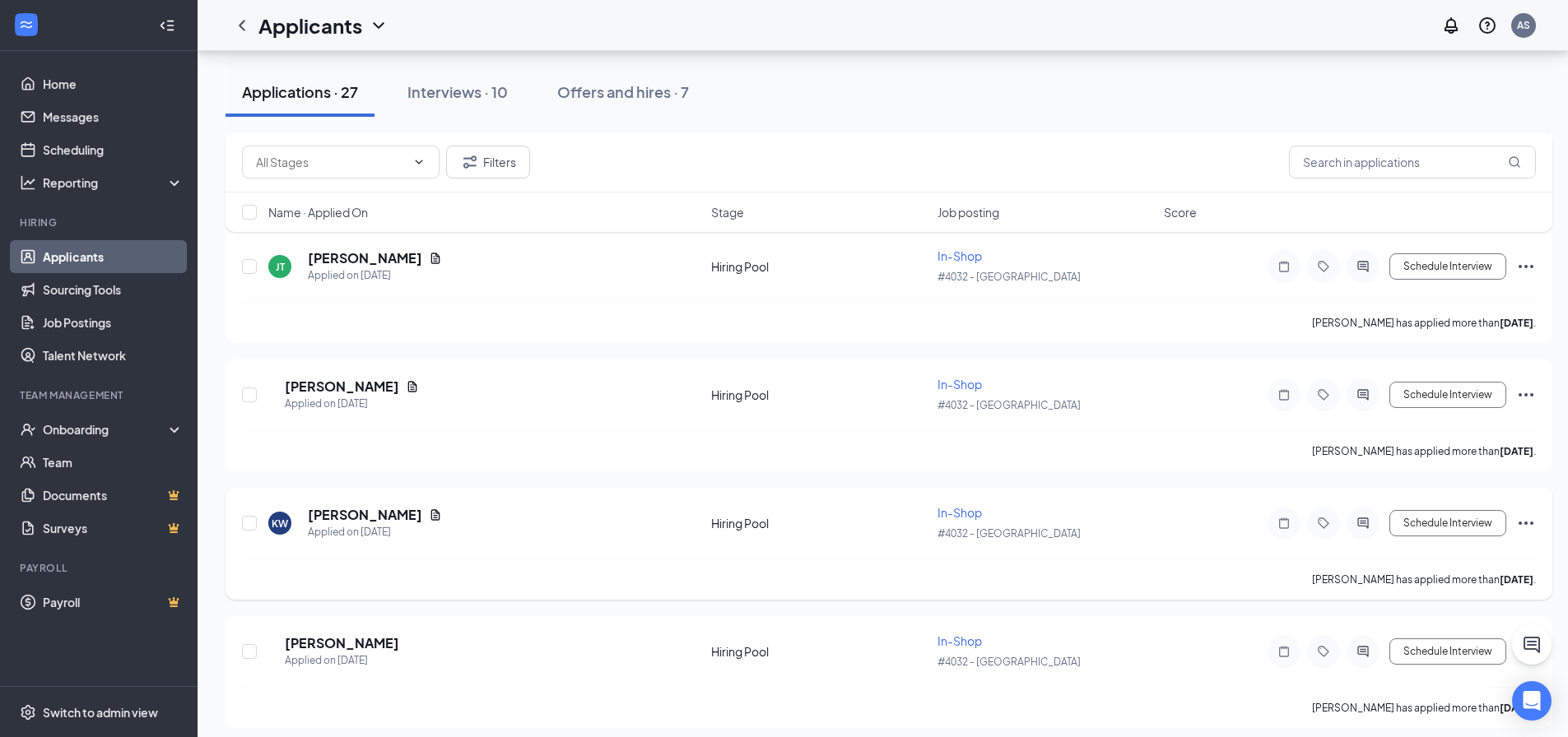
scroll to position [2187, 0]
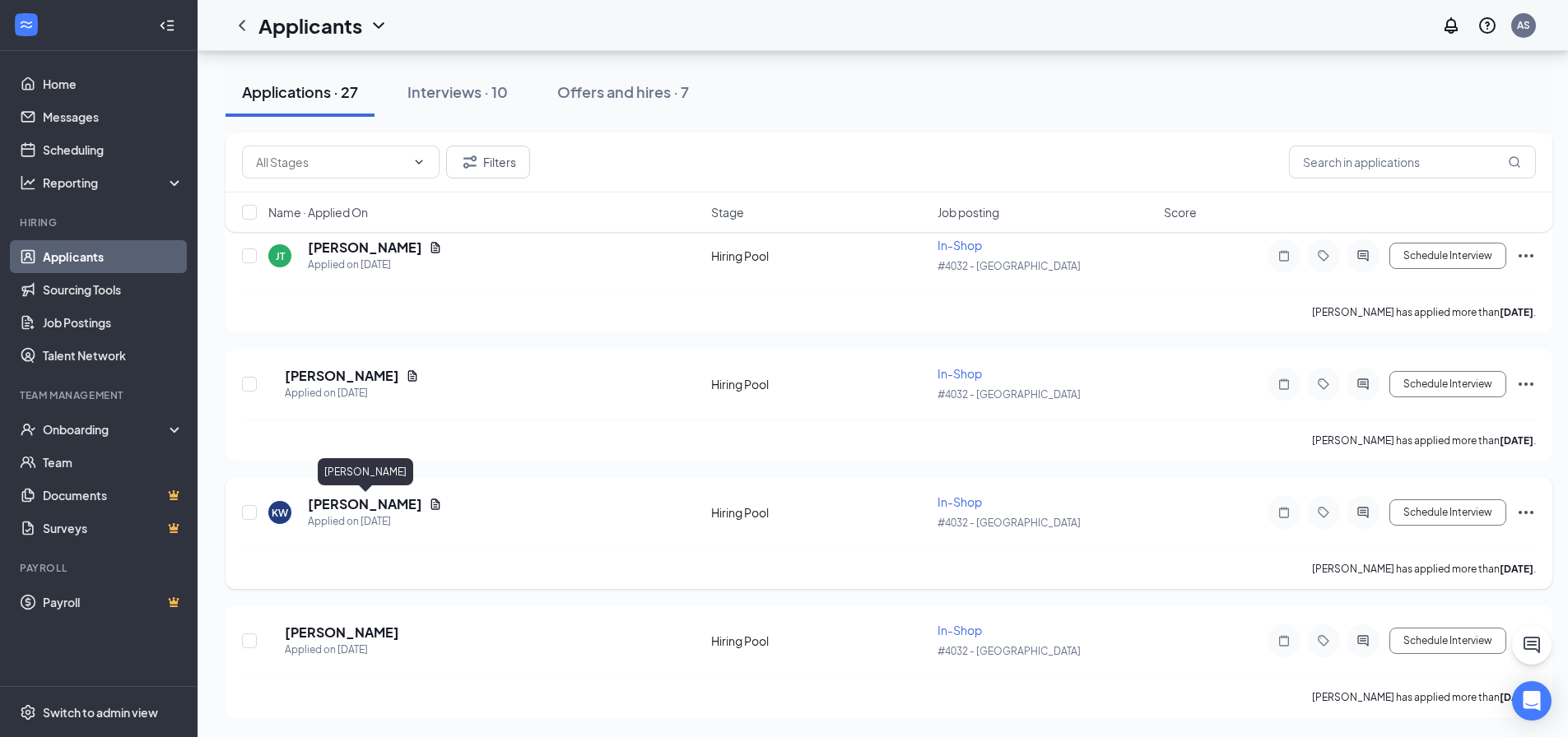
click at [376, 505] on h5 "[PERSON_NAME]" at bounding box center [365, 504] width 115 height 18
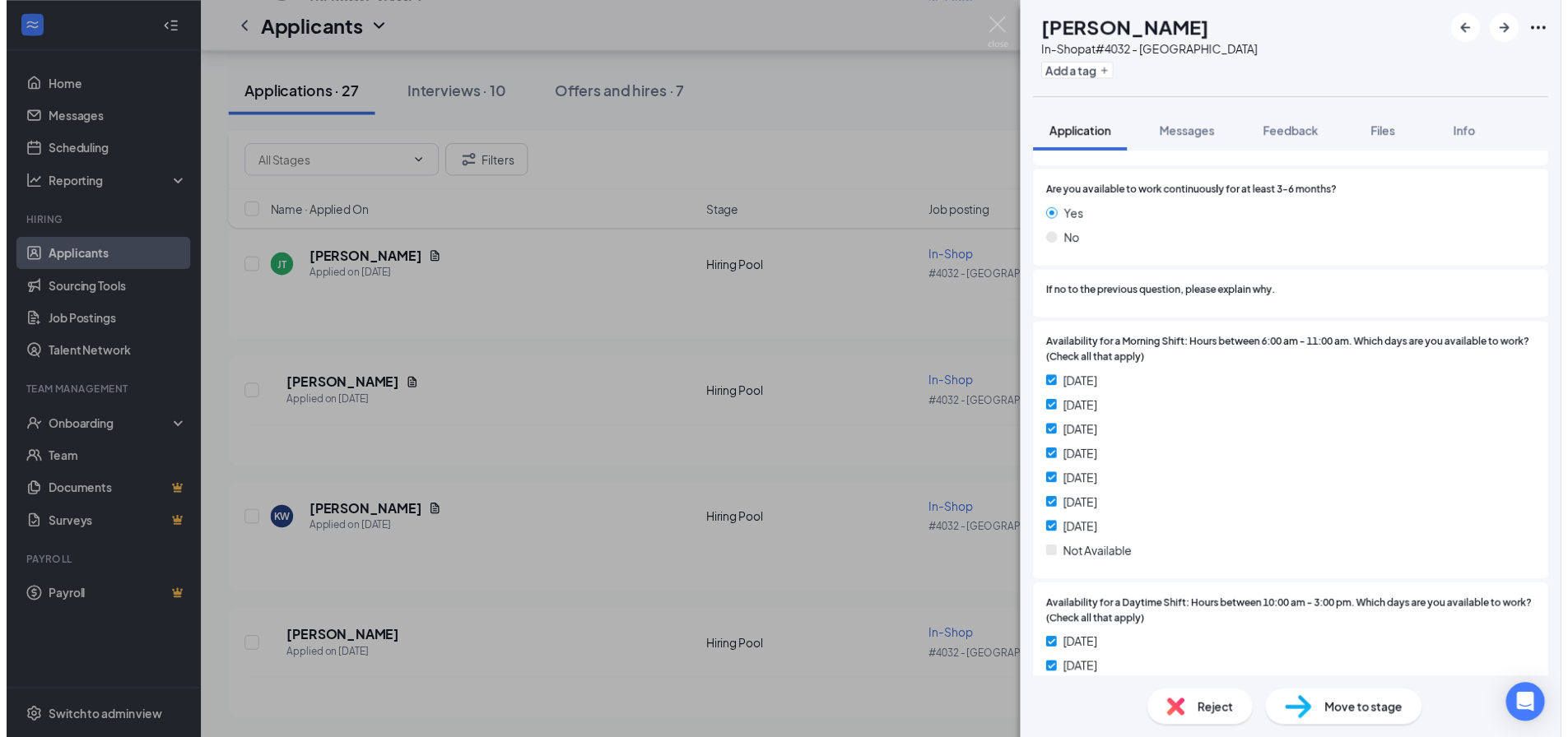
scroll to position [917, 0]
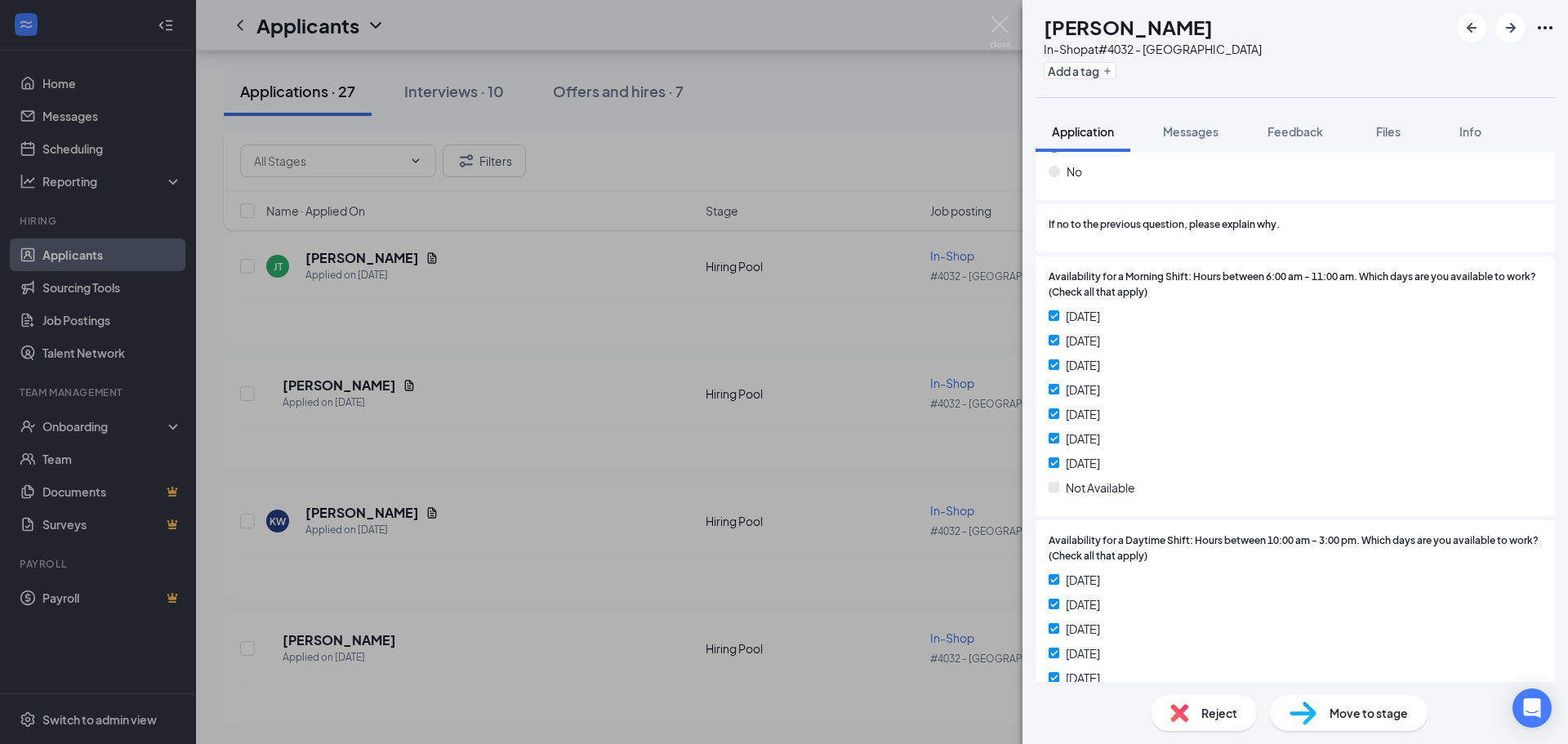
click at [938, 497] on div "KW [PERSON_NAME] In-Shop at #4032 - [GEOGRAPHIC_DATA] Add a tag Application Mes…" at bounding box center [784, 372] width 1568 height 744
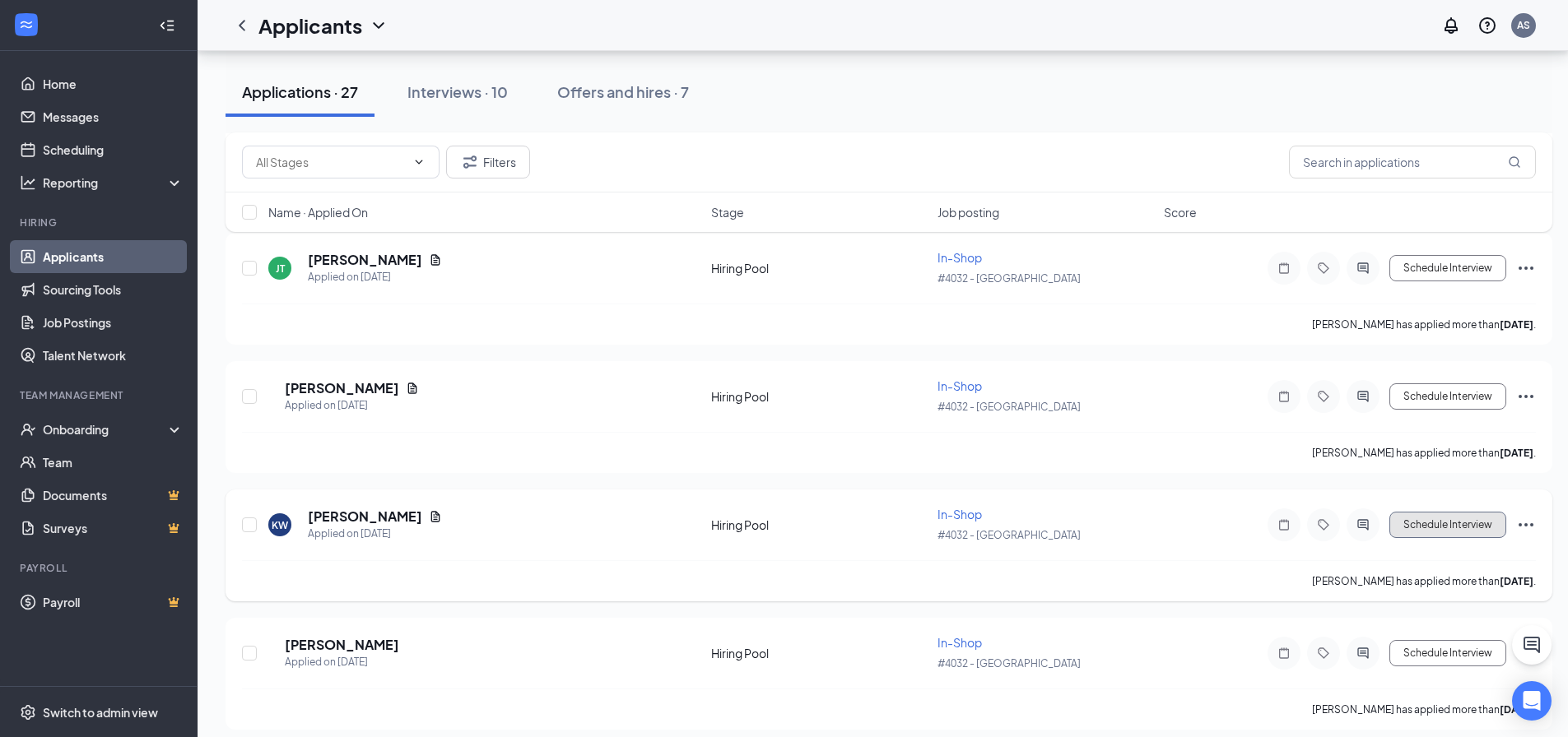
click at [1431, 522] on button "Schedule Interview" at bounding box center [1447, 525] width 117 height 27
type input "Onsite Interview (next stage)"
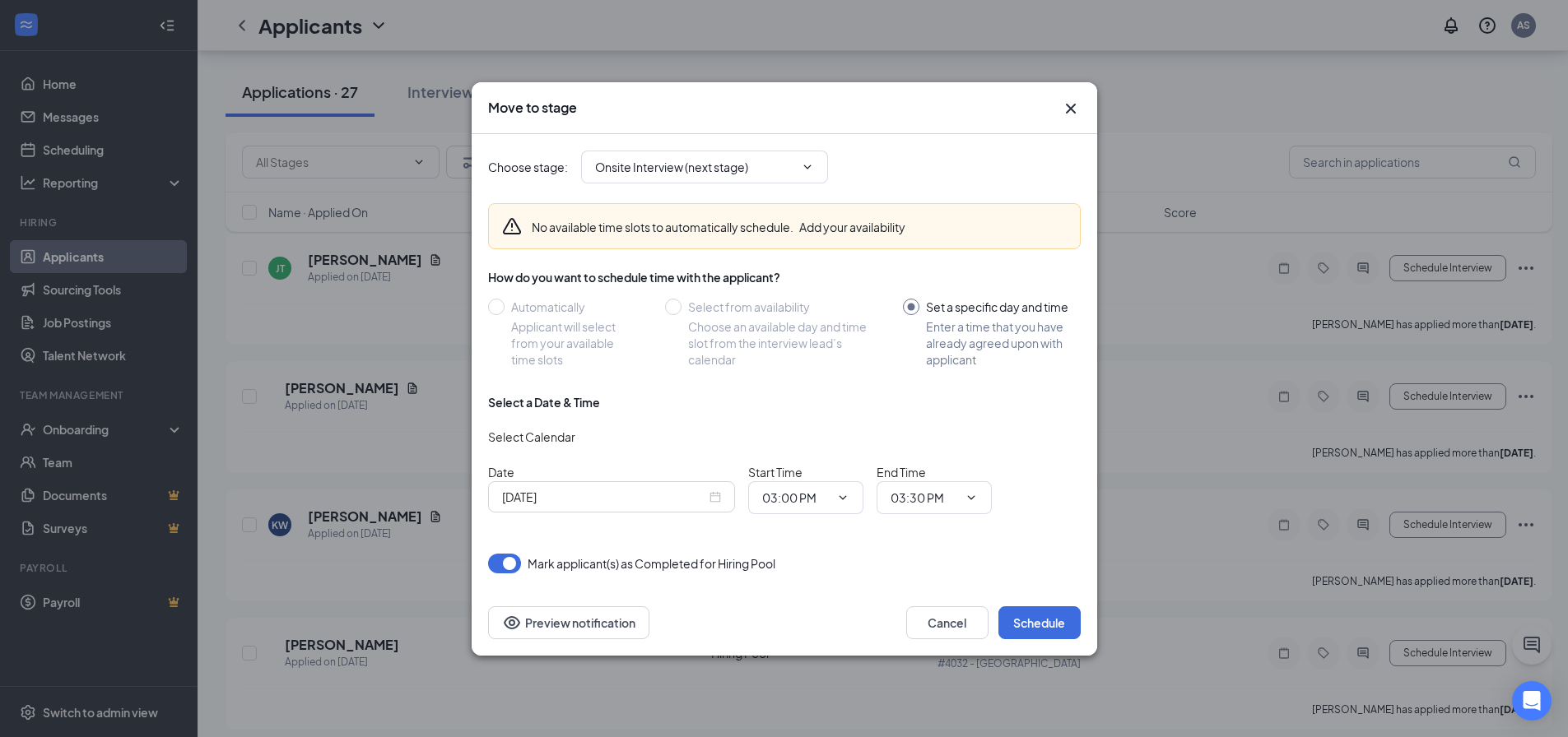
click at [639, 500] on input "[DATE]" at bounding box center [605, 497] width 205 height 18
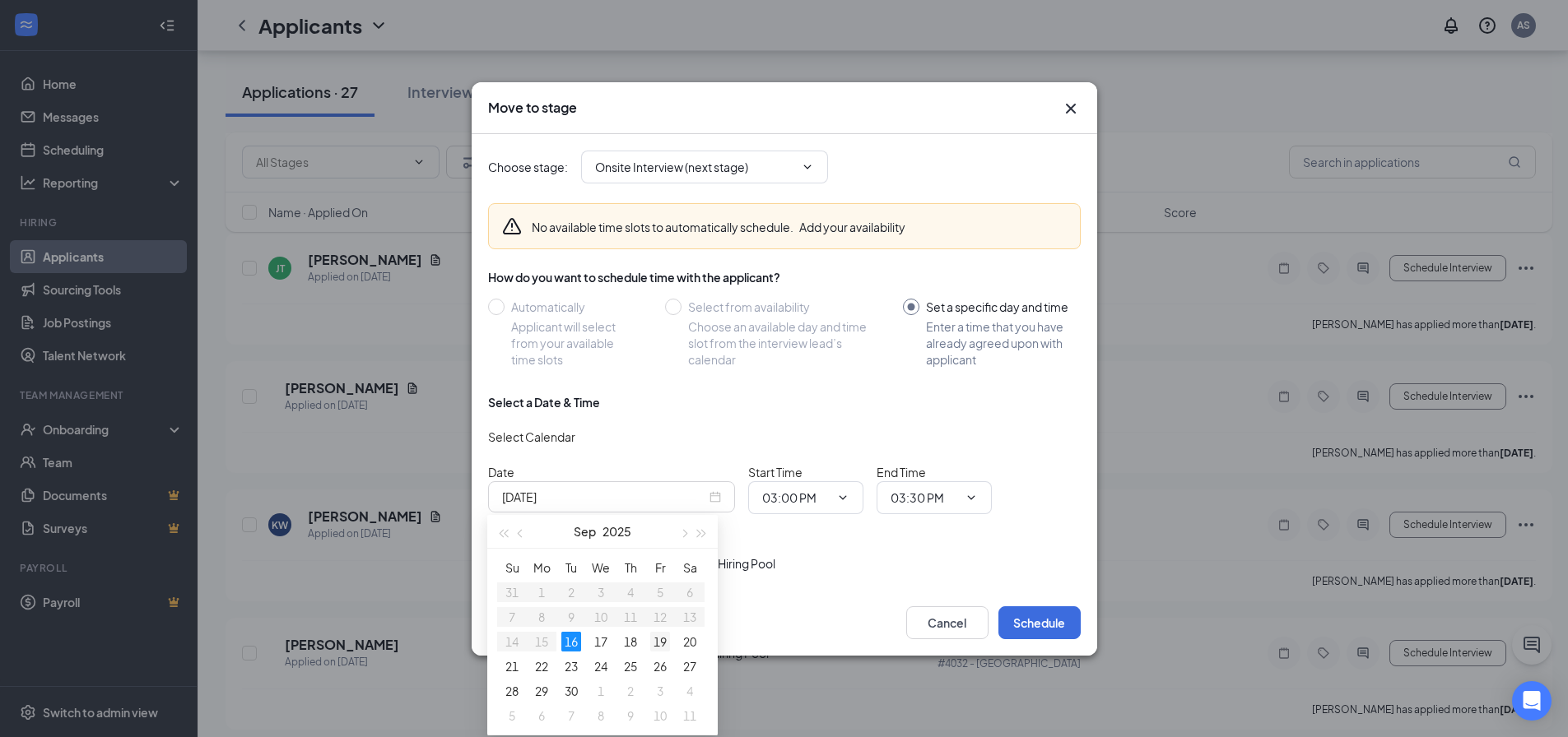
type input "[DATE]"
click at [655, 642] on div "19" at bounding box center [660, 642] width 20 height 20
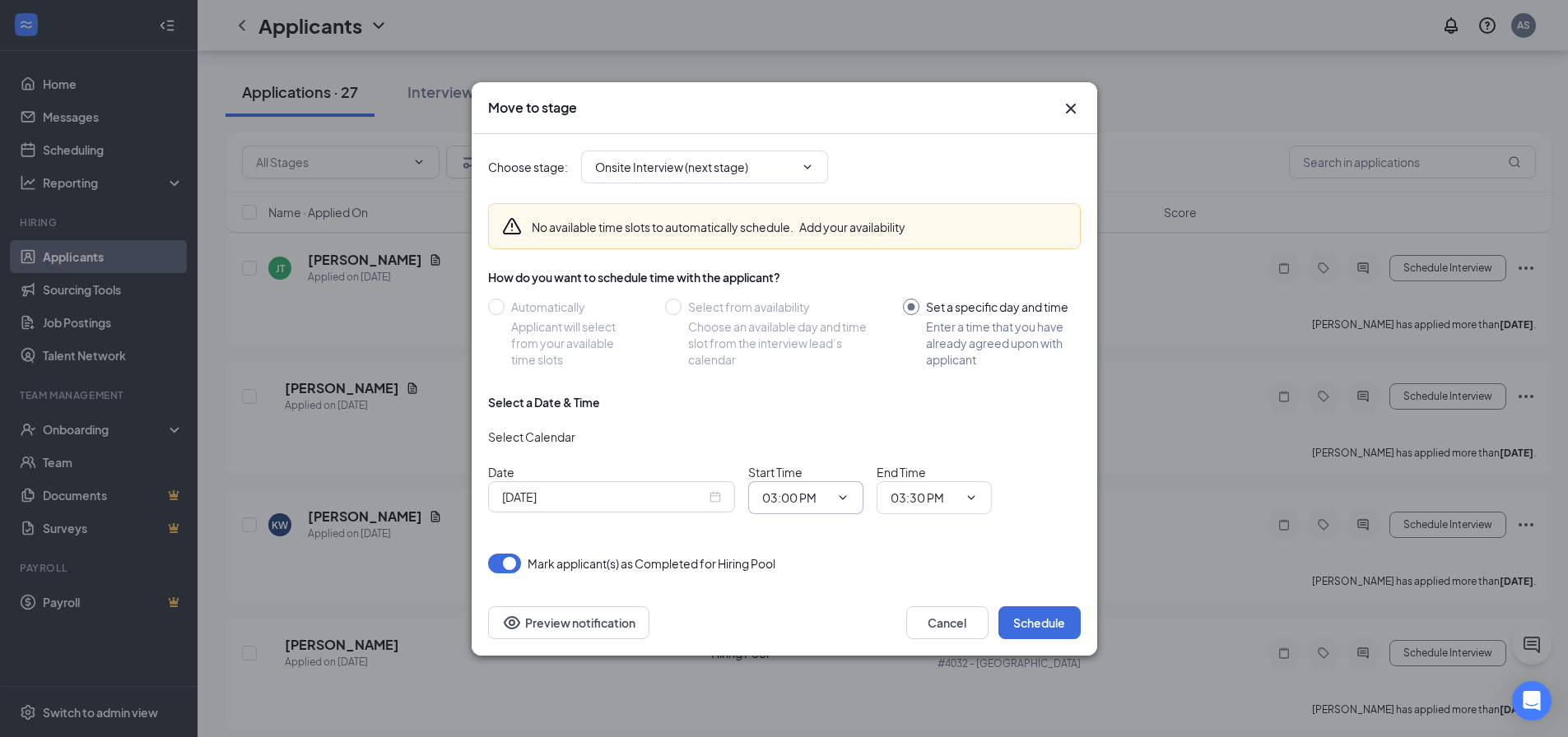
click at [838, 509] on span "03:00 PM" at bounding box center [806, 497] width 116 height 33
click at [840, 494] on icon "ChevronDown" at bounding box center [842, 498] width 13 height 13
click at [841, 503] on icon "ChevronDown" at bounding box center [842, 498] width 13 height 13
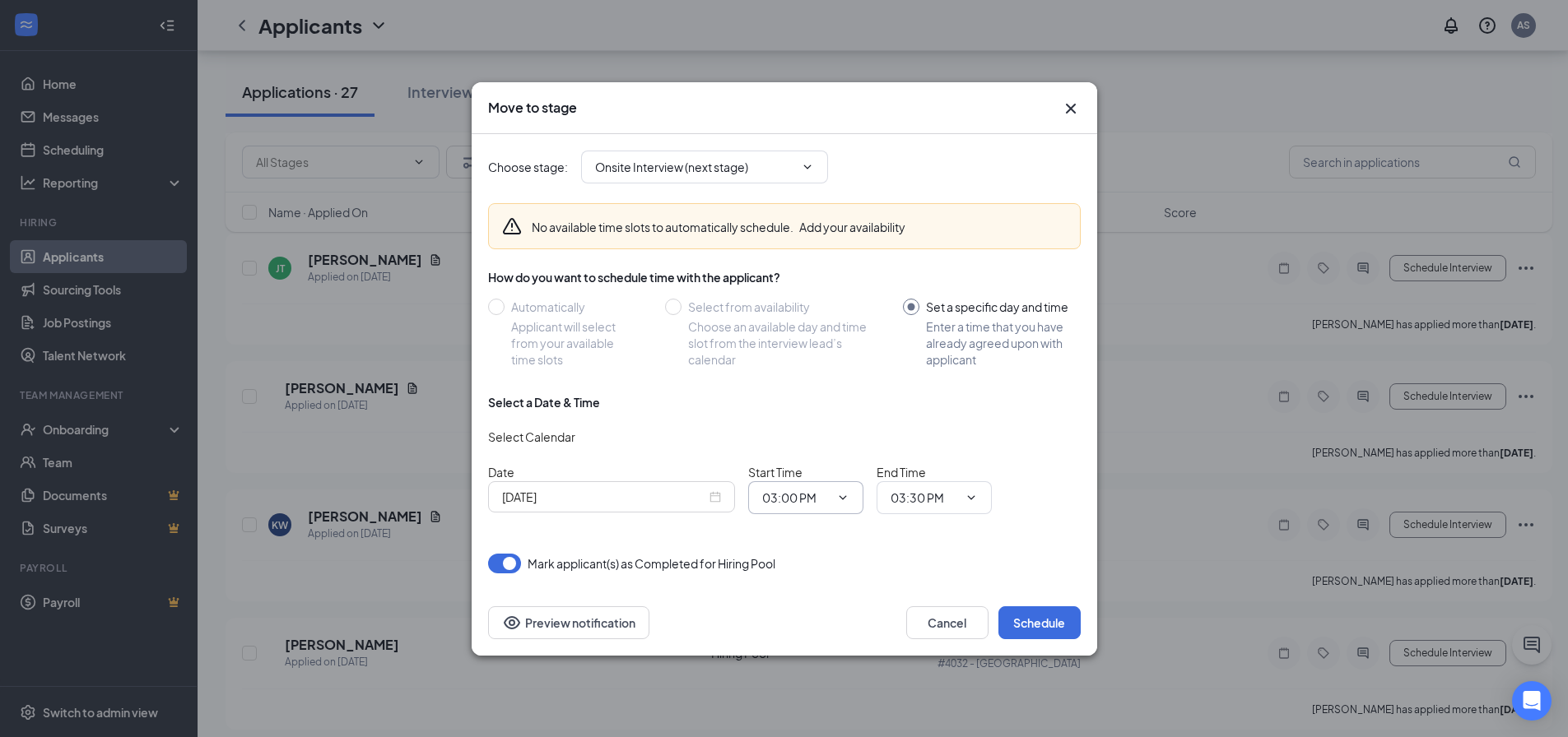
click at [800, 491] on input "03:00 PM" at bounding box center [796, 498] width 68 height 18
click at [821, 384] on div "09:30 AM" at bounding box center [800, 380] width 49 height 18
type input "09:30 AM"
click at [936, 492] on input "03:30 PM" at bounding box center [925, 498] width 68 height 18
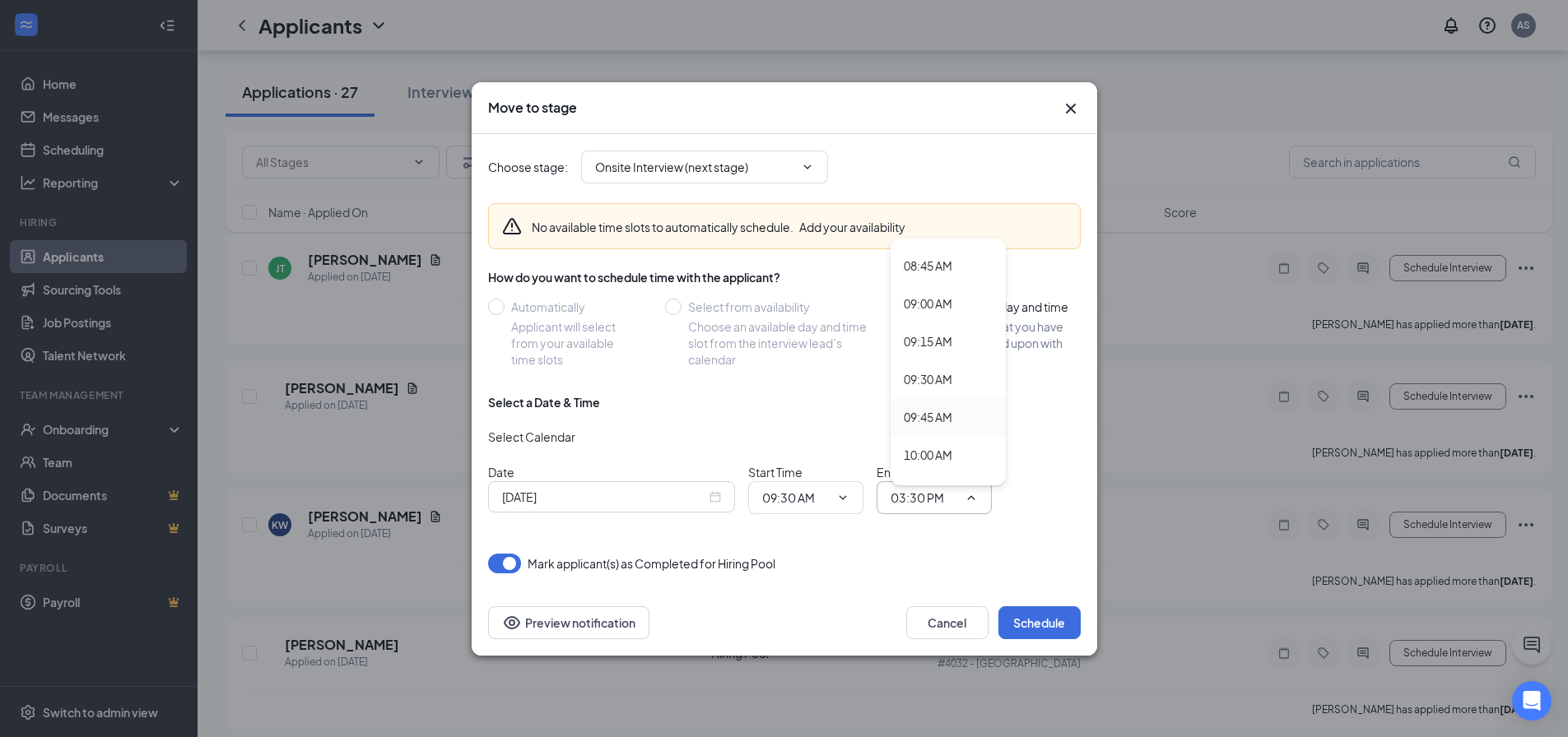
click at [945, 415] on div "09:45 AM" at bounding box center [928, 417] width 49 height 18
type input "09:45 AM"
click at [1033, 610] on button "Schedule" at bounding box center [1040, 622] width 83 height 33
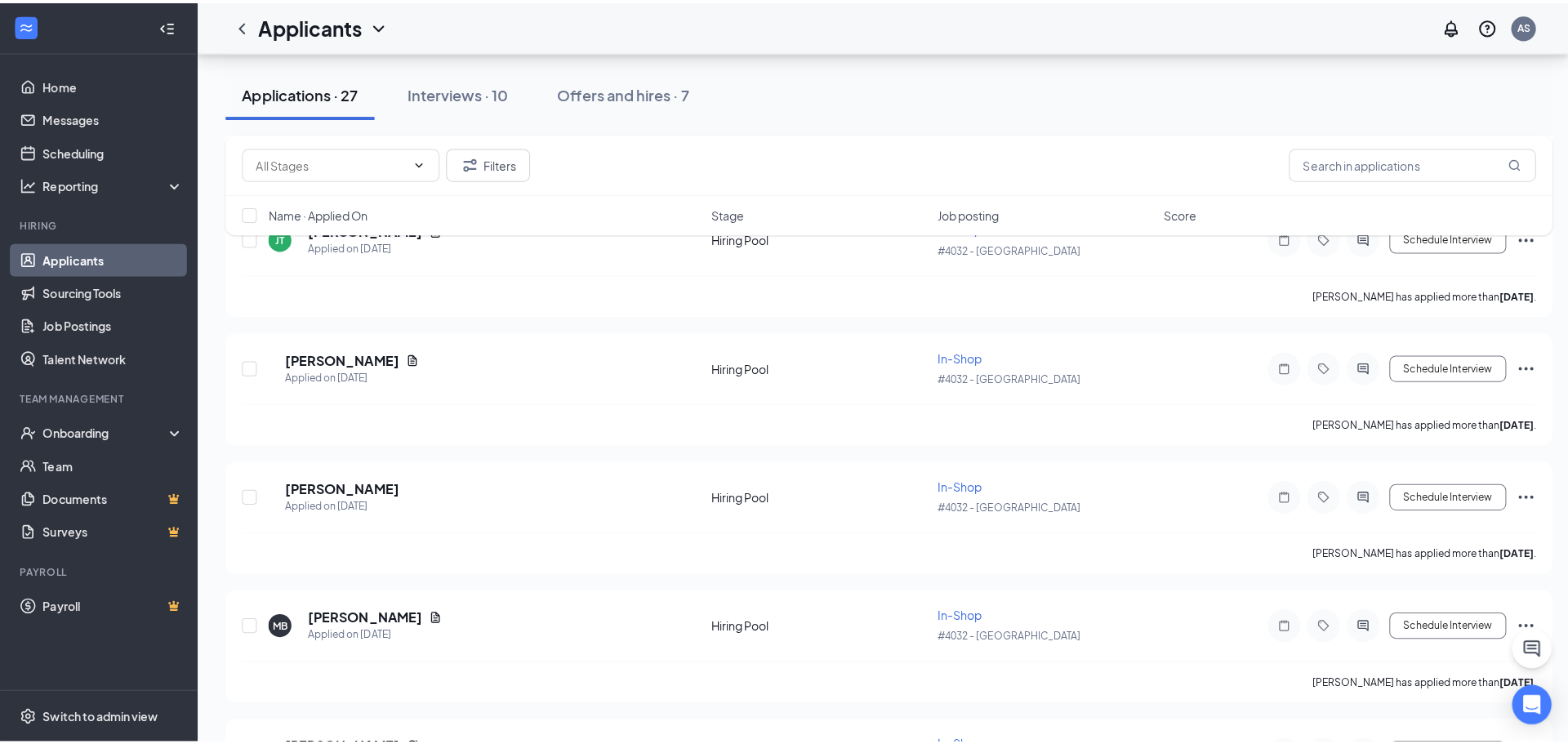
scroll to position [2241, 0]
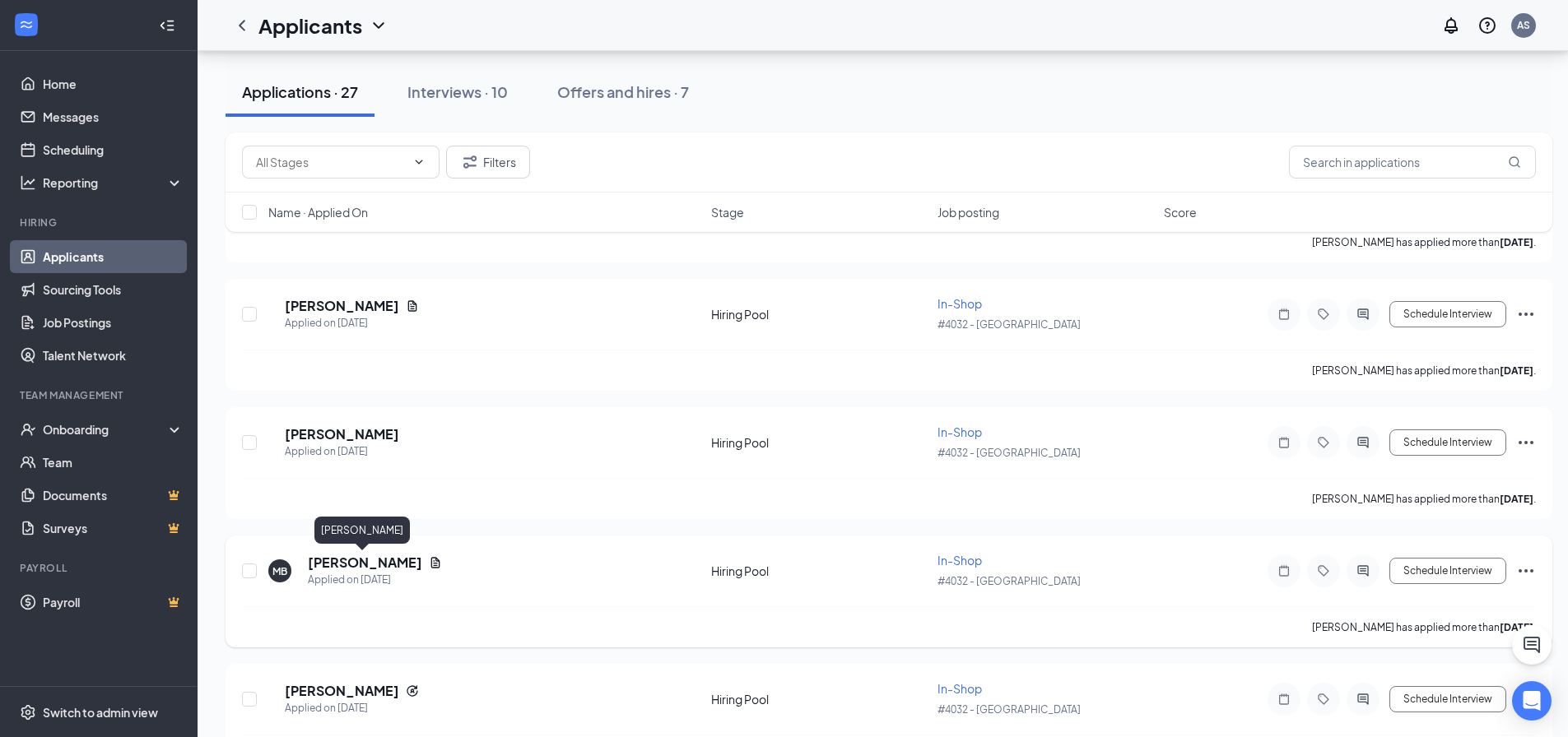
click at [350, 566] on h5 "[PERSON_NAME]" at bounding box center [365, 563] width 115 height 18
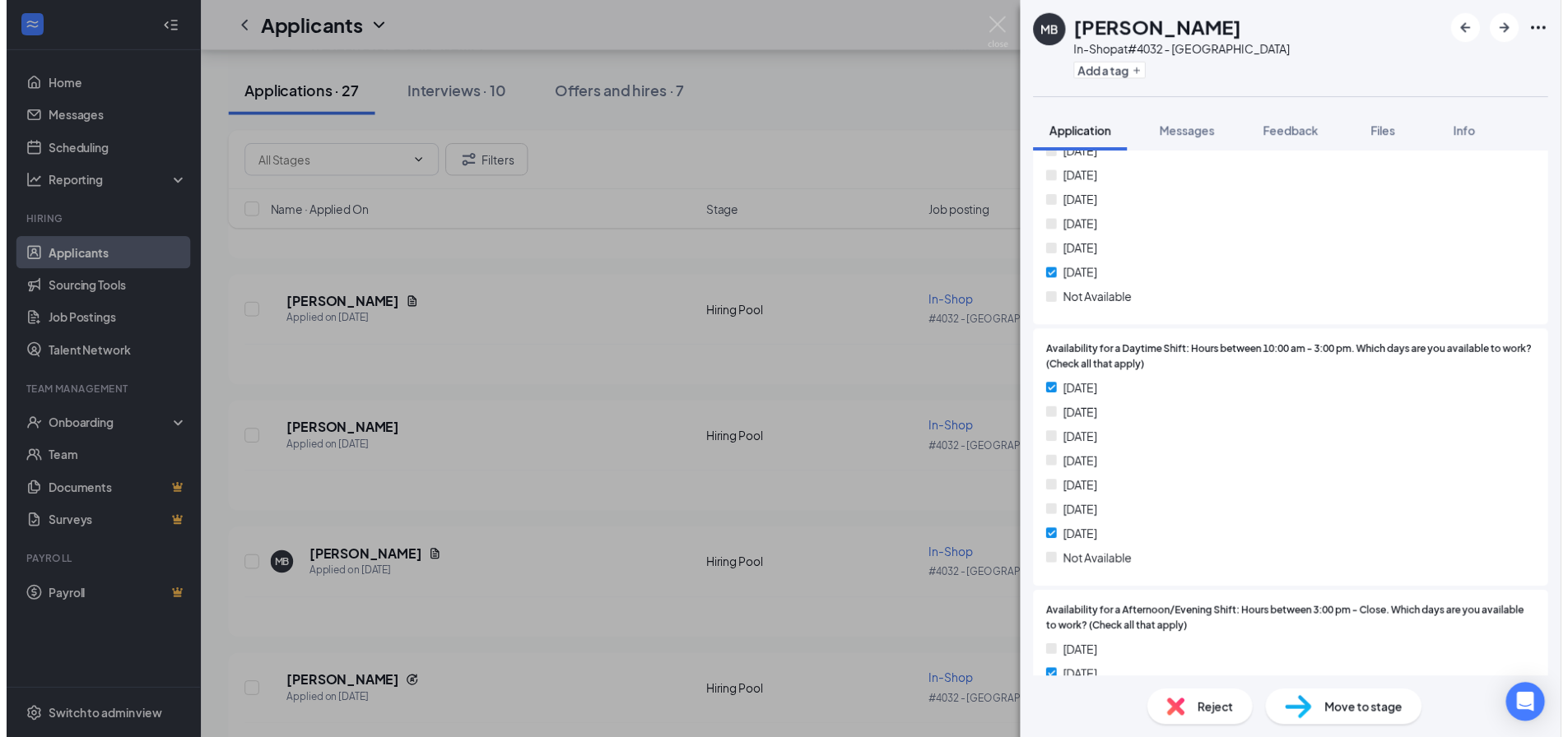
scroll to position [1152, 0]
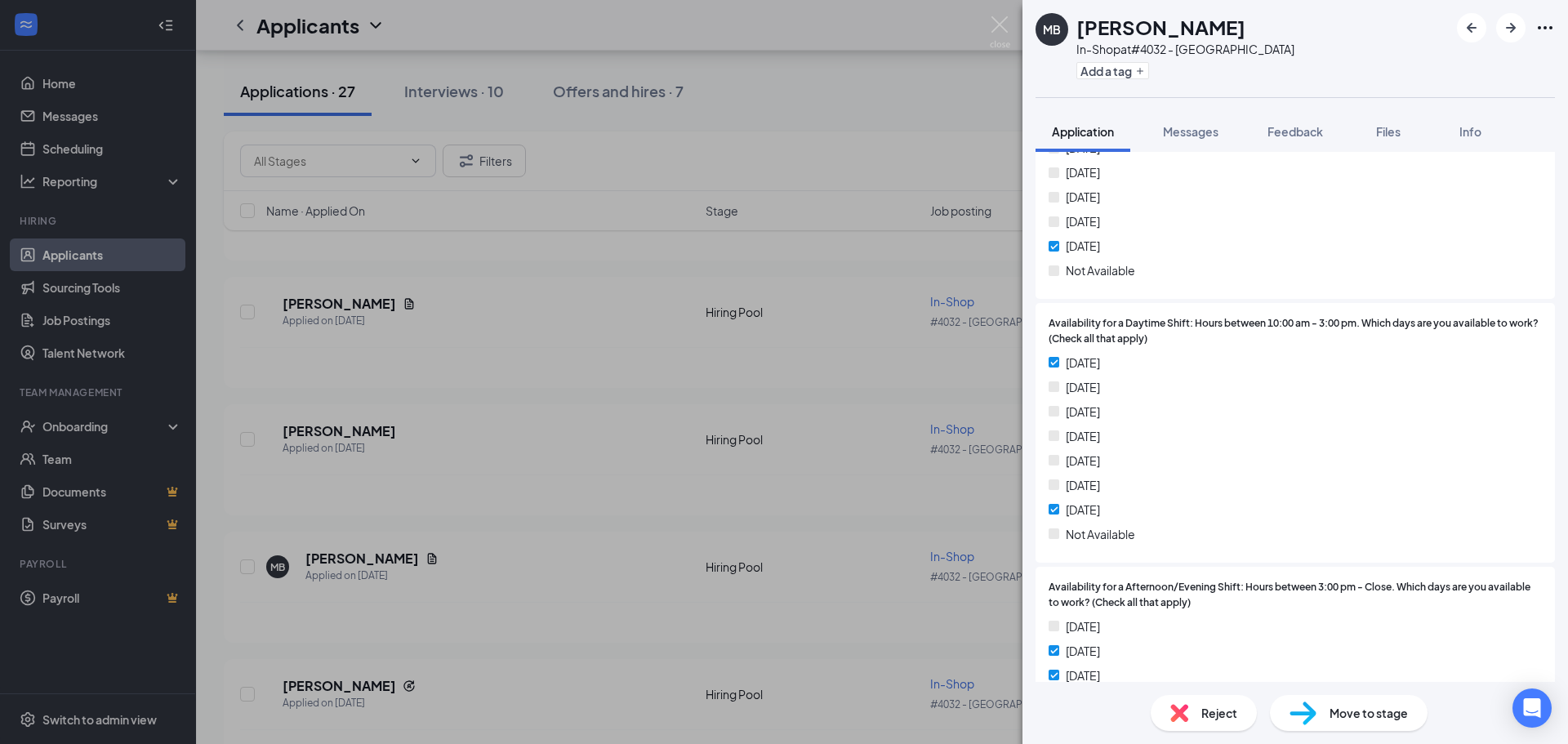
click at [843, 538] on div "MB [PERSON_NAME] In-Shop at #4032 - [GEOGRAPHIC_DATA] Add a tag Application Mes…" at bounding box center [784, 372] width 1568 height 744
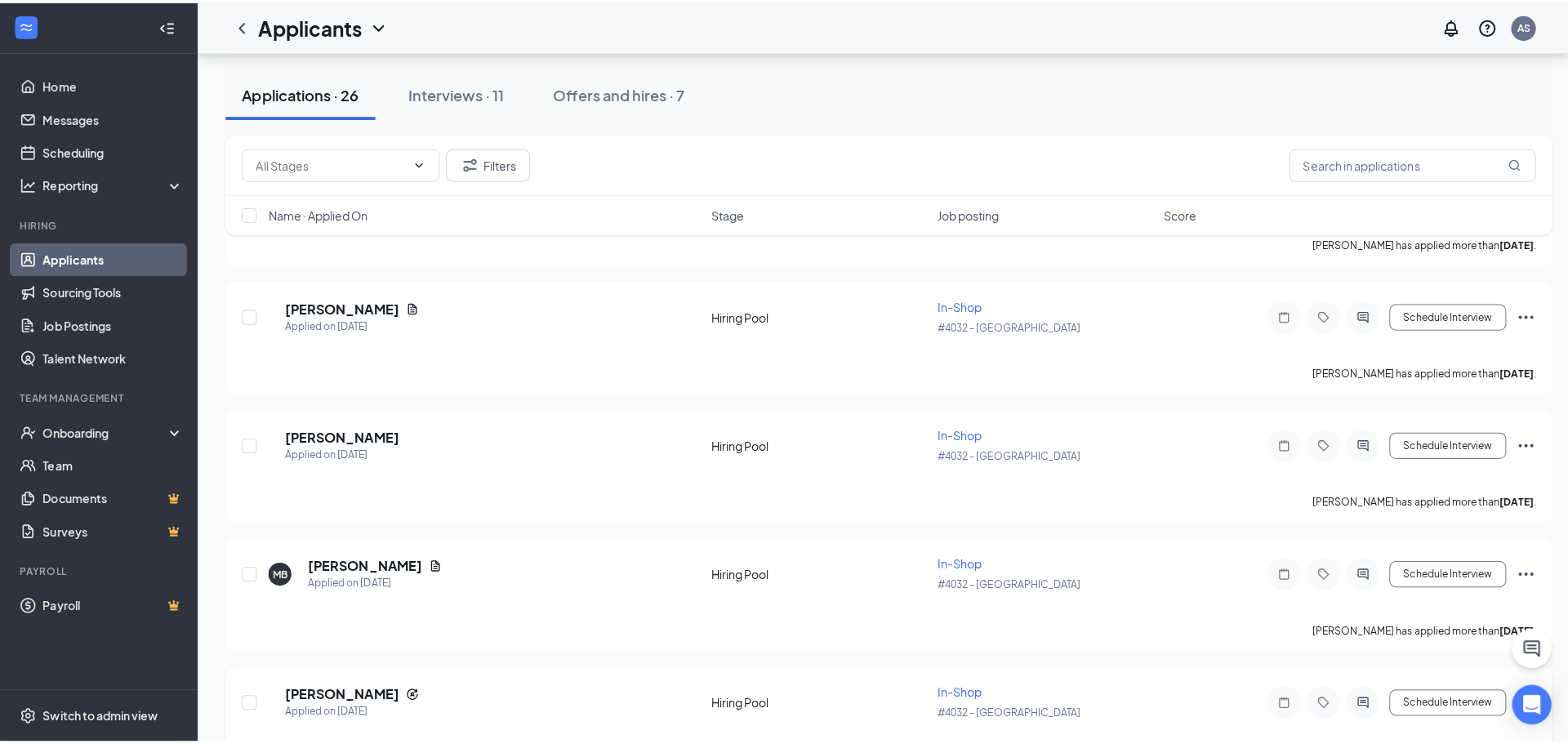
scroll to position [2404, 0]
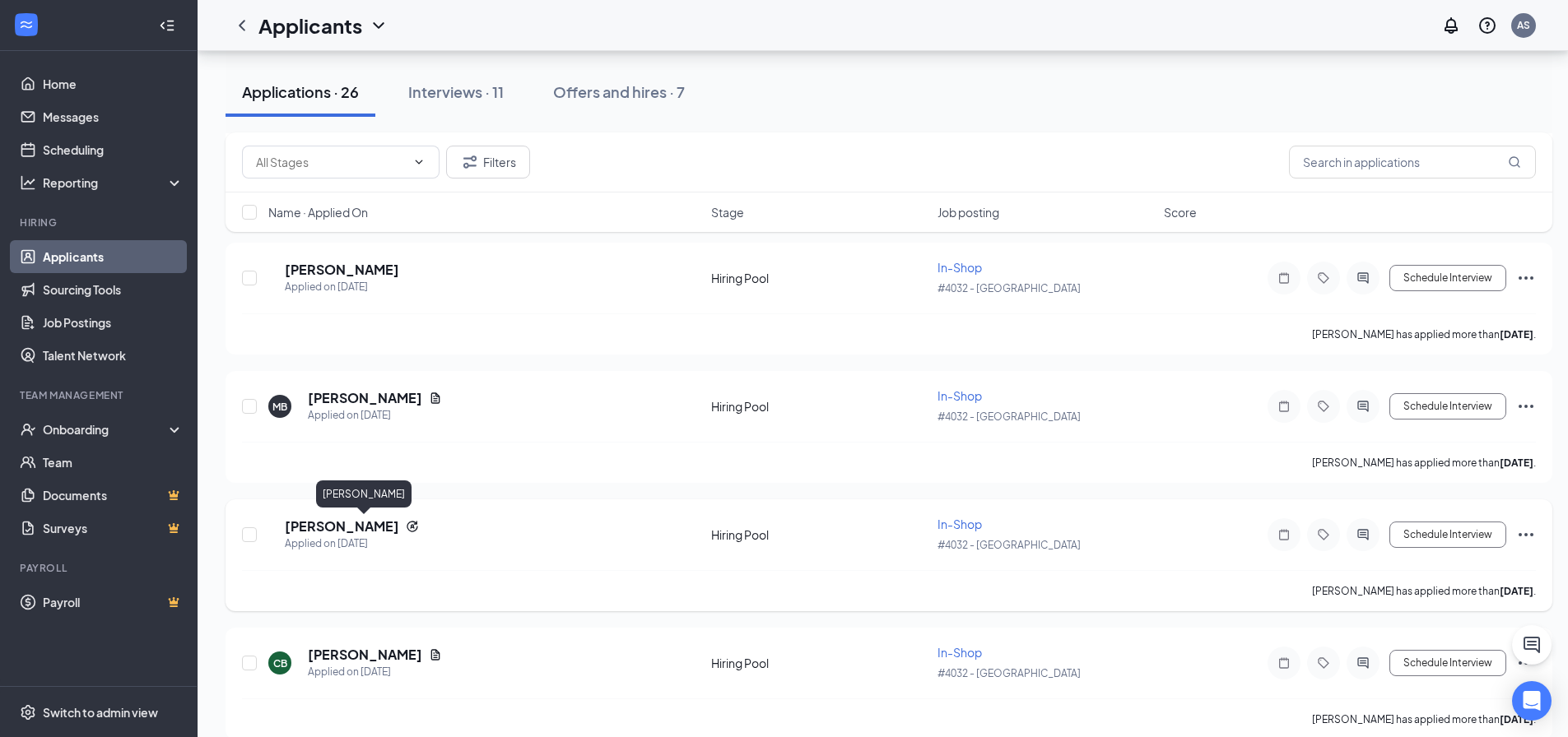
click at [378, 525] on h5 "[PERSON_NAME]" at bounding box center [342, 526] width 115 height 18
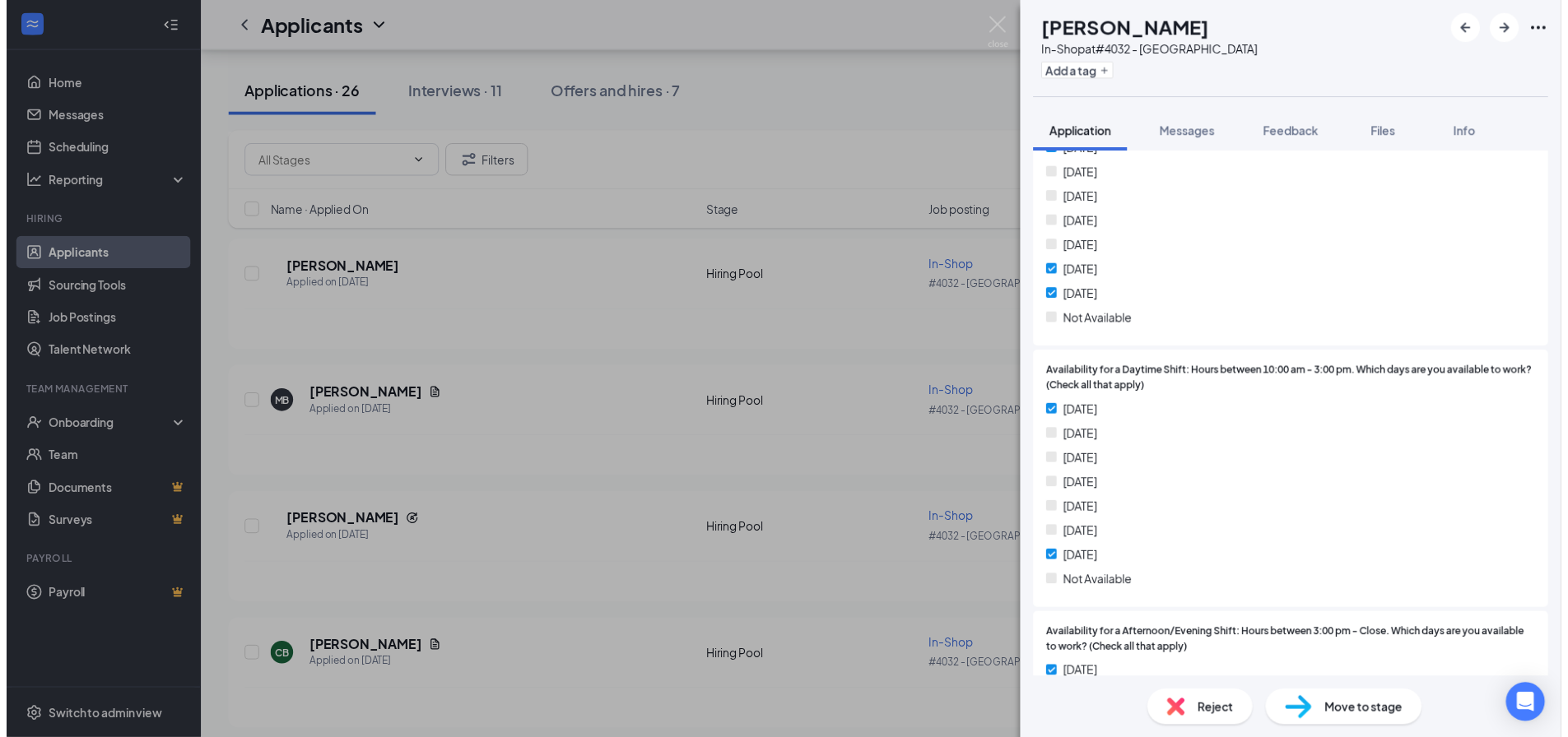
scroll to position [1069, 0]
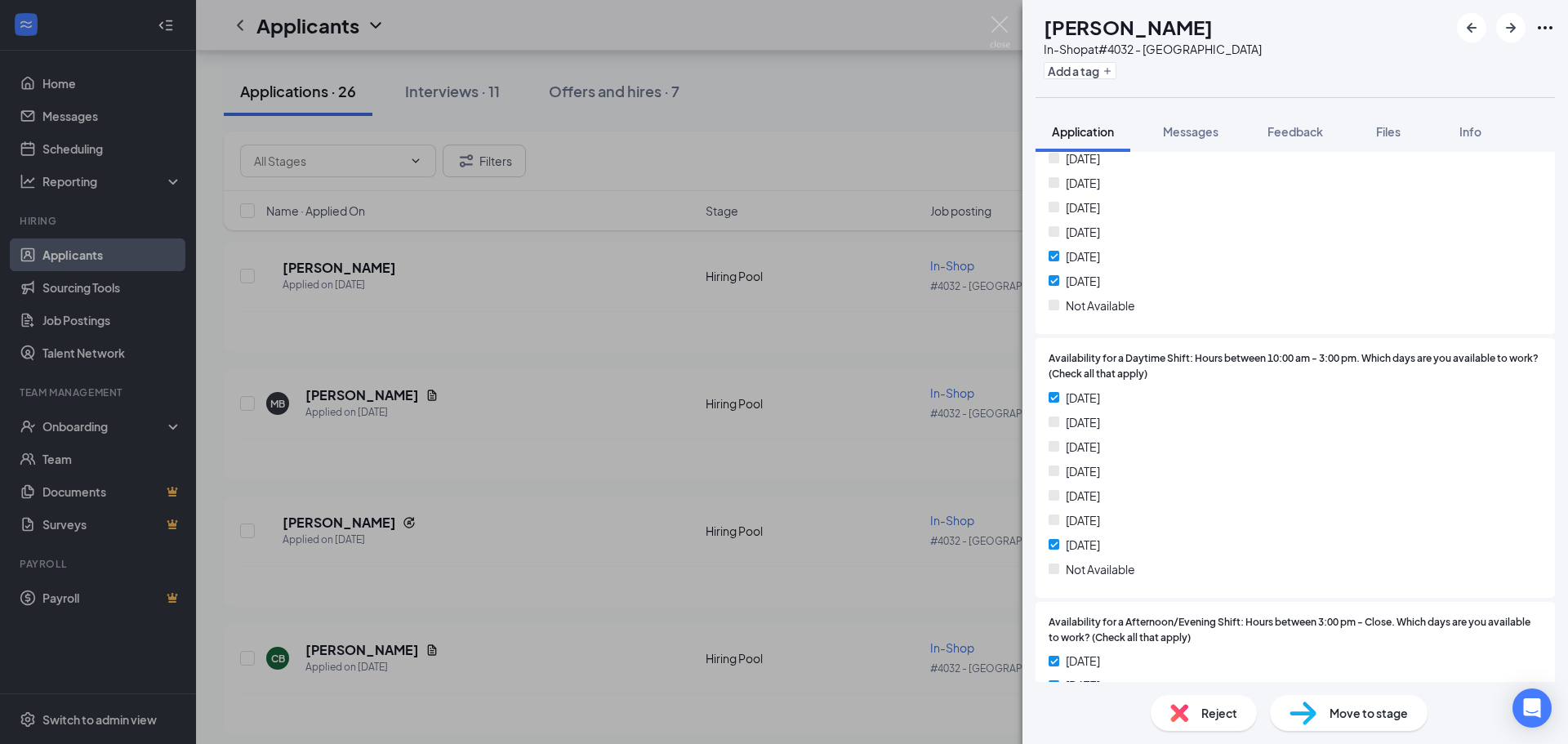
click at [794, 483] on div "[PERSON_NAME] In-Shop at #4032 - [GEOGRAPHIC_DATA] Add a tag Application Messag…" at bounding box center [784, 372] width 1568 height 744
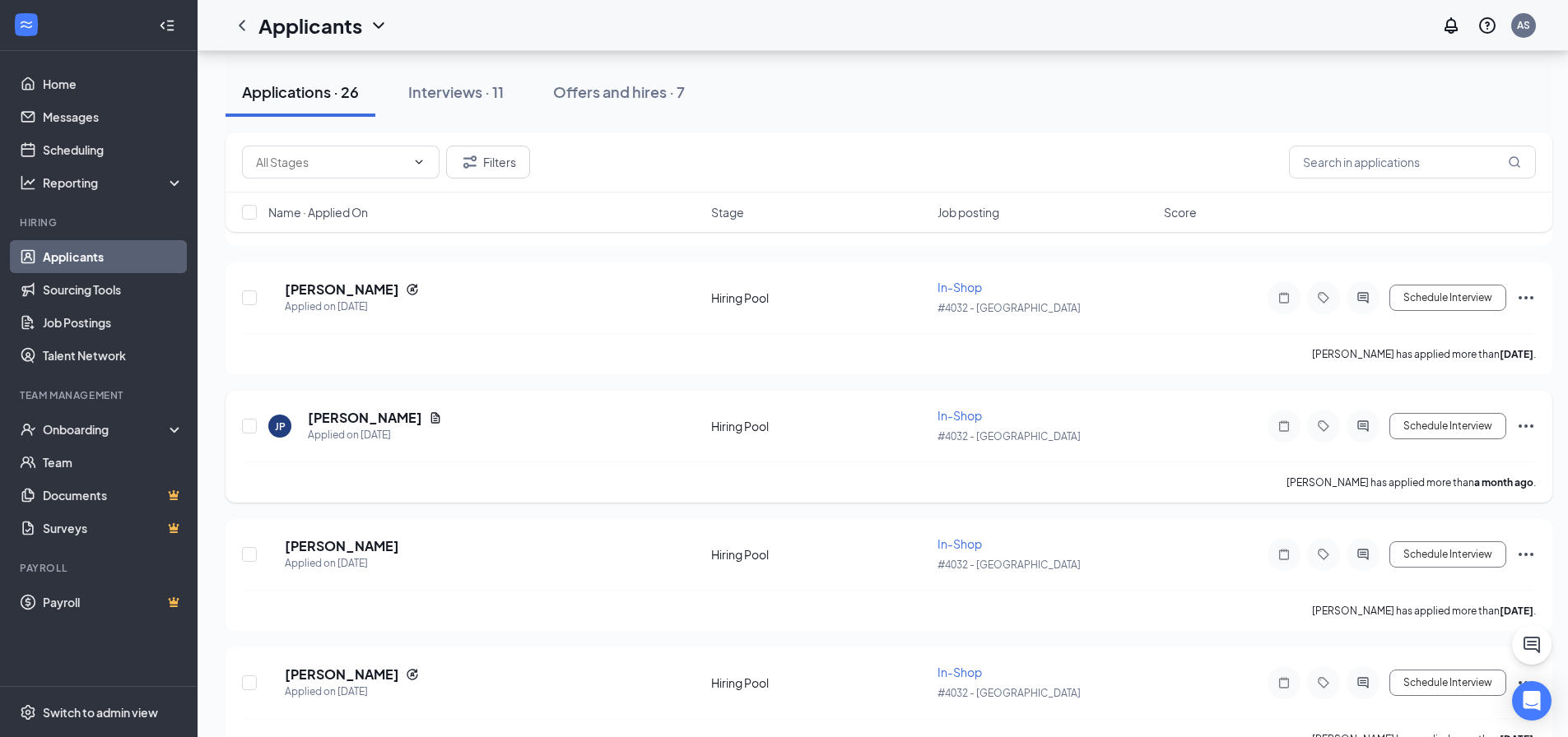
scroll to position [2958, 0]
